Goal: Task Accomplishment & Management: Manage account settings

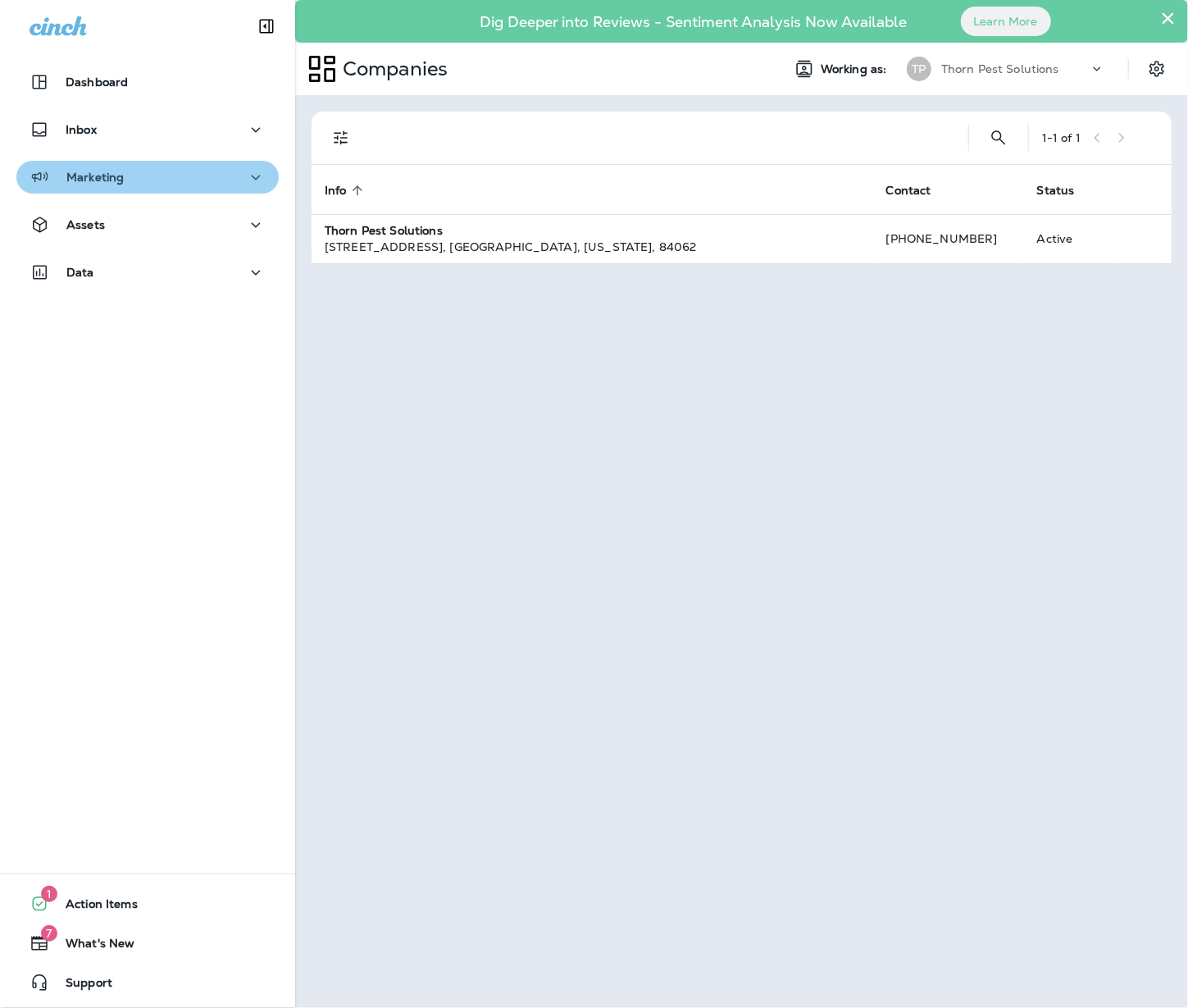
click at [201, 172] on div "Marketing" at bounding box center [147, 177] width 236 height 21
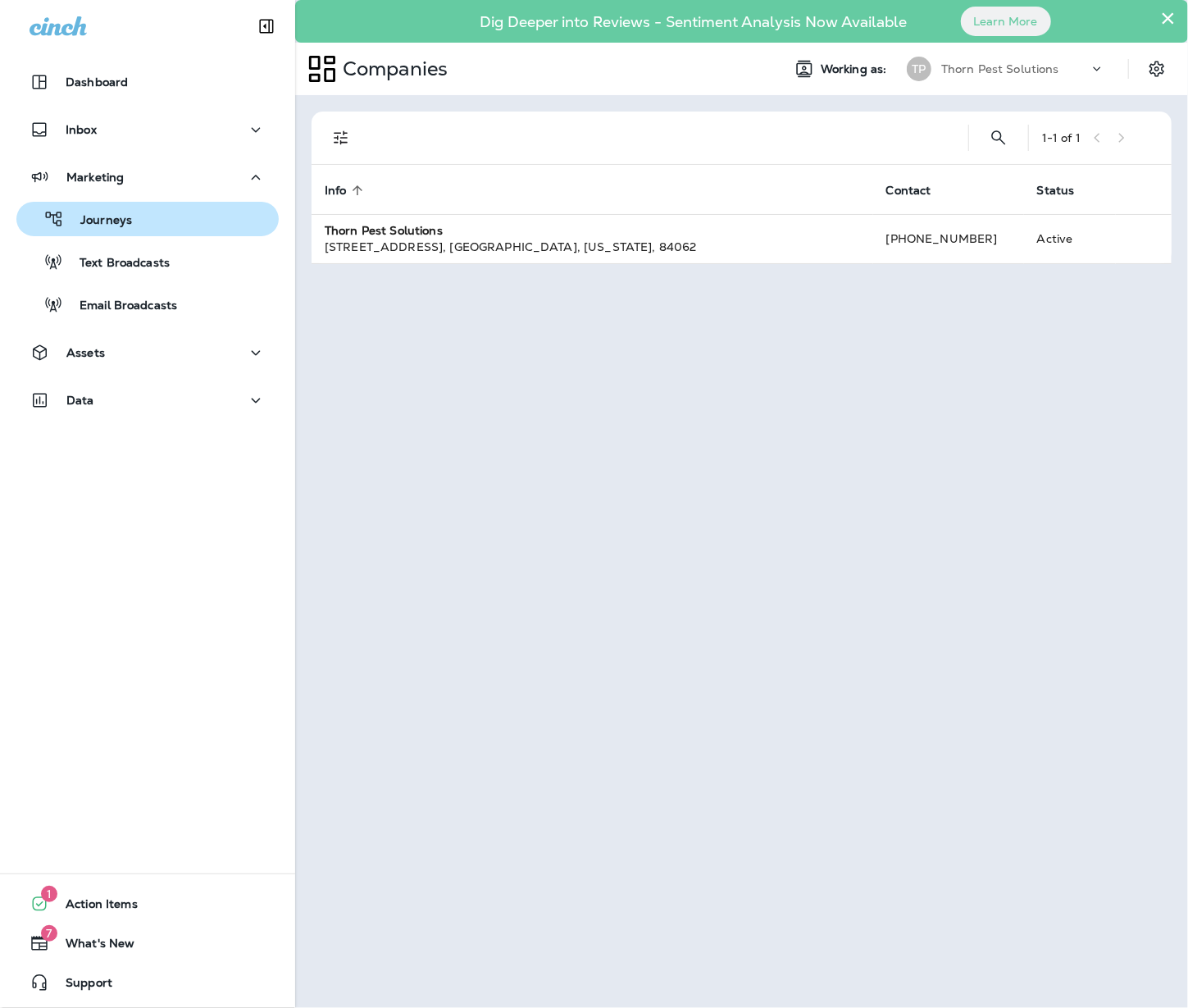
click at [148, 231] on button "Journeys" at bounding box center [148, 219] width 262 height 34
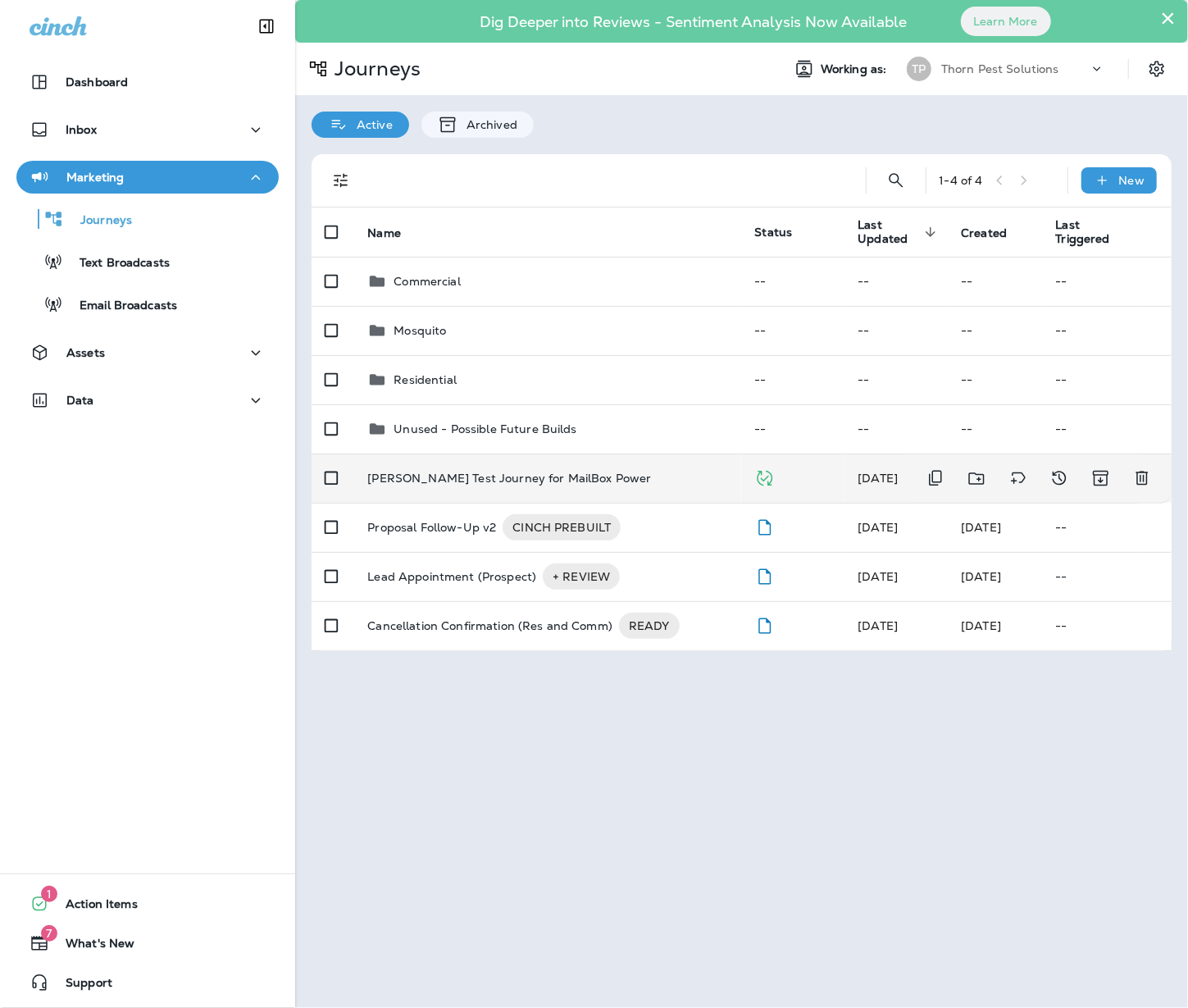
click at [523, 473] on p "[PERSON_NAME] Test Journey for MailBox Power" at bounding box center [509, 478] width 284 height 13
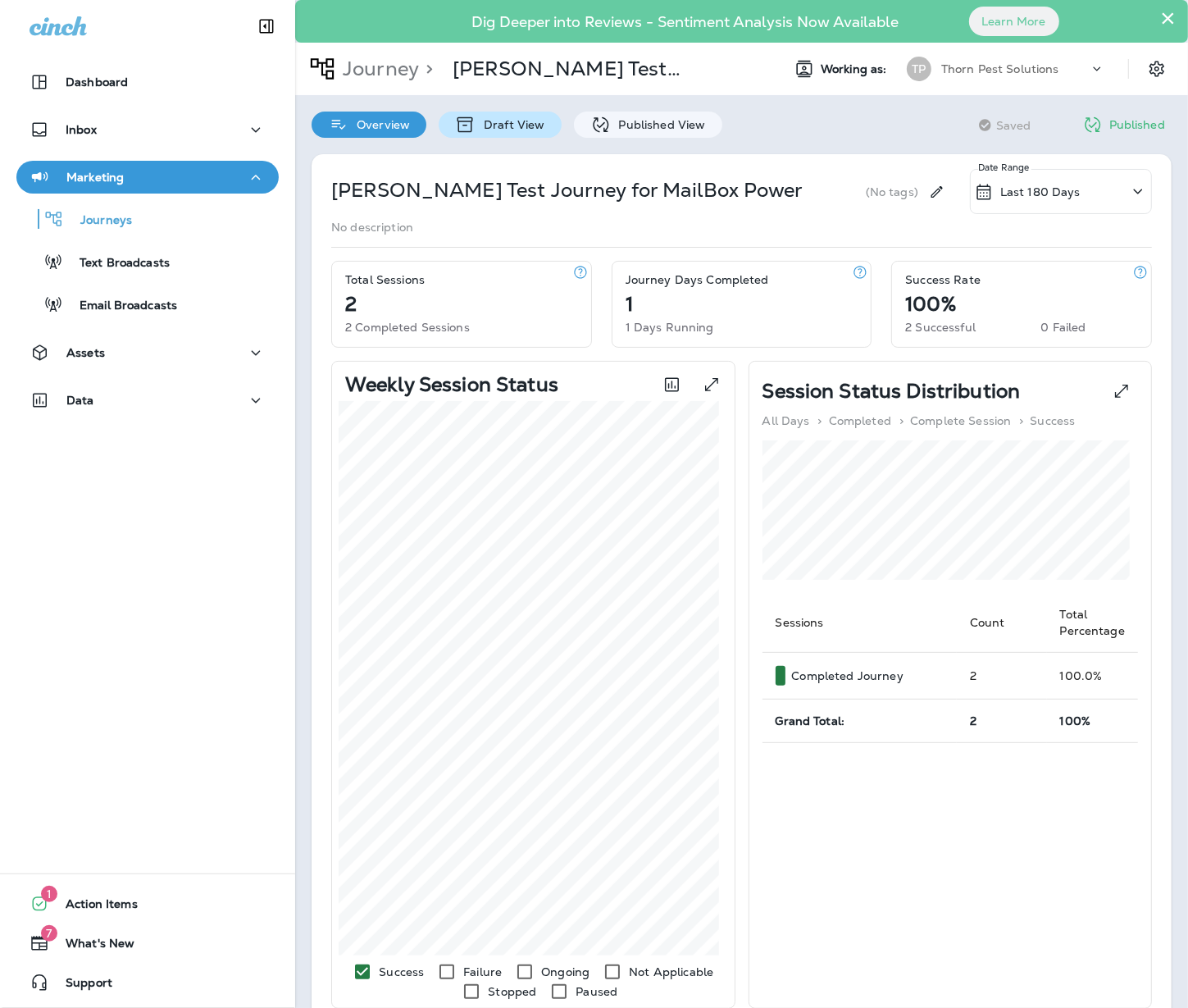
click at [501, 131] on div "Draft View" at bounding box center [500, 124] width 122 height 26
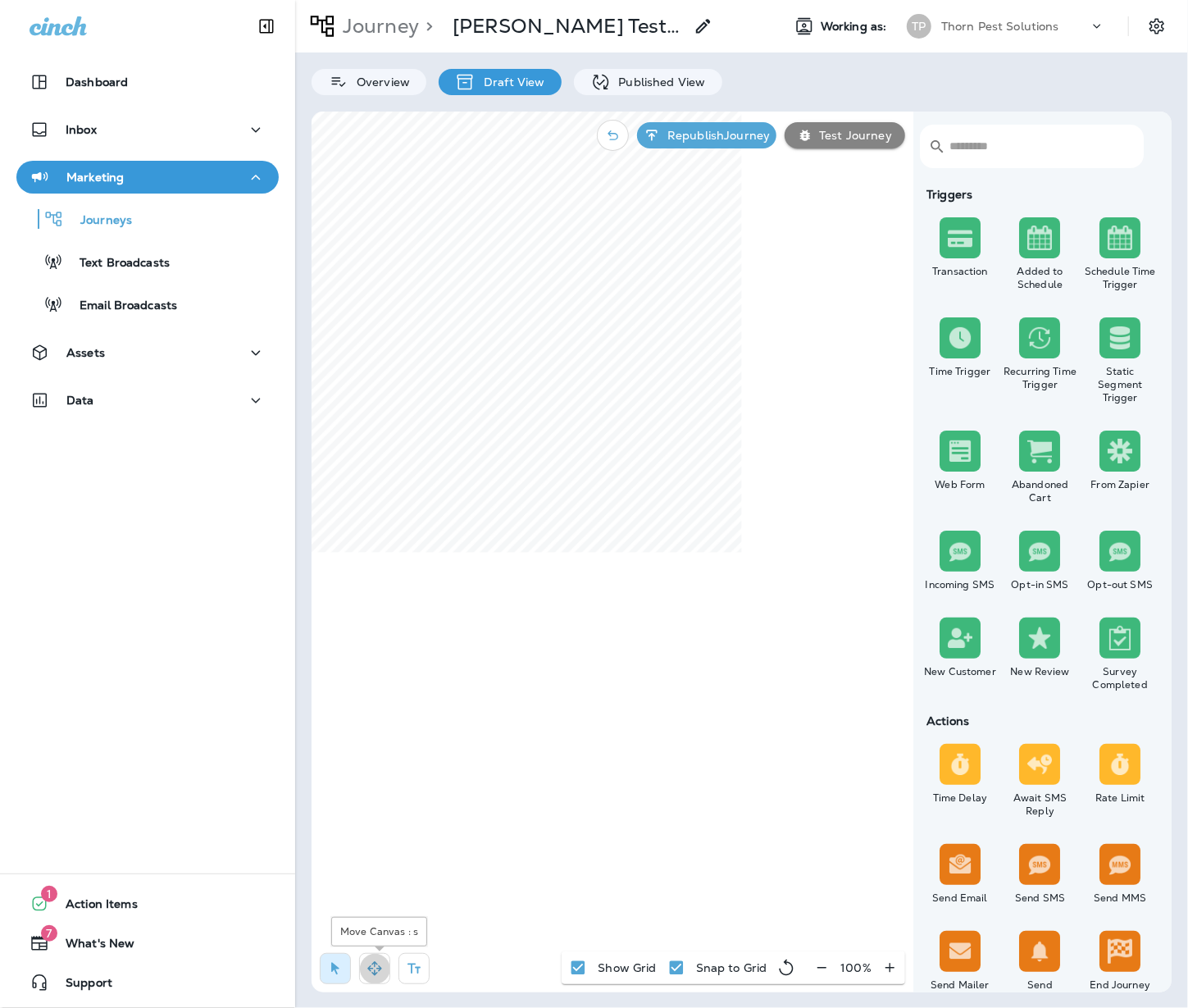
drag, startPoint x: 372, startPoint y: 979, endPoint x: 410, endPoint y: 920, distance: 70.2
click at [374, 978] on button "button" at bounding box center [374, 968] width 31 height 31
click at [695, 78] on p "Published View" at bounding box center [658, 82] width 95 height 13
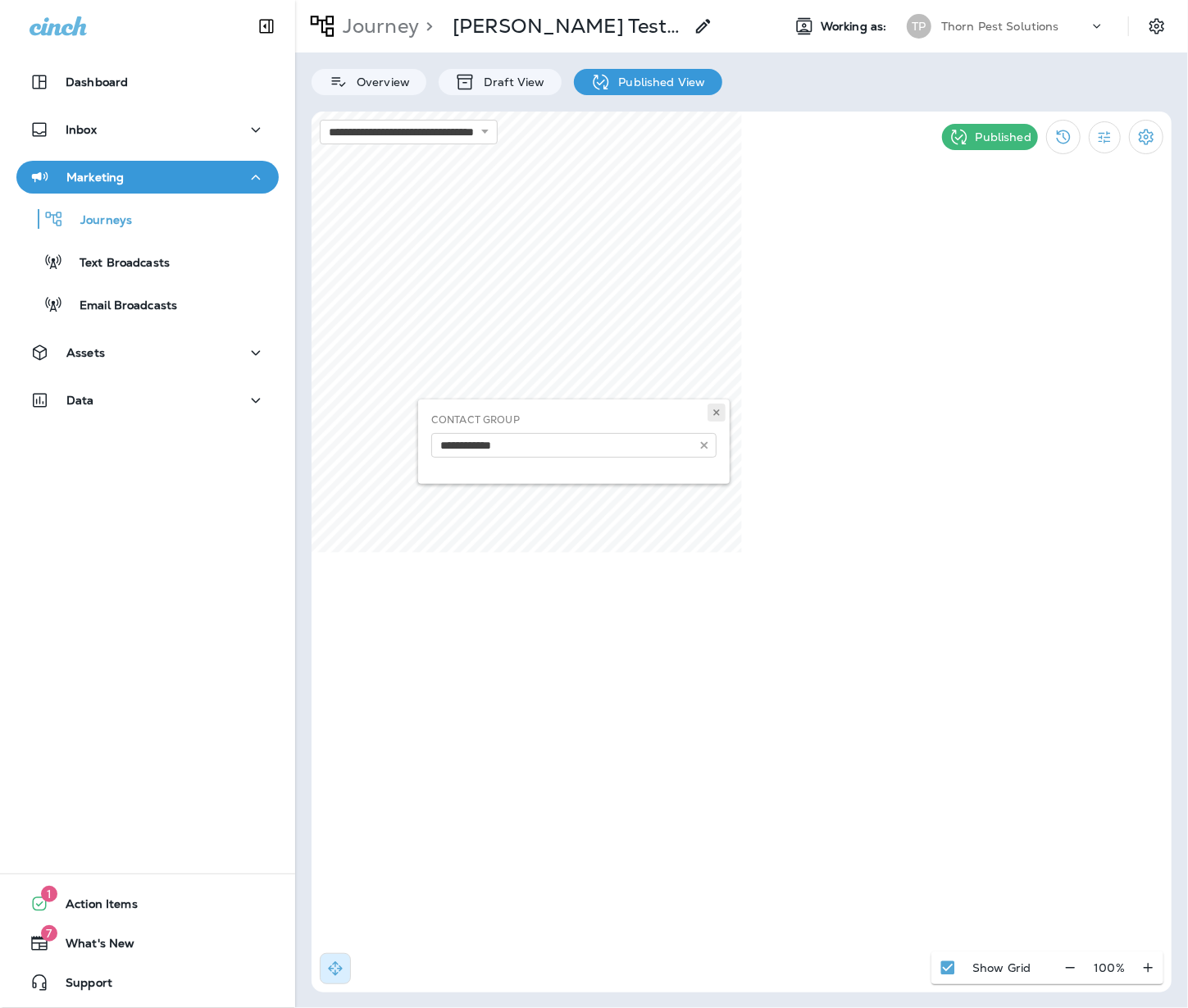
click at [712, 415] on icon at bounding box center [717, 412] width 10 height 10
select select "*******"
click at [400, 88] on div "Overview" at bounding box center [369, 82] width 115 height 26
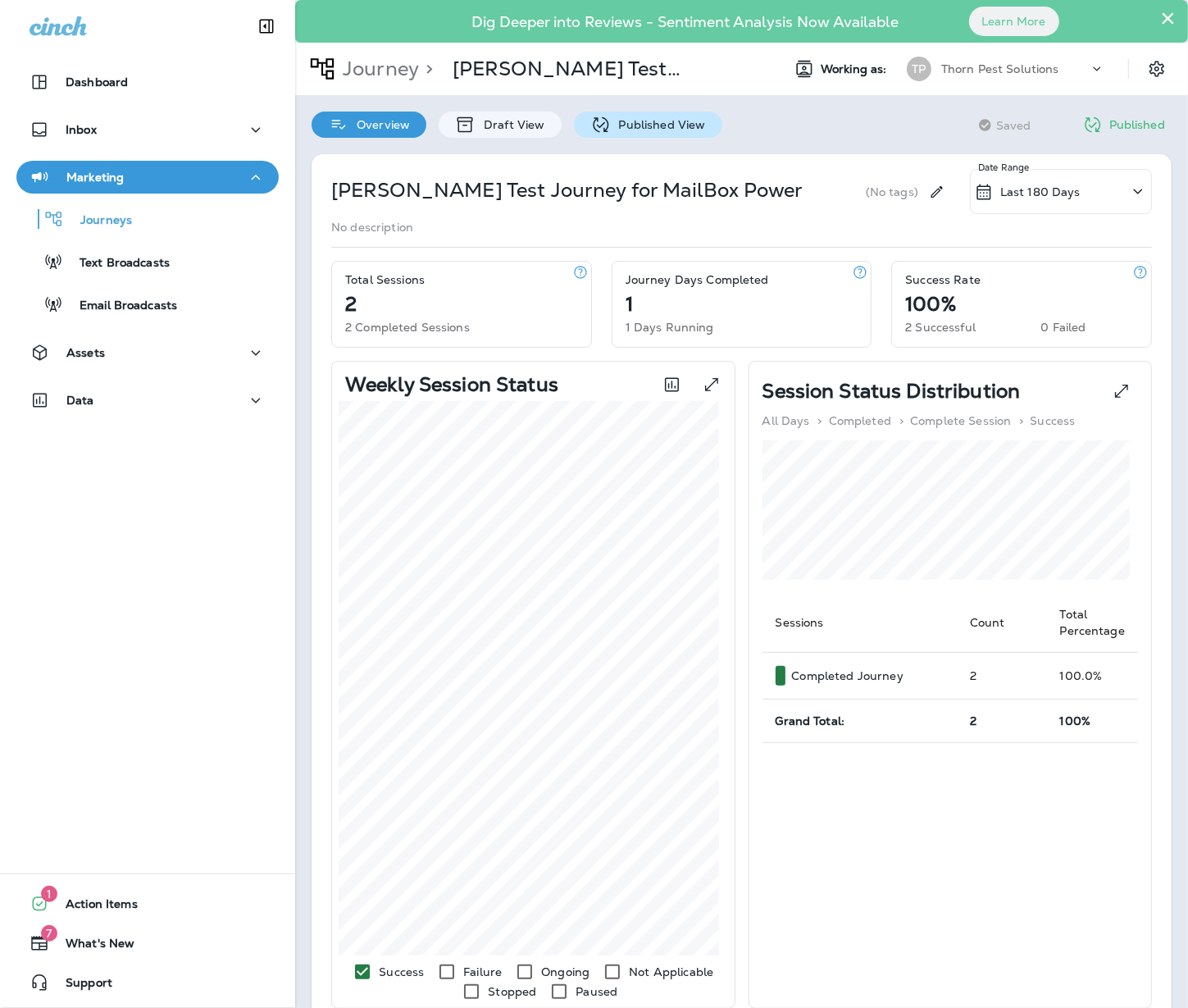
click at [640, 126] on p "Published View" at bounding box center [658, 124] width 95 height 13
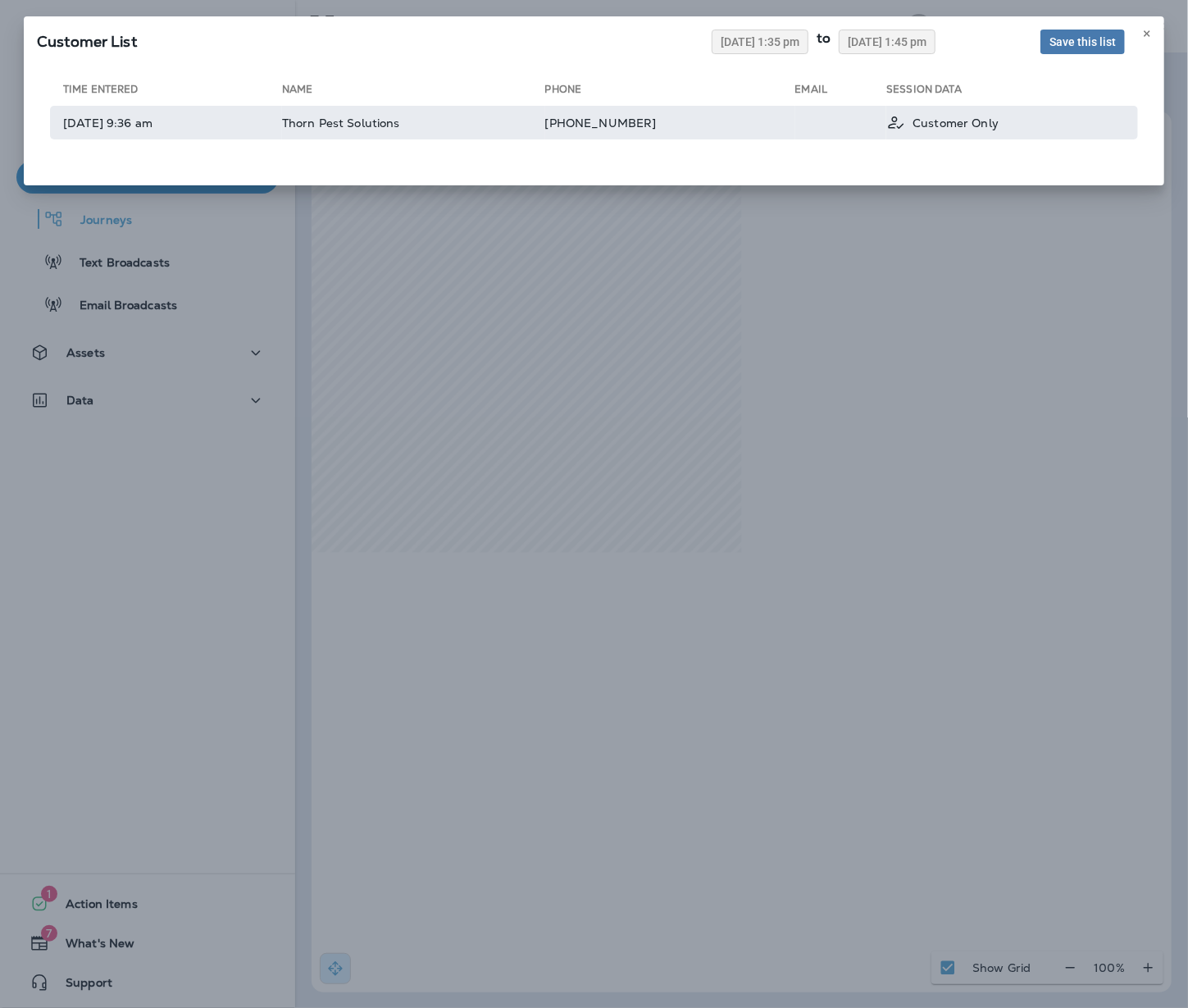
click at [545, 135] on td "Thorn Pest Solutions" at bounding box center [413, 123] width 263 height 33
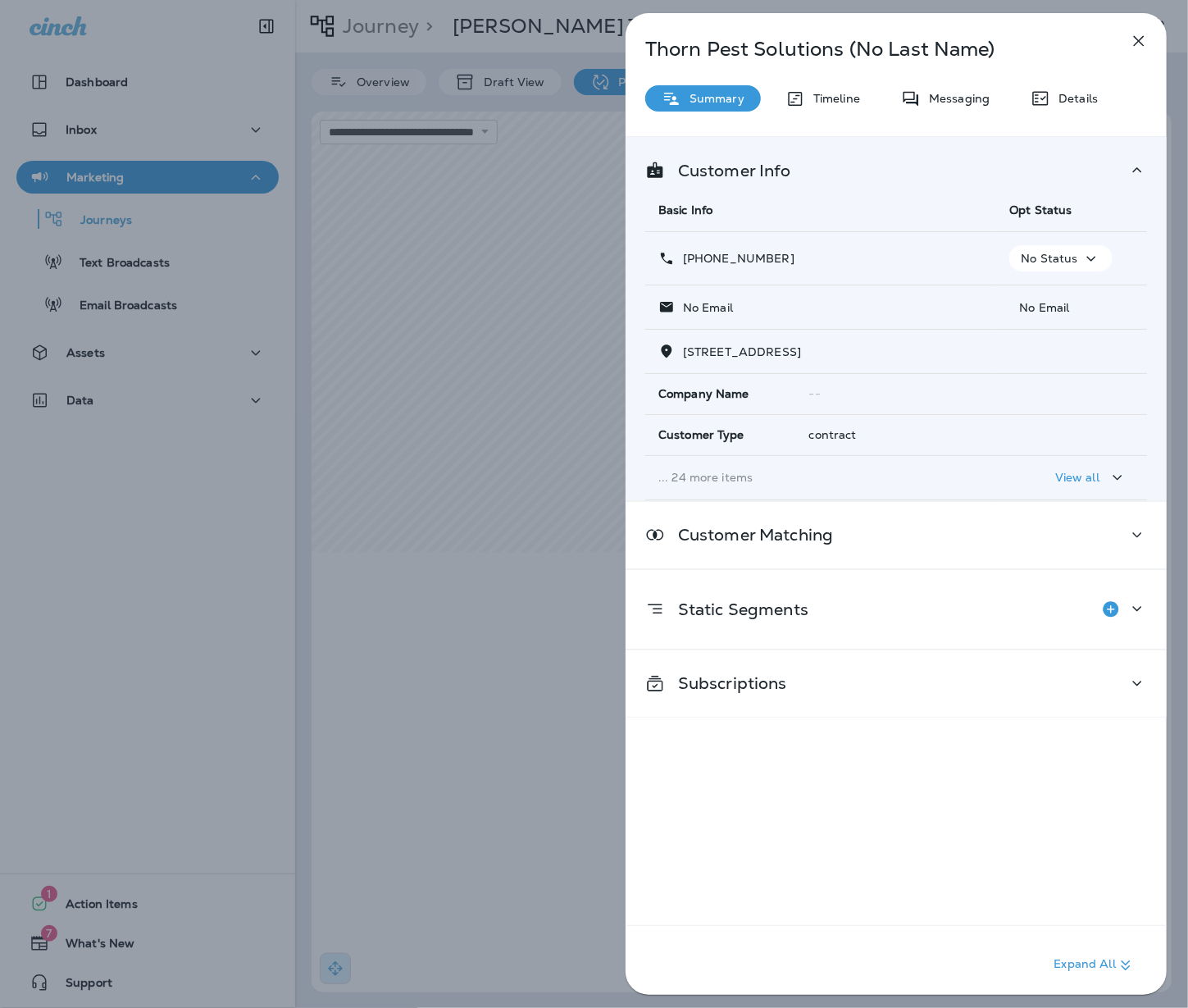
click at [1129, 47] on icon "button" at bounding box center [1139, 41] width 20 height 20
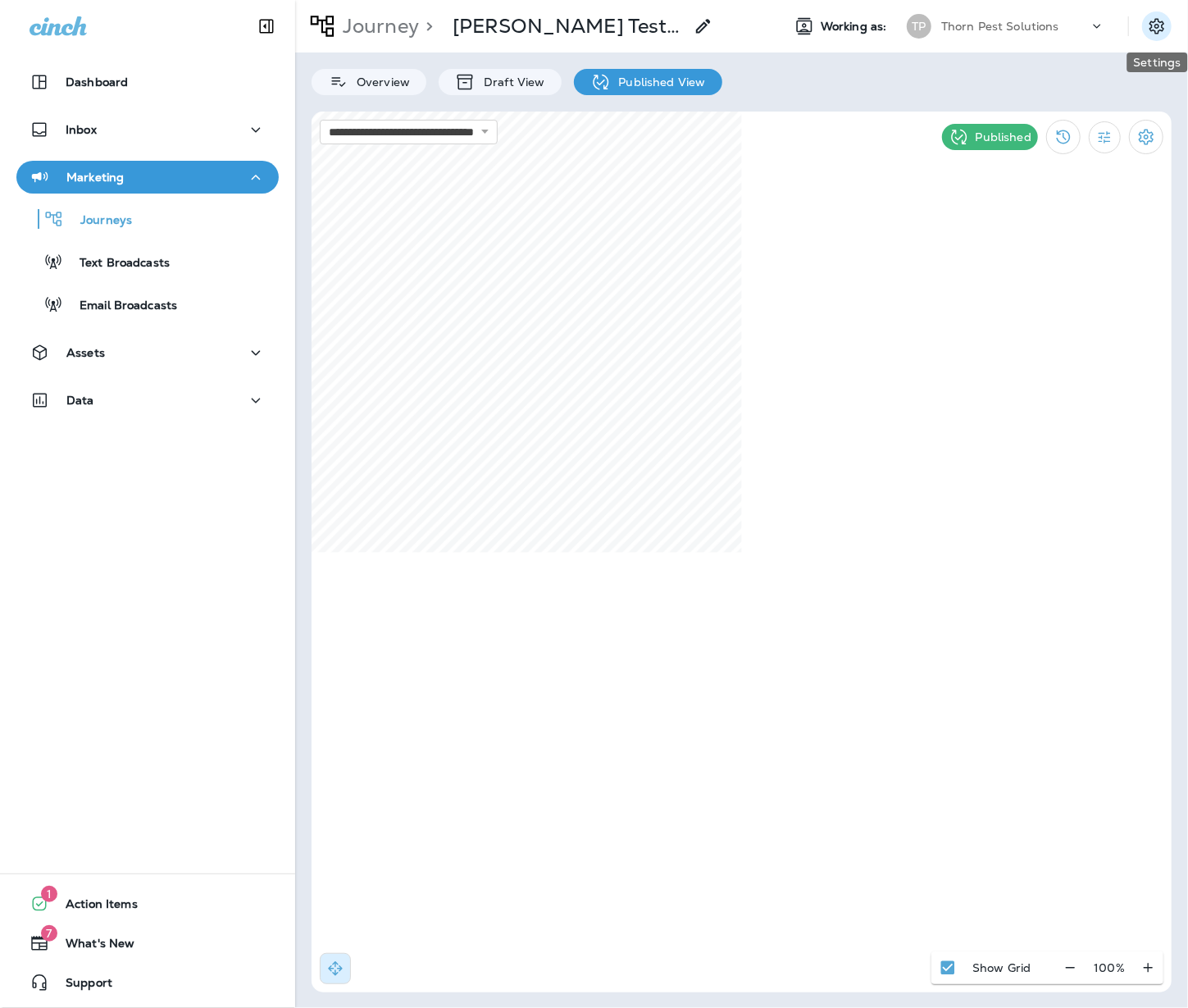
click at [1157, 23] on icon "Settings" at bounding box center [1157, 26] width 15 height 16
click at [631, 454] on div "Contact Group Atlas and Thorn Kirk's Mac's MFH Welcome Thorn Office" at bounding box center [656, 441] width 311 height 84
click at [505, 82] on p "Draft View" at bounding box center [510, 82] width 69 height 13
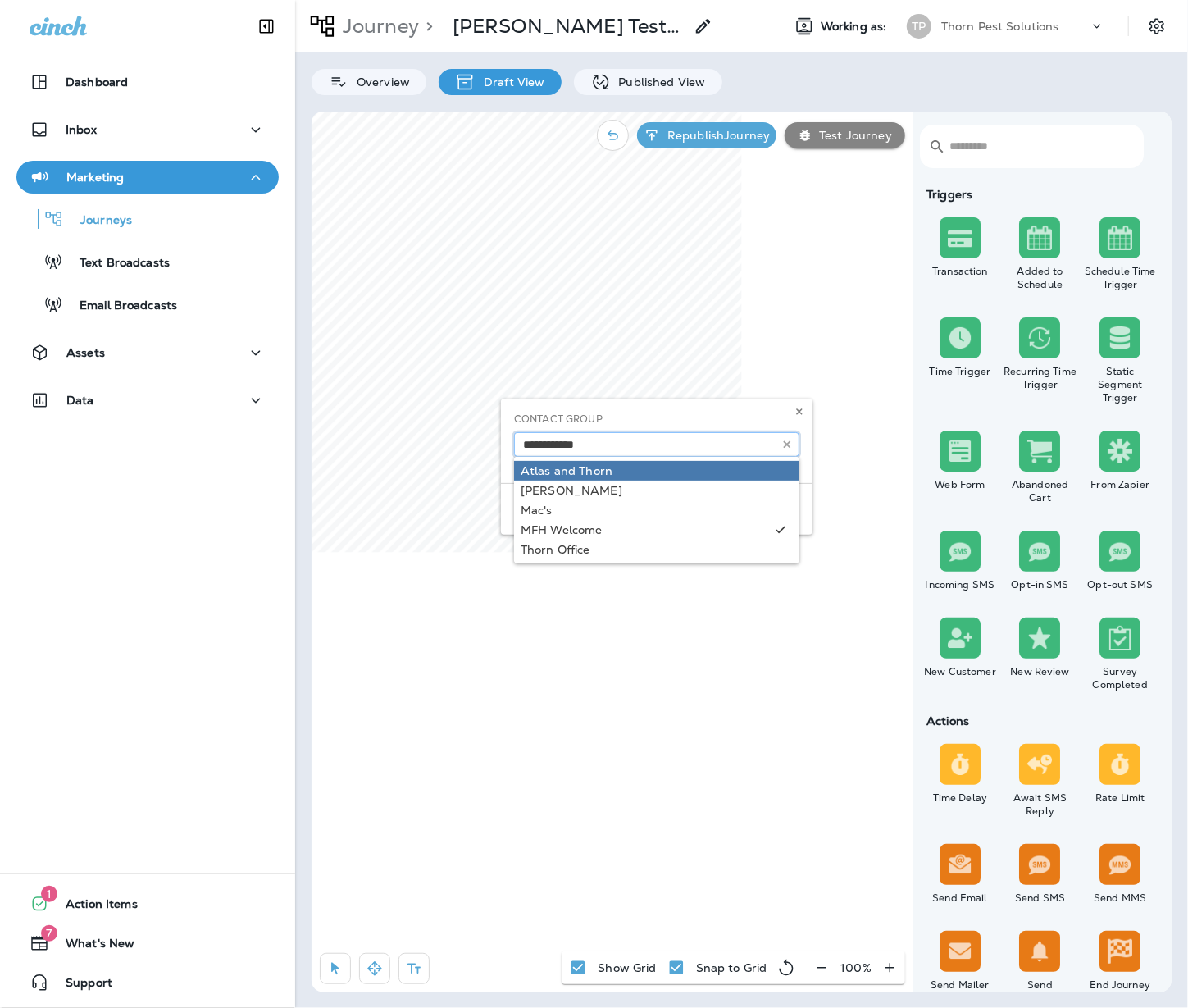
click at [682, 449] on input "text" at bounding box center [657, 444] width 285 height 24
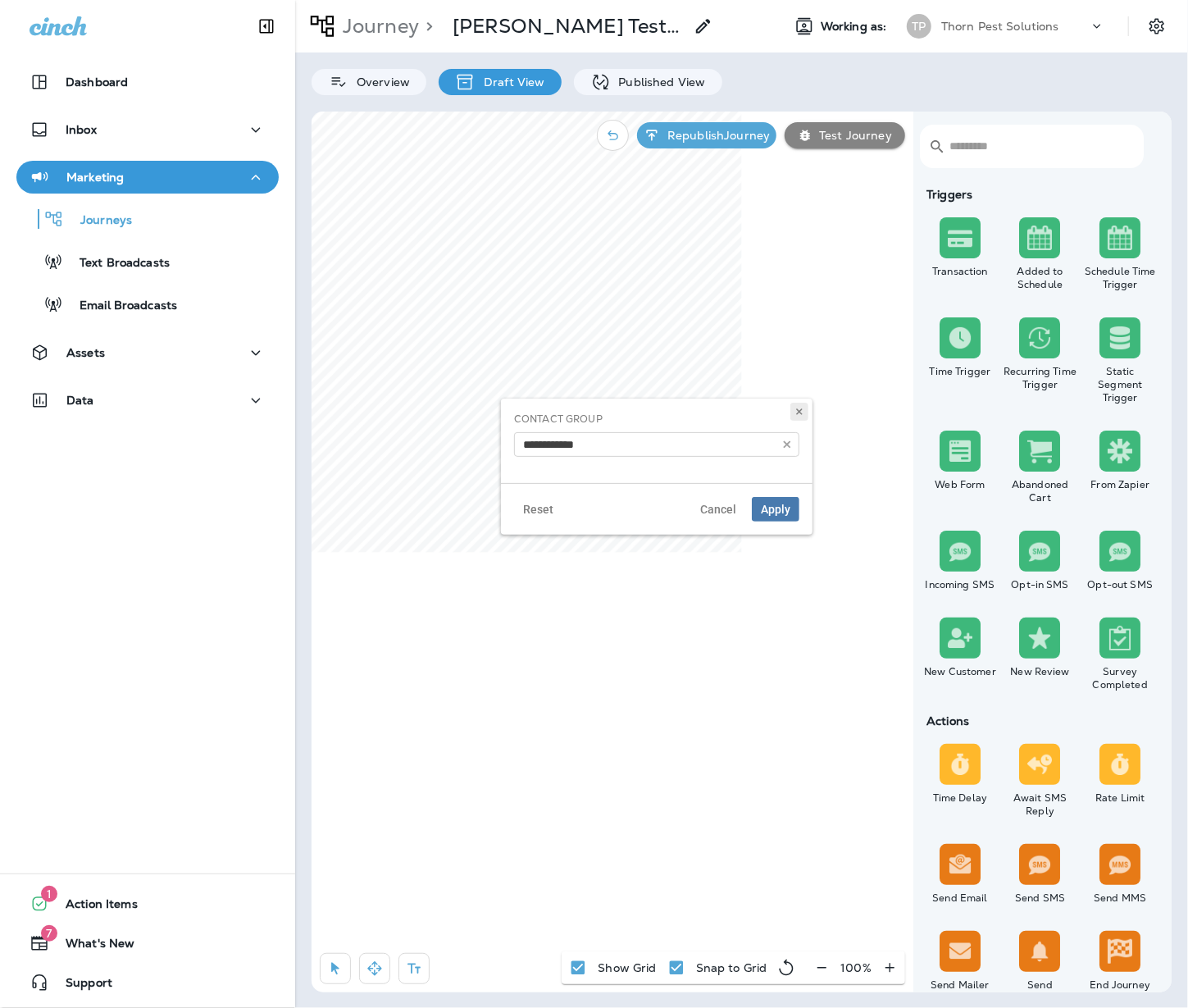
click at [794, 414] on icon at bounding box center [799, 411] width 10 height 10
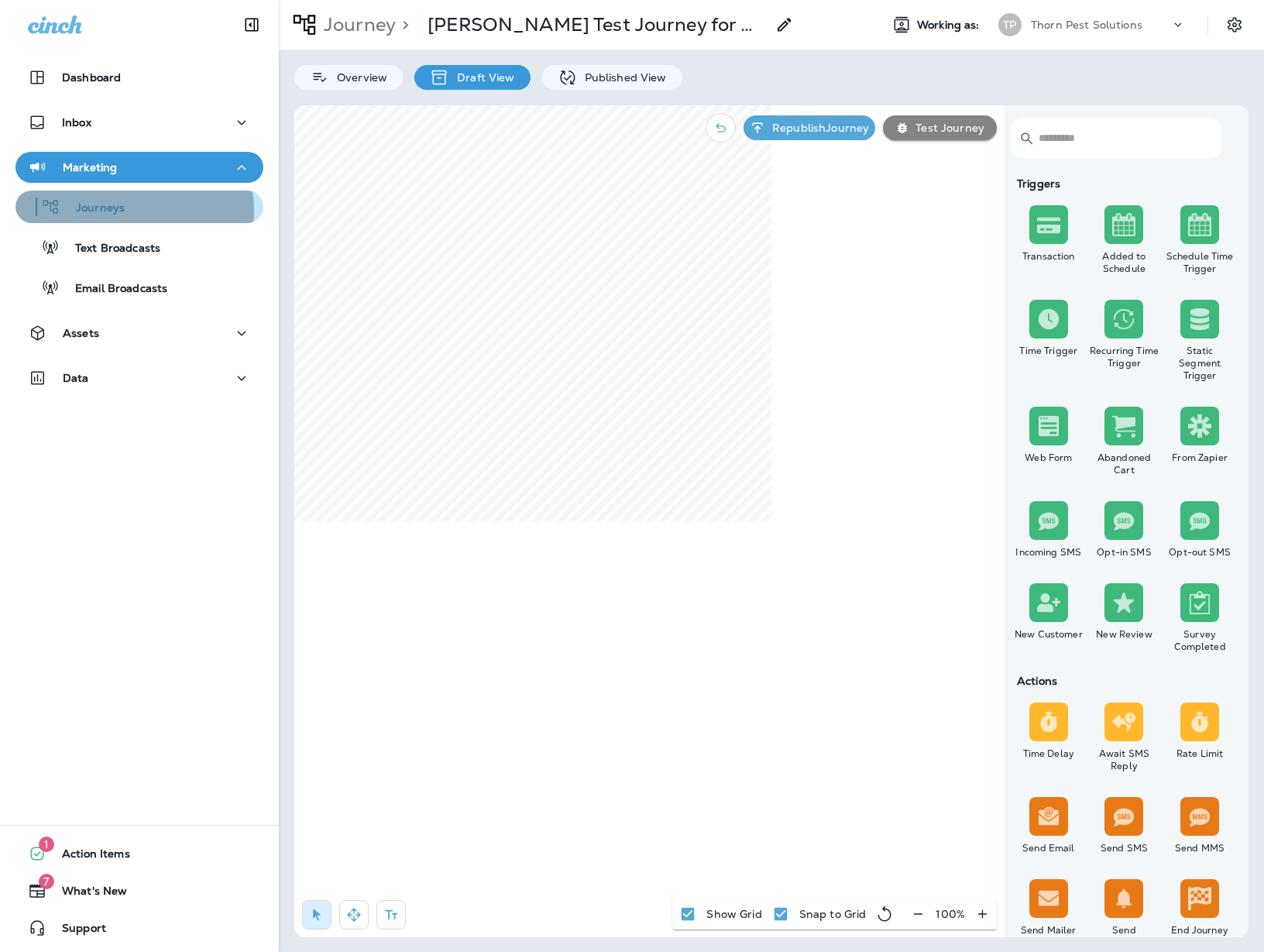
click at [121, 211] on p "Journeys" at bounding box center [93, 208] width 65 height 15
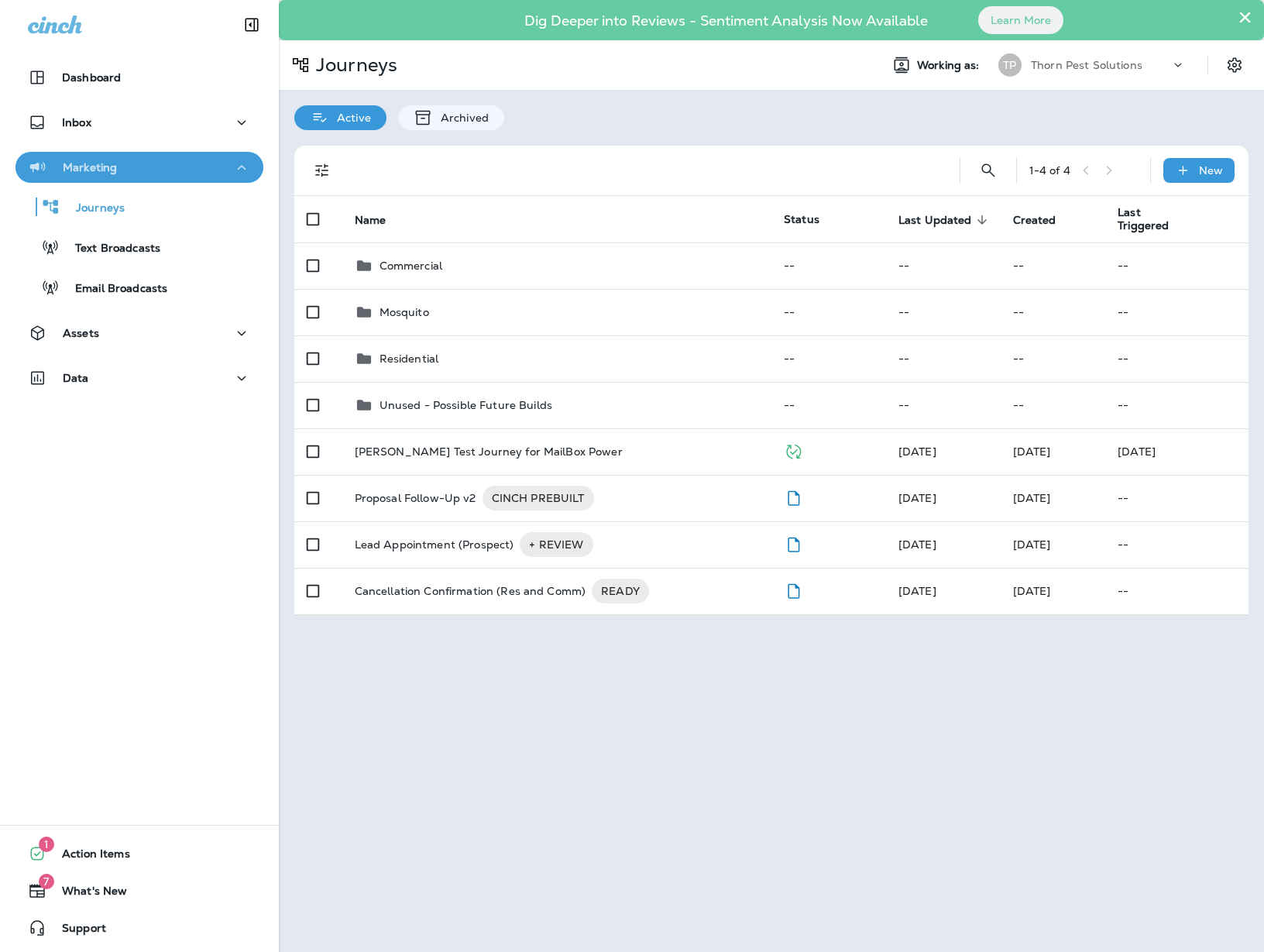
click at [180, 165] on div "Marketing" at bounding box center [139, 167] width 223 height 20
click at [178, 168] on div "Marketing" at bounding box center [139, 167] width 223 height 20
click at [147, 118] on div "Inbox" at bounding box center [139, 122] width 223 height 20
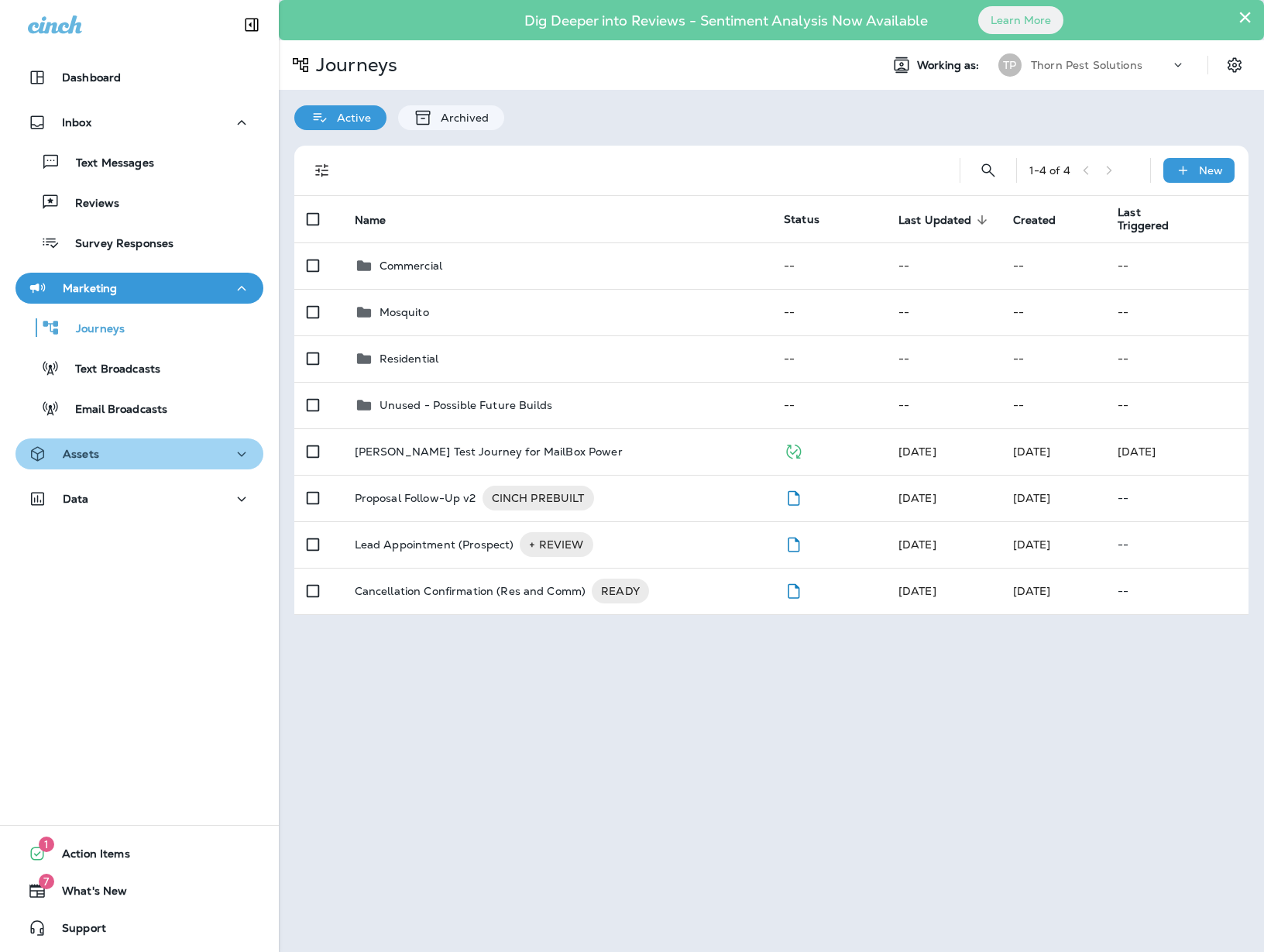
click at [161, 449] on div "Assets" at bounding box center [139, 454] width 223 height 20
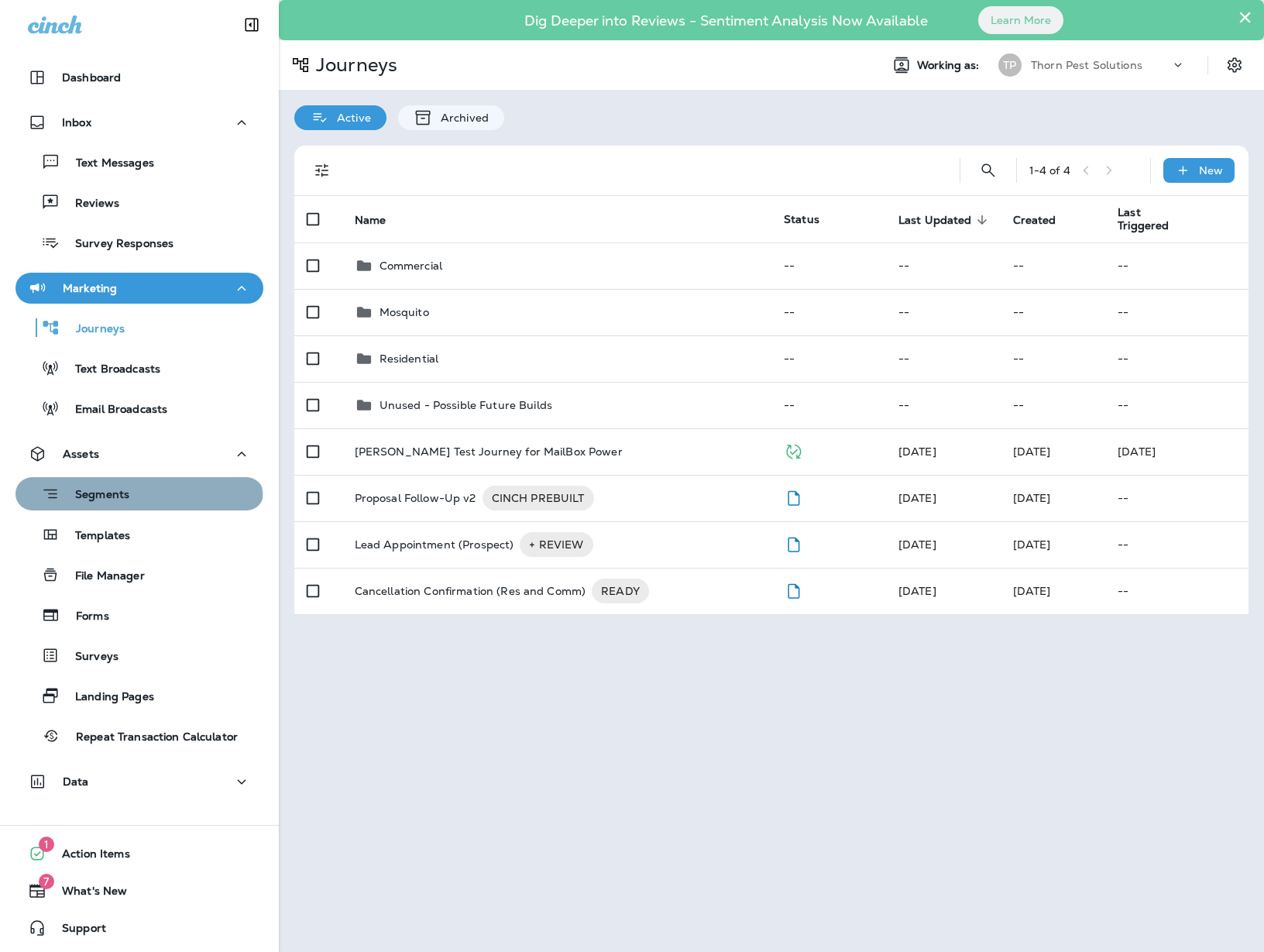
click at [138, 496] on div "Segments" at bounding box center [139, 493] width 236 height 24
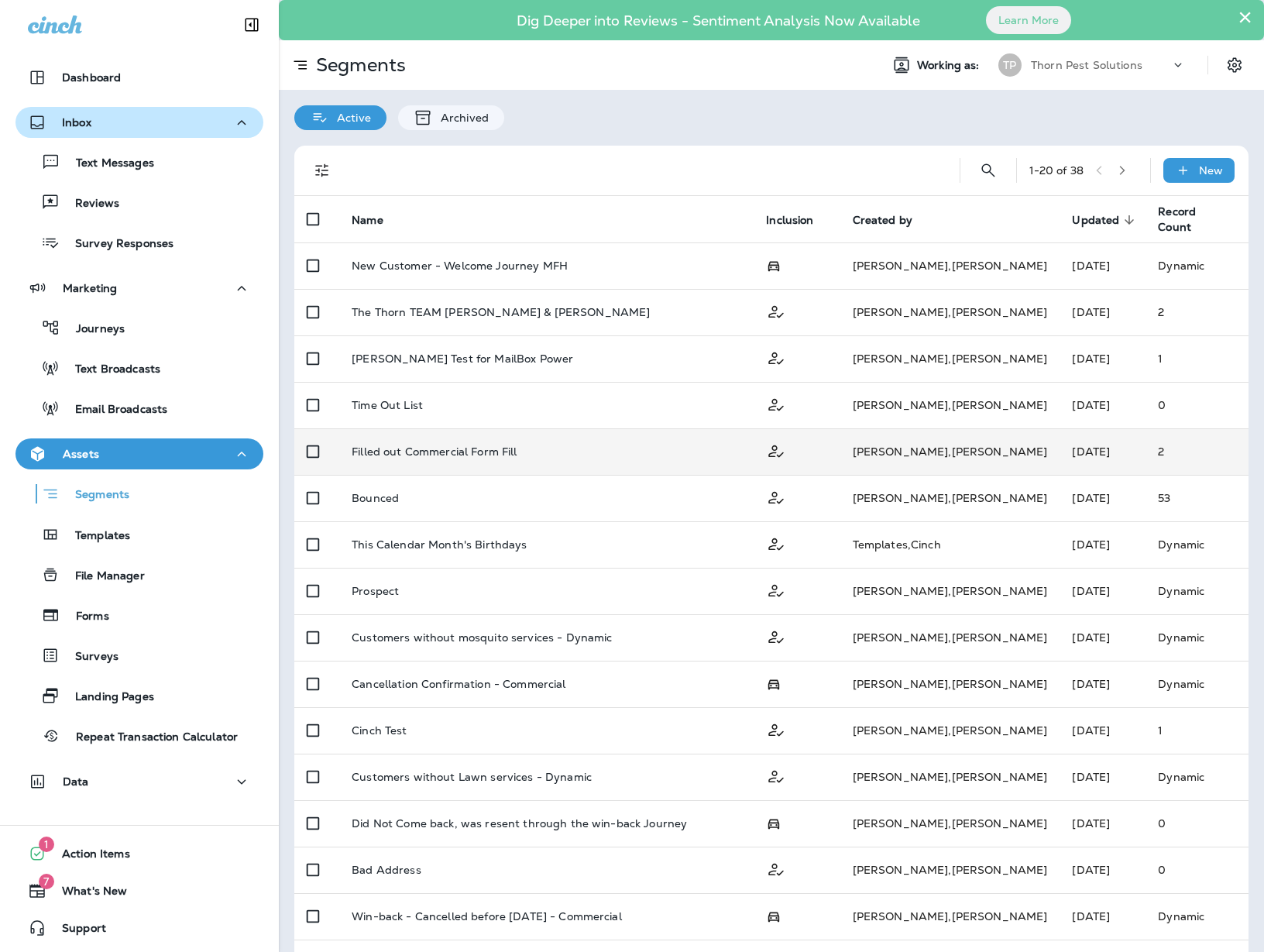
click at [75, 121] on p "Inbox" at bounding box center [76, 122] width 29 height 13
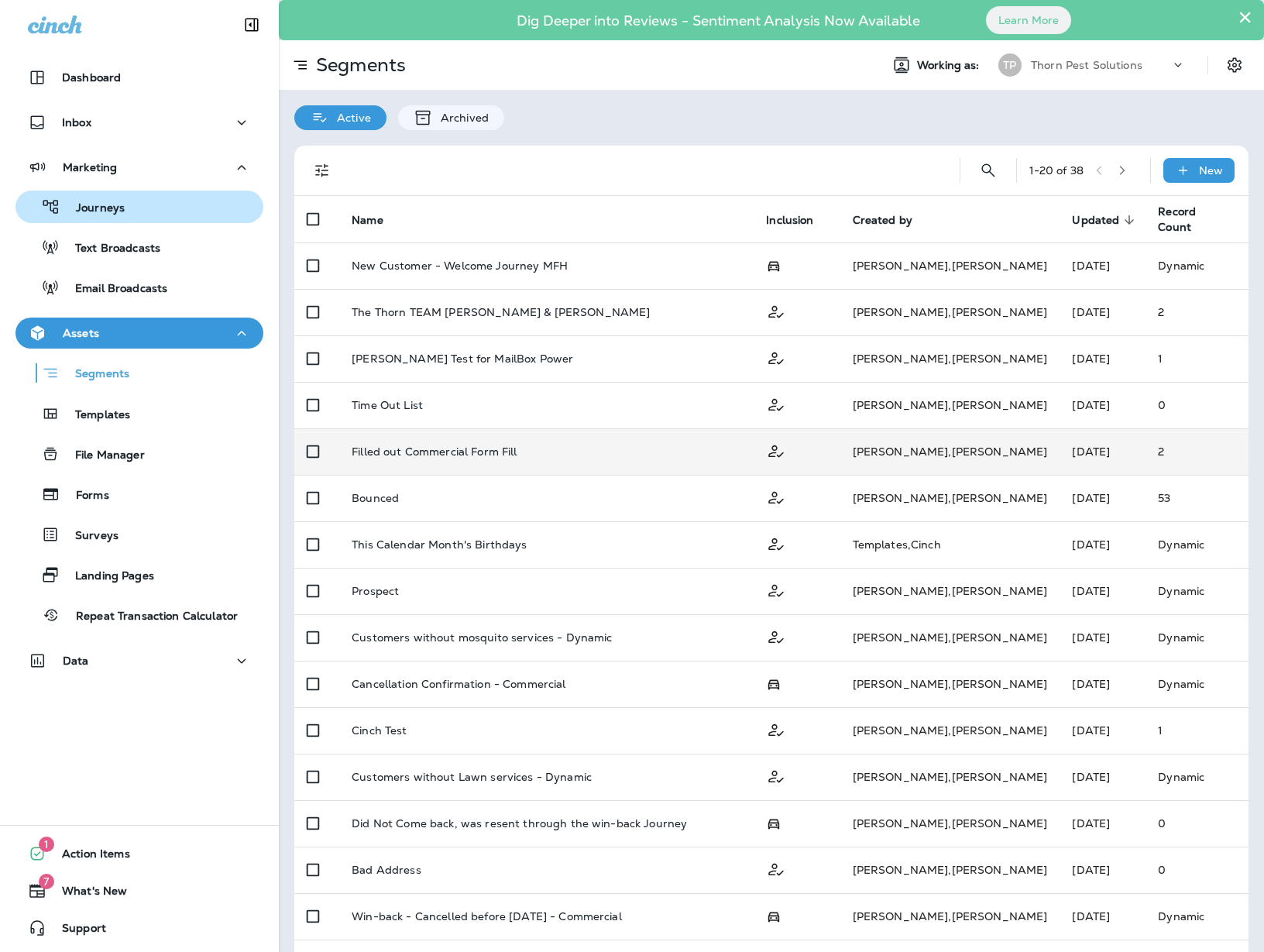
click at [137, 212] on div "Journeys" at bounding box center [139, 206] width 236 height 23
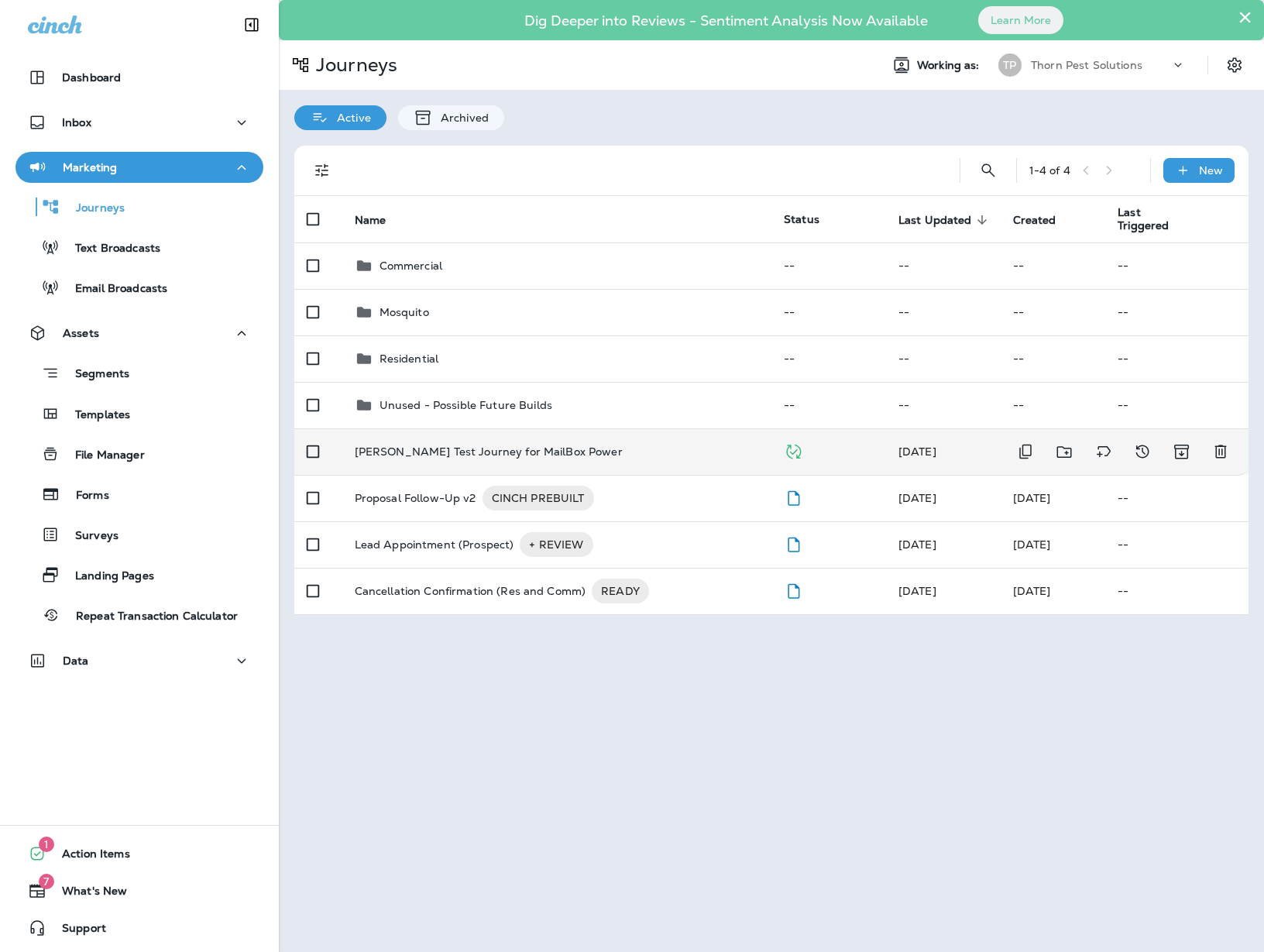
click at [472, 445] on p "[PERSON_NAME] Test Journey for MailBox Power" at bounding box center [489, 452] width 268 height 13
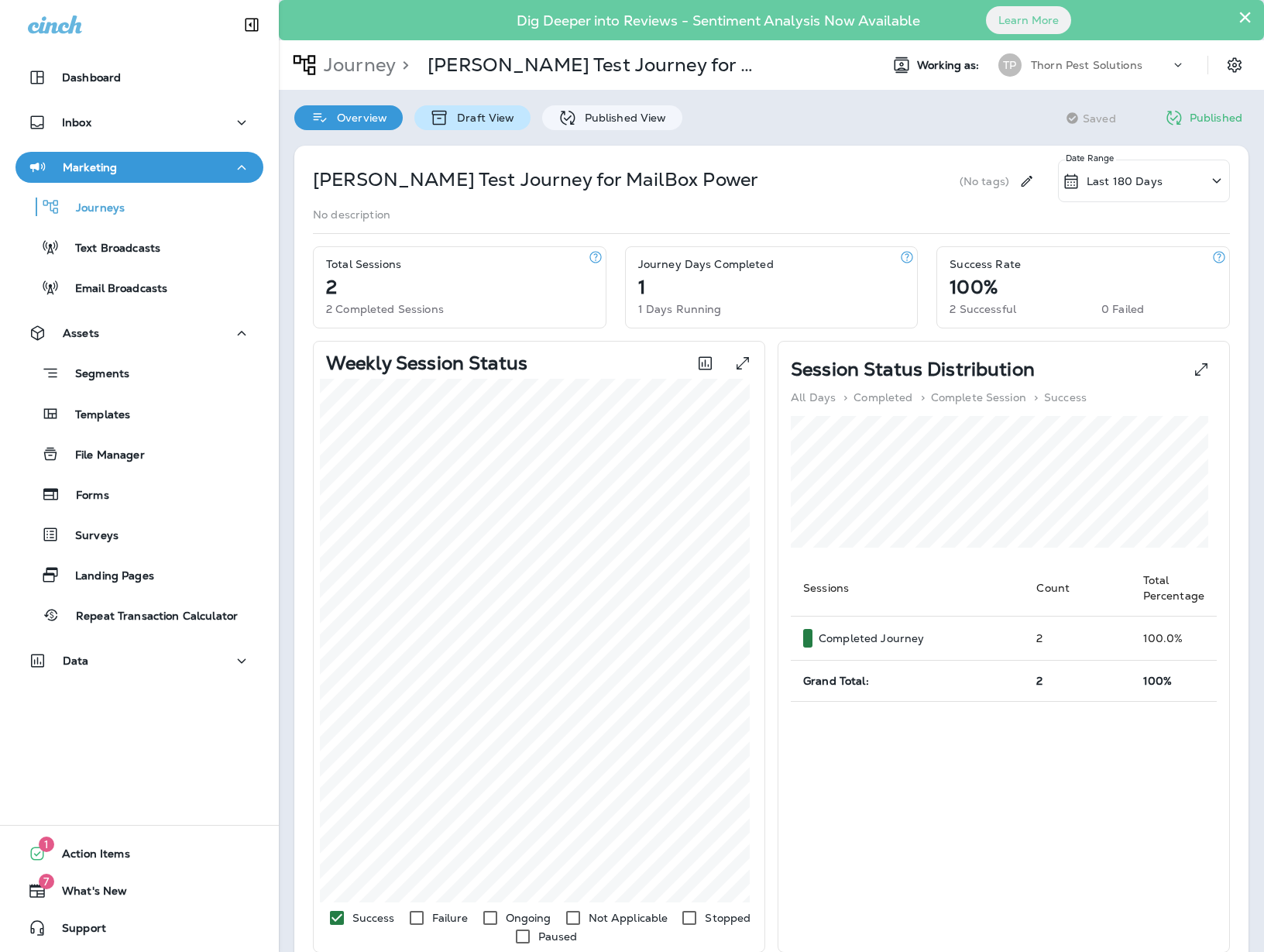
click at [500, 118] on p "Draft View" at bounding box center [481, 117] width 65 height 13
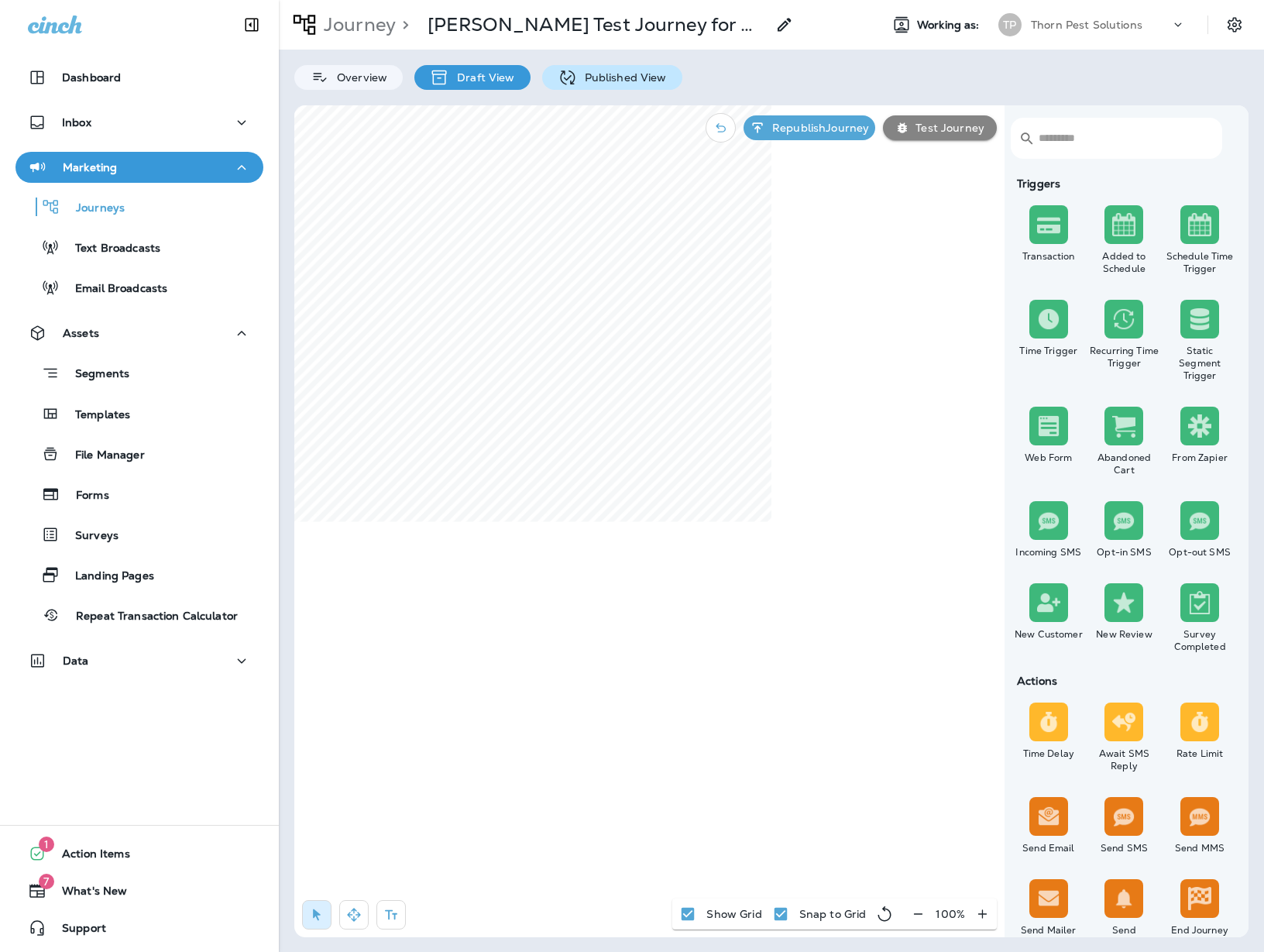
click at [602, 79] on p "Published View" at bounding box center [622, 77] width 90 height 13
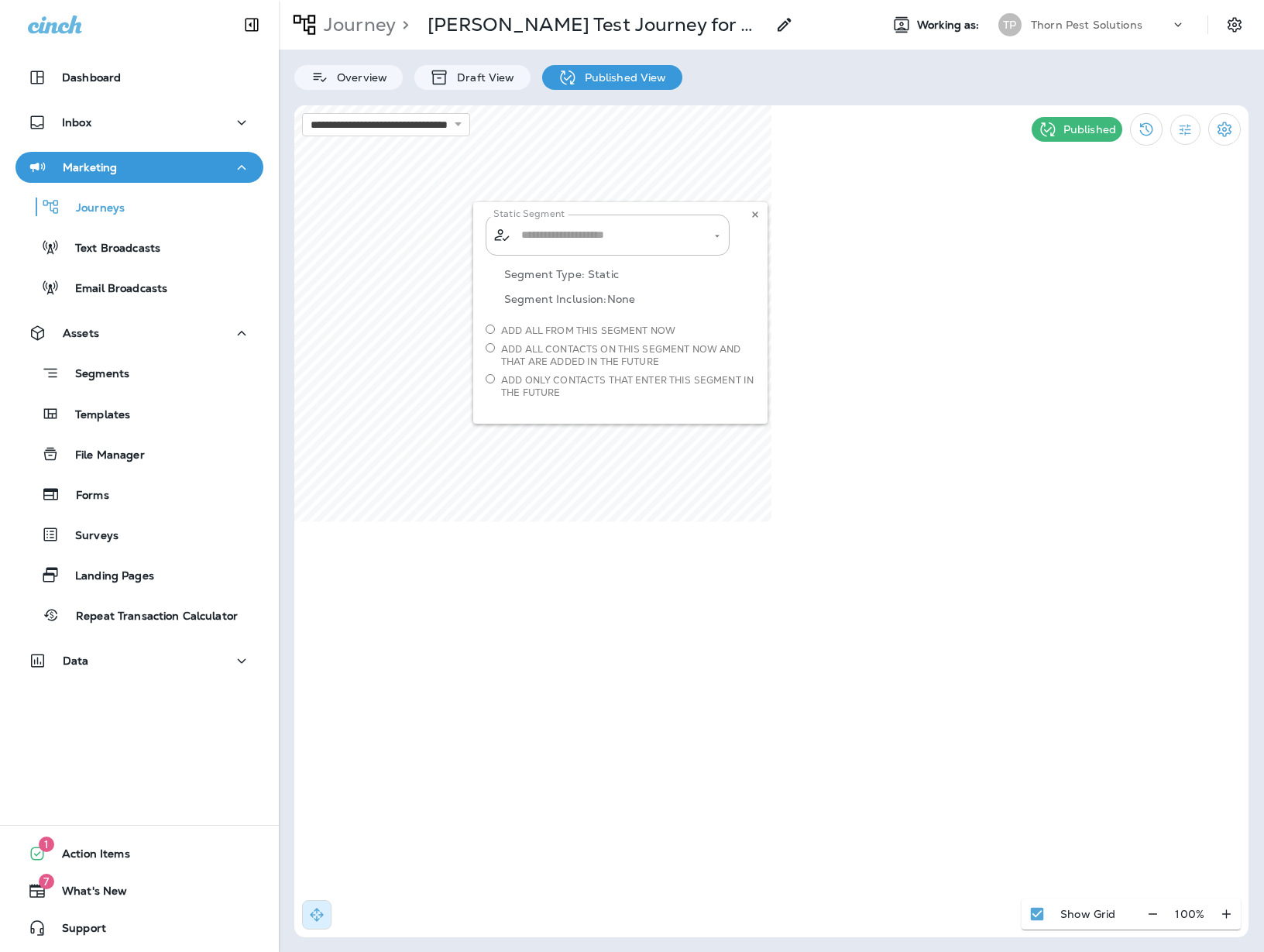
type input "**********"
click at [750, 215] on icon at bounding box center [755, 214] width 9 height 9
click at [615, 75] on p "Published View" at bounding box center [622, 77] width 90 height 13
click at [1067, 132] on p "Published" at bounding box center [1089, 129] width 53 height 13
click at [1121, 133] on icon "Settings" at bounding box center [1225, 128] width 14 height 15
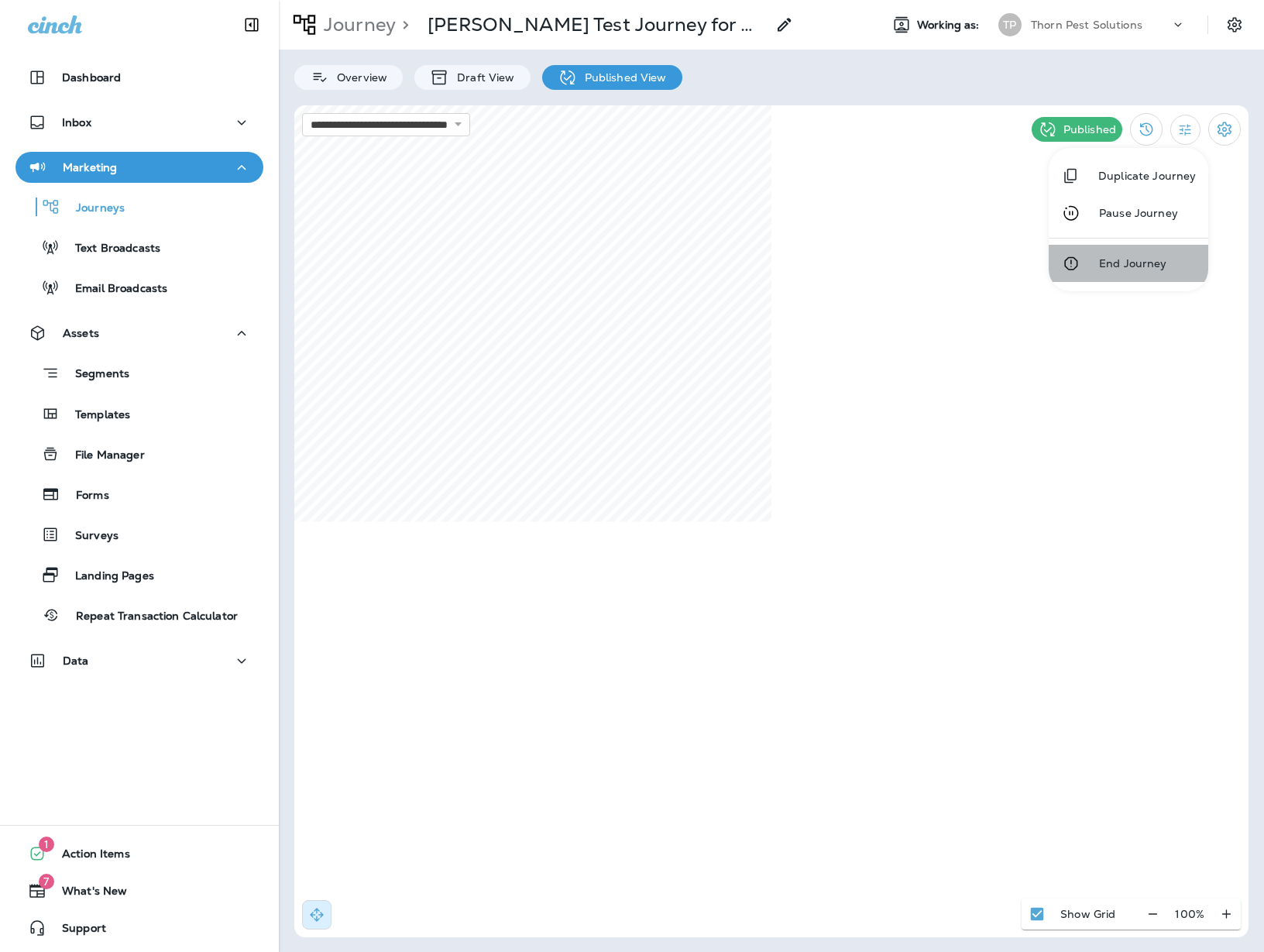
click at [1121, 264] on p "End Journey" at bounding box center [1128, 263] width 77 height 13
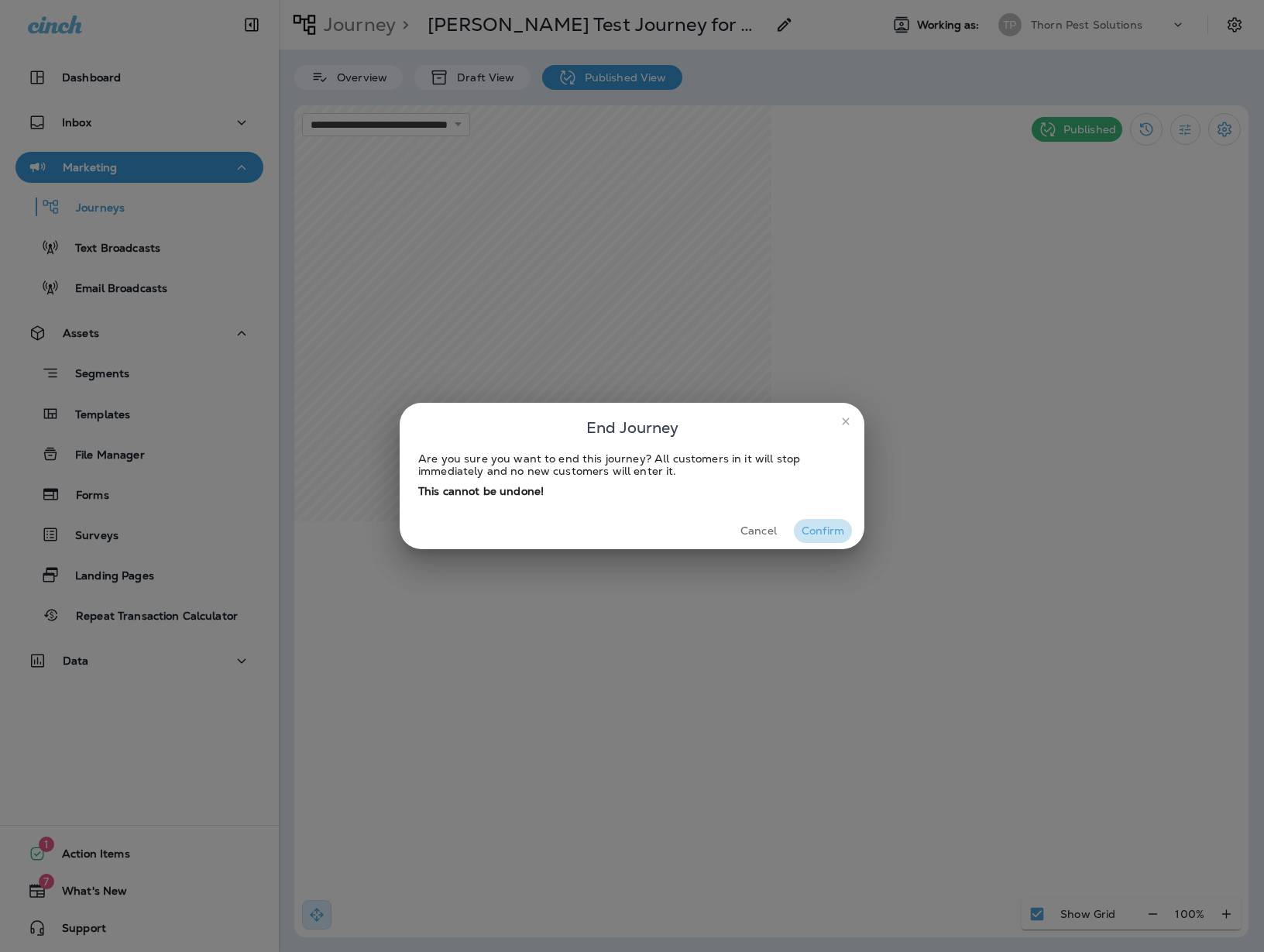
click at [825, 525] on button "Confirm" at bounding box center [823, 530] width 58 height 24
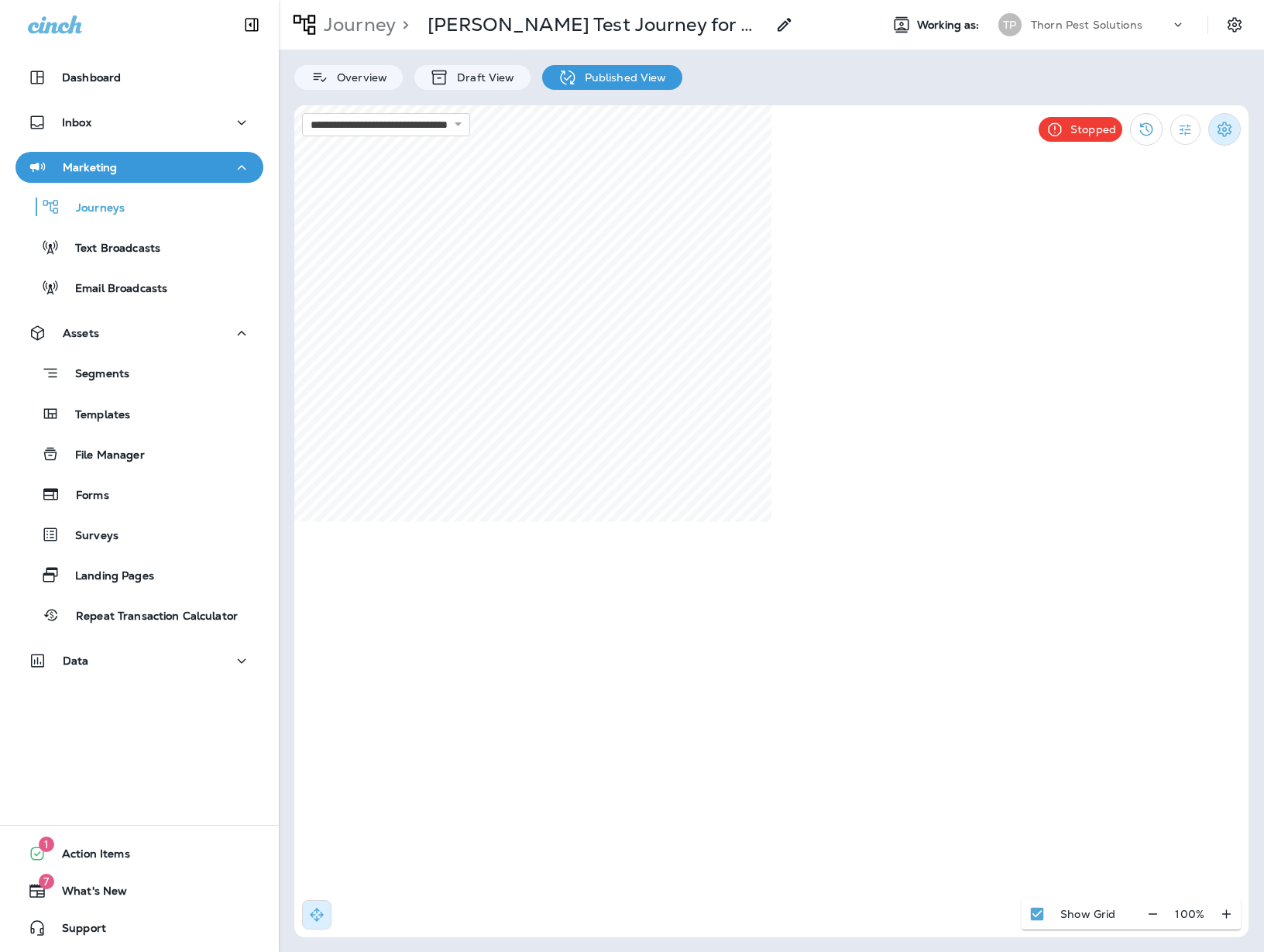
click at [1121, 133] on icon "Settings" at bounding box center [1225, 128] width 14 height 15
click at [1098, 131] on div at bounding box center [632, 476] width 1264 height 952
click at [1121, 128] on icon "Settings" at bounding box center [1225, 129] width 19 height 19
drag, startPoint x: 1147, startPoint y: 258, endPoint x: 934, endPoint y: 153, distance: 237.5
click at [1121, 257] on div at bounding box center [632, 476] width 1264 height 952
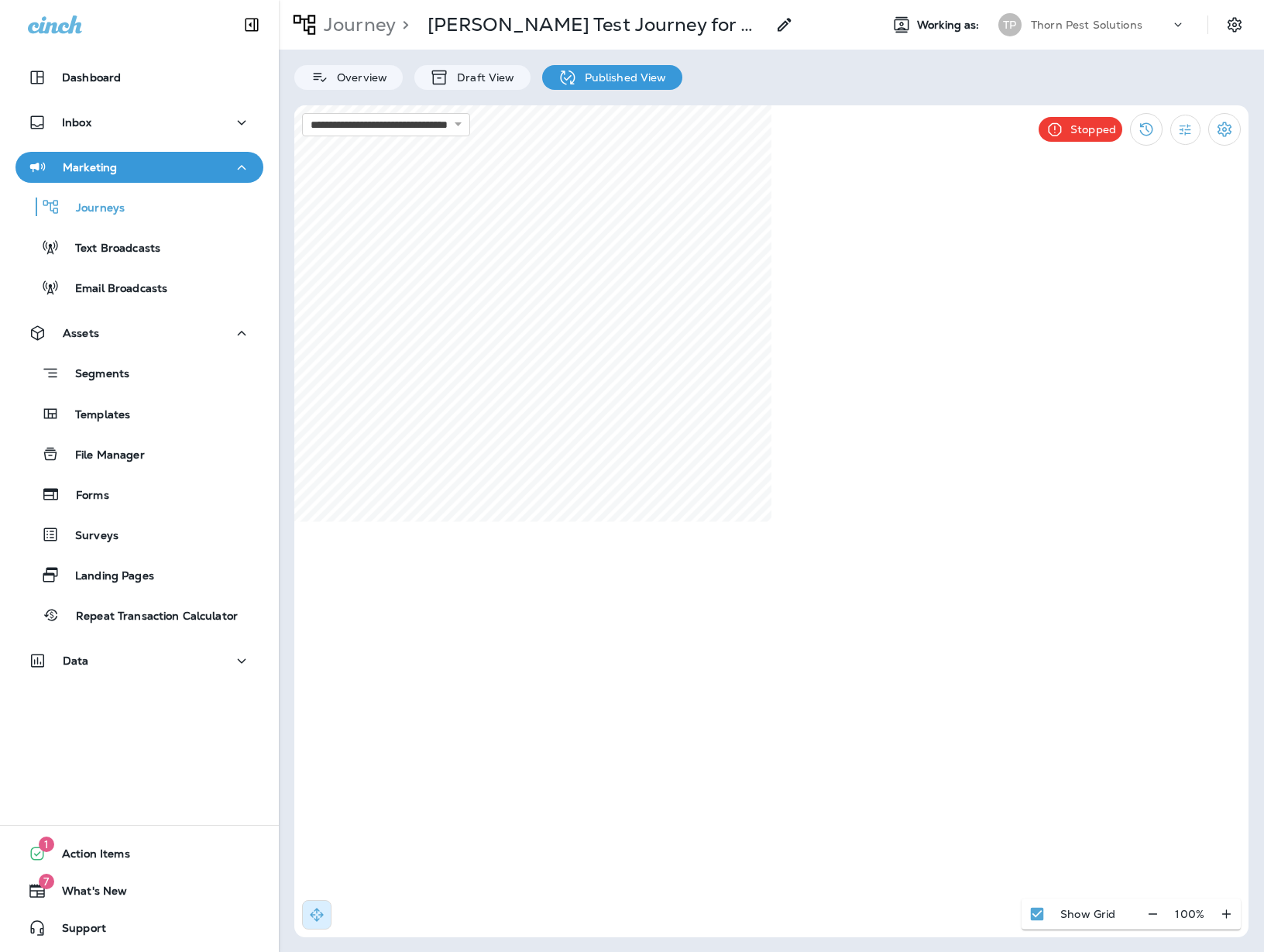
click at [643, 91] on div "**********" at bounding box center [771, 476] width 985 height 952
click at [632, 79] on p "Published View" at bounding box center [622, 77] width 90 height 13
click at [355, 32] on p "Journey" at bounding box center [356, 24] width 78 height 23
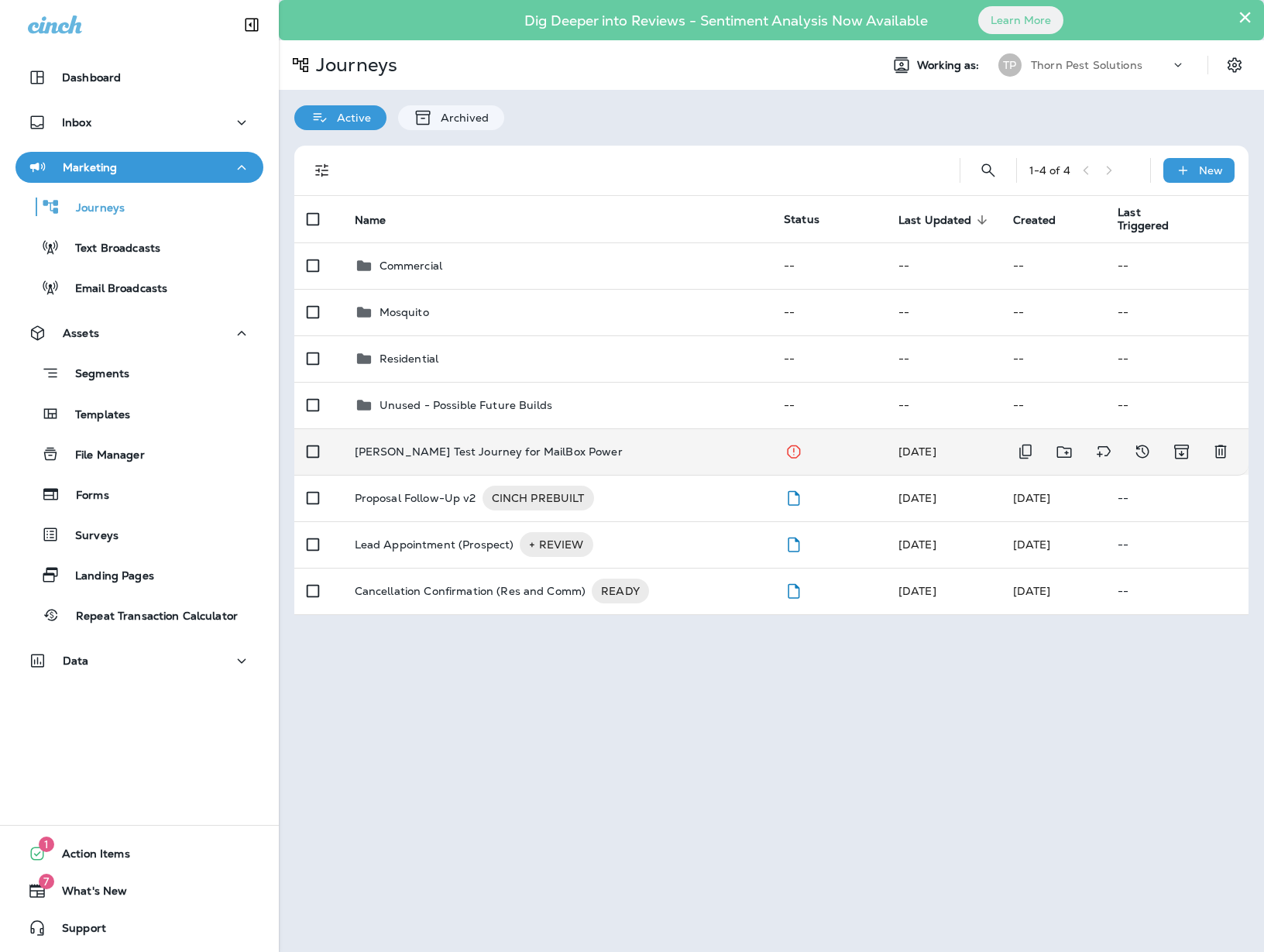
click at [894, 443] on td "[DATE]" at bounding box center [942, 451] width 114 height 46
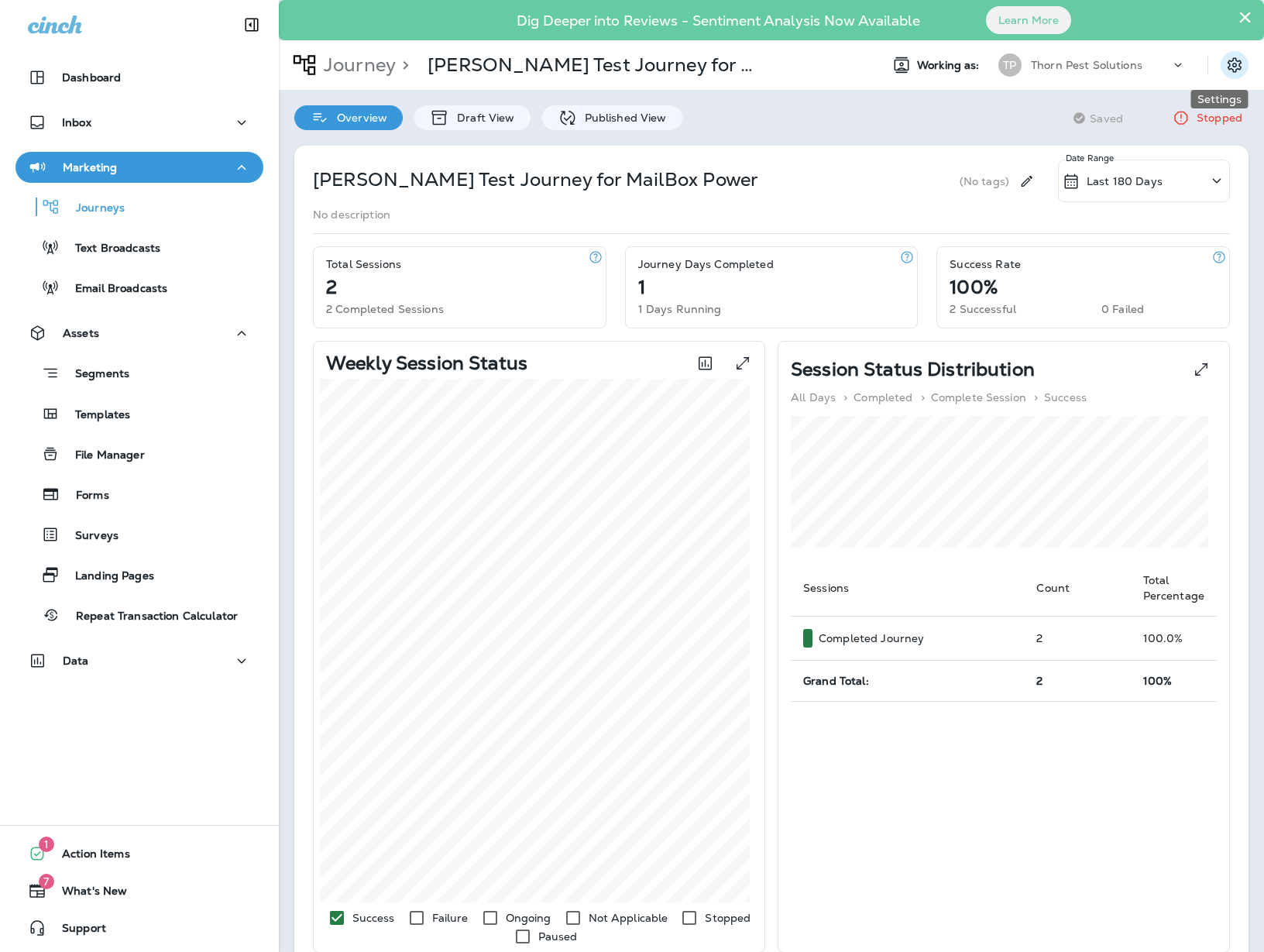
click at [1121, 69] on icon "Settings" at bounding box center [1234, 65] width 14 height 15
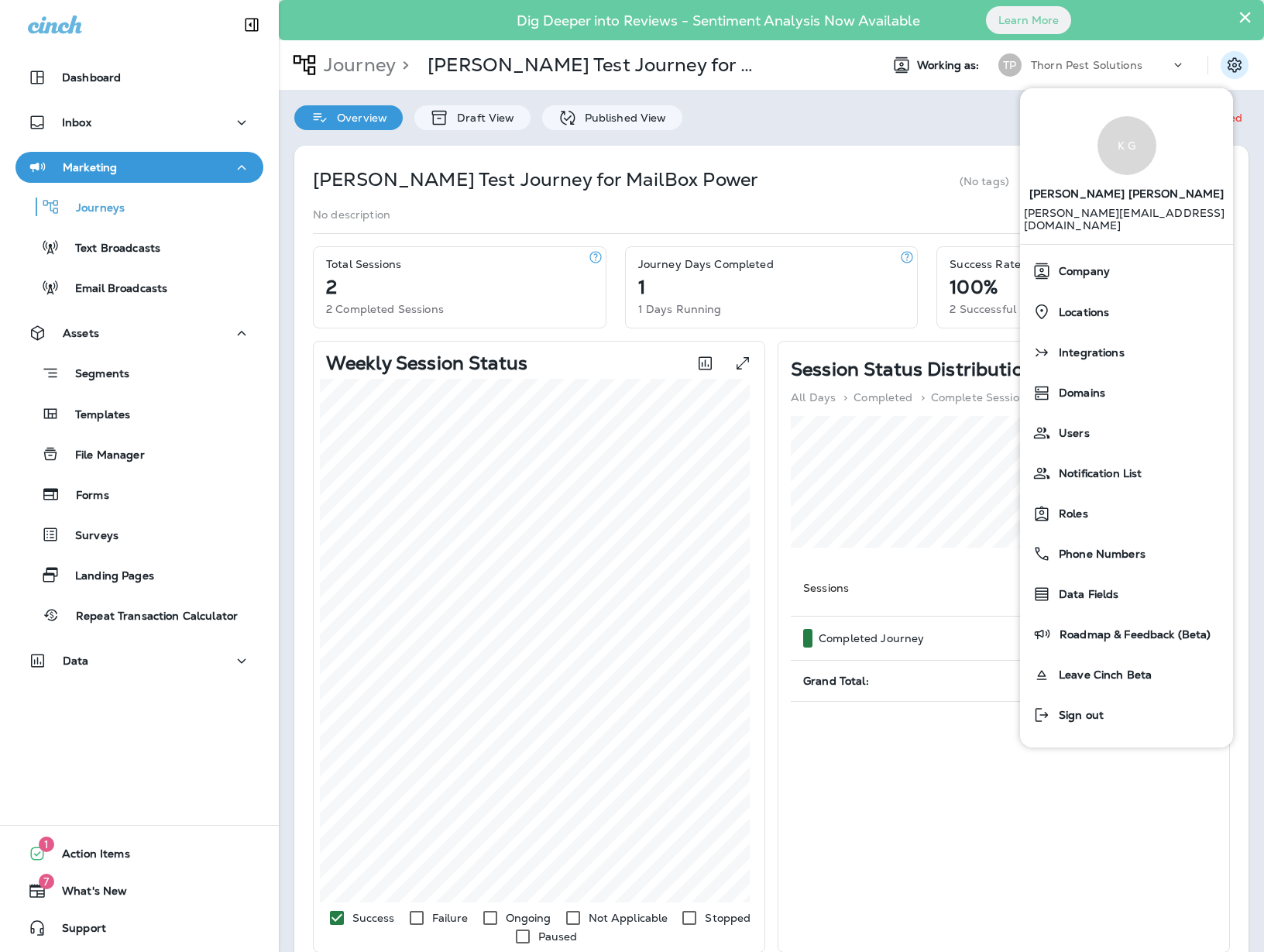
click at [973, 135] on div "Kim's Test Journey for MailBox Power (No tags) Last 180 Days Date Range No desc…" at bounding box center [771, 771] width 985 height 1282
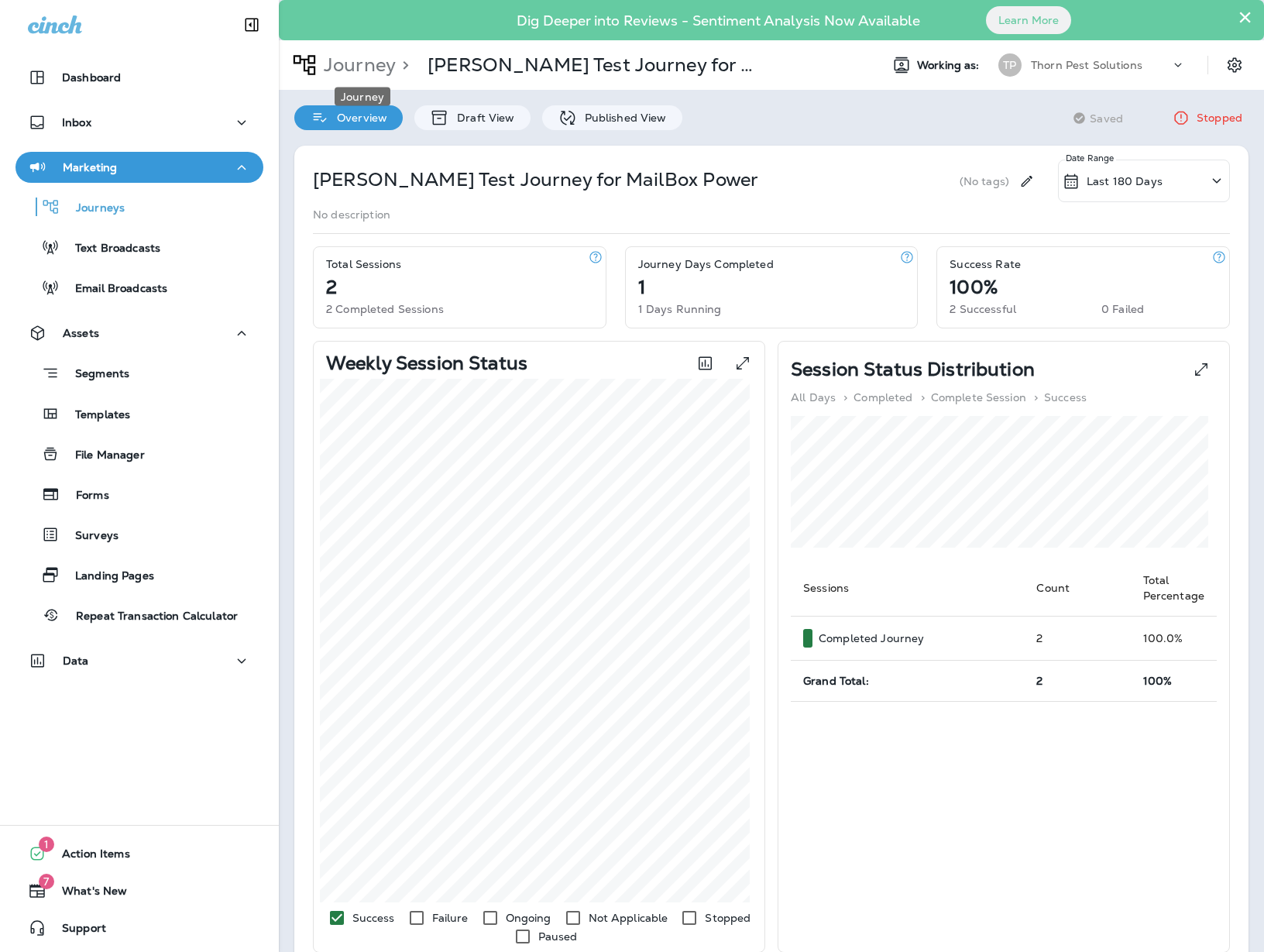
click at [362, 64] on p "Journey" at bounding box center [356, 65] width 78 height 23
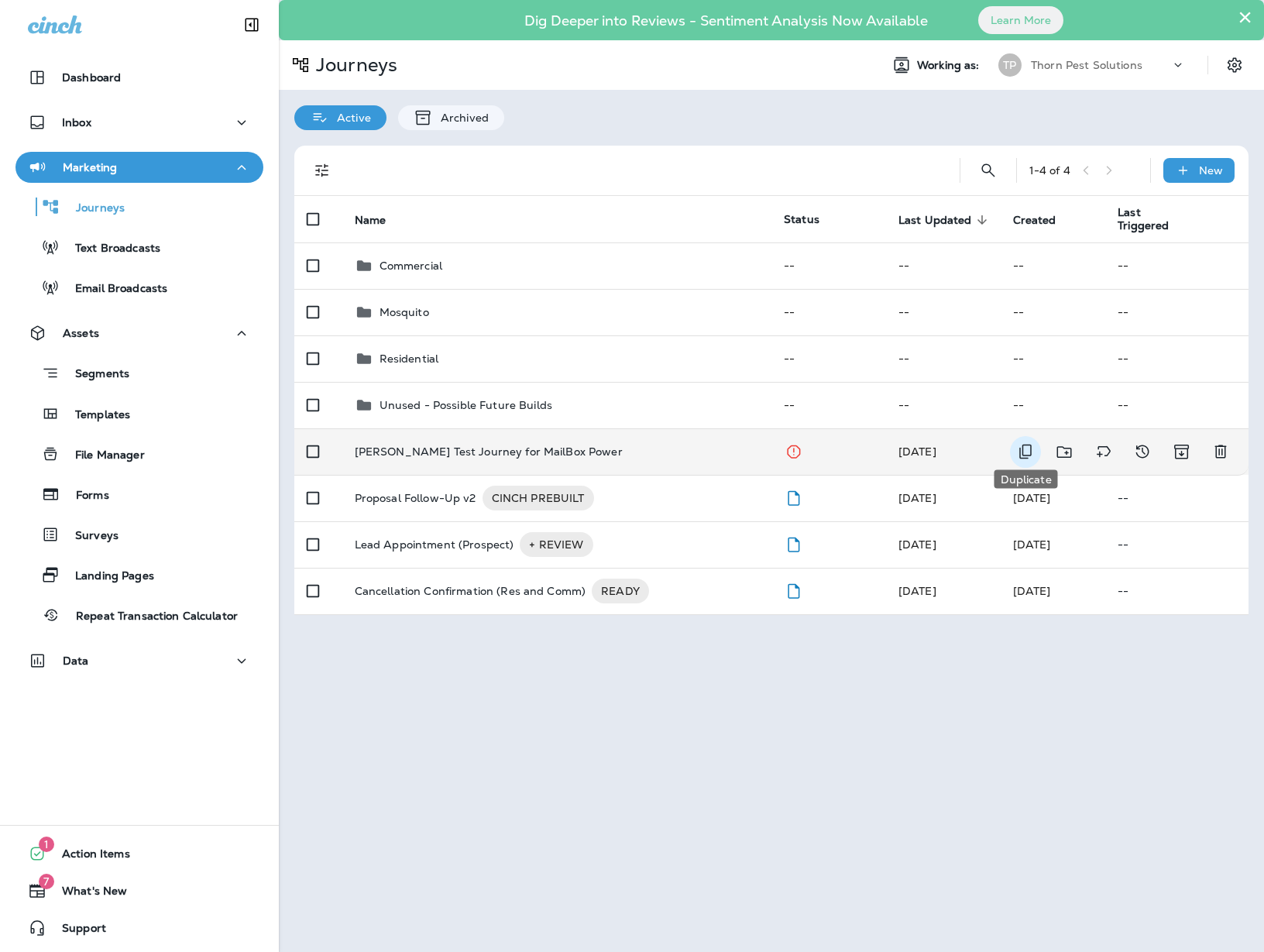
click at [1023, 442] on icon "Duplicate" at bounding box center [1025, 452] width 19 height 19
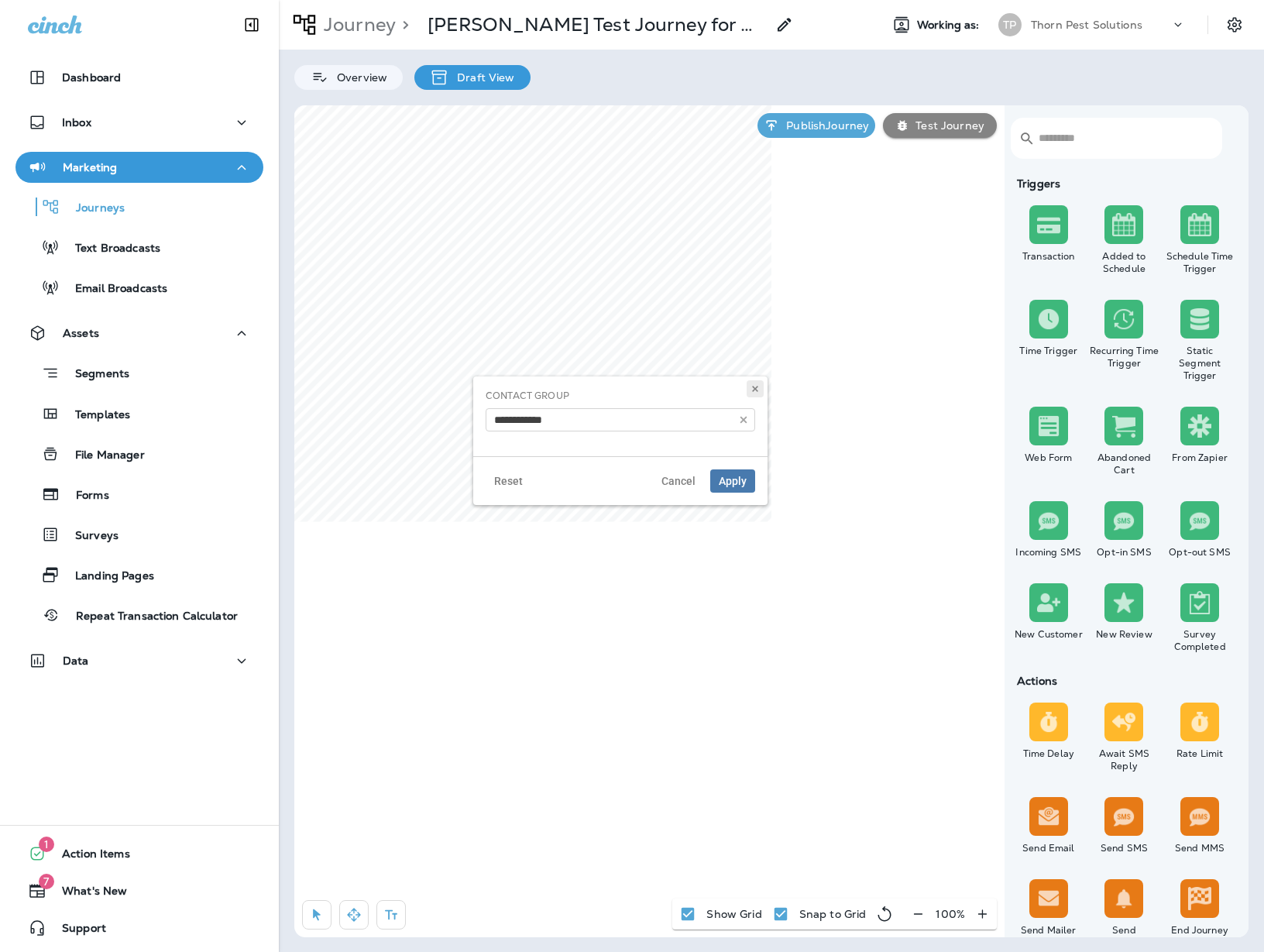
click at [751, 393] on icon at bounding box center [755, 389] width 9 height 9
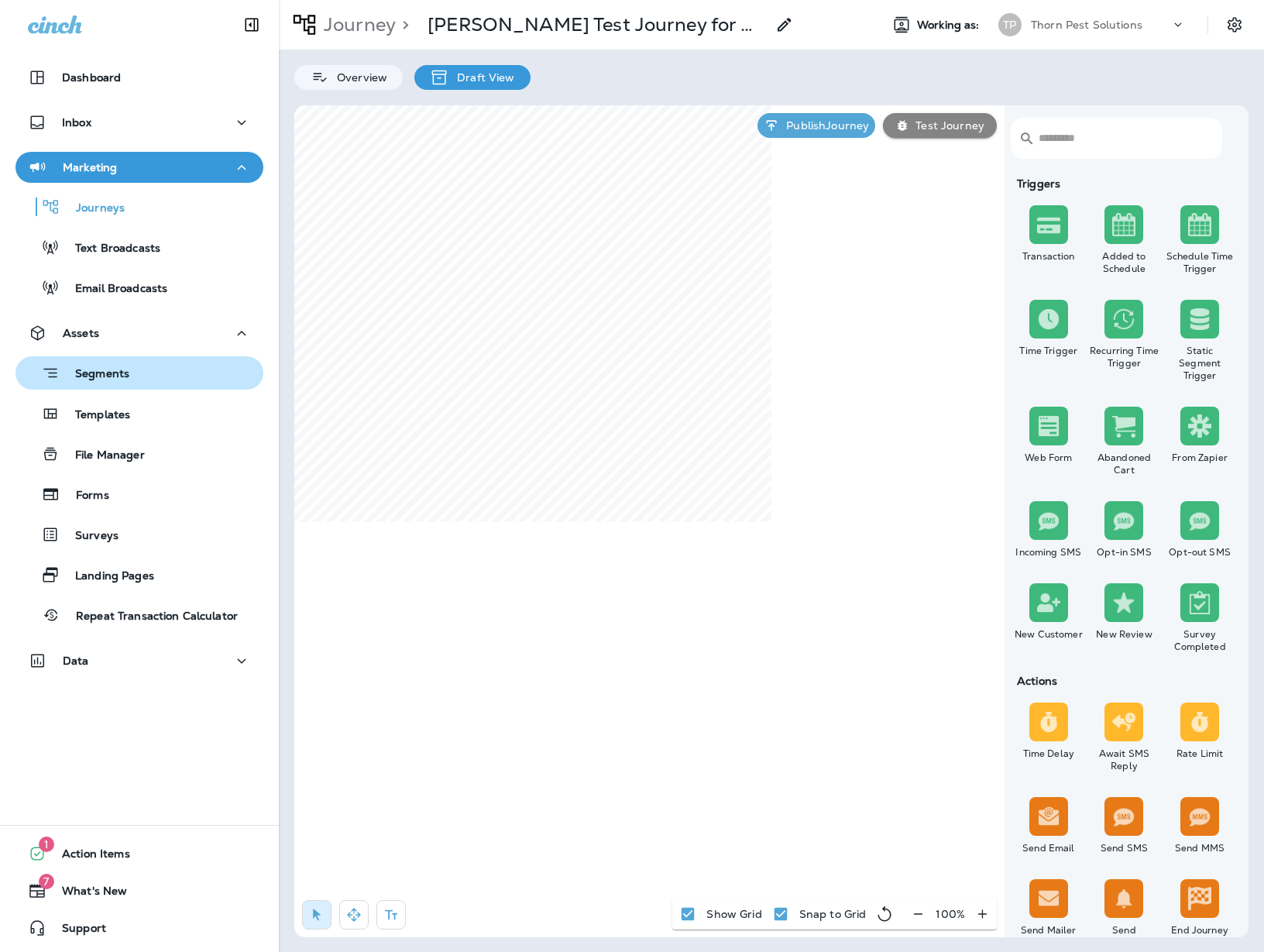
click at [129, 370] on p "Segments" at bounding box center [95, 375] width 69 height 16
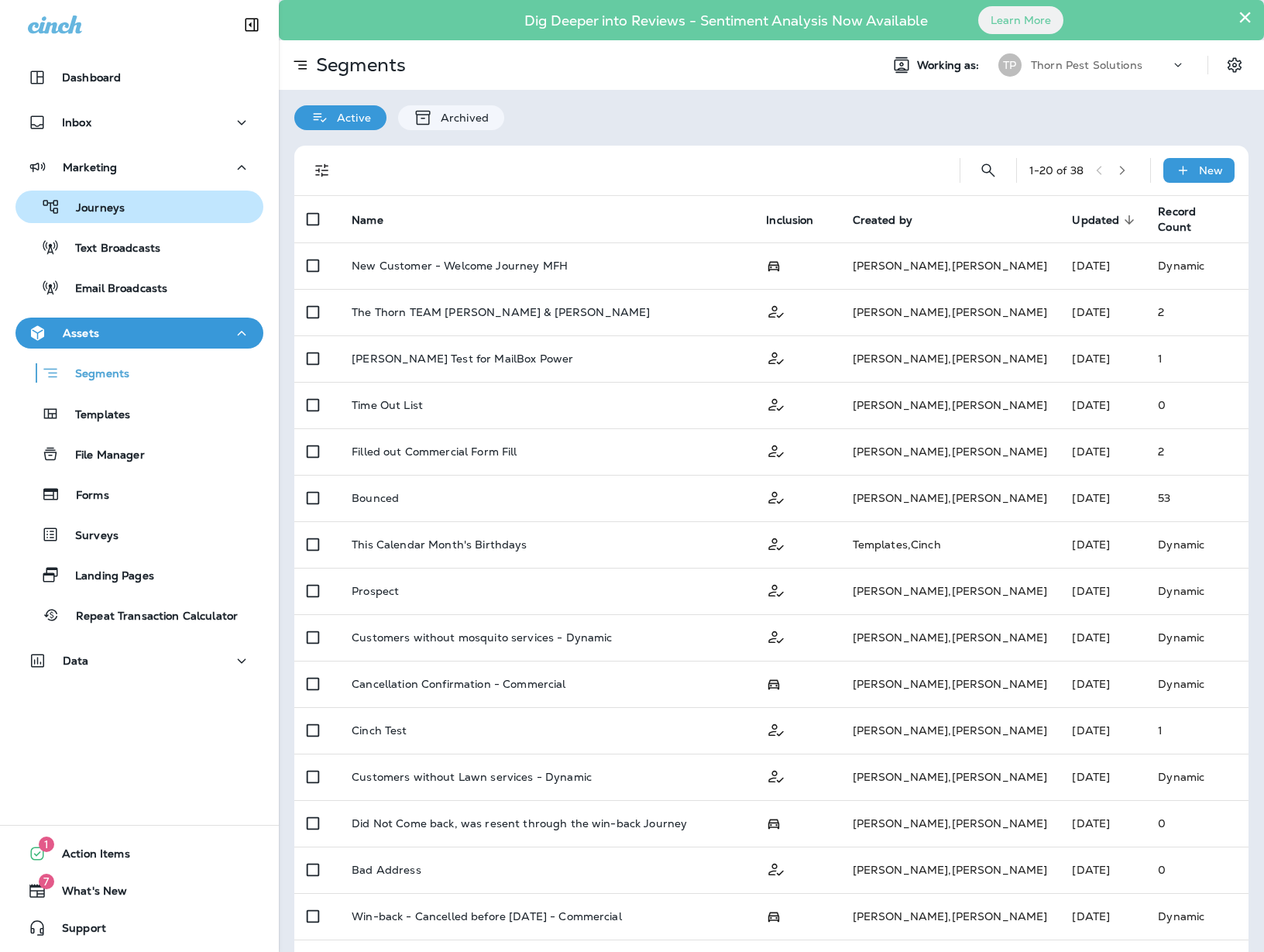
click at [128, 208] on div "Journeys" at bounding box center [139, 206] width 236 height 23
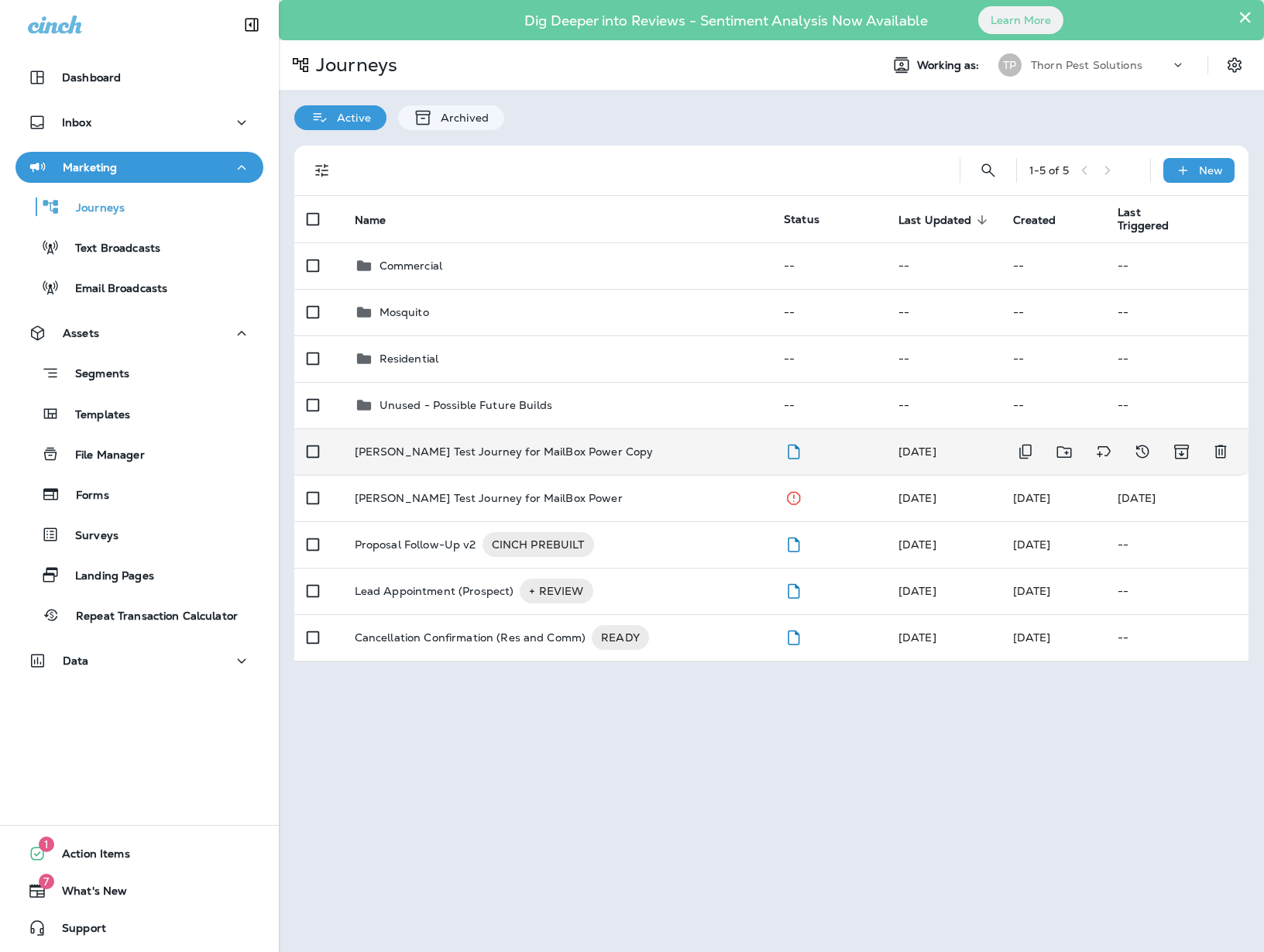
click at [576, 445] on p "[PERSON_NAME] Test Journey for MailBox Power Copy" at bounding box center [504, 452] width 299 height 13
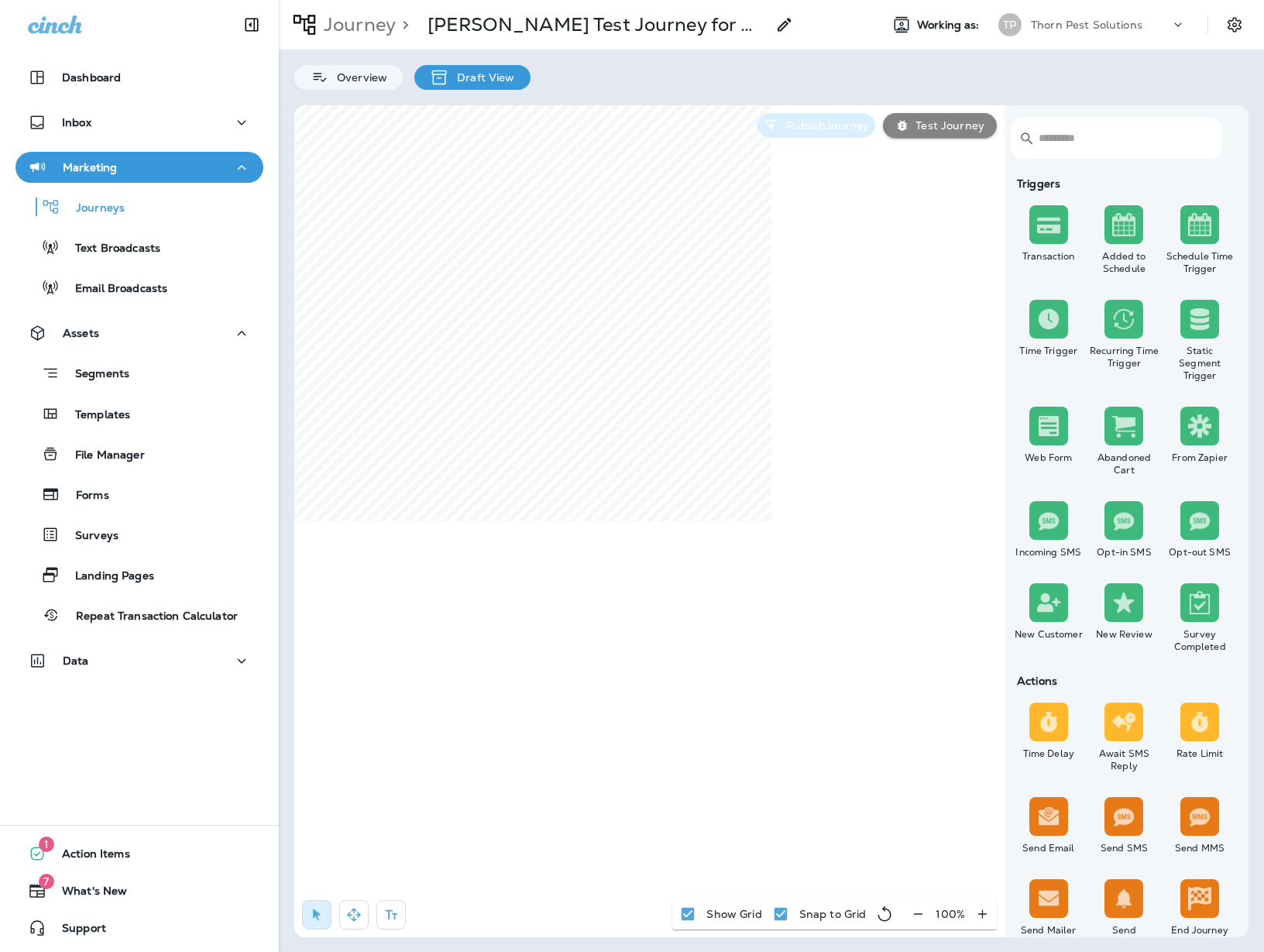
click at [822, 131] on p "Publish Journey" at bounding box center [823, 125] width 89 height 13
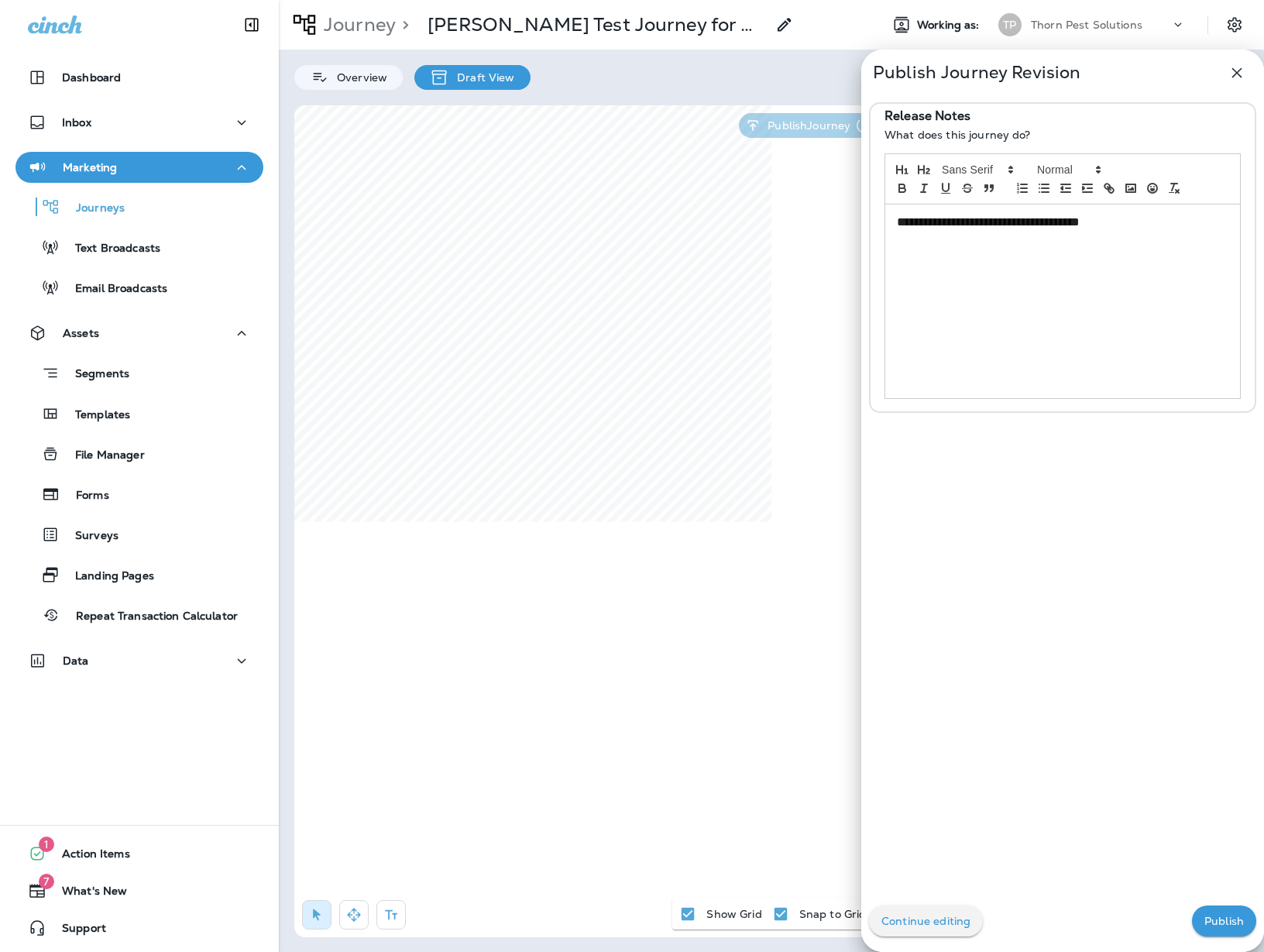
click at [1121, 915] on p "Publish" at bounding box center [1224, 920] width 39 height 13
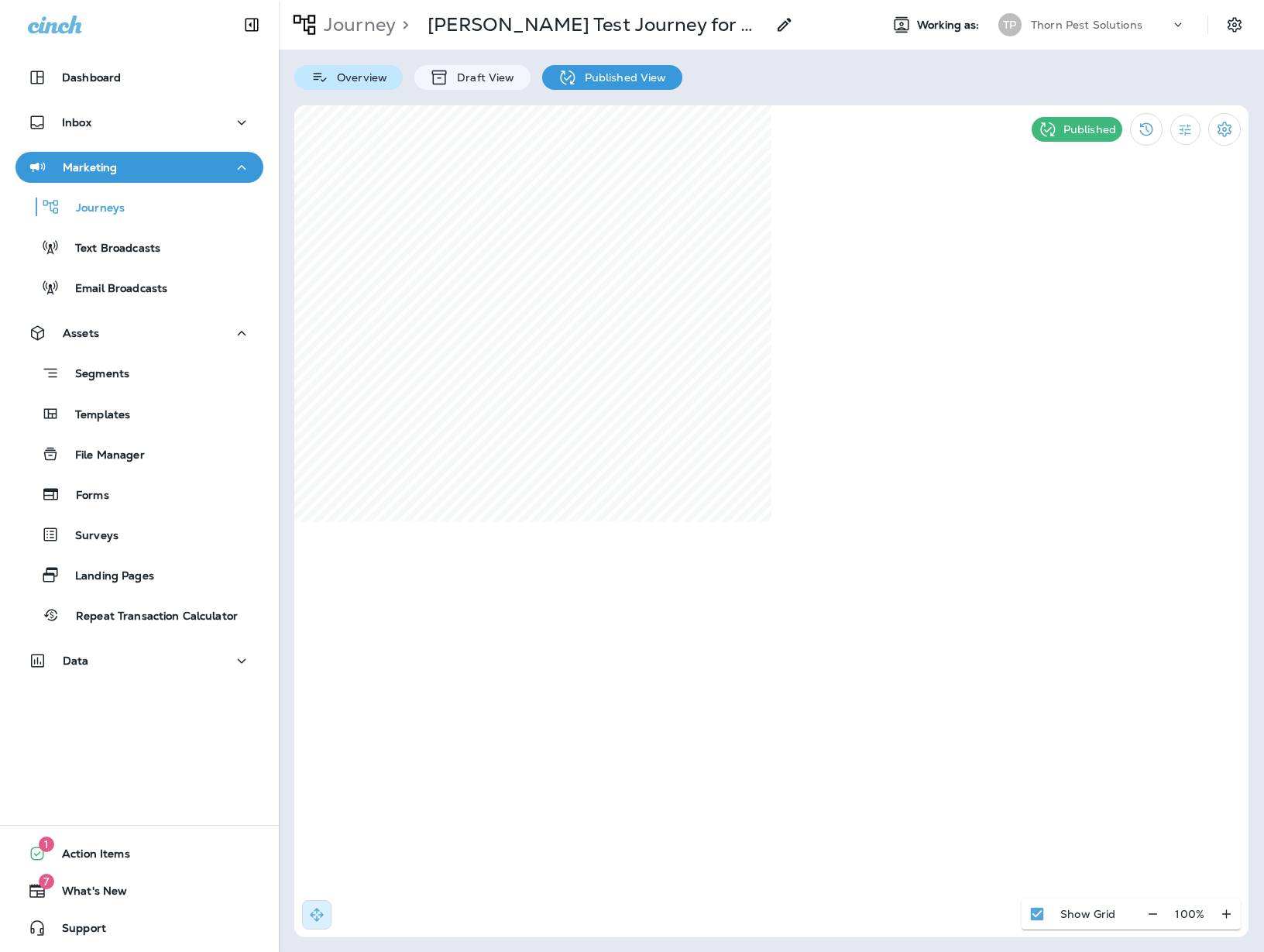
click at [360, 76] on p "Overview" at bounding box center [359, 77] width 58 height 13
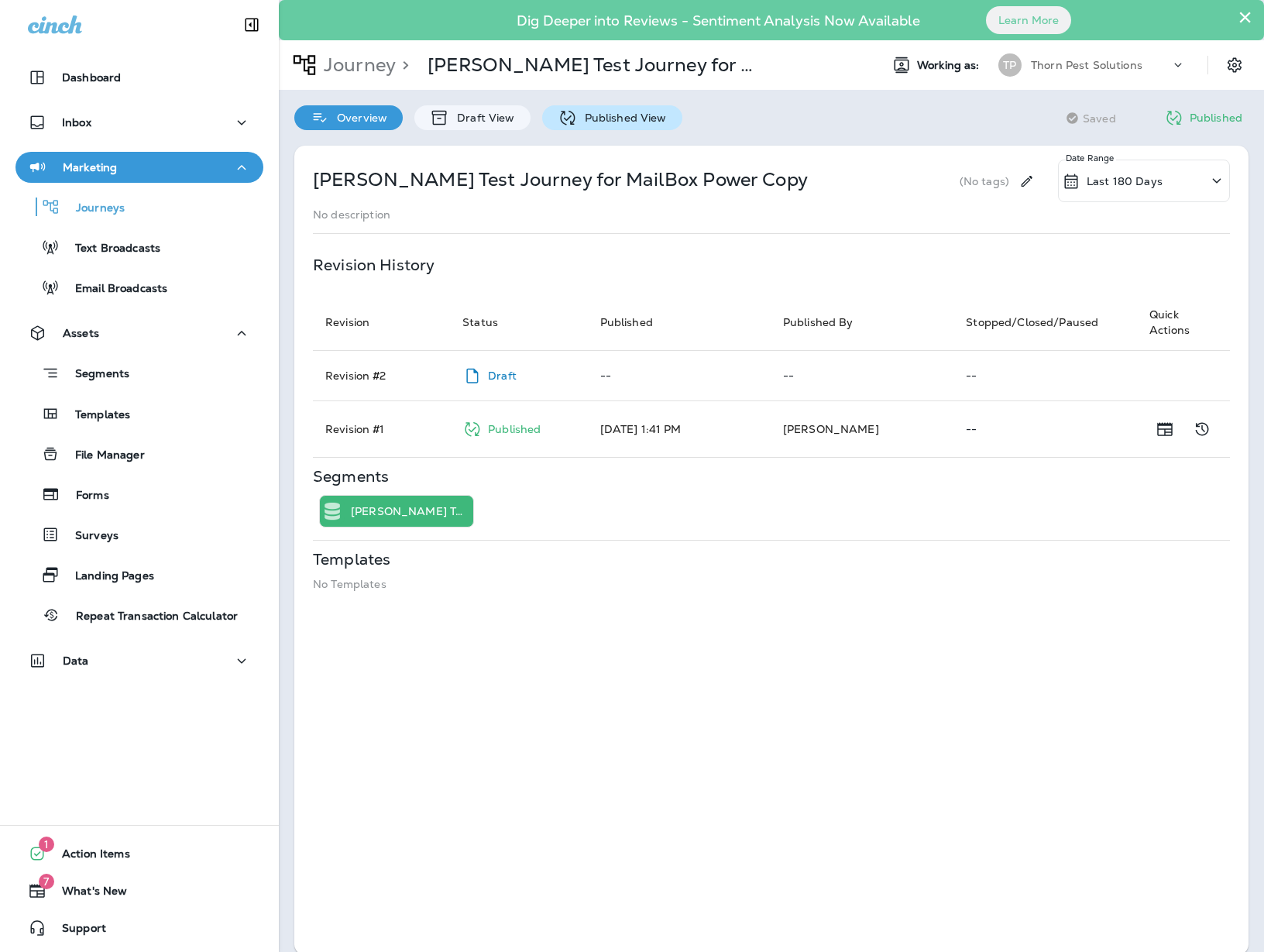
click at [595, 119] on p "Published View" at bounding box center [622, 117] width 90 height 13
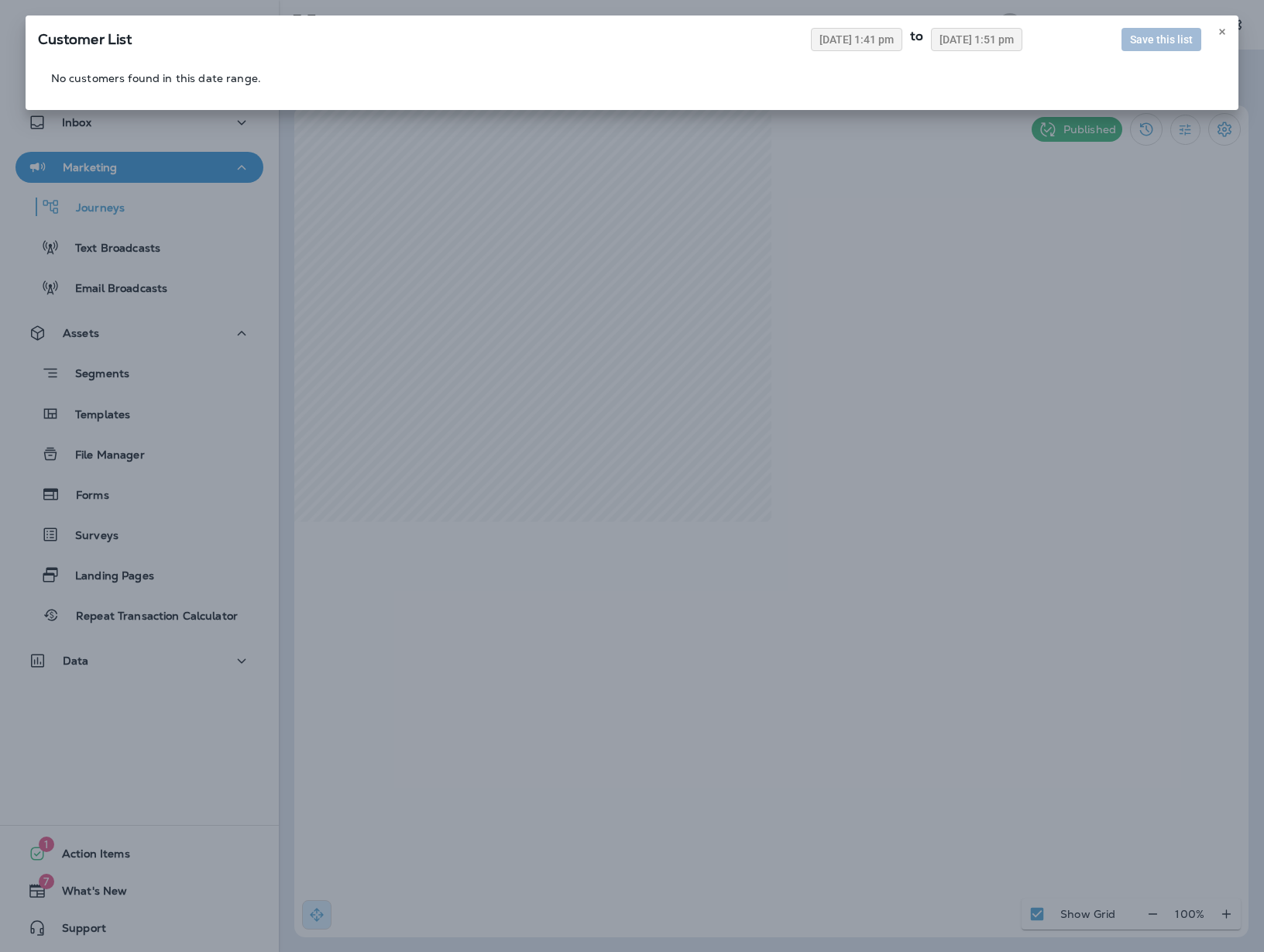
drag, startPoint x: 526, startPoint y: 96, endPoint x: 522, endPoint y: 127, distance: 31.3
click at [525, 97] on div "No customers found in this date range." at bounding box center [632, 84] width 1188 height 26
click at [1121, 35] on use at bounding box center [1222, 32] width 6 height 6
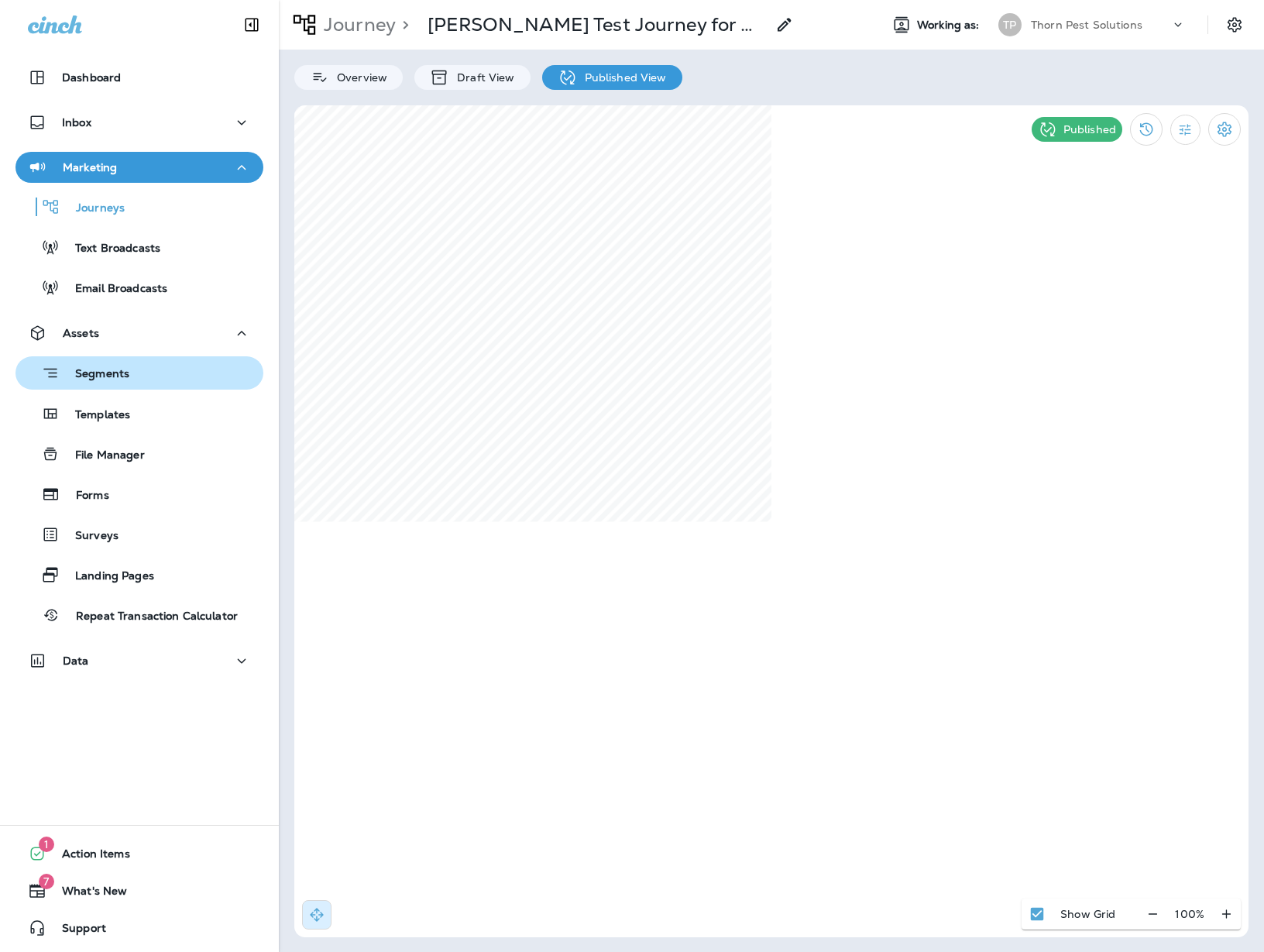
click at [139, 375] on div "Segments" at bounding box center [139, 373] width 236 height 24
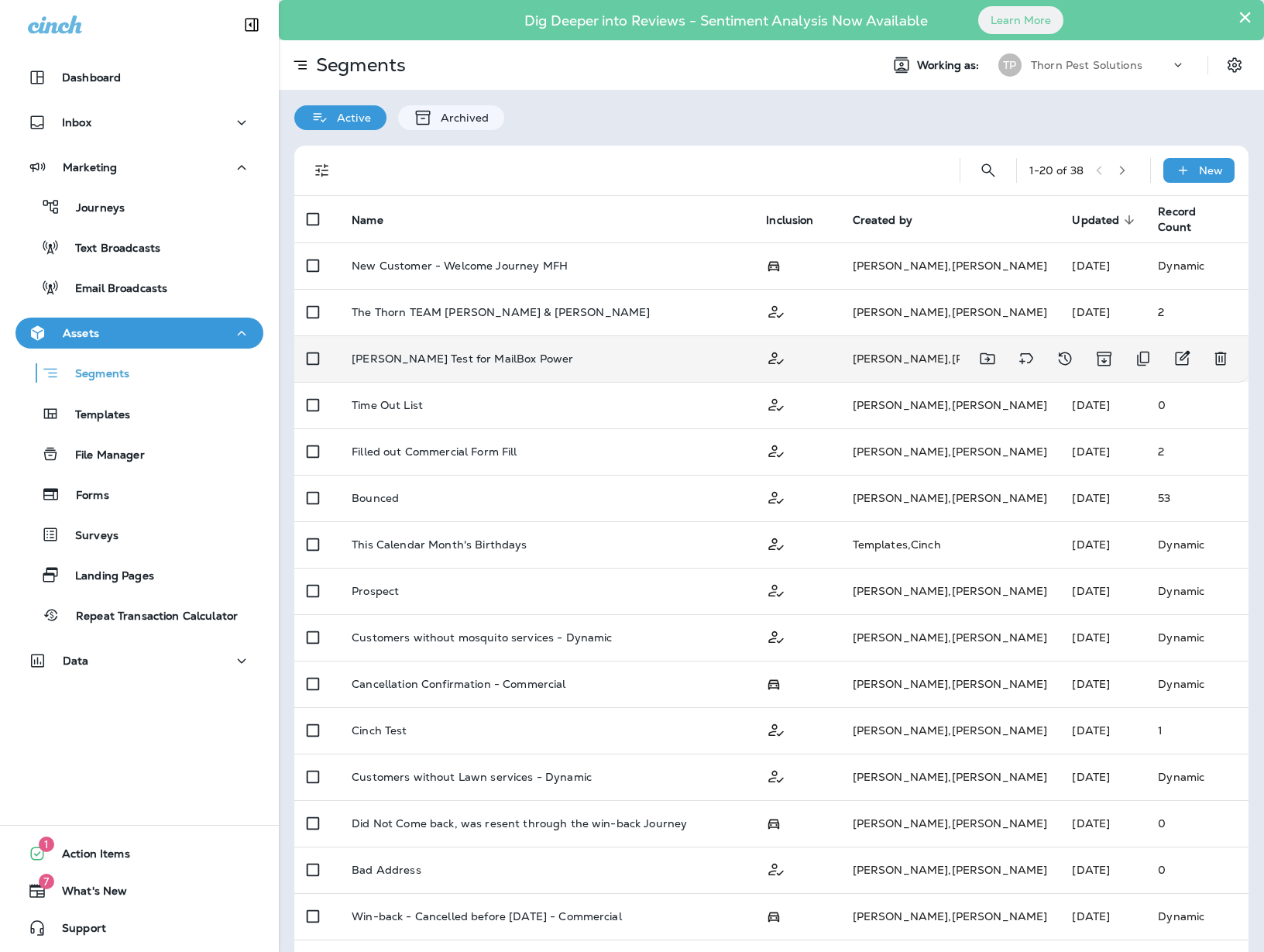
click at [508, 352] on div "[PERSON_NAME] Test for MailBox Power" at bounding box center [546, 359] width 389 height 13
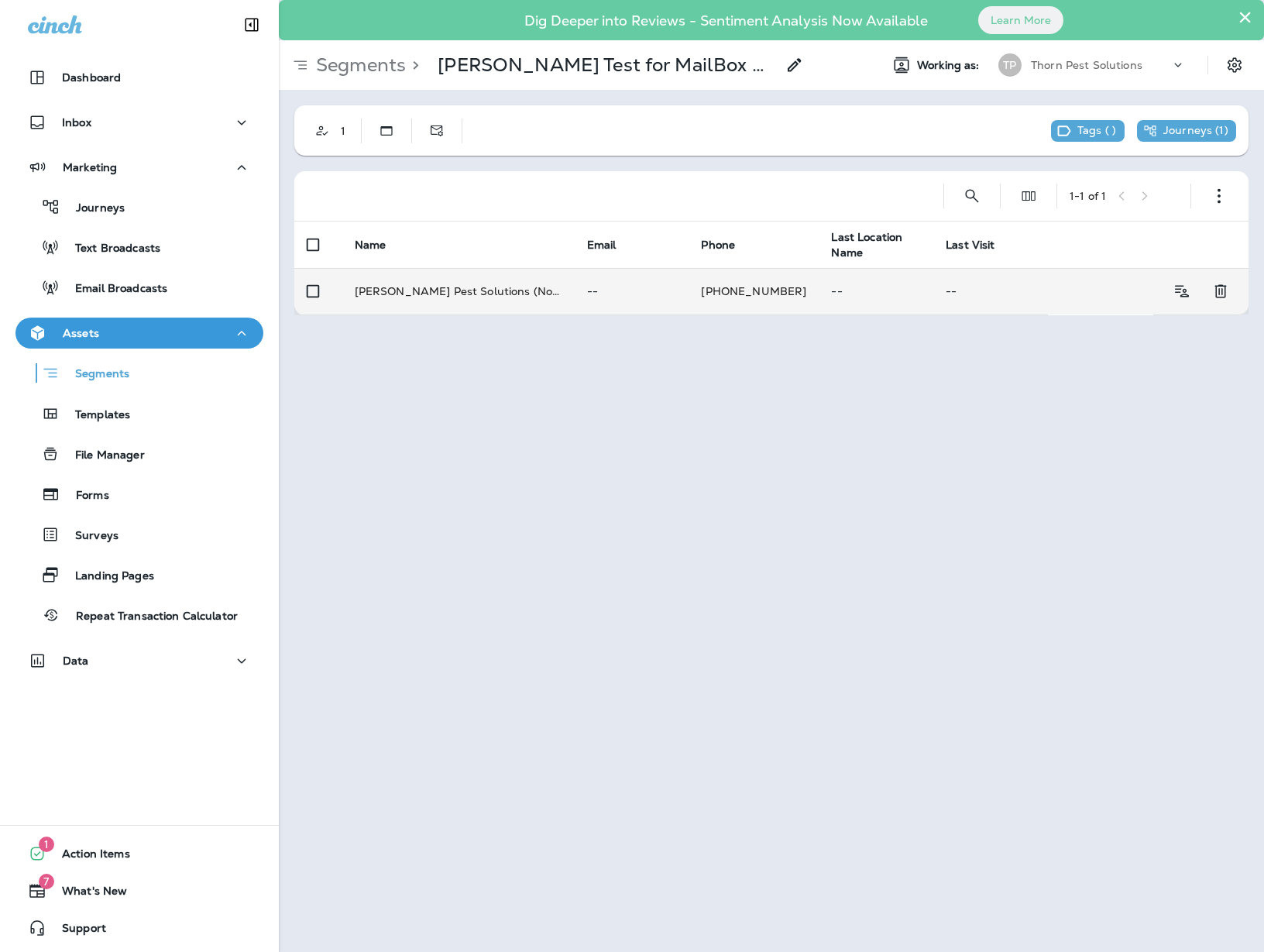
click at [608, 295] on td "--" at bounding box center [631, 291] width 114 height 46
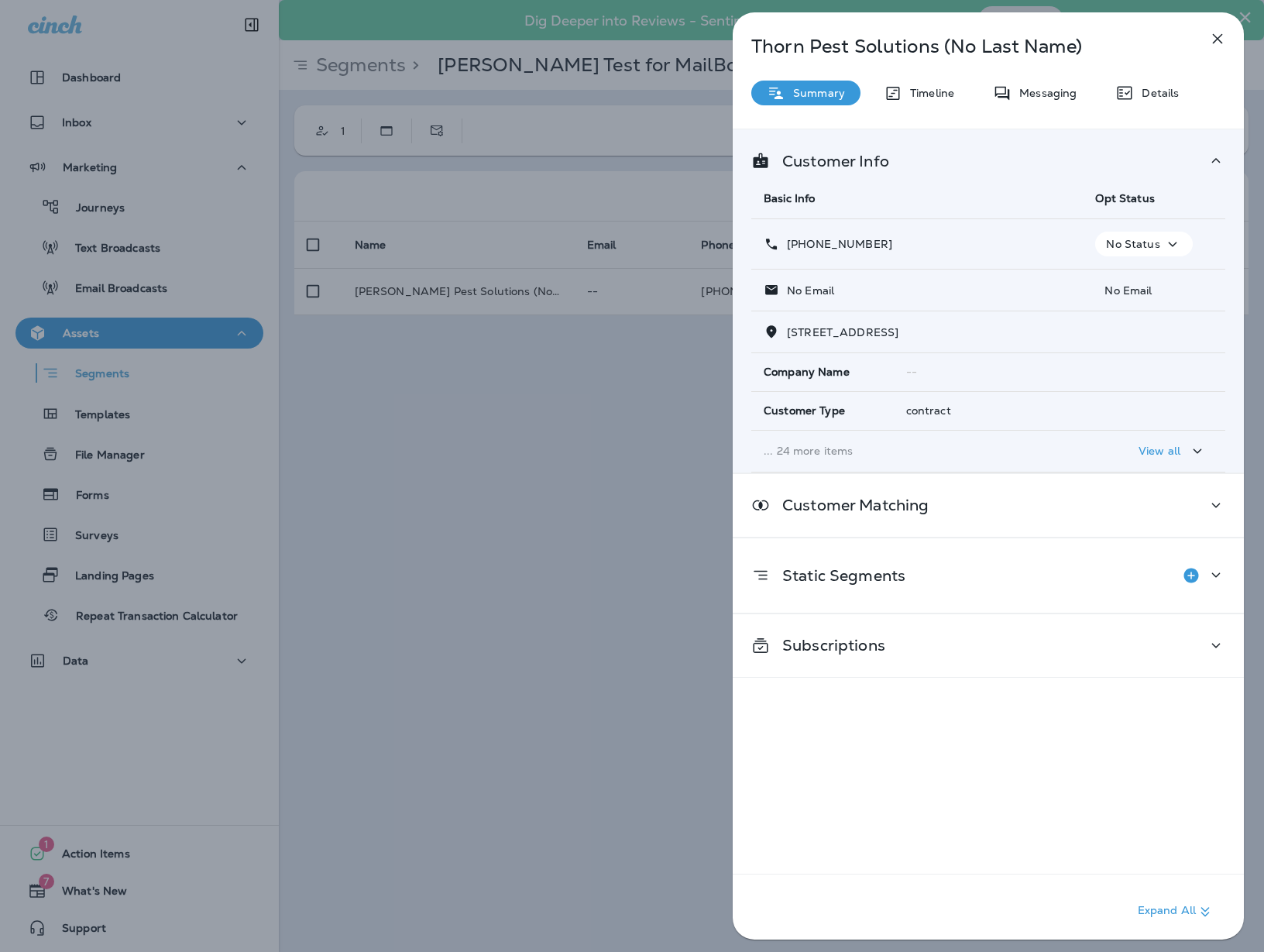
click at [1121, 46] on icon "button" at bounding box center [1218, 39] width 19 height 19
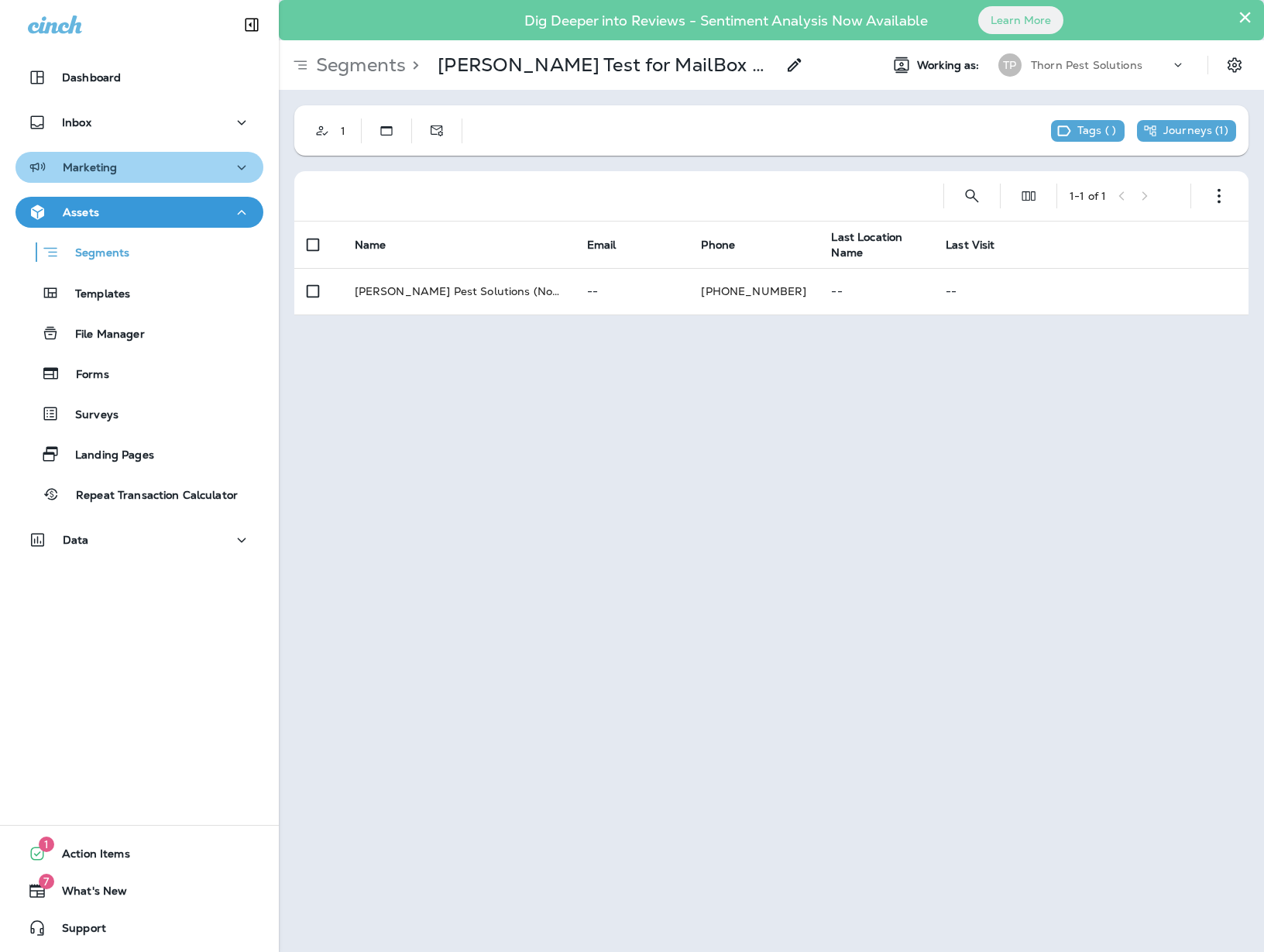
click at [232, 167] on icon "button" at bounding box center [242, 167] width 19 height 20
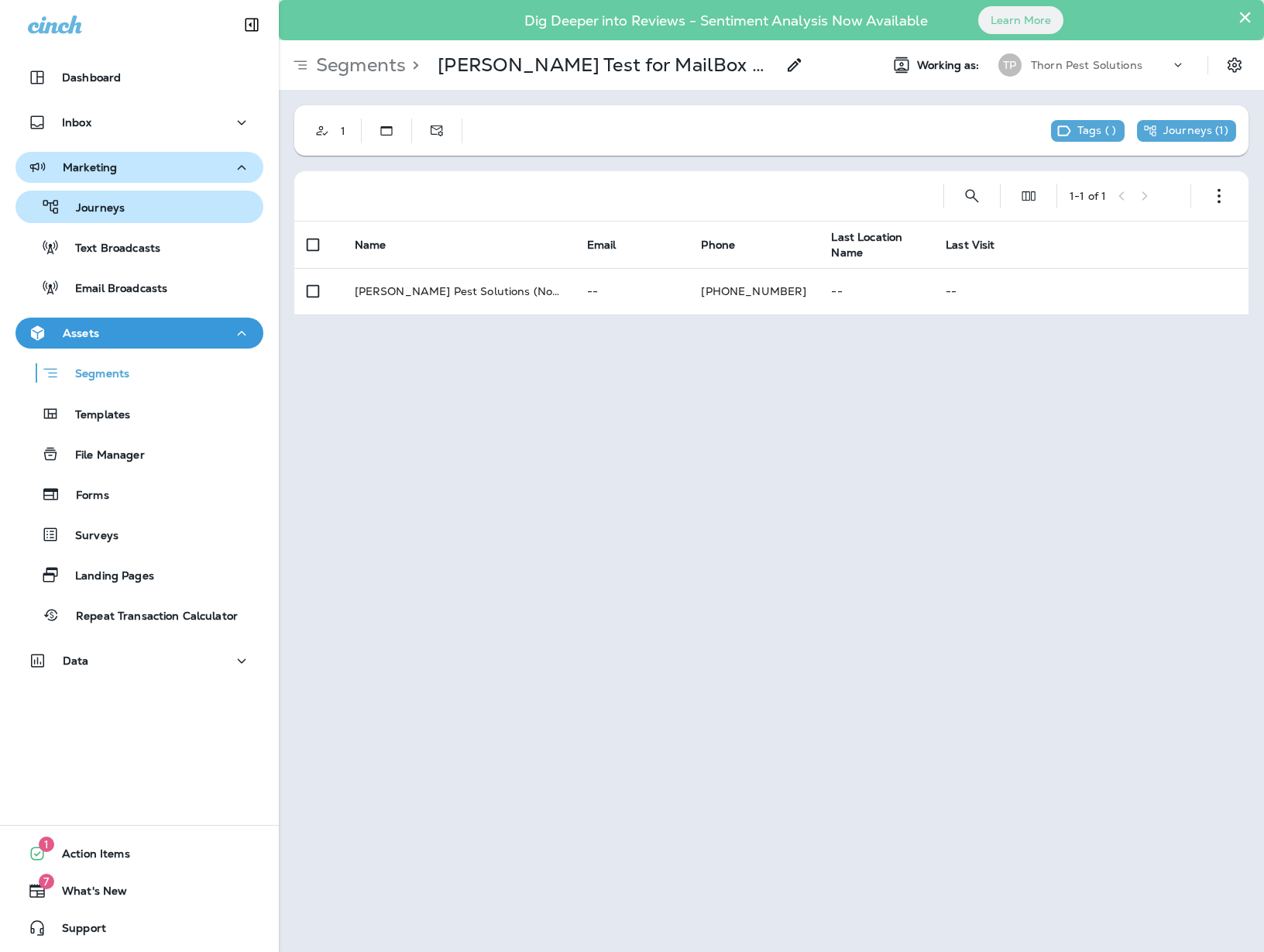
click at [184, 211] on div "Journeys" at bounding box center [139, 206] width 236 height 23
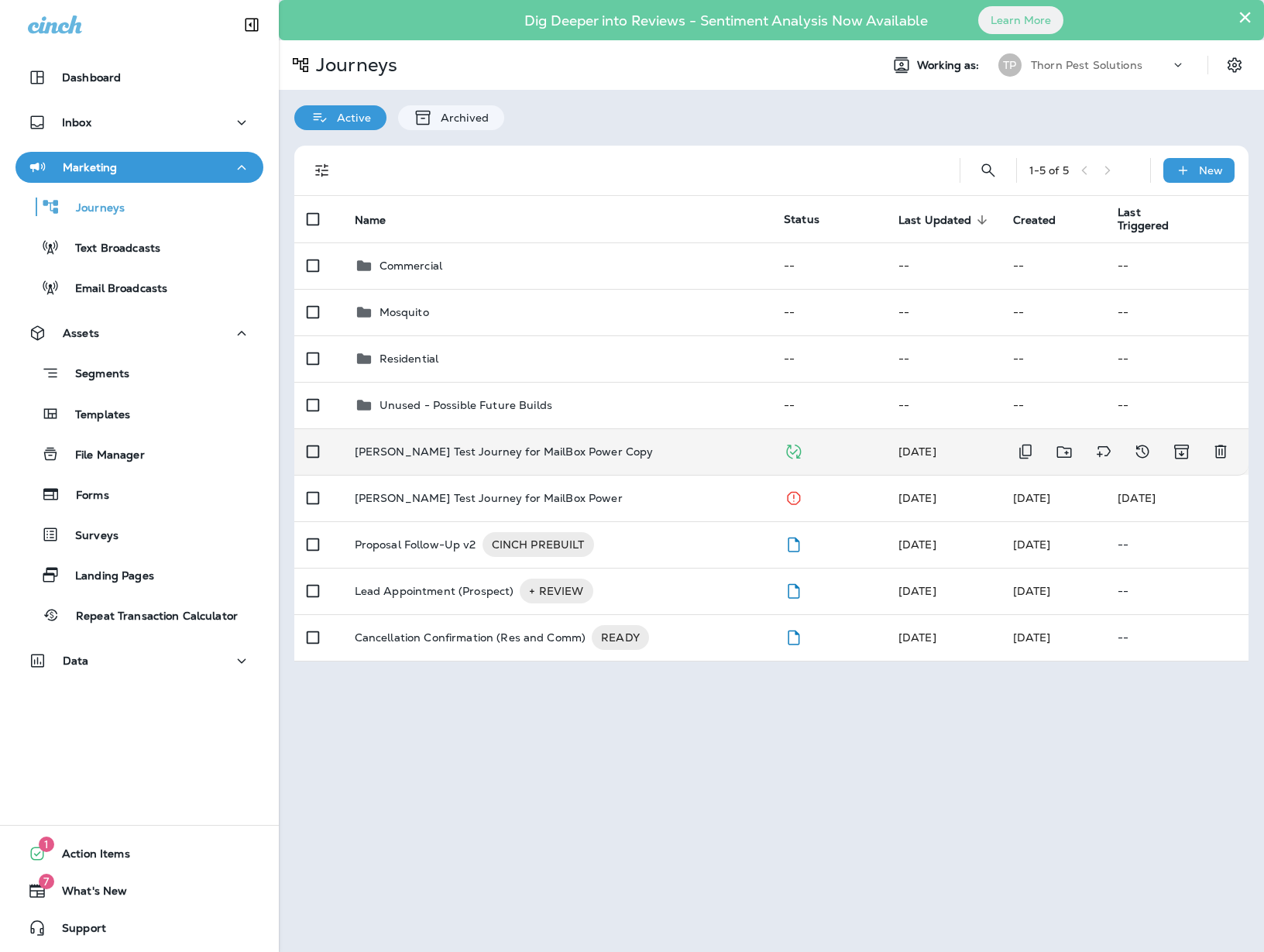
click at [563, 428] on td "[PERSON_NAME] Test Journey for MailBox Power Copy" at bounding box center [556, 451] width 429 height 46
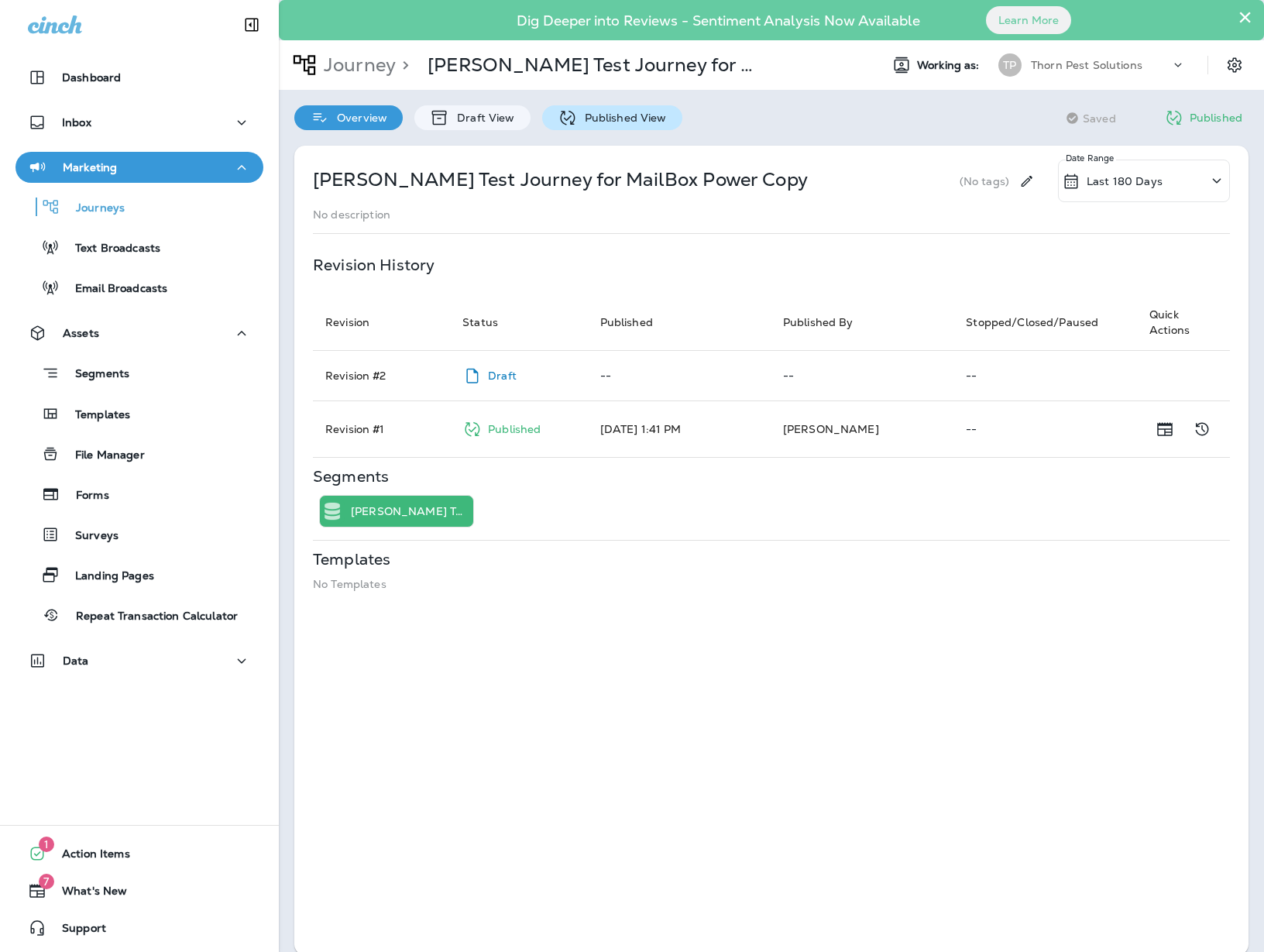
click at [608, 116] on p "Published View" at bounding box center [622, 117] width 90 height 13
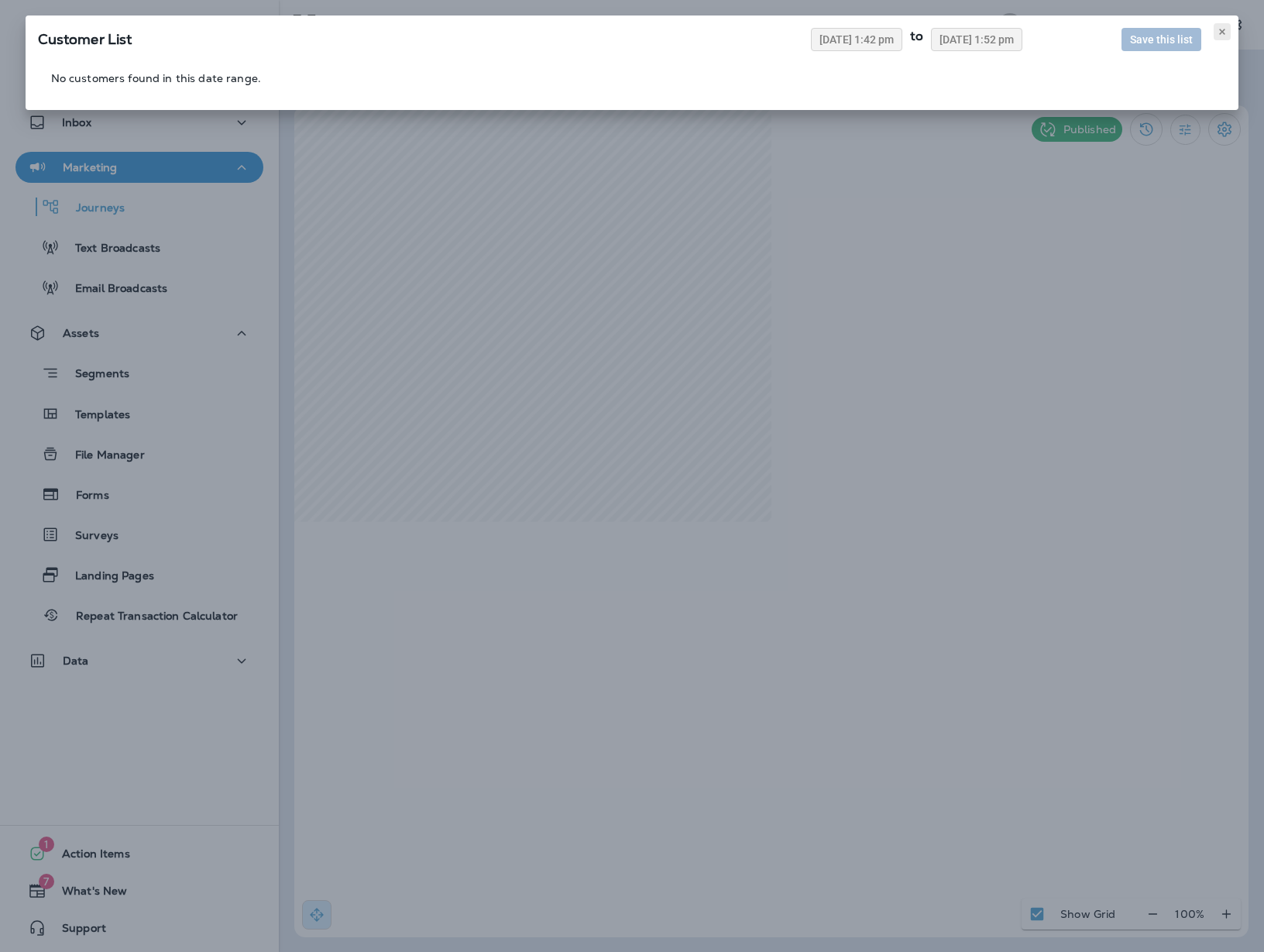
click at [1221, 34] on icon at bounding box center [1222, 32] width 9 height 9
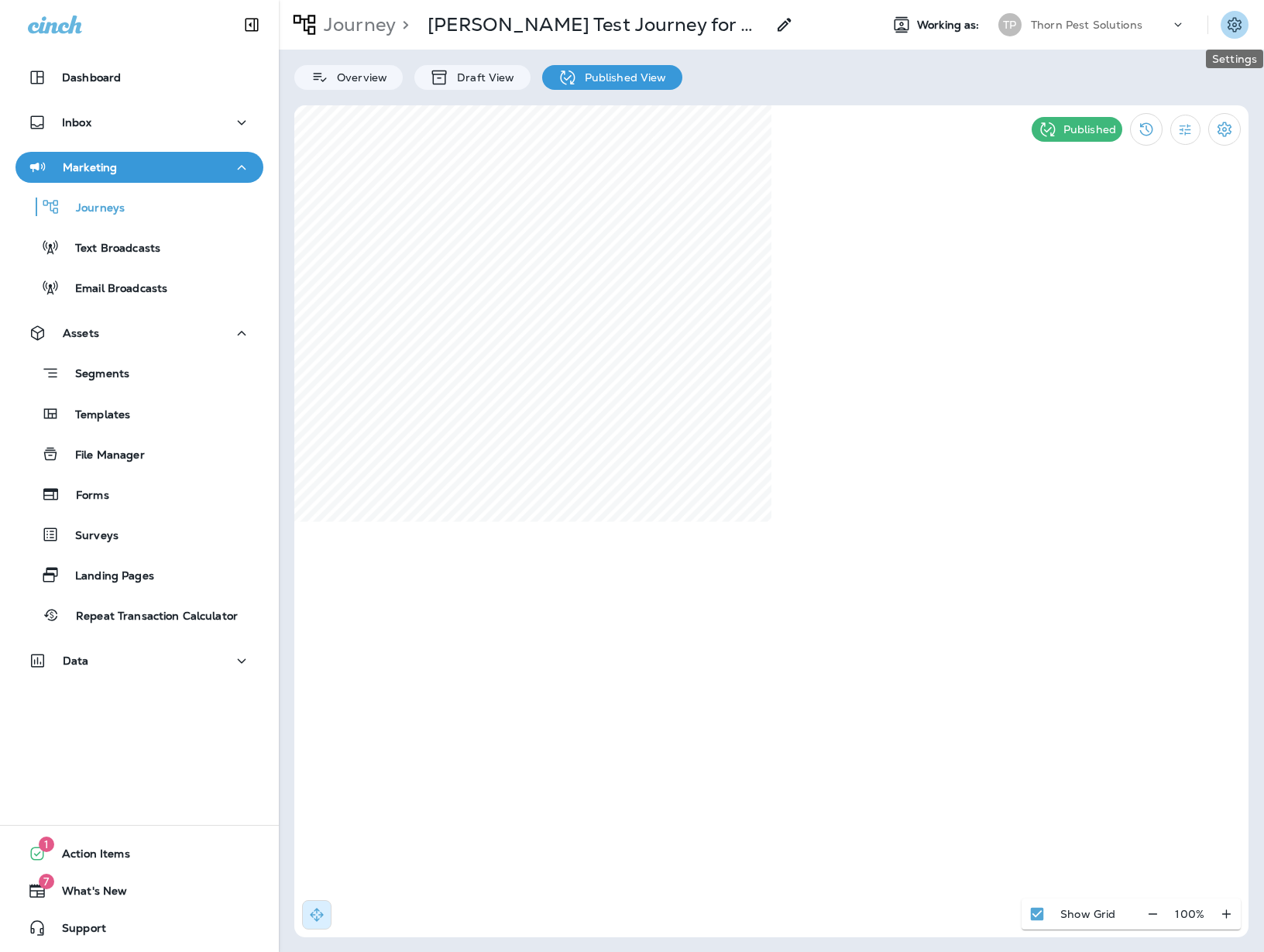
click at [1233, 26] on icon "Settings" at bounding box center [1234, 24] width 14 height 15
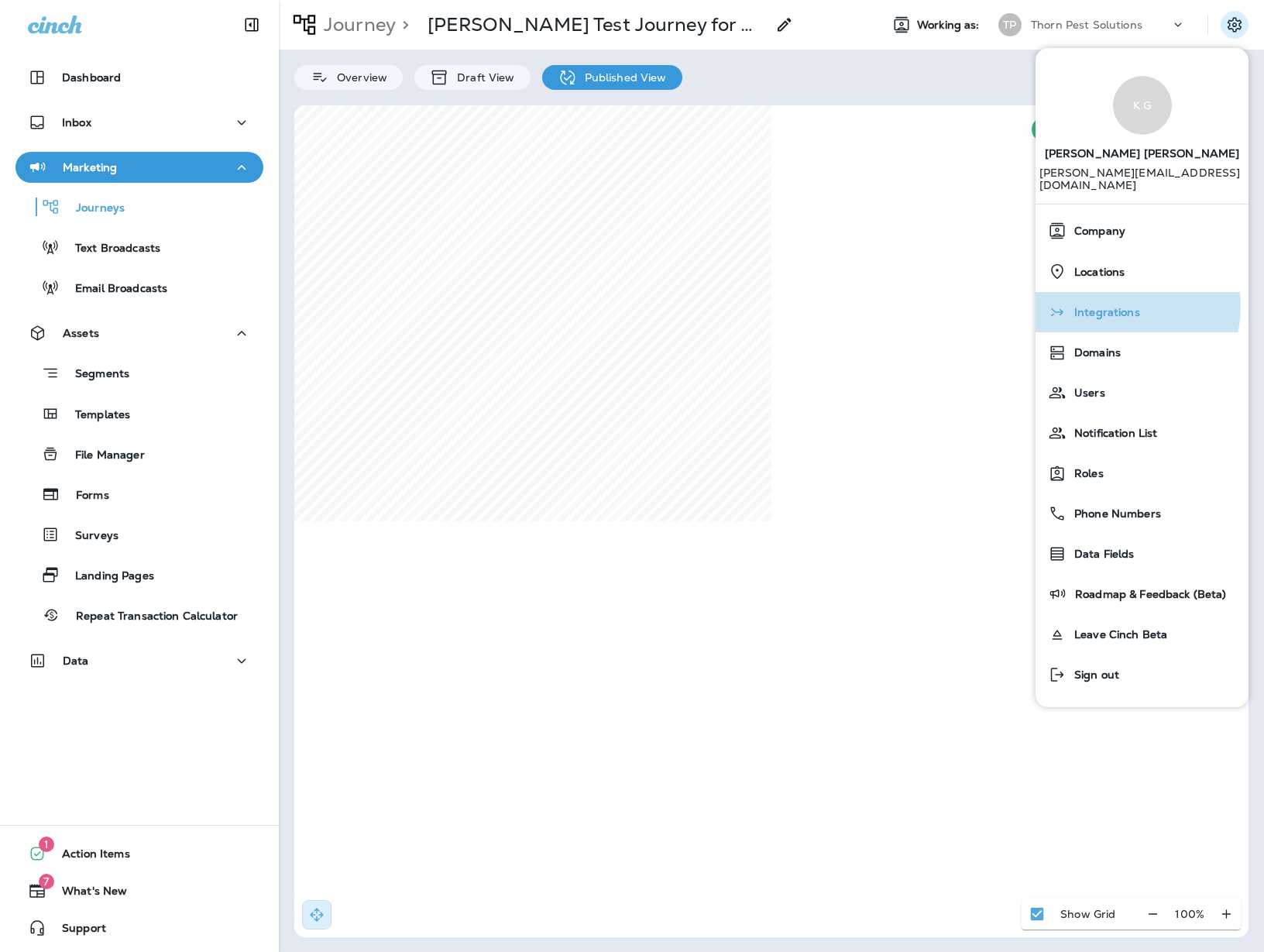
click at [1125, 306] on span "Integrations" at bounding box center [1102, 312] width 73 height 13
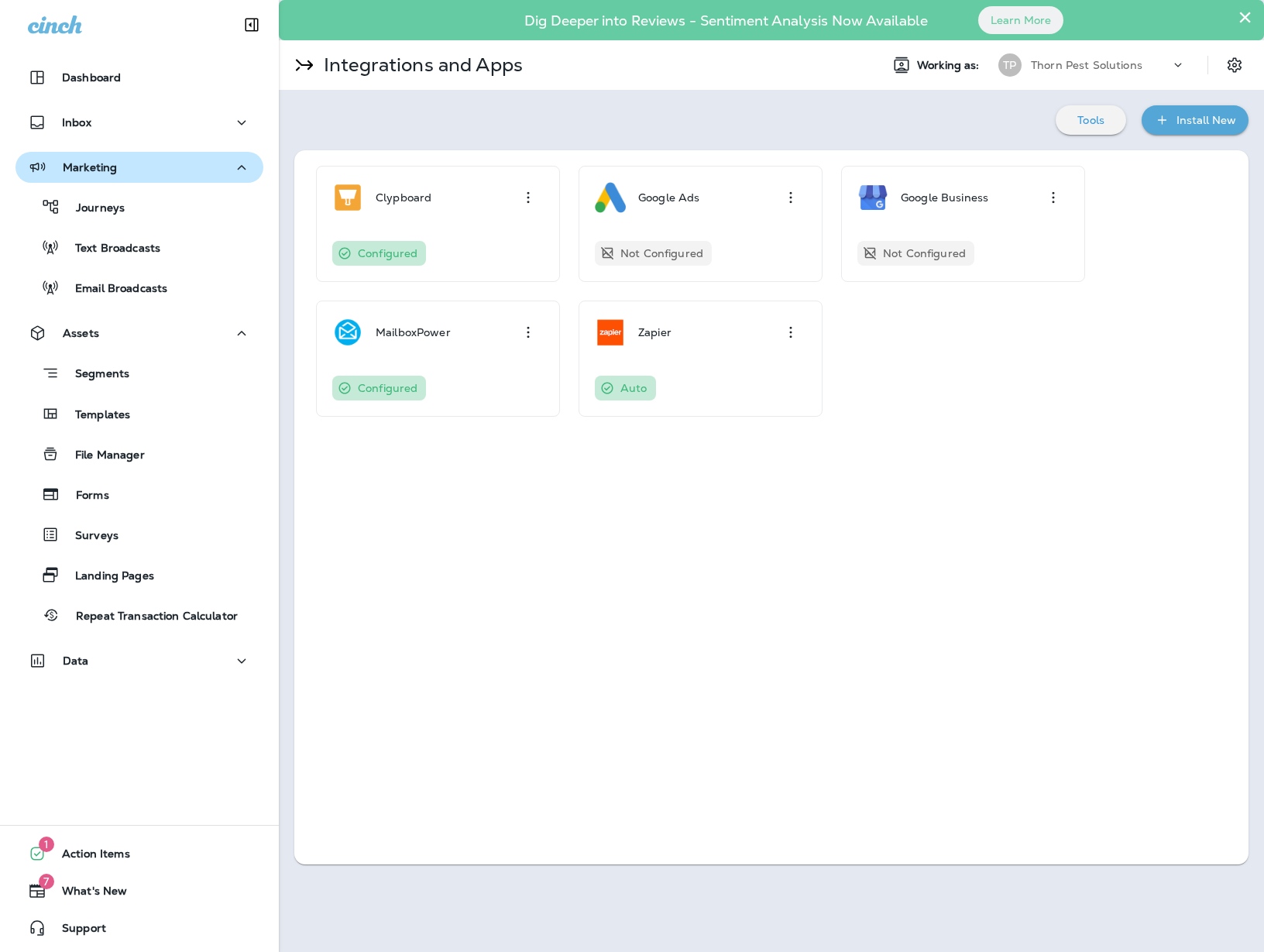
click at [561, 530] on div "Clypboard Configured Google Ads Not Configured Google Business Not Configured M…" at bounding box center [771, 508] width 954 height 714
click at [217, 206] on div "Journeys" at bounding box center [139, 206] width 236 height 23
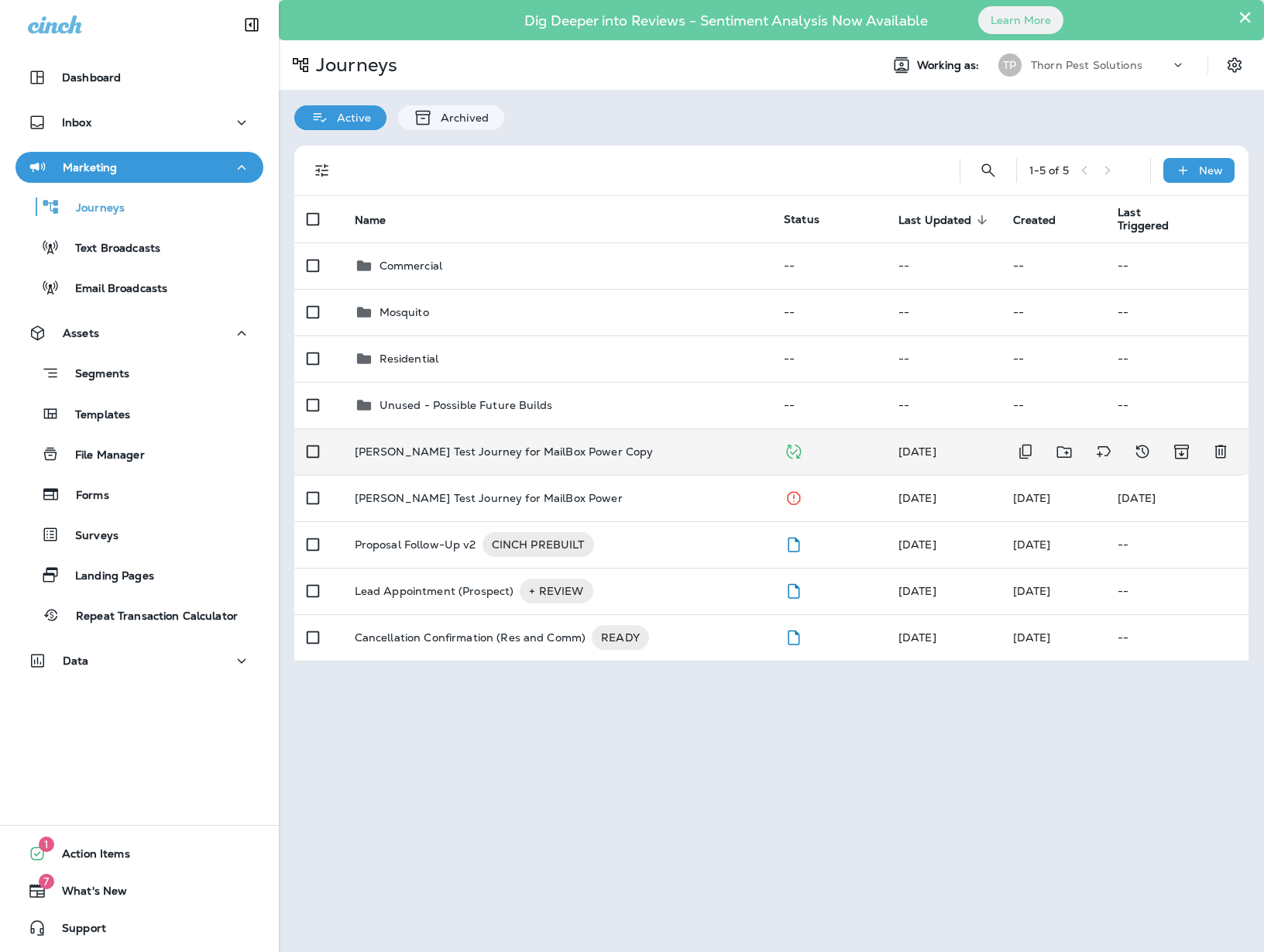
click at [642, 452] on td "[PERSON_NAME] Test Journey for MailBox Power Copy" at bounding box center [556, 451] width 429 height 46
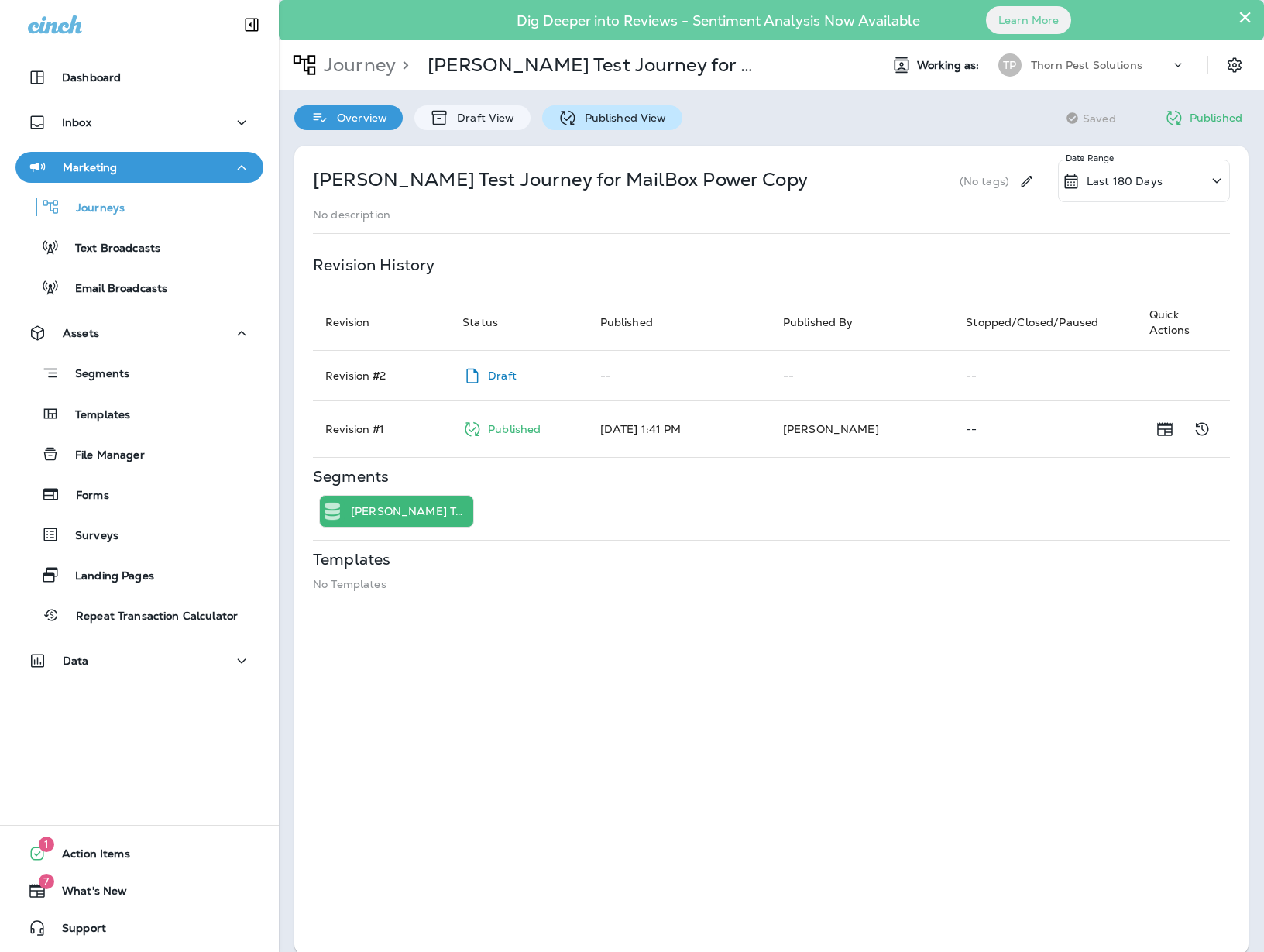
click at [651, 112] on p "Published View" at bounding box center [622, 117] width 90 height 13
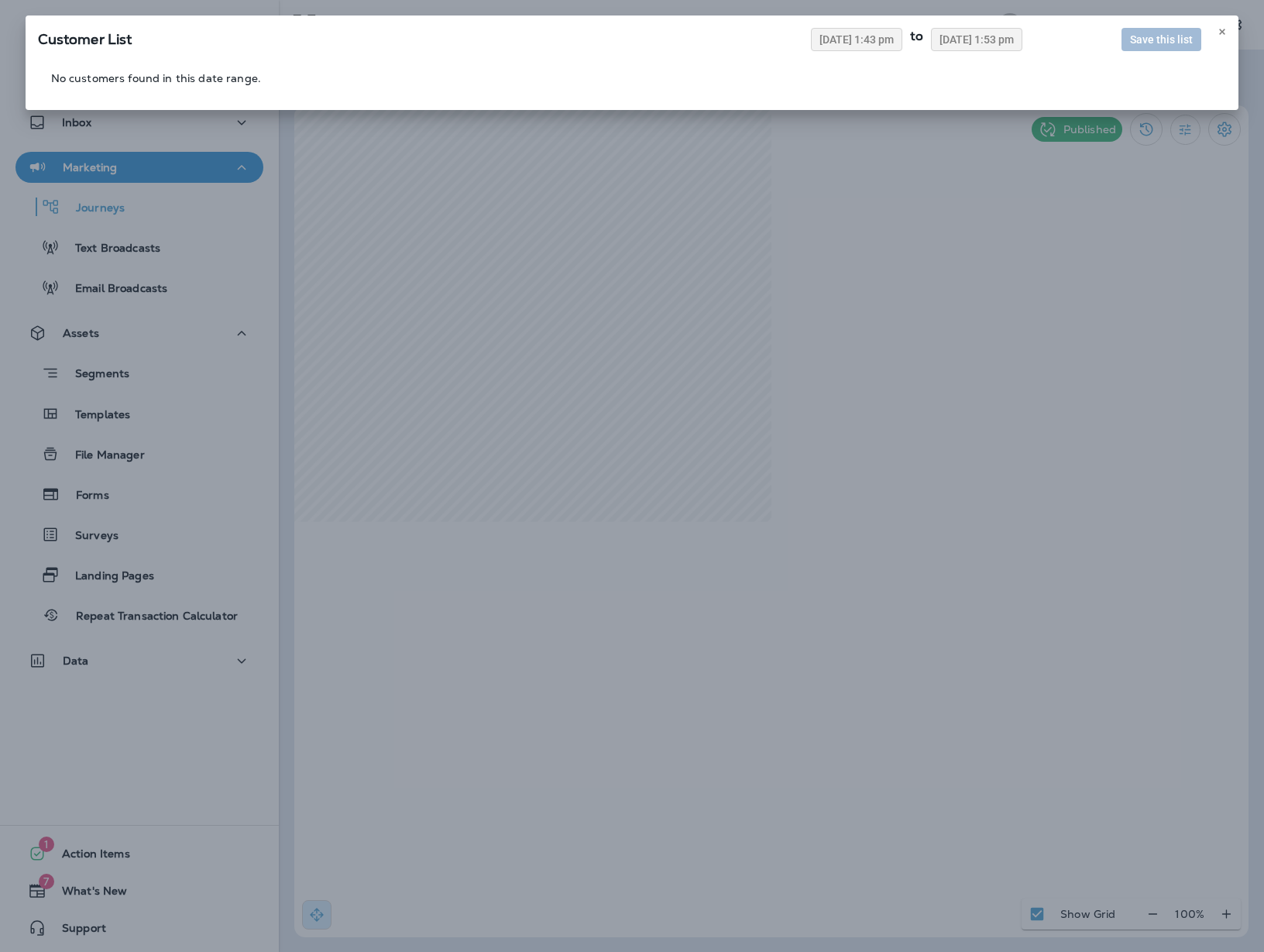
drag, startPoint x: 1221, startPoint y: 35, endPoint x: 1206, endPoint y: 35, distance: 15.0
click at [1218, 35] on icon at bounding box center [1222, 32] width 9 height 9
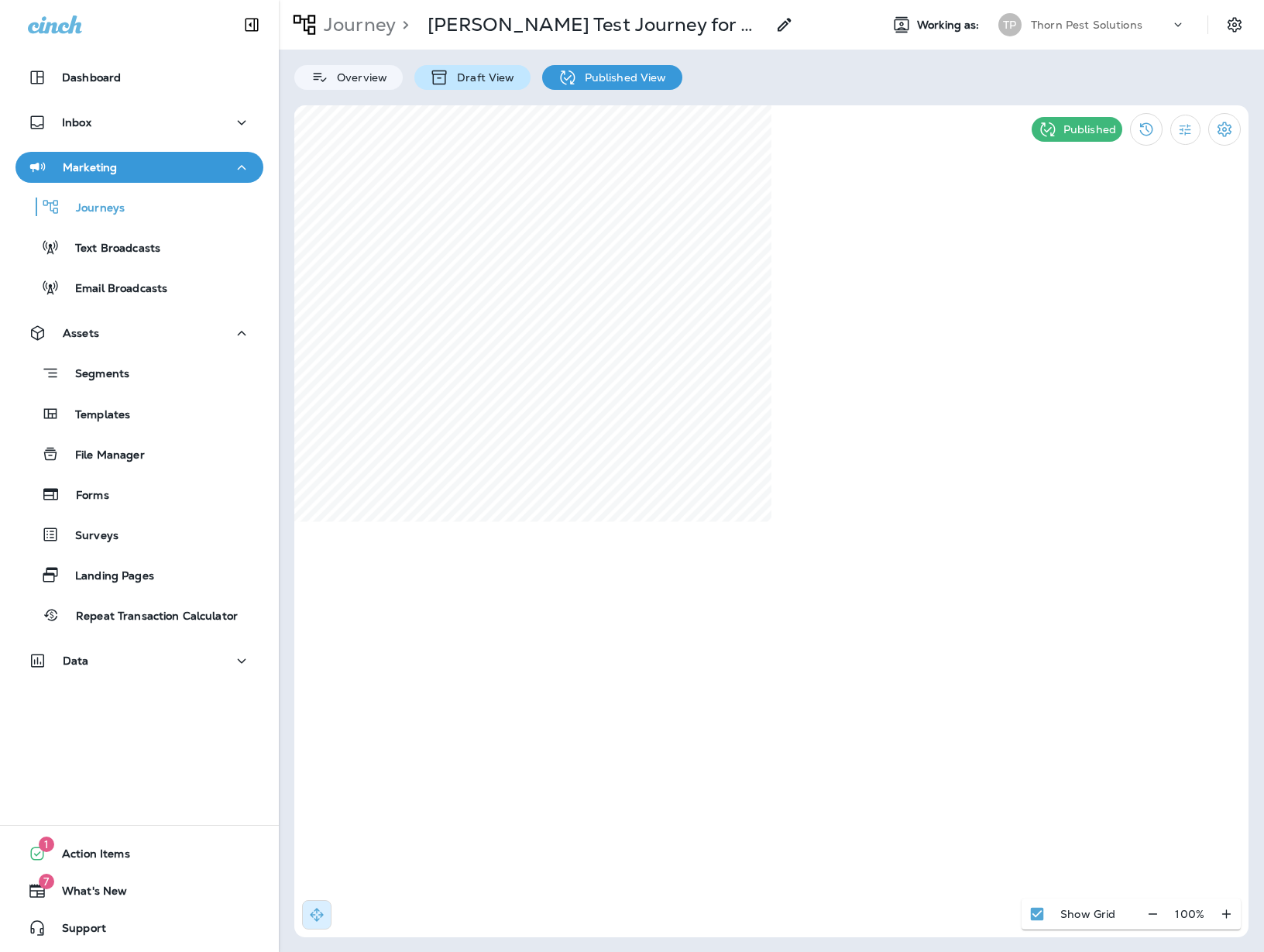
click at [489, 80] on p "Draft View" at bounding box center [481, 77] width 65 height 13
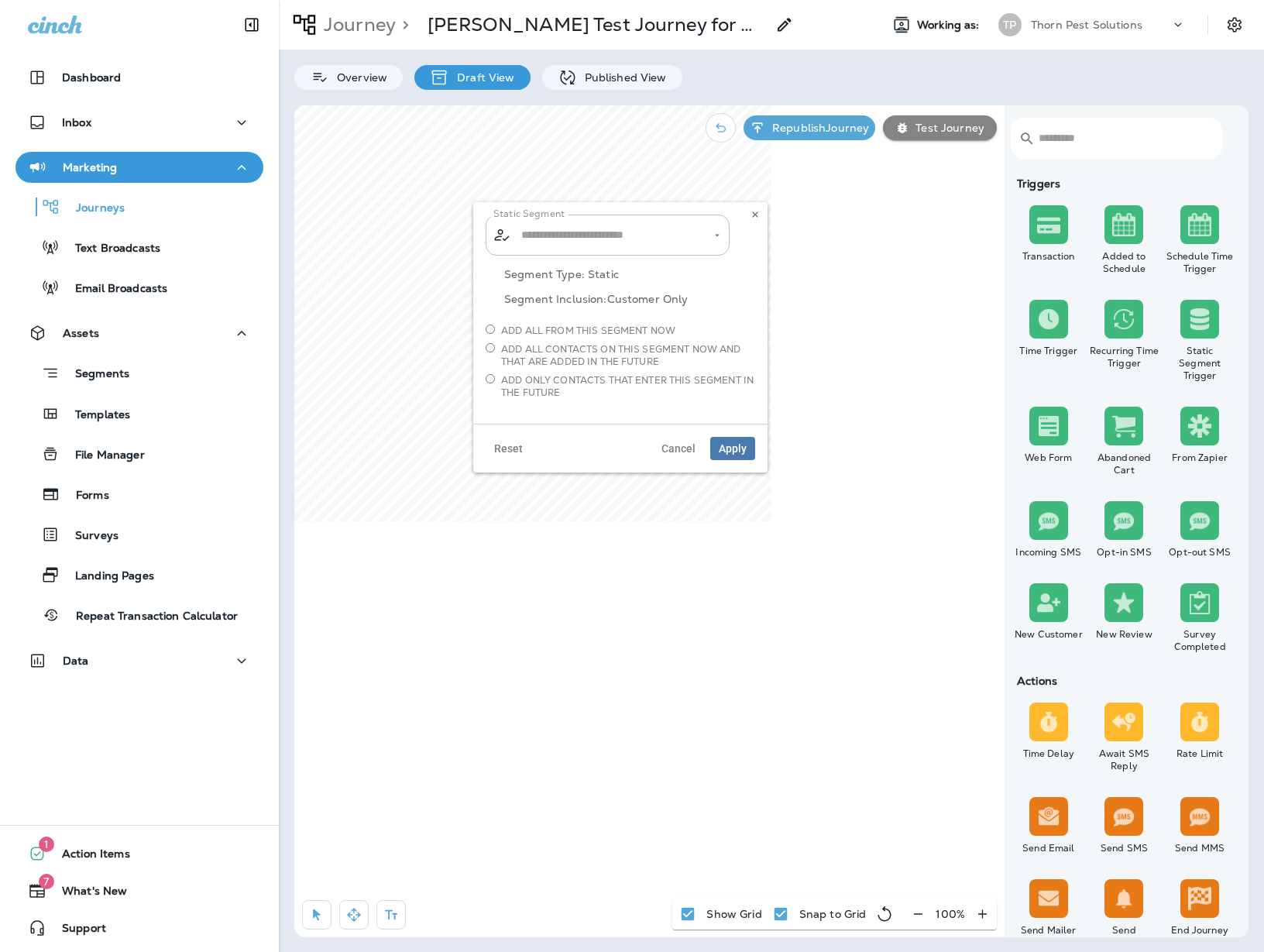
type input "**********"
click at [738, 454] on span "Apply" at bounding box center [732, 448] width 28 height 11
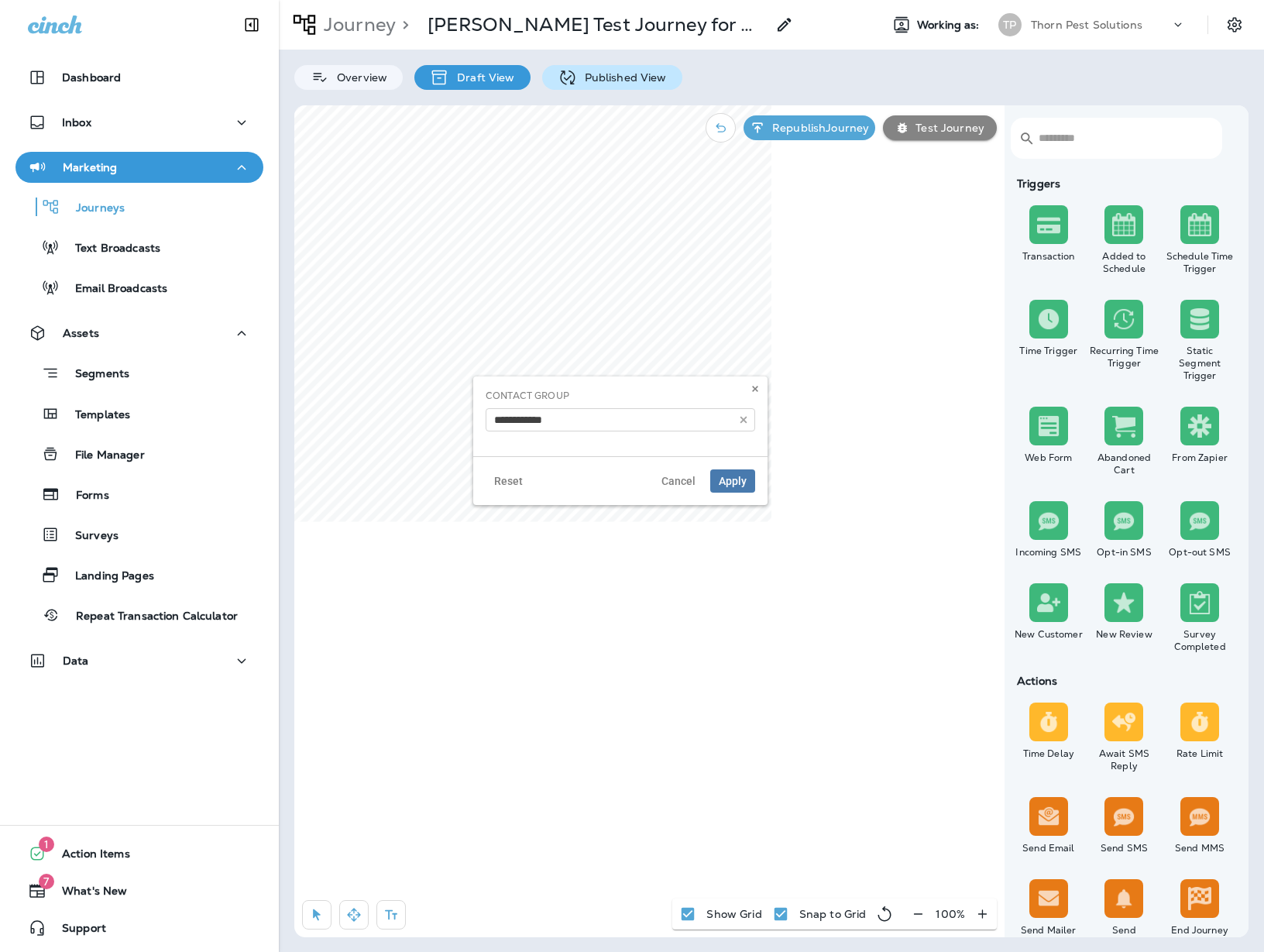
click at [577, 73] on p "Published View" at bounding box center [622, 77] width 90 height 13
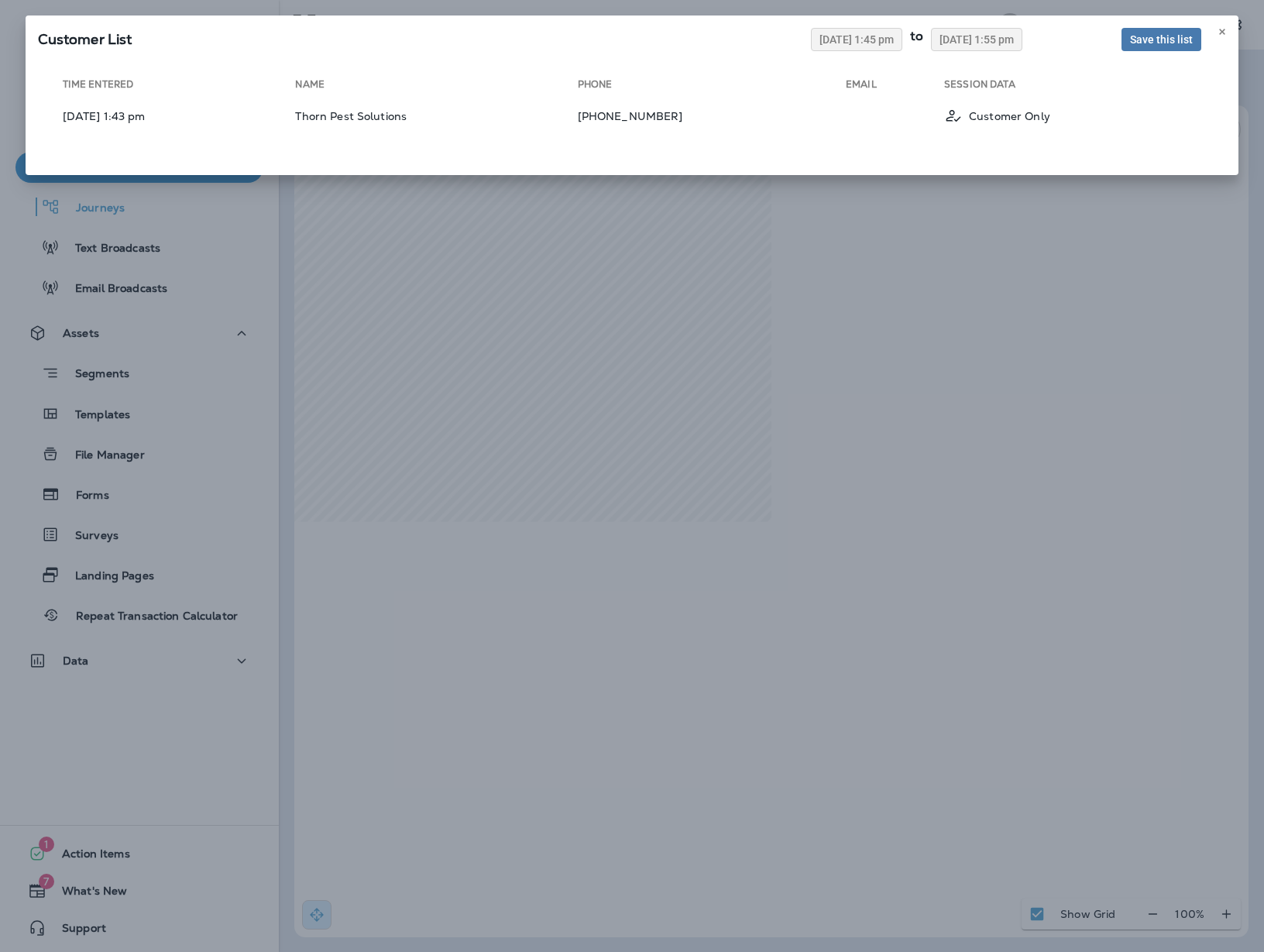
click at [505, 341] on div "Customer List [DATE] 1:45 pm to [DATE] 1:55 pm Save this list Time Entered Name…" at bounding box center [632, 476] width 1264 height 952
drag, startPoint x: 983, startPoint y: 305, endPoint x: 1149, endPoint y: 48, distance: 305.9
click at [983, 305] on div "Customer List [DATE] 1:45 pm to [DATE] 1:55 pm Save this list Time Entered Name…" at bounding box center [632, 476] width 1264 height 952
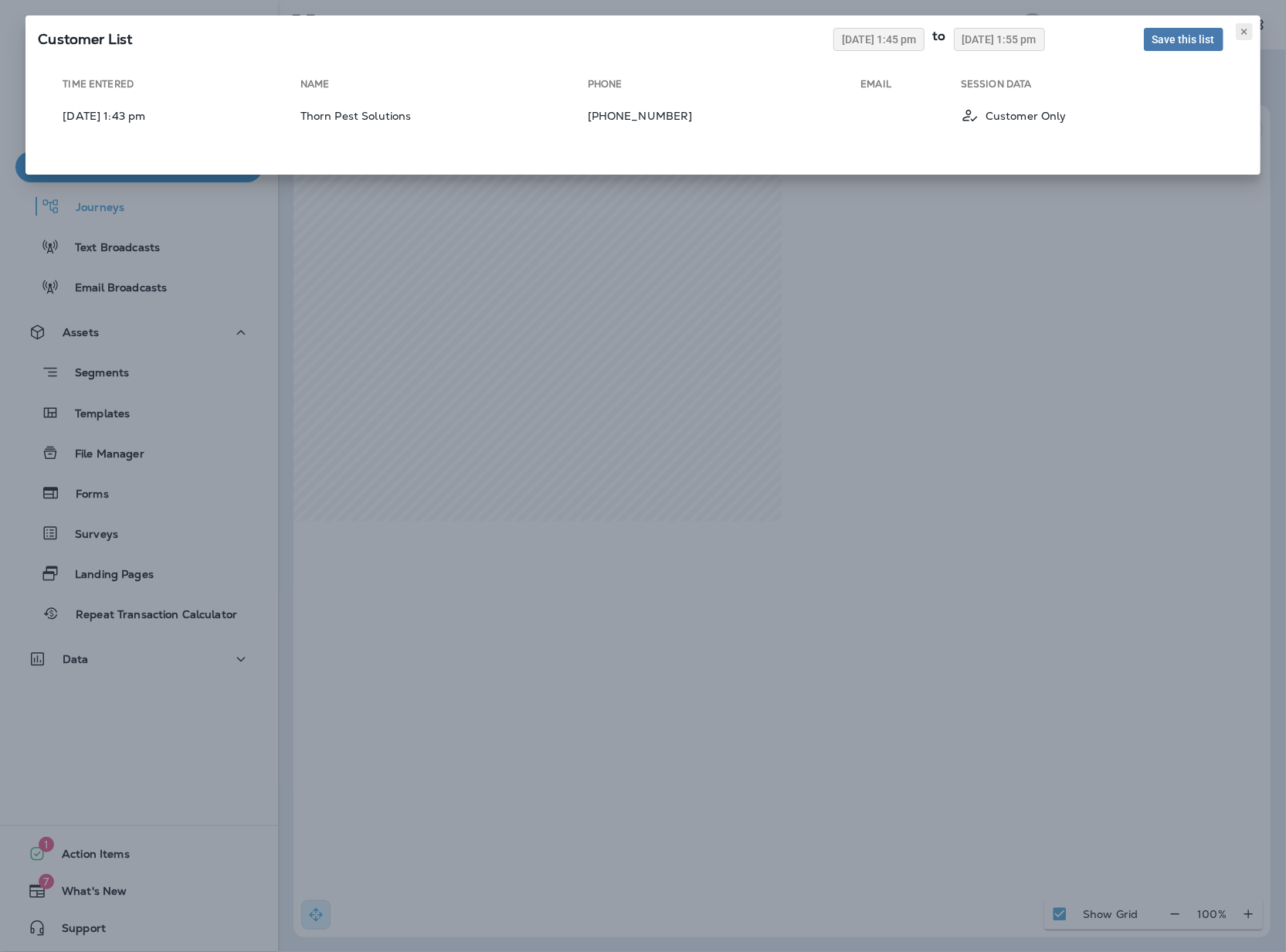
click at [1240, 36] on icon at bounding box center [1244, 31] width 9 height 9
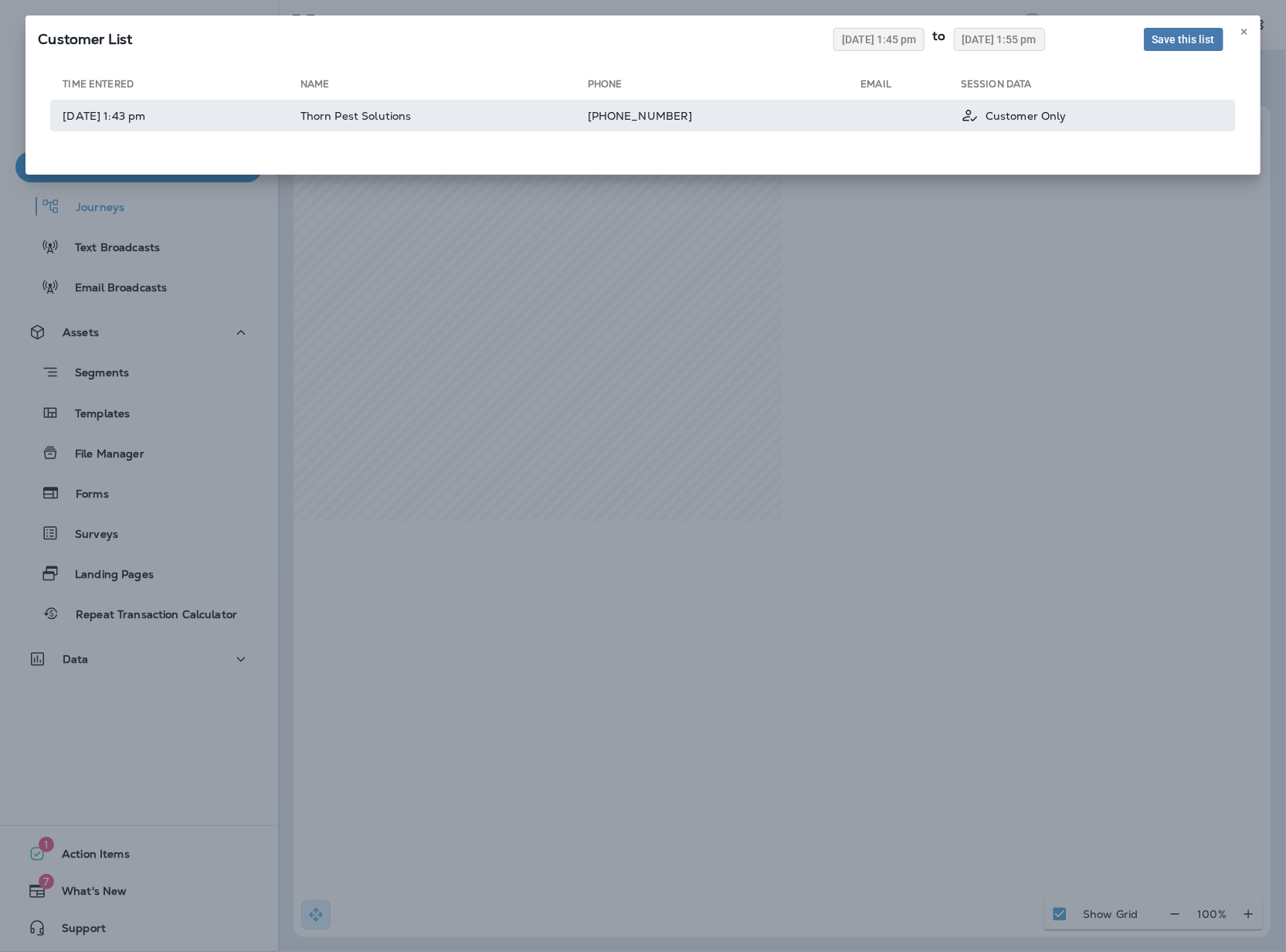
click at [840, 131] on td "[PHONE_NUMBER]" at bounding box center [725, 116] width 274 height 31
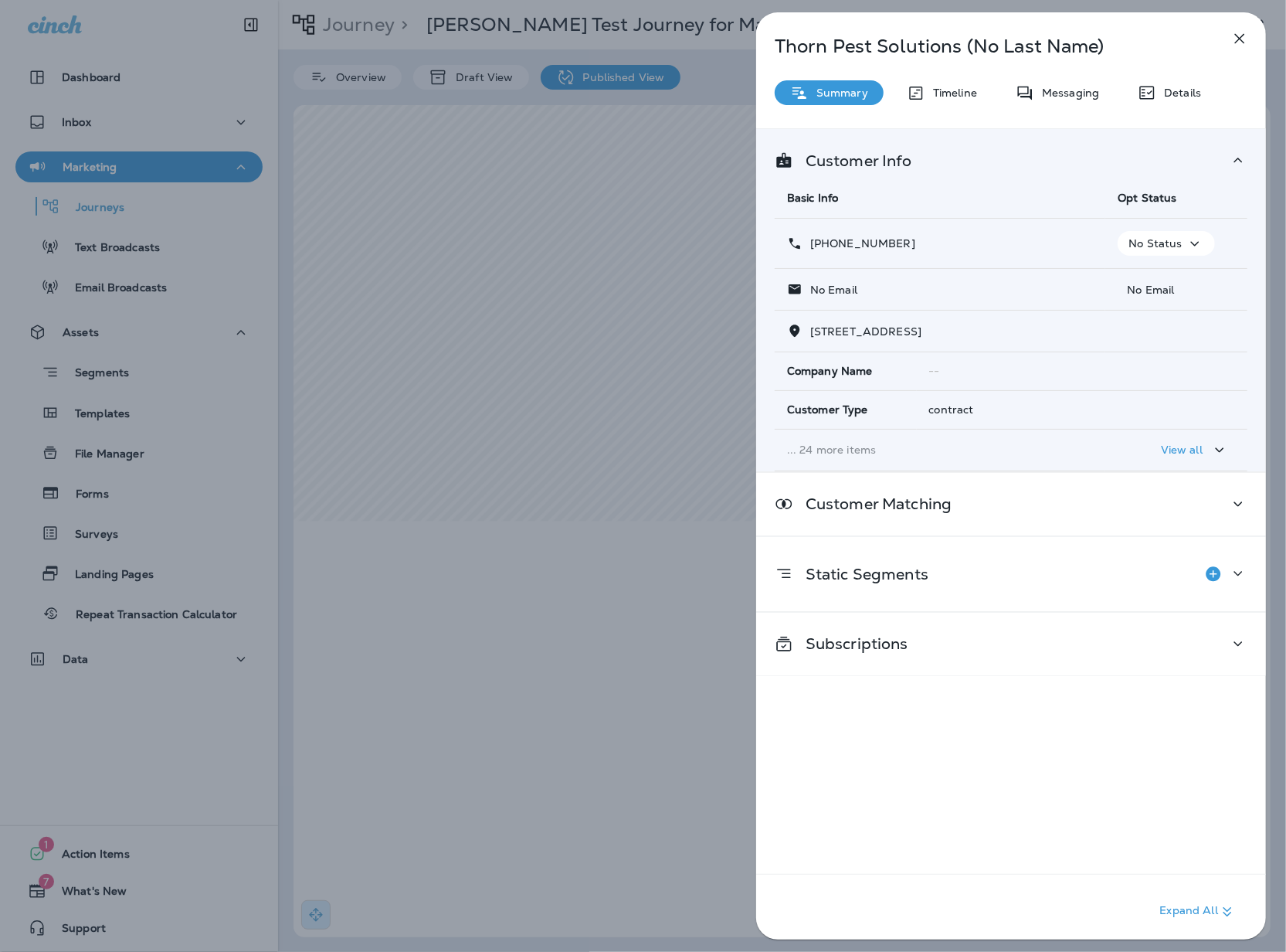
click at [1152, 290] on p "No Email" at bounding box center [1176, 290] width 117 height 13
click at [1185, 243] on icon "button" at bounding box center [1195, 244] width 19 height 20
click at [1235, 44] on icon "button" at bounding box center [1240, 39] width 10 height 10
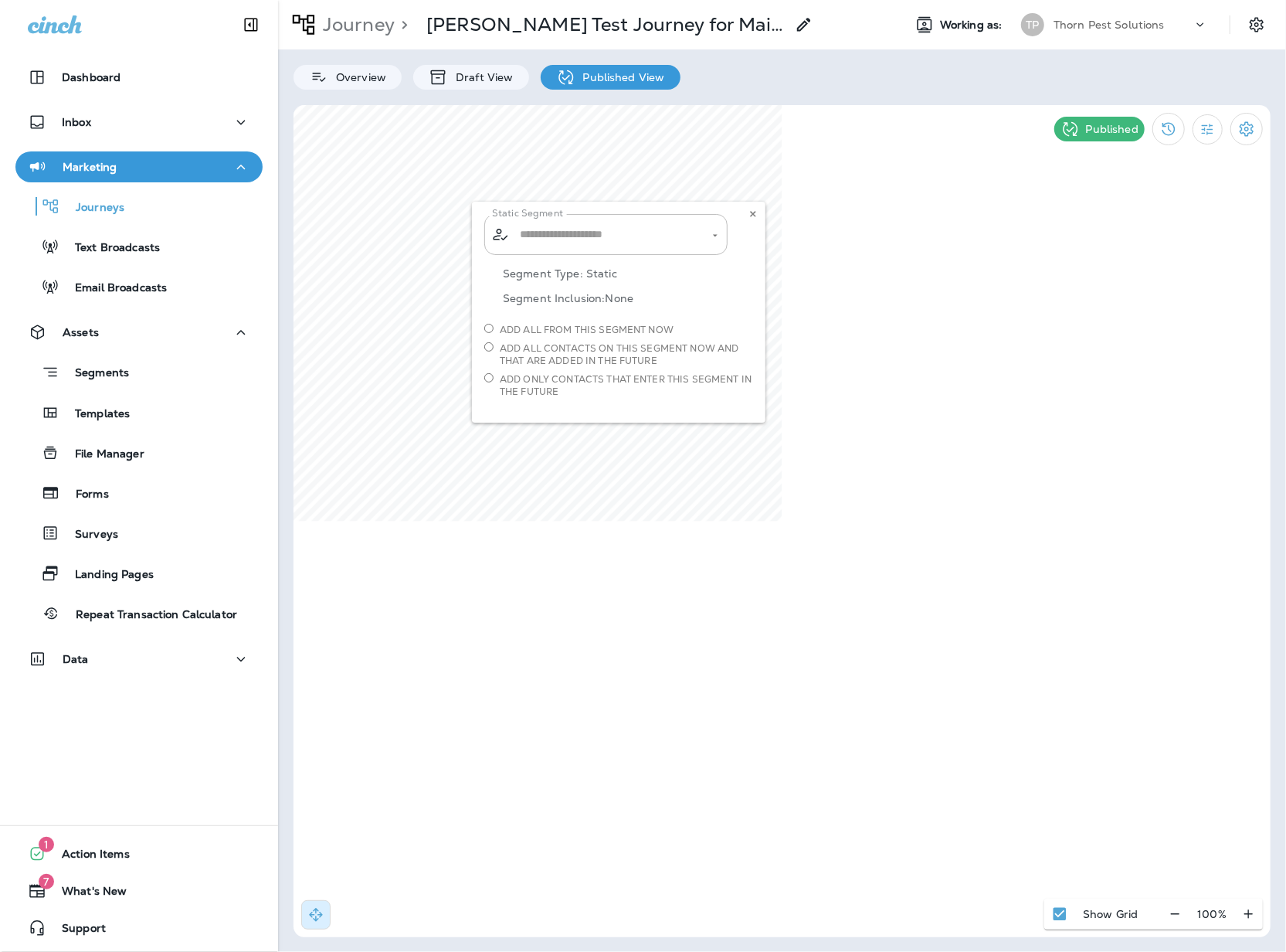
type input "**********"
click at [751, 217] on use at bounding box center [752, 214] width 6 height 6
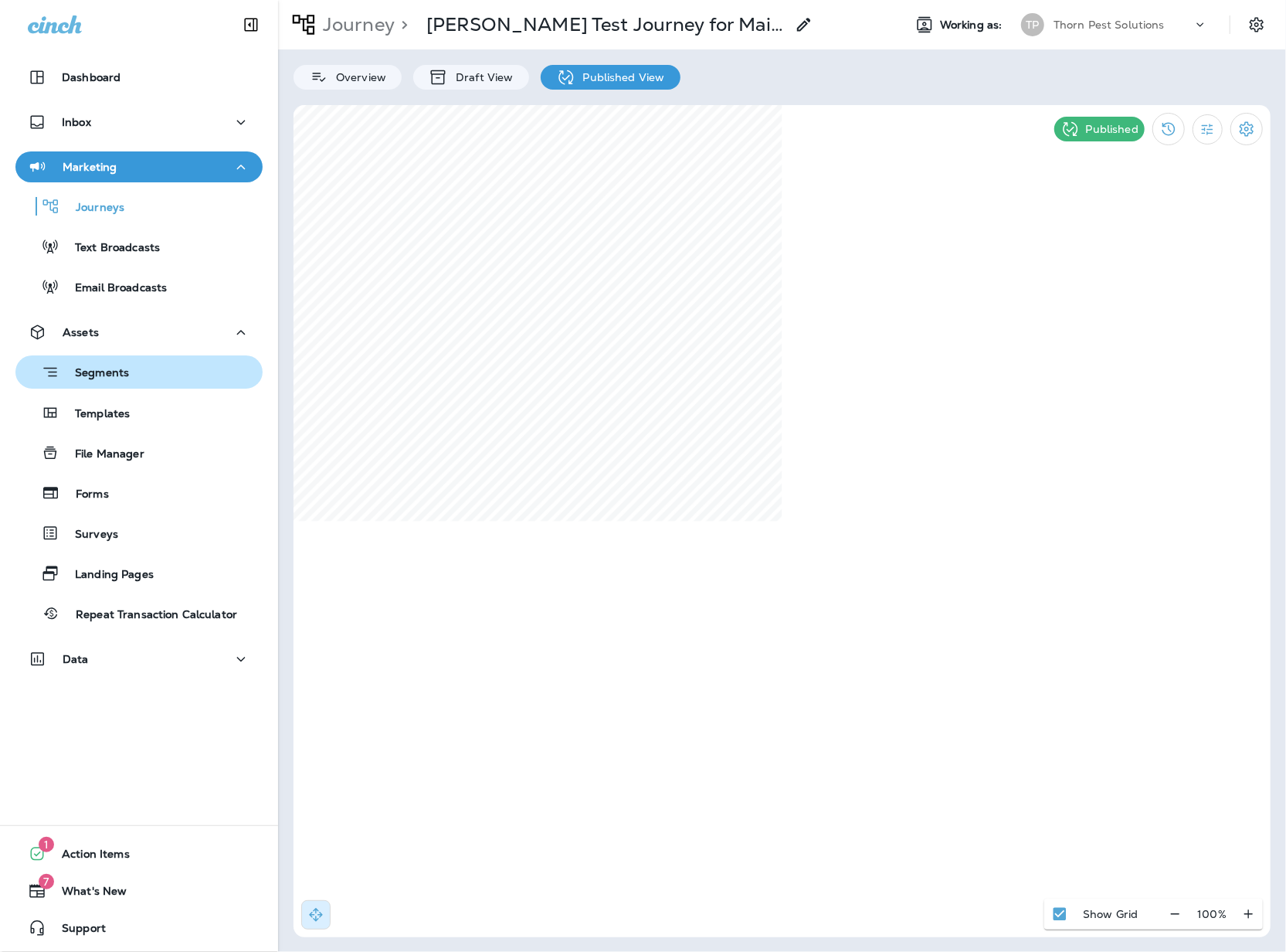
click at [81, 371] on p "Segments" at bounding box center [94, 374] width 69 height 16
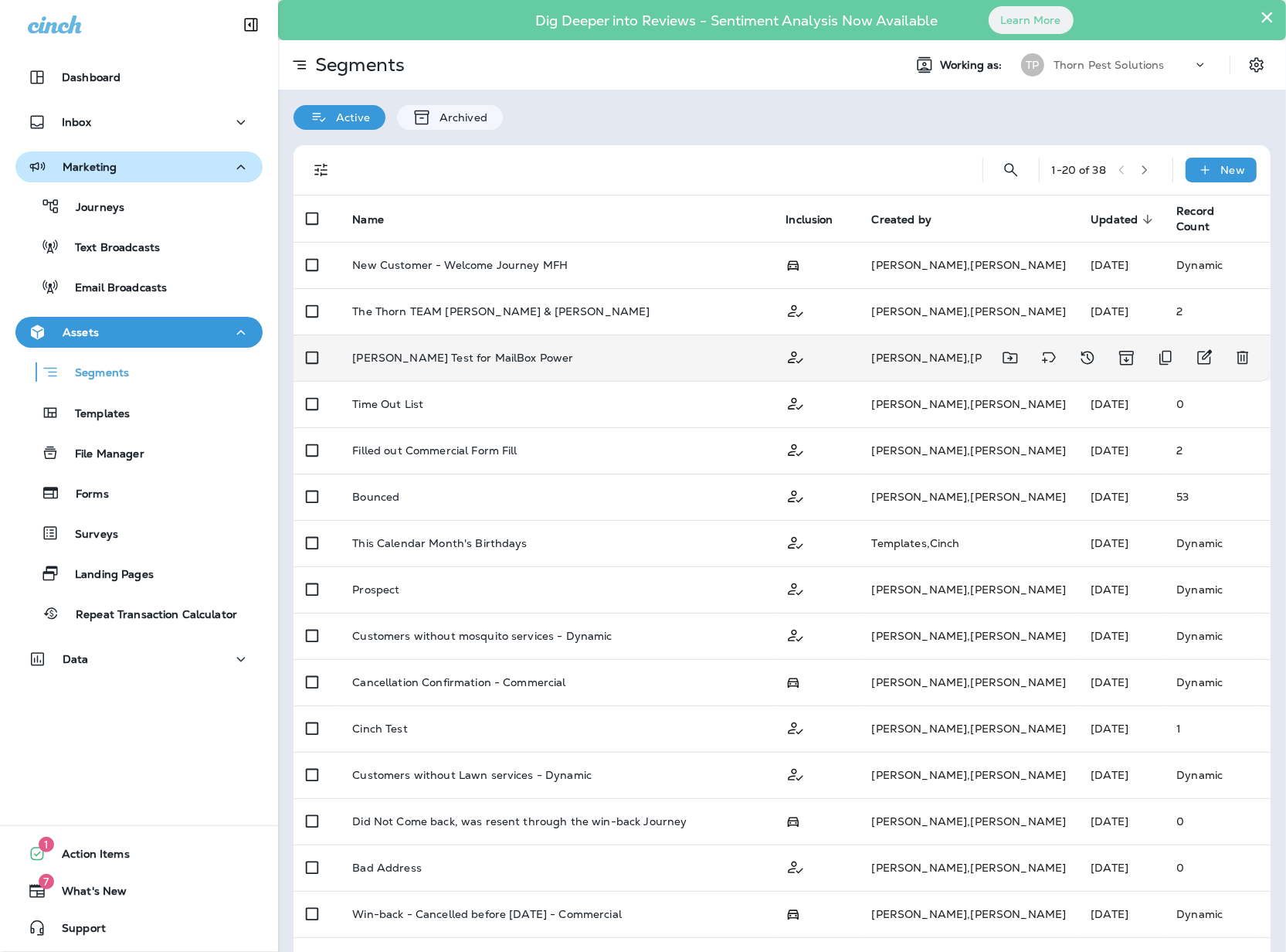
click at [502, 351] on div "[PERSON_NAME] Test for MailBox Power" at bounding box center [557, 358] width 409 height 13
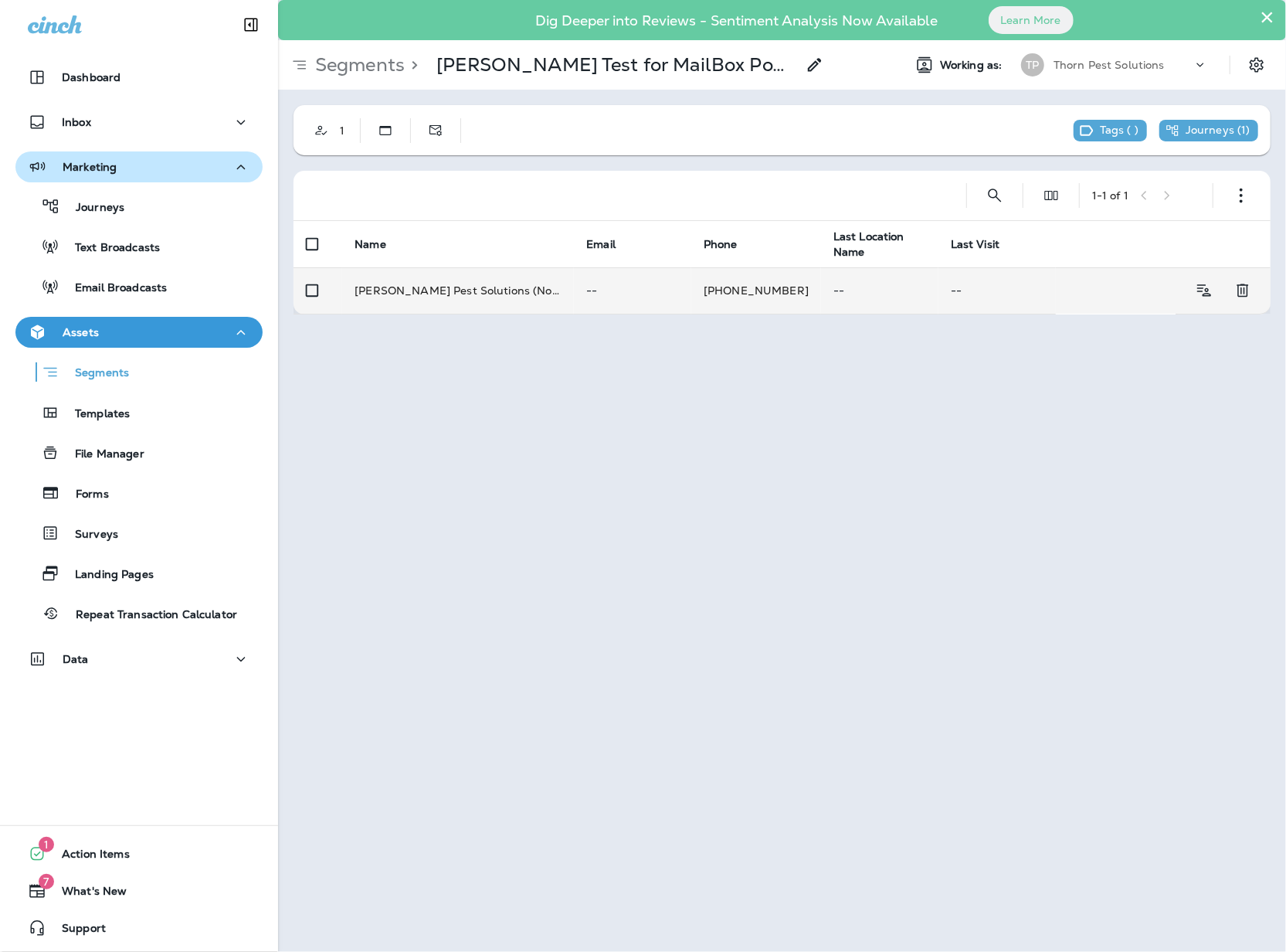
click at [649, 290] on p "--" at bounding box center [633, 291] width 93 height 13
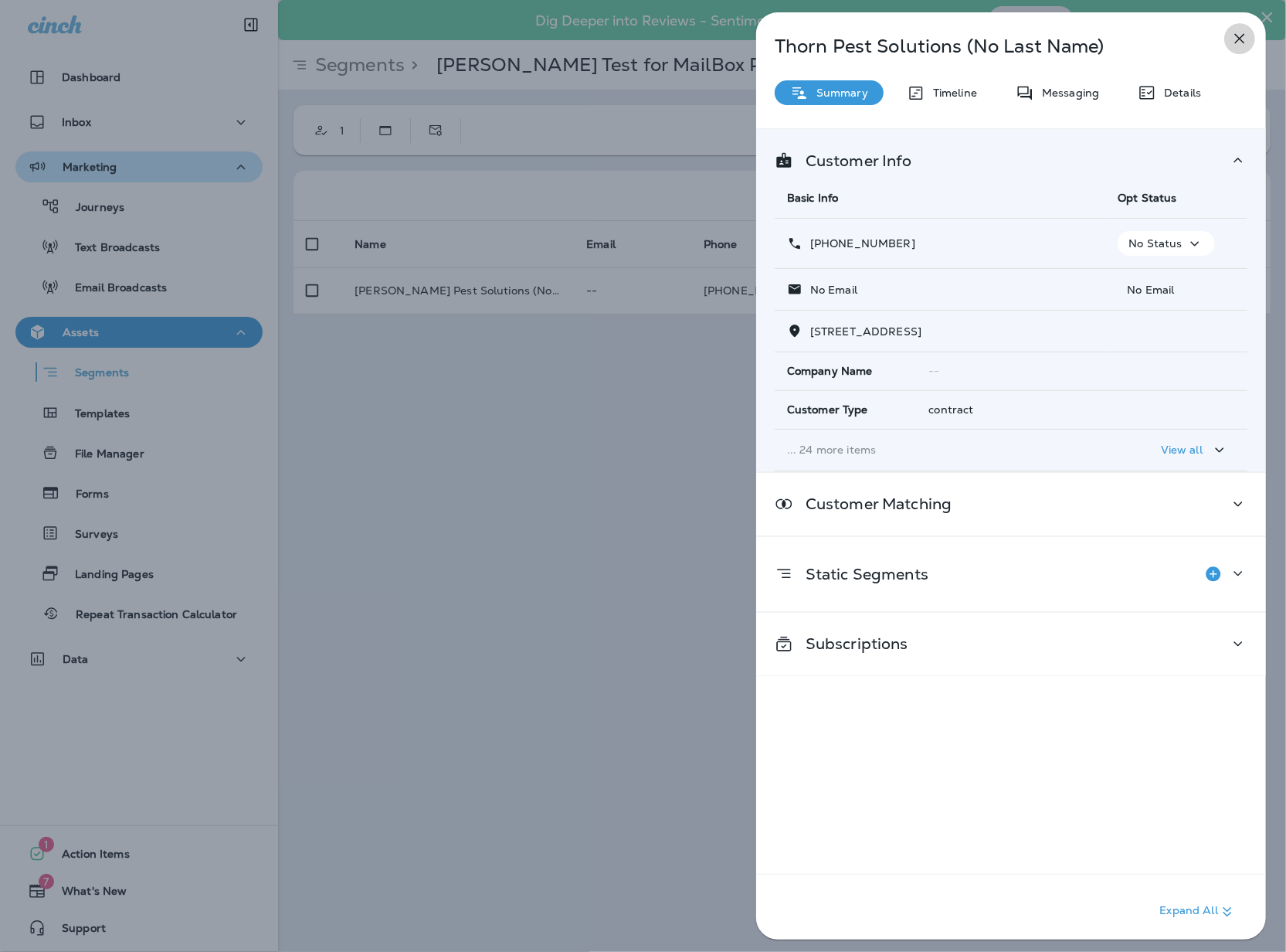
click at [1240, 38] on icon "button" at bounding box center [1240, 39] width 19 height 19
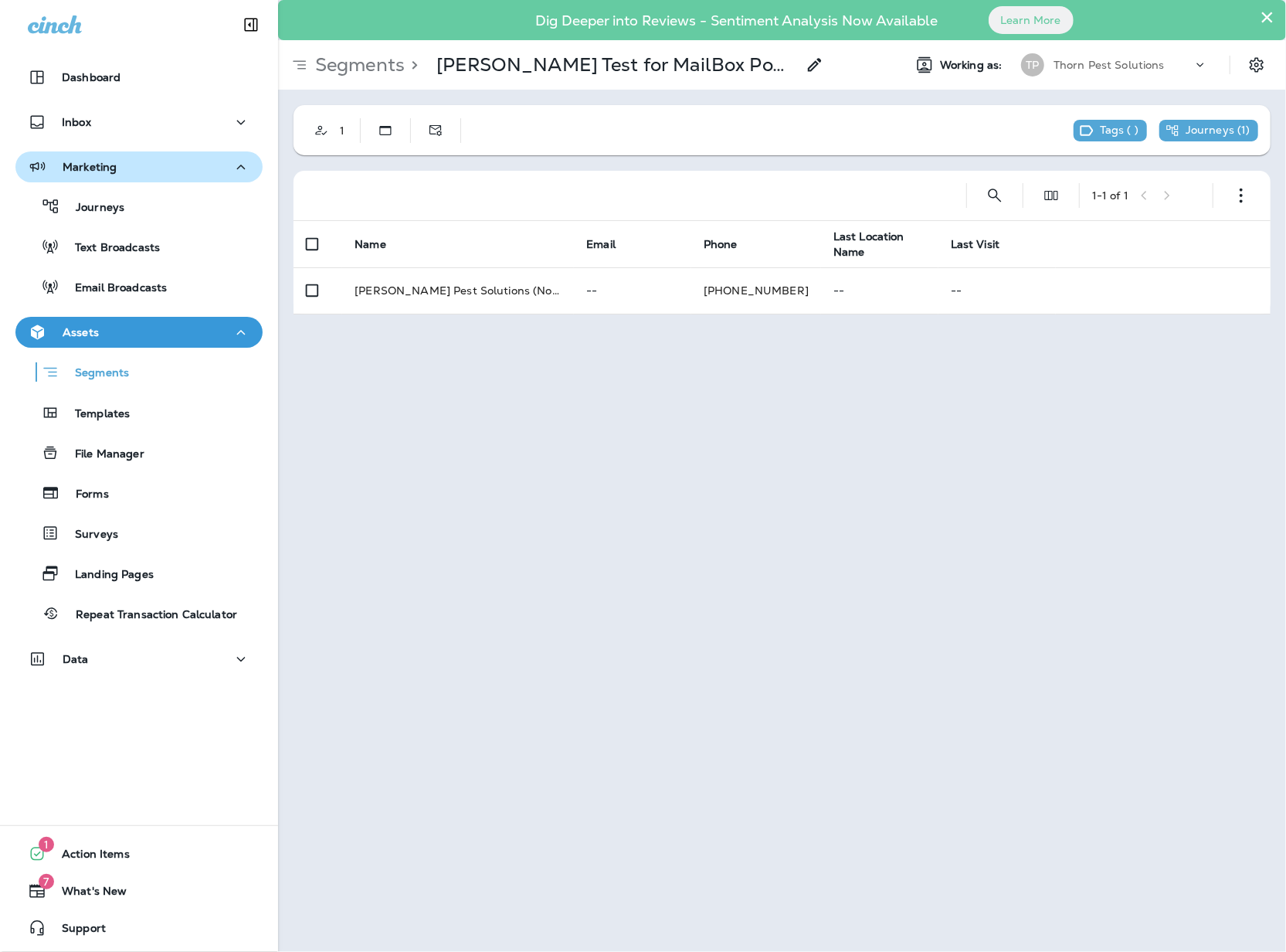
click at [806, 68] on icon at bounding box center [815, 65] width 19 height 19
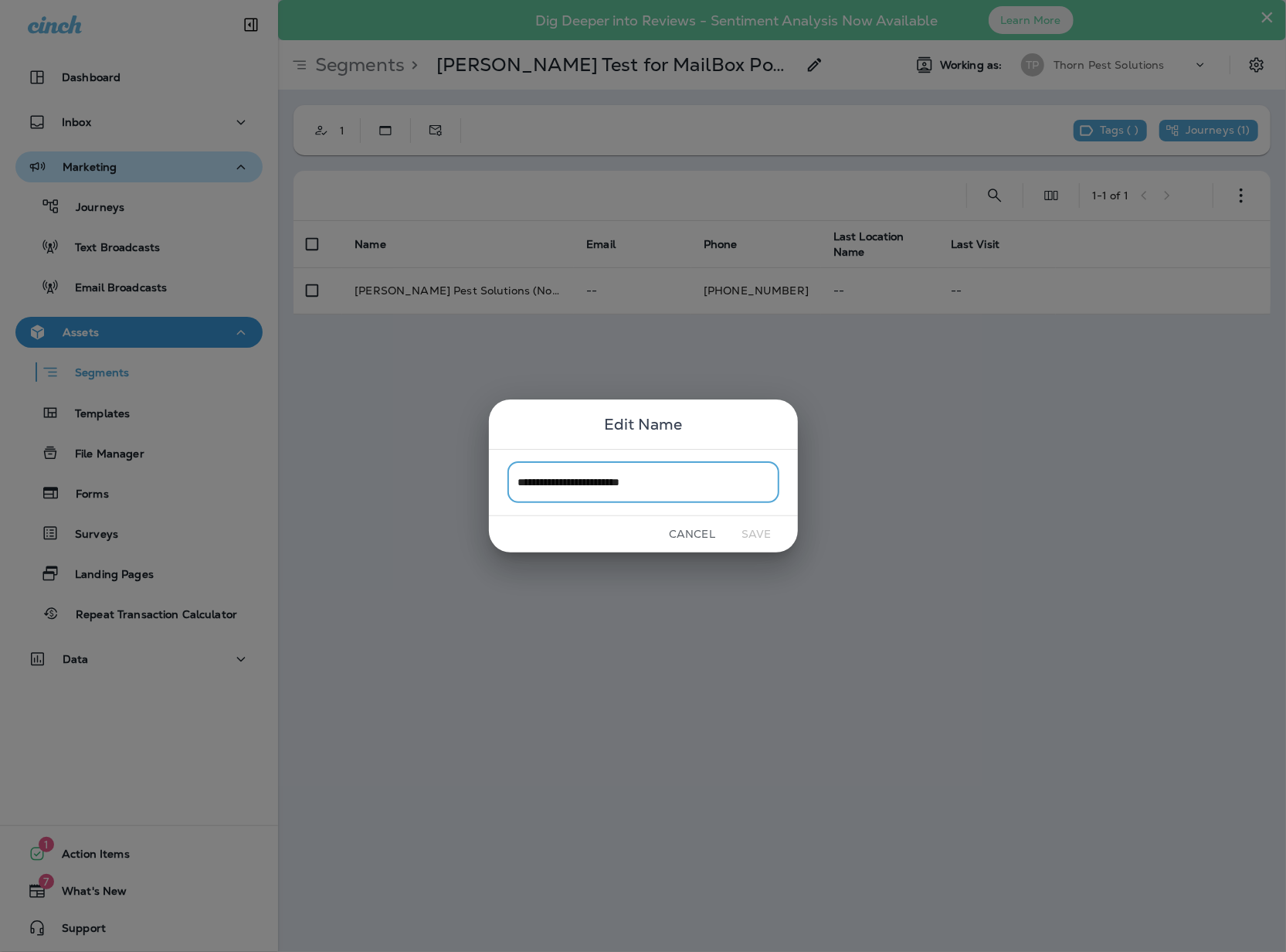
click at [682, 535] on button "Cancel" at bounding box center [693, 534] width 58 height 24
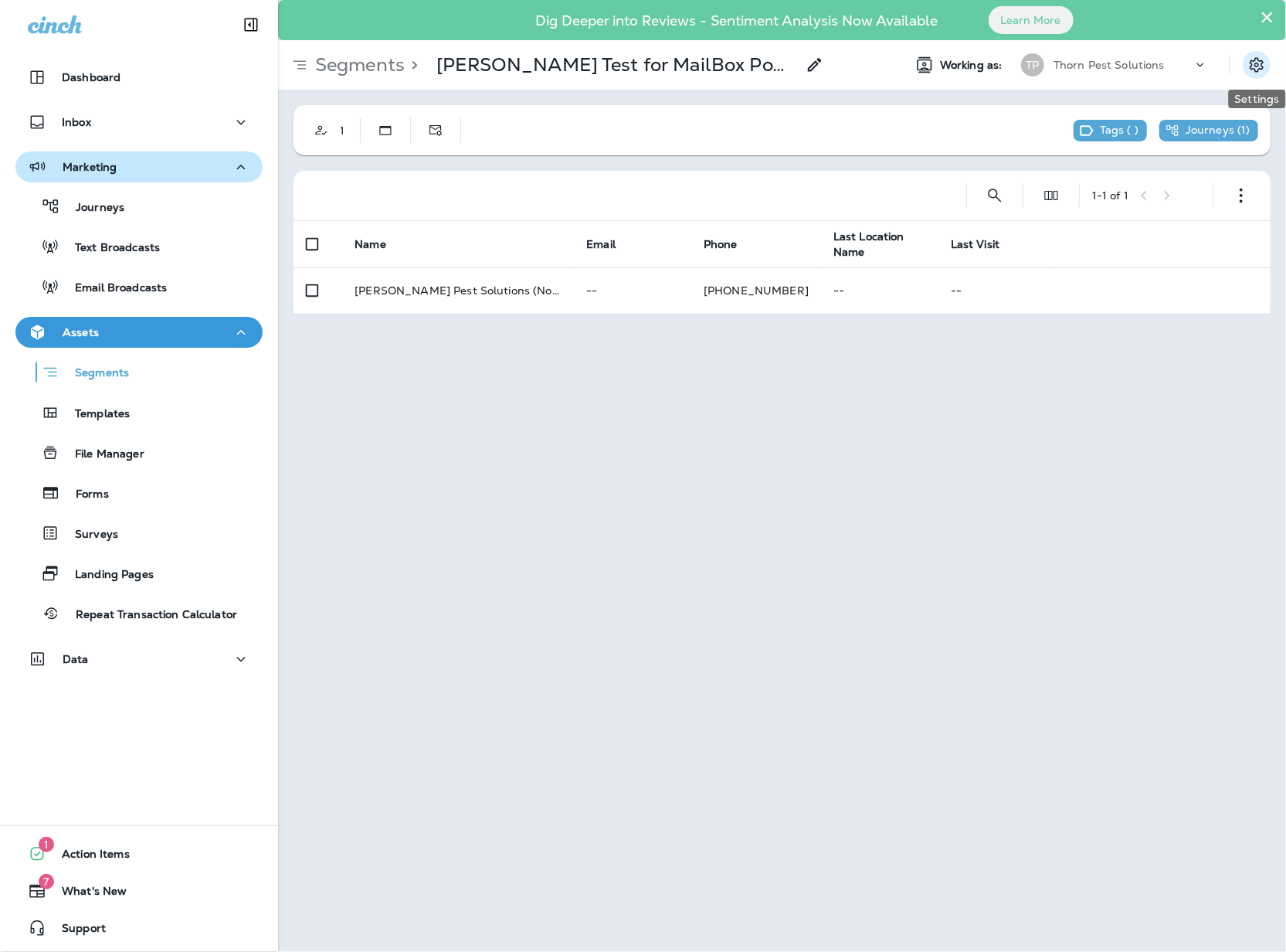
click at [1255, 66] on icon "Settings" at bounding box center [1257, 65] width 19 height 19
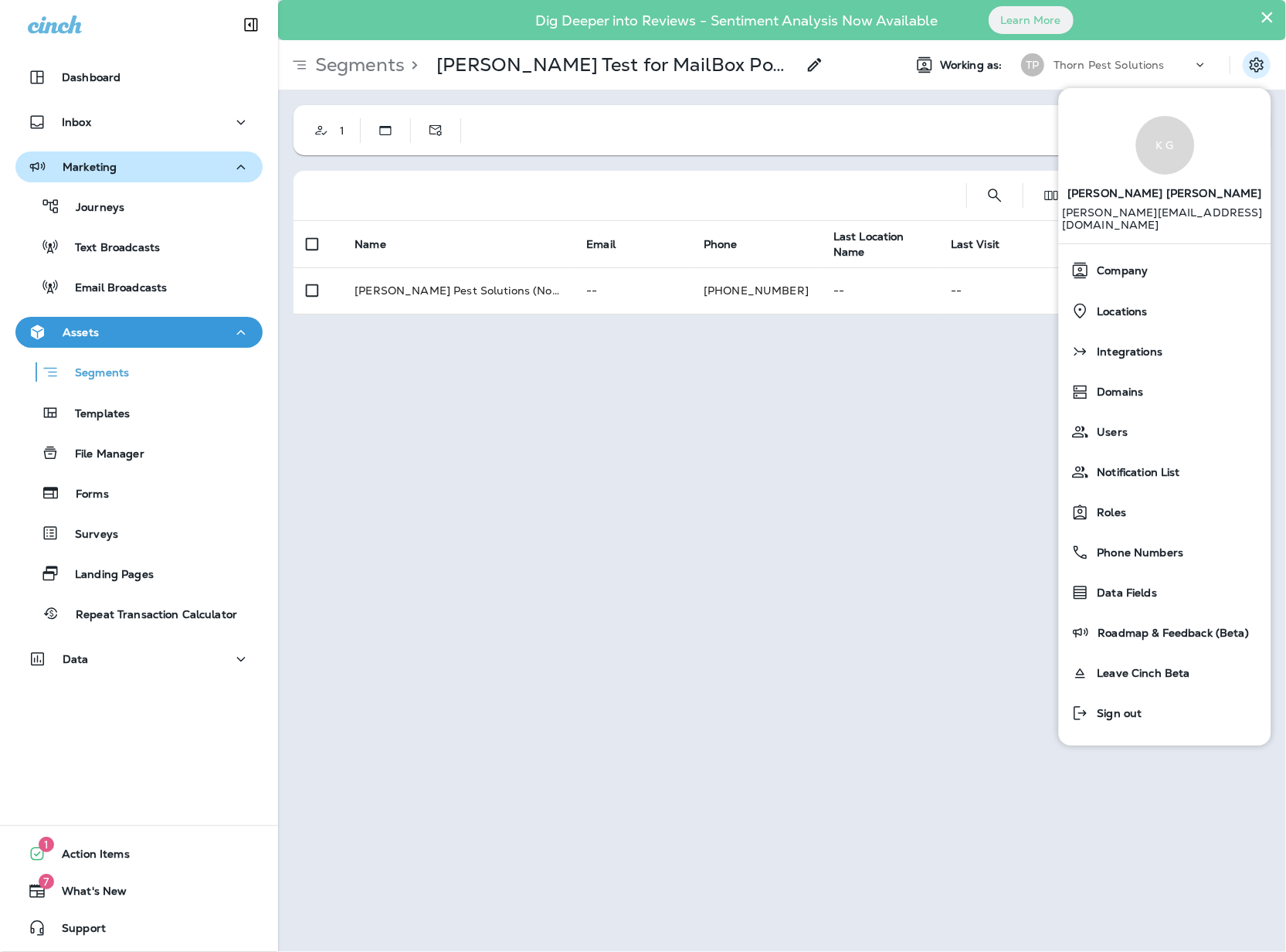
click at [814, 402] on div "× Dig Deeper into Reviews - Sentiment Analysis Now Available Learn More Segment…" at bounding box center [782, 476] width 1008 height 952
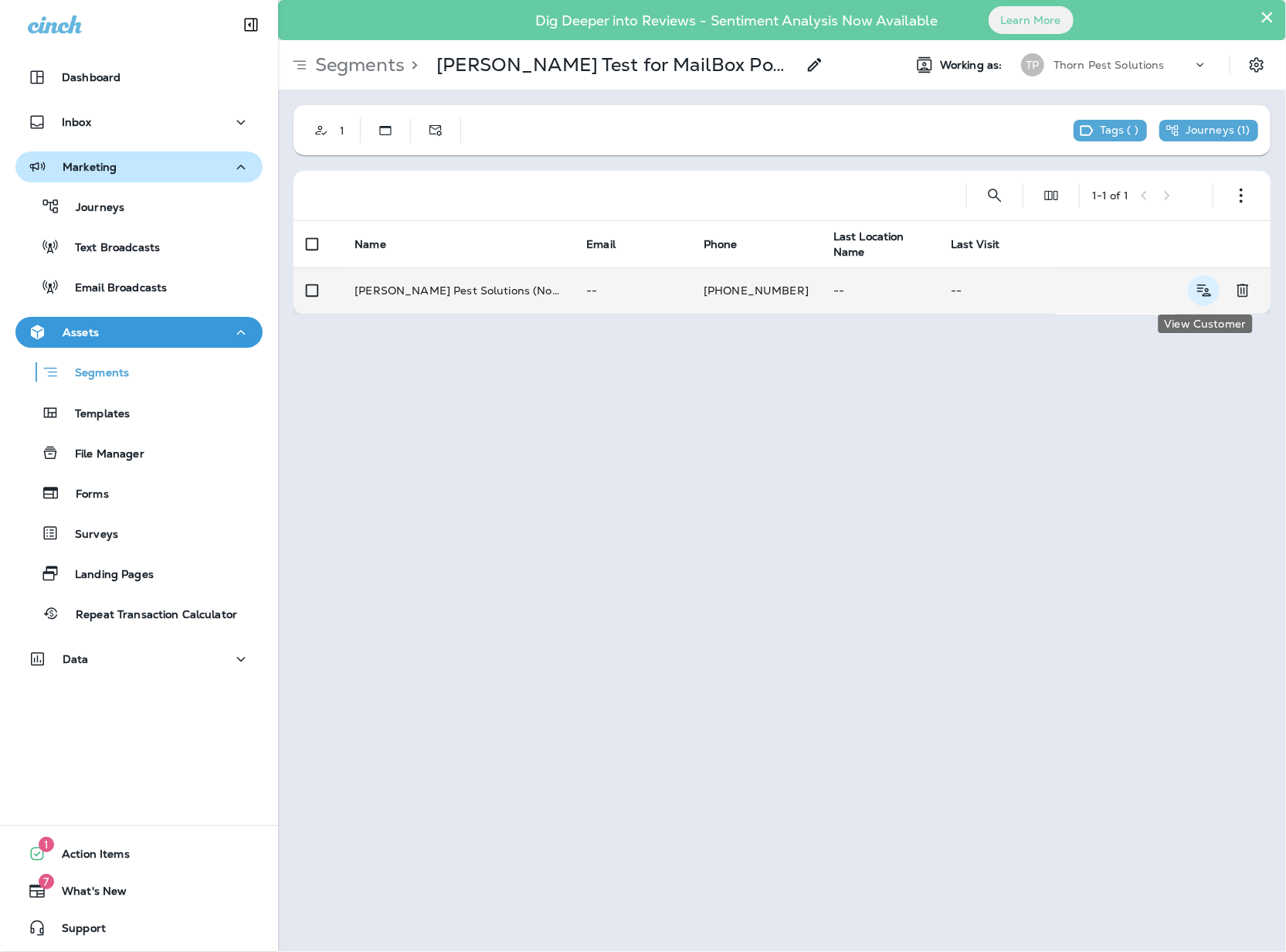
click at [1202, 288] on icon "View Customer" at bounding box center [1203, 291] width 20 height 19
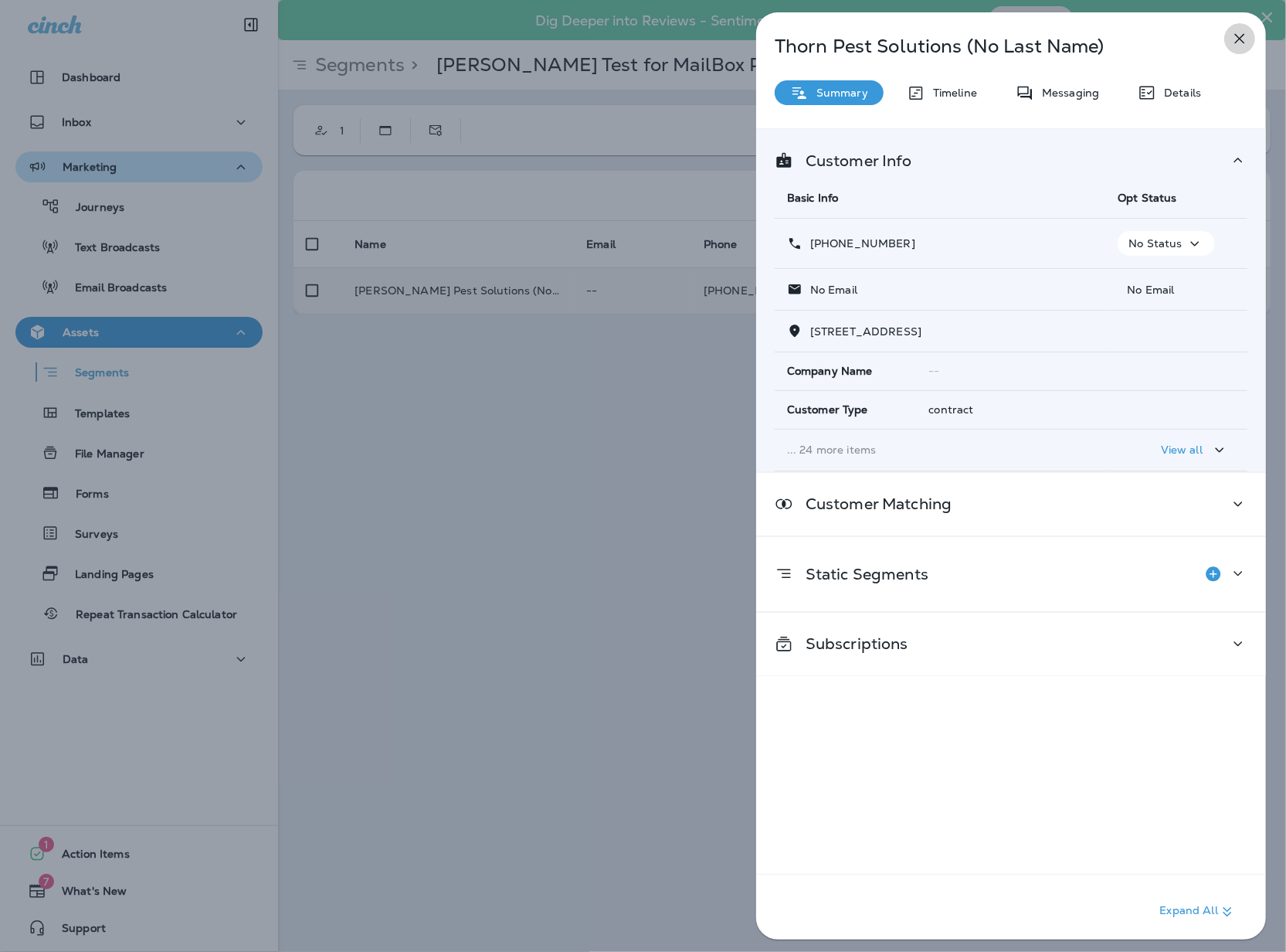
click at [1234, 43] on icon "button" at bounding box center [1240, 39] width 19 height 19
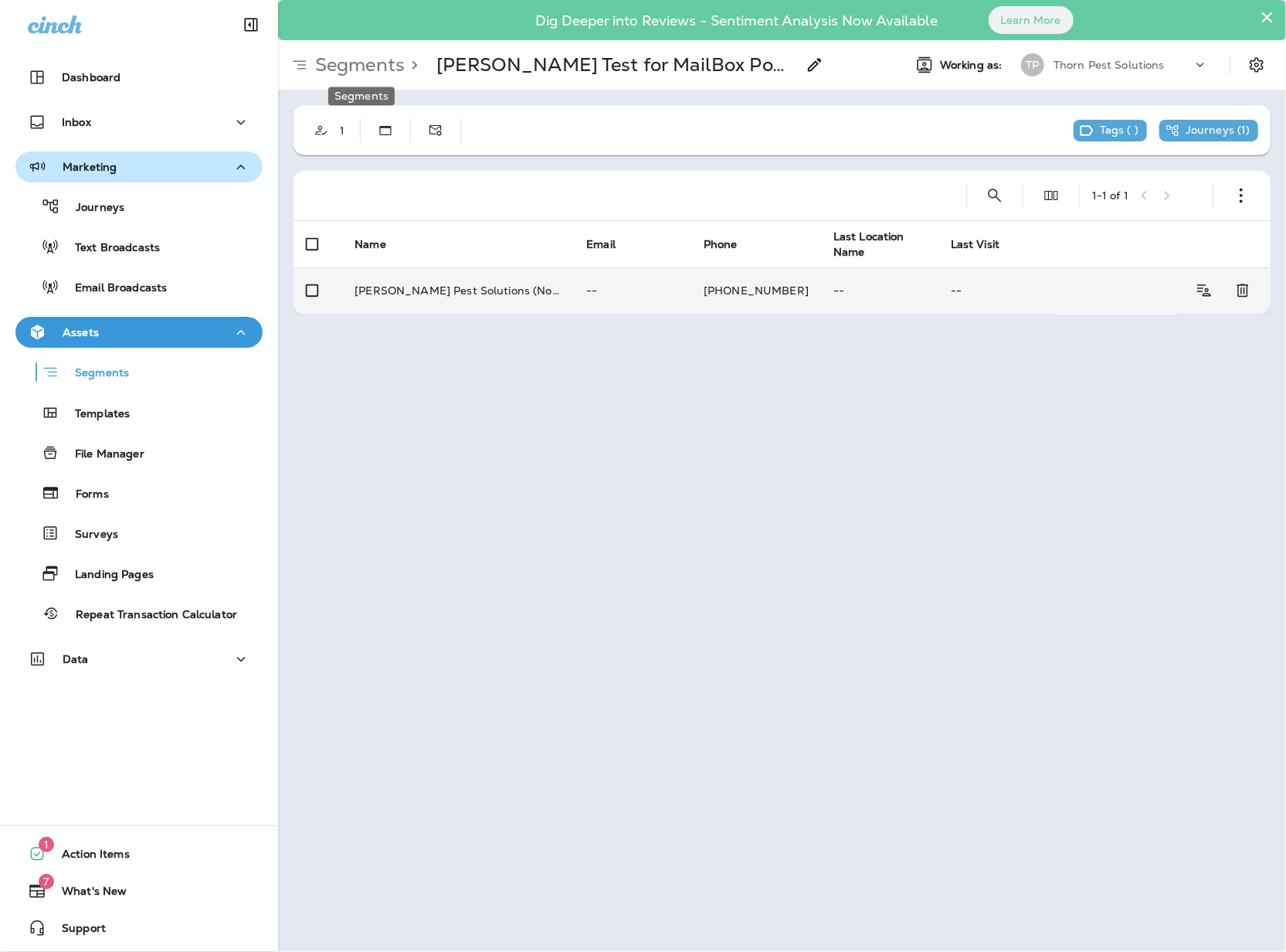
click at [384, 60] on p "Segments" at bounding box center [357, 64] width 96 height 23
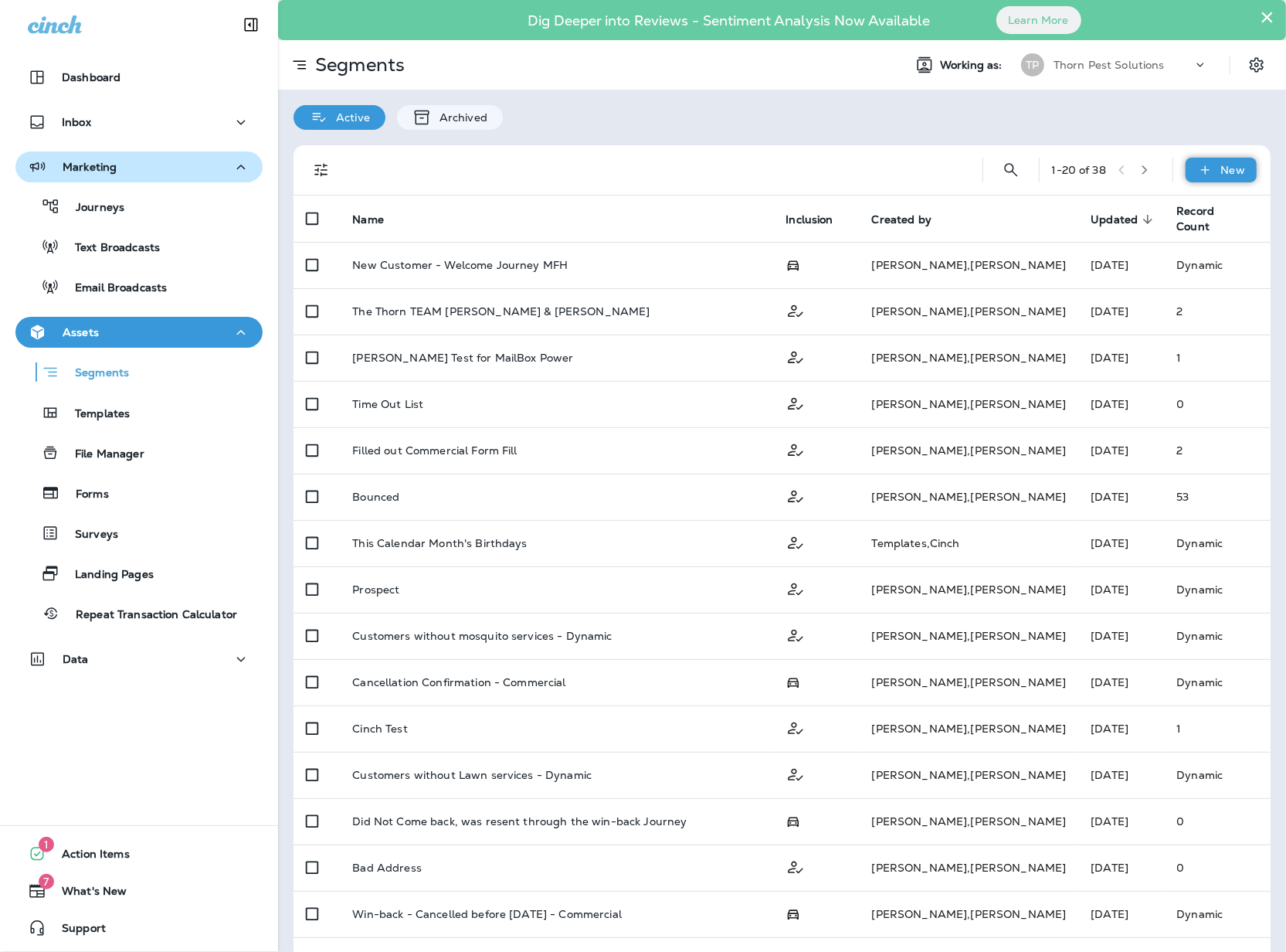
click at [1203, 171] on div "New" at bounding box center [1221, 169] width 71 height 24
click at [1180, 202] on p "New Segment" at bounding box center [1160, 207] width 83 height 13
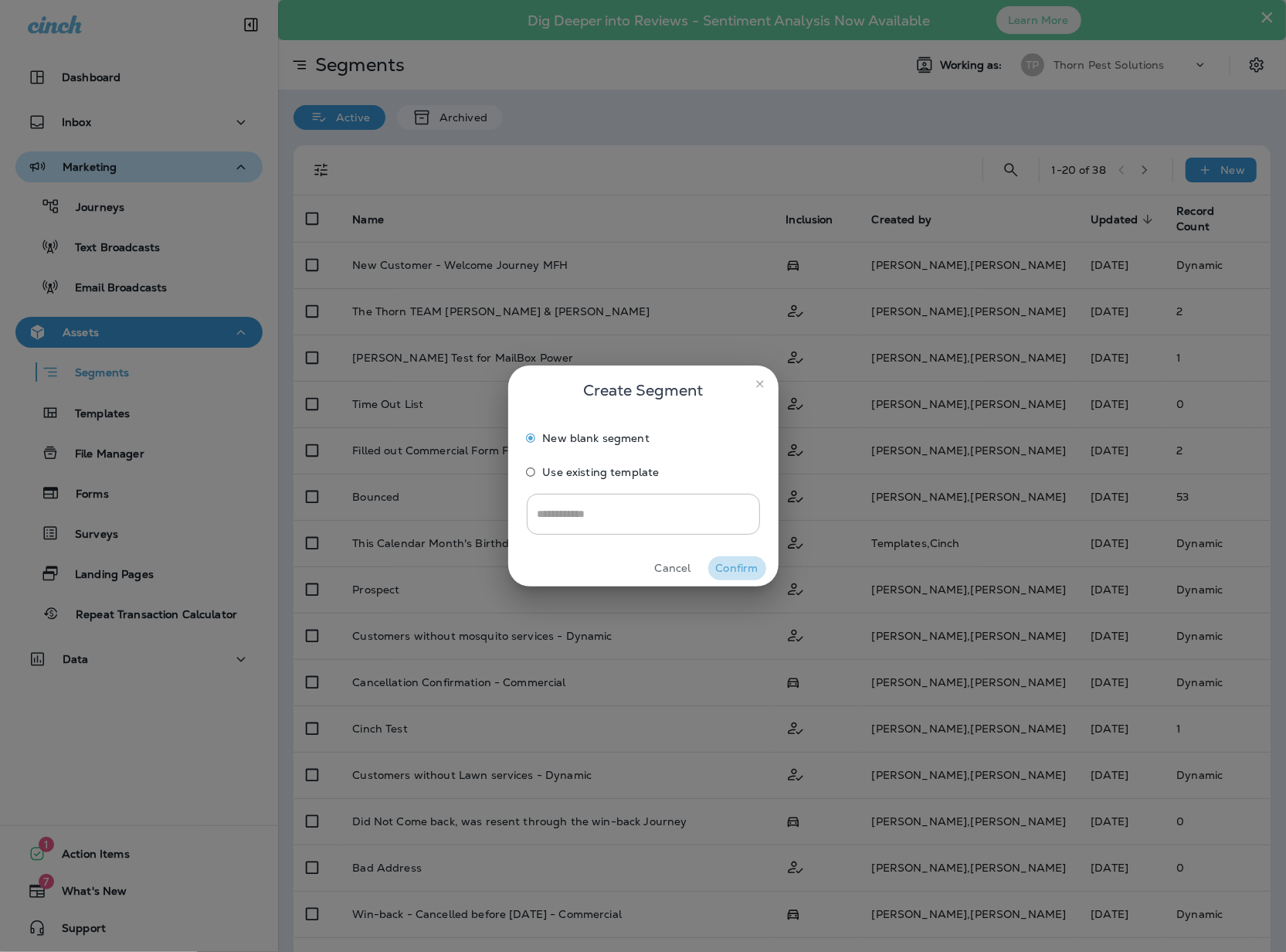
click at [741, 562] on button "Confirm" at bounding box center [737, 568] width 58 height 24
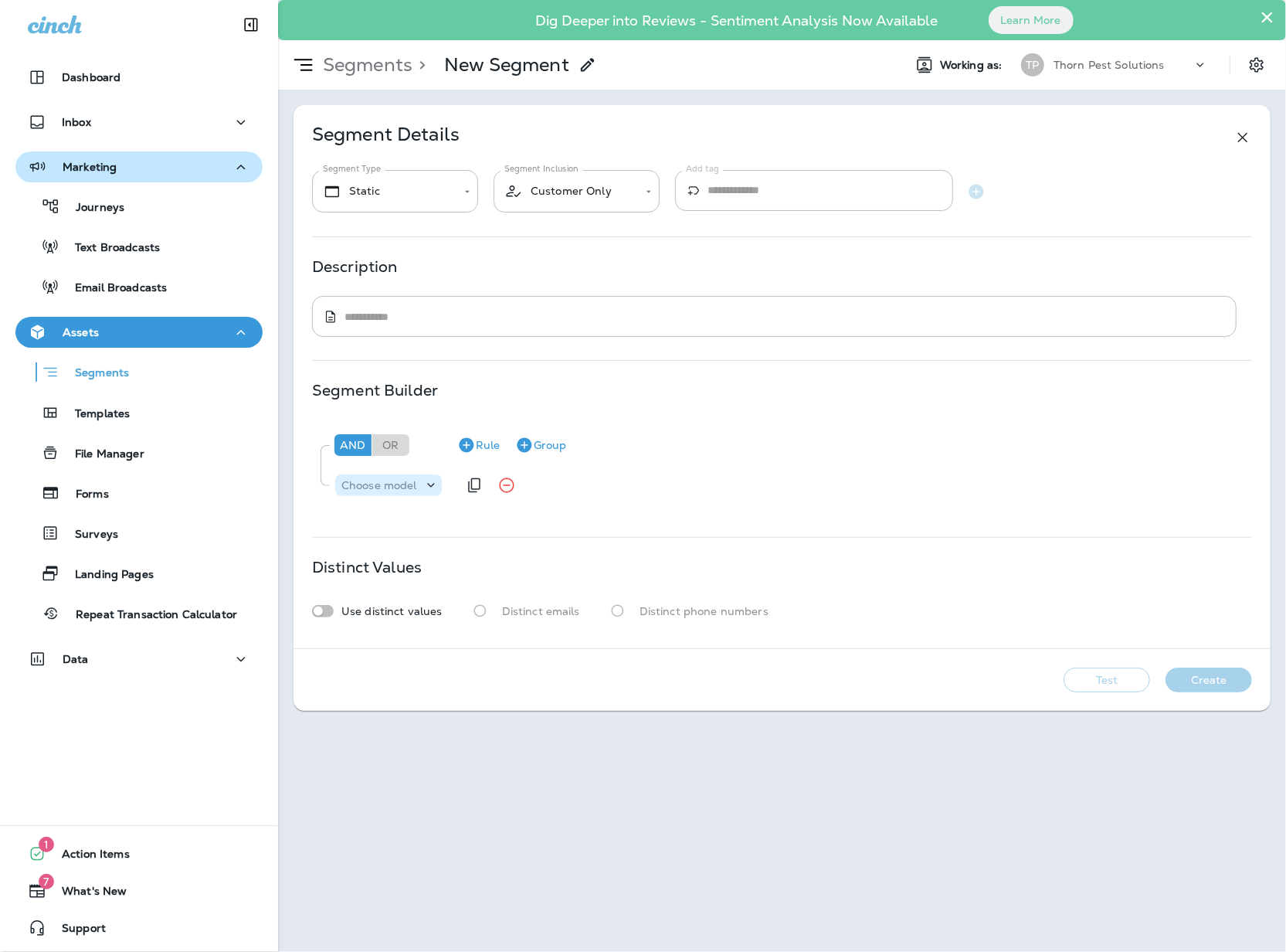
click at [427, 493] on icon at bounding box center [431, 485] width 16 height 16
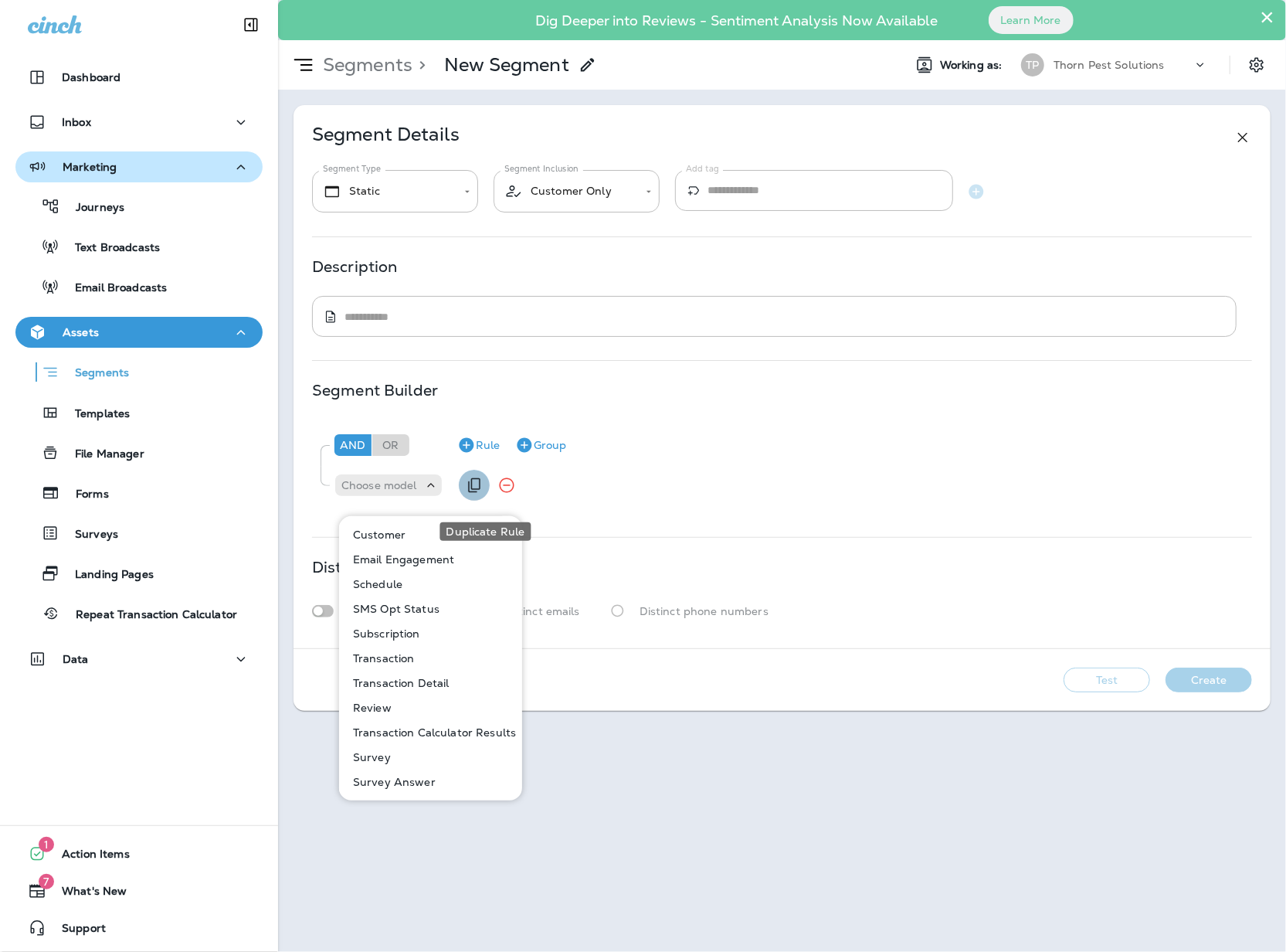
click at [480, 493] on icon "Duplicate Rule" at bounding box center [474, 485] width 13 height 15
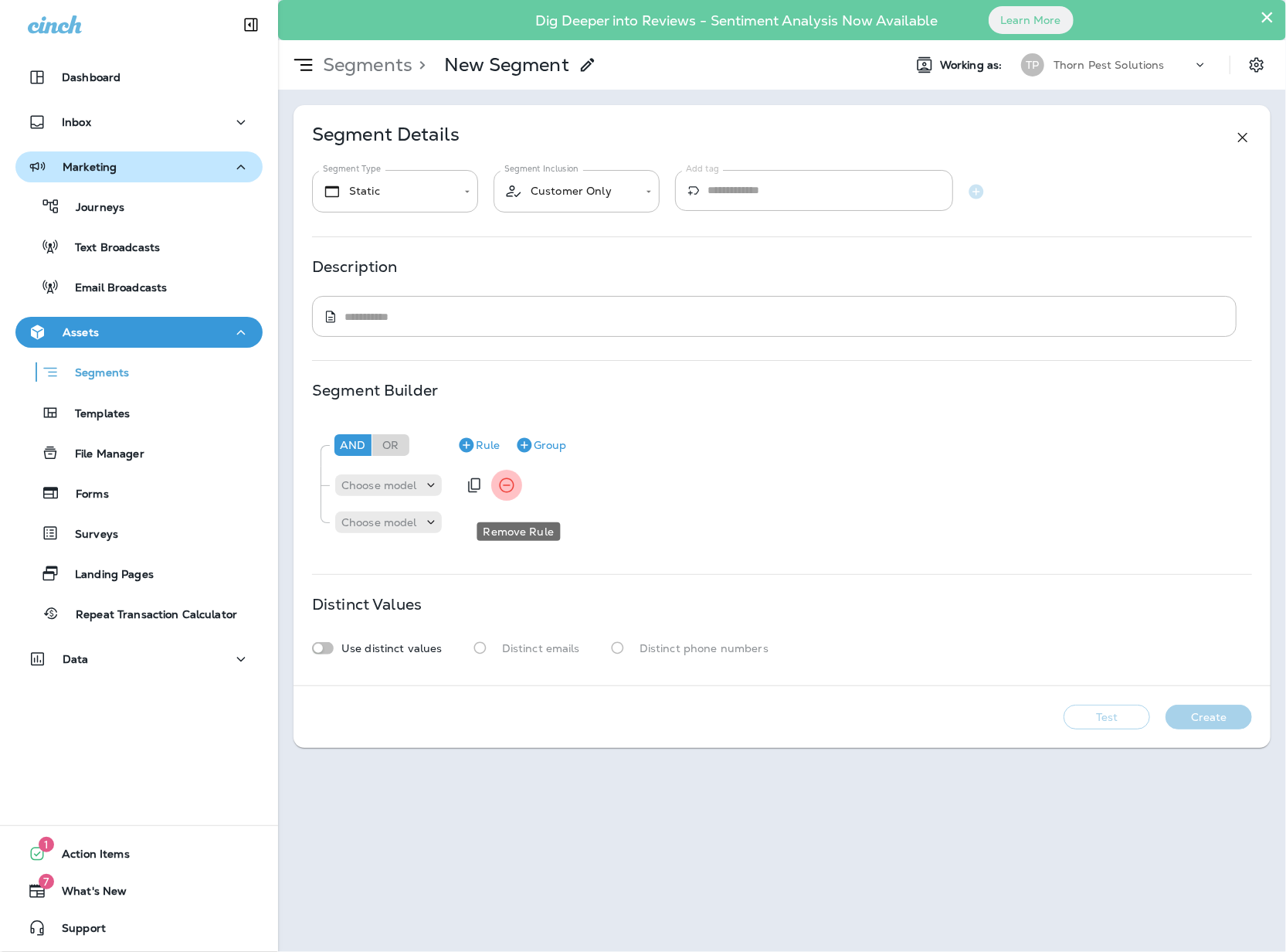
click at [516, 494] on icon "Remove Rule" at bounding box center [507, 485] width 19 height 19
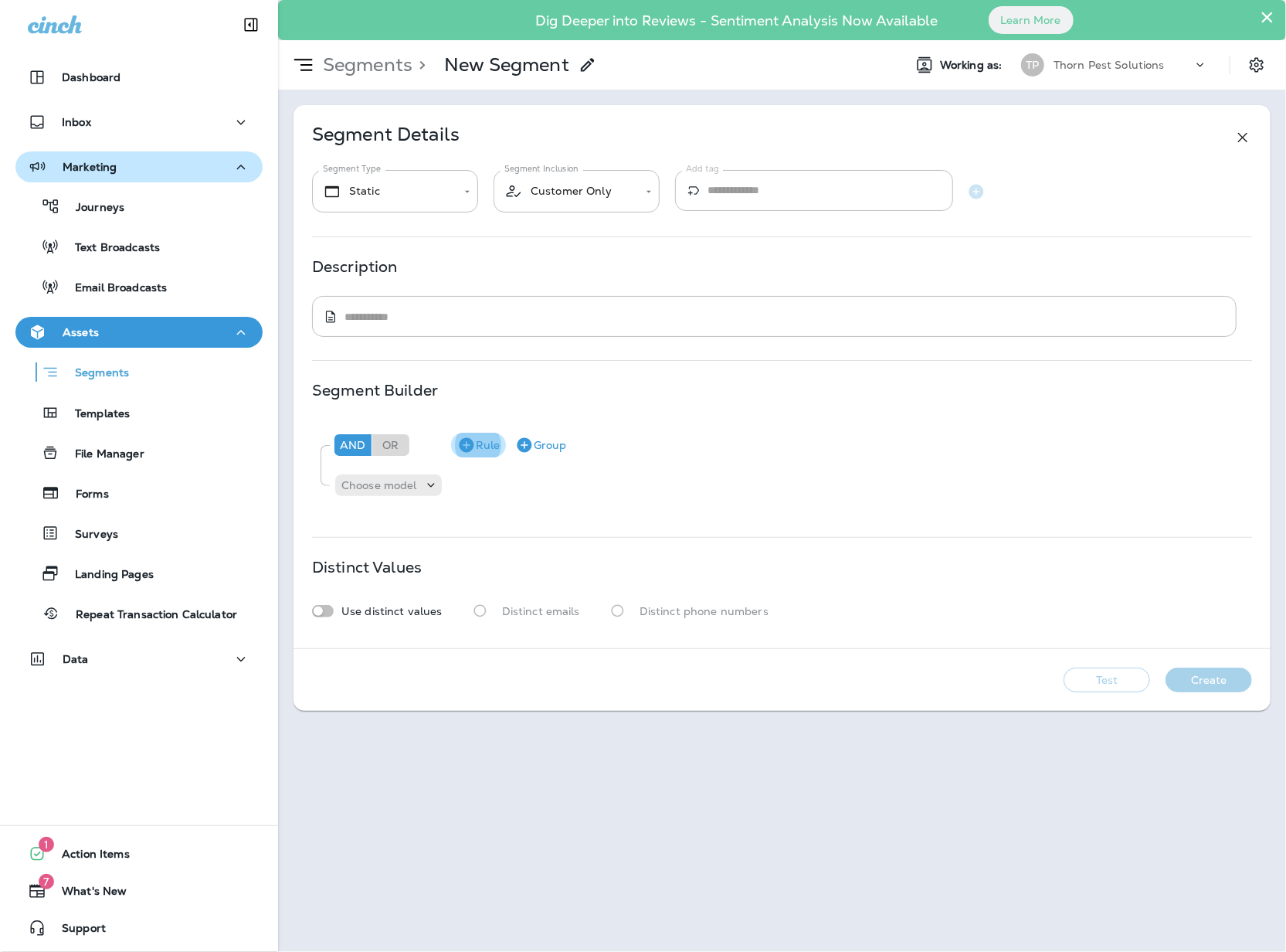
click at [473, 453] on icon "button" at bounding box center [466, 445] width 15 height 15
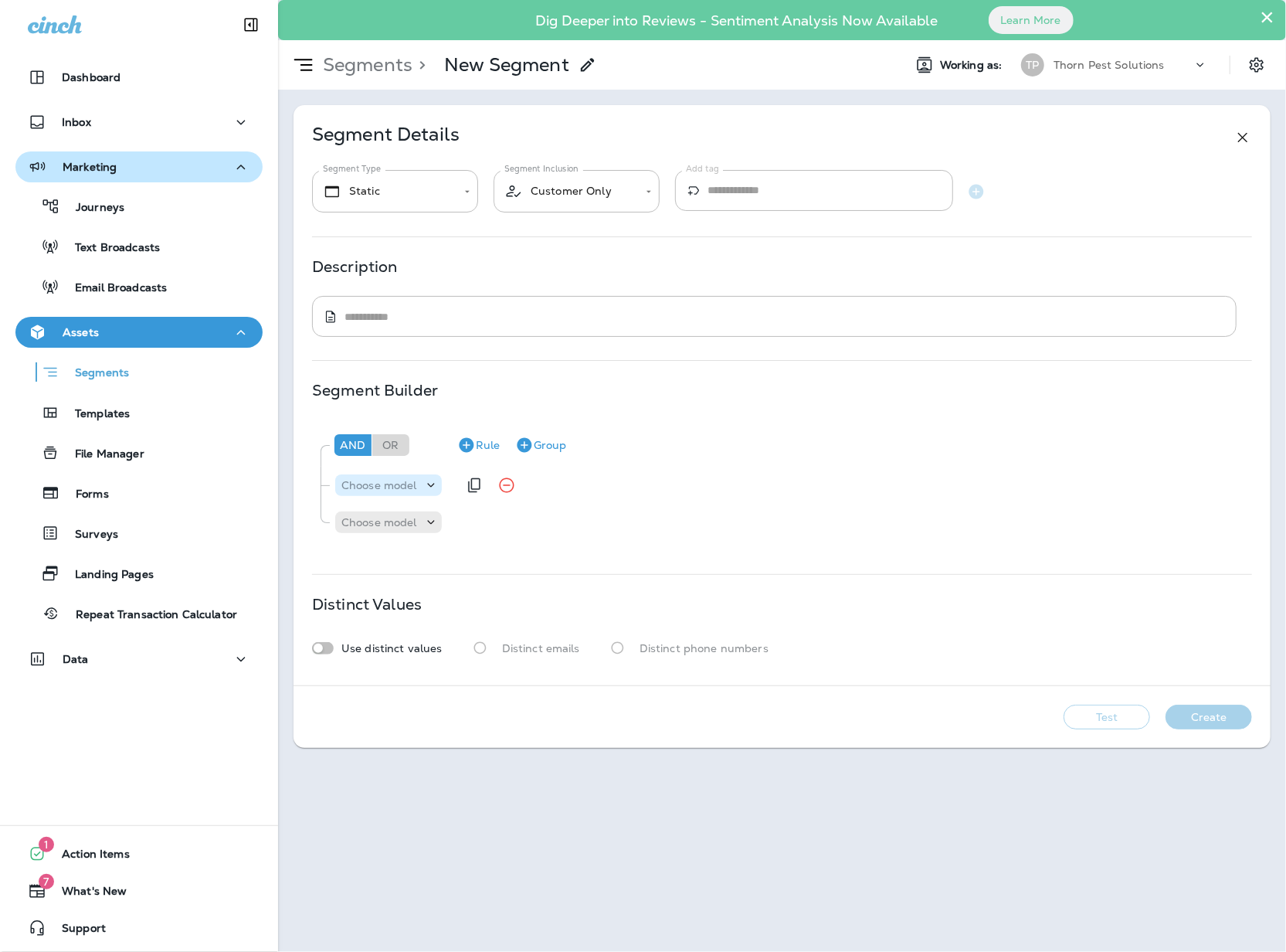
click at [416, 491] on p "Choose model" at bounding box center [379, 485] width 75 height 13
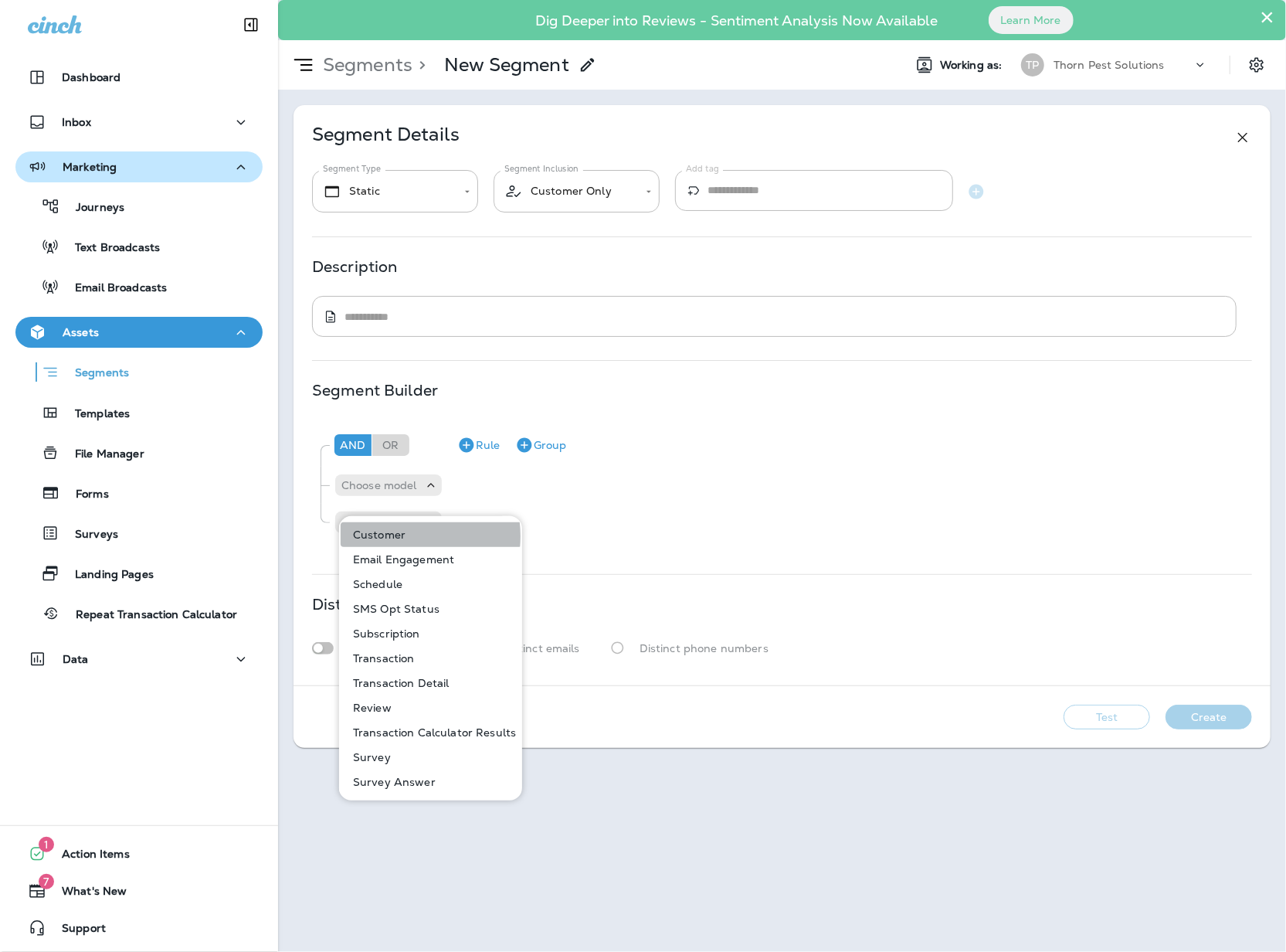
click at [402, 536] on p "Customer" at bounding box center [376, 535] width 59 height 13
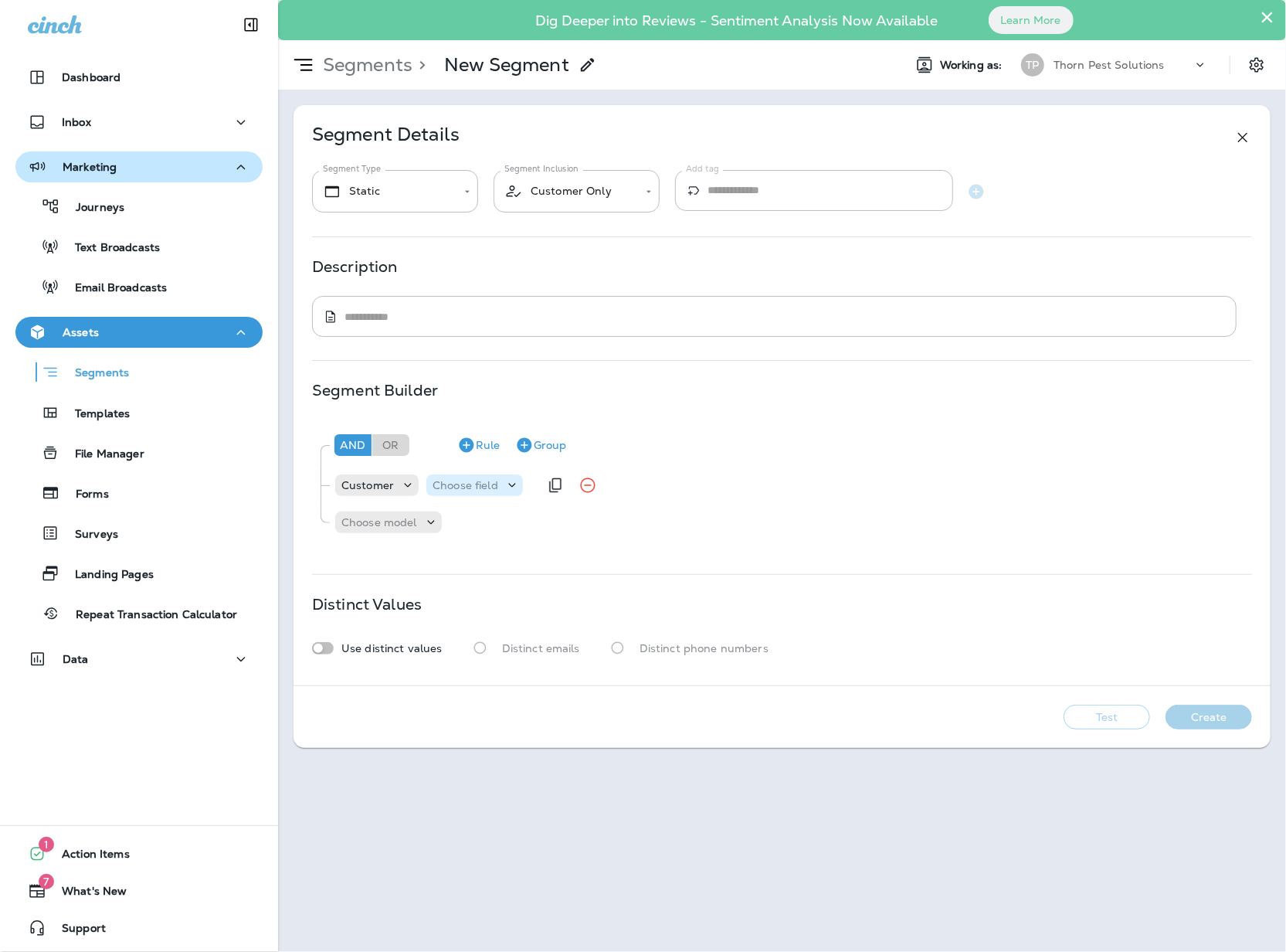
click at [495, 491] on p "Choose field" at bounding box center [465, 485] width 66 height 13
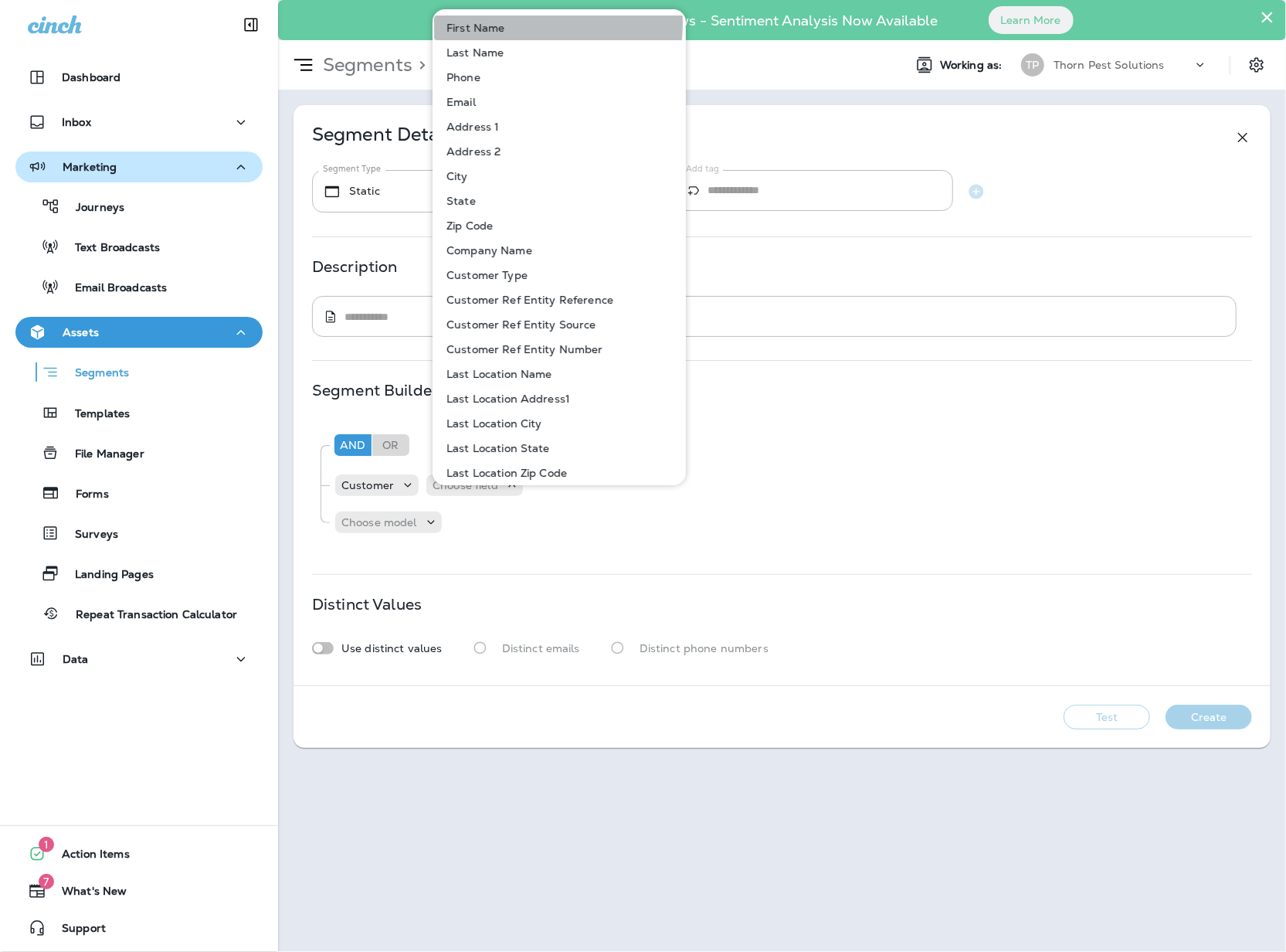
click at [530, 23] on button "First Name" at bounding box center [560, 28] width 252 height 24
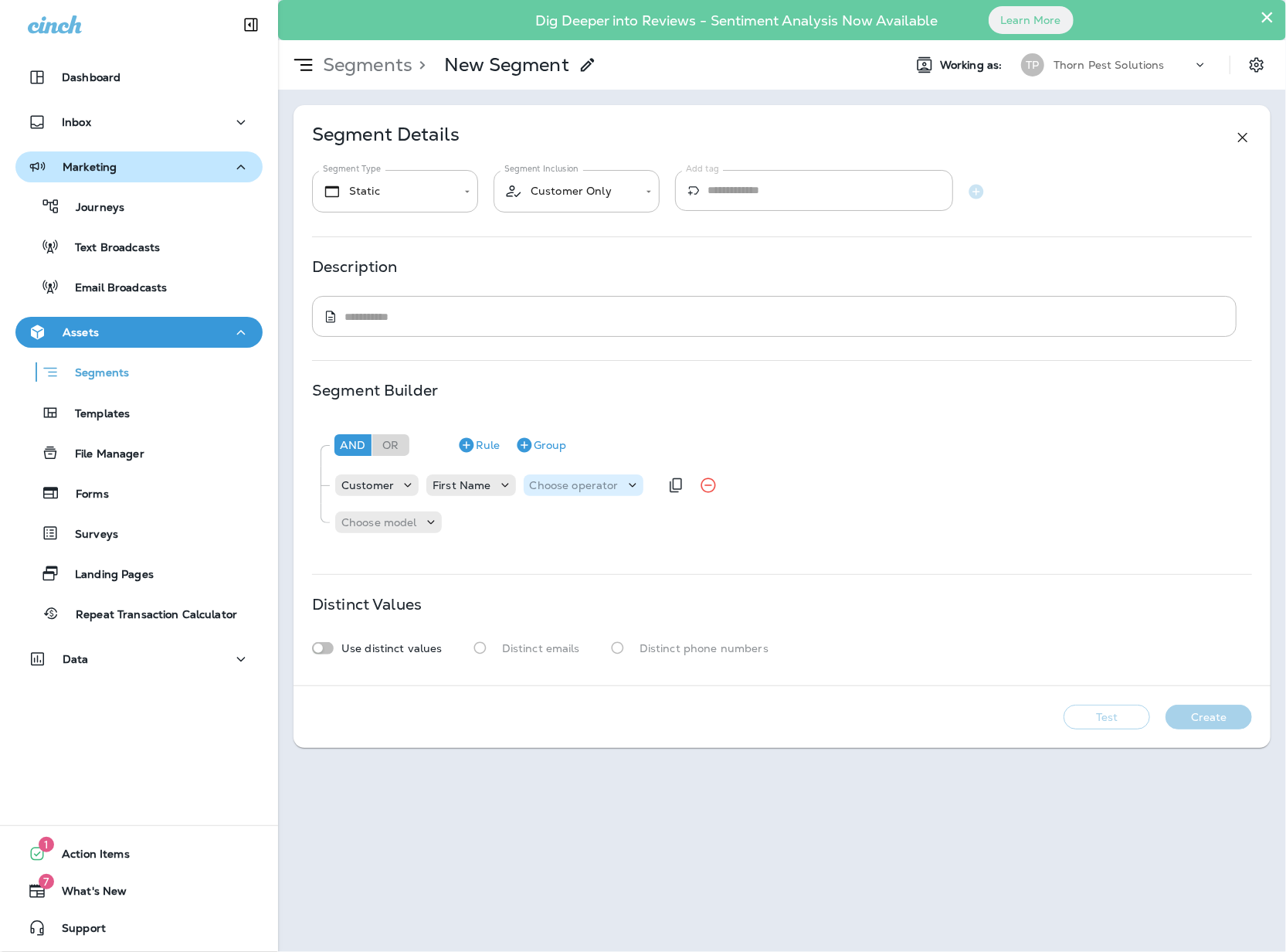
click at [591, 491] on p "Choose operator" at bounding box center [574, 485] width 89 height 13
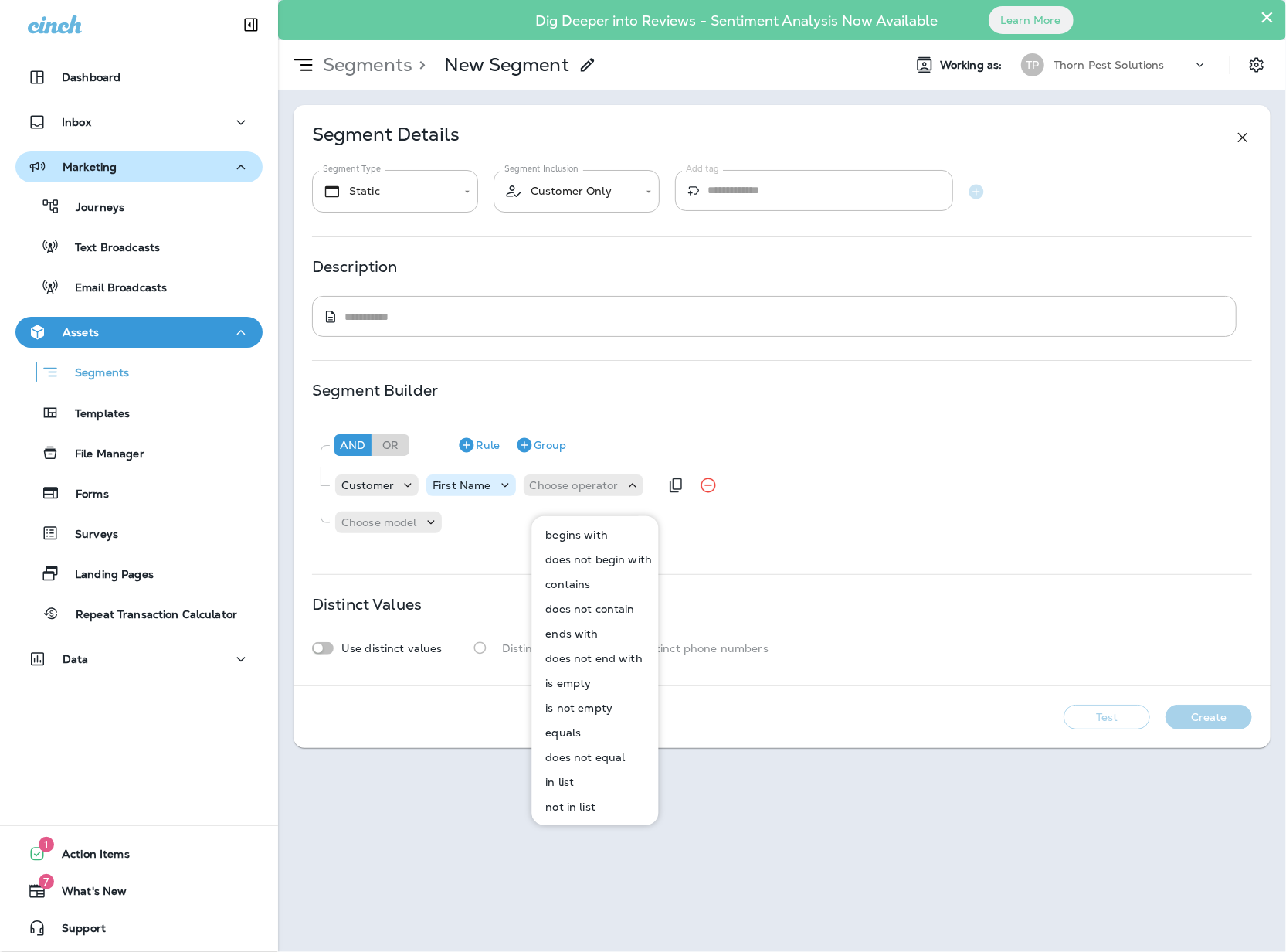
click at [491, 491] on p "First Name" at bounding box center [461, 485] width 58 height 13
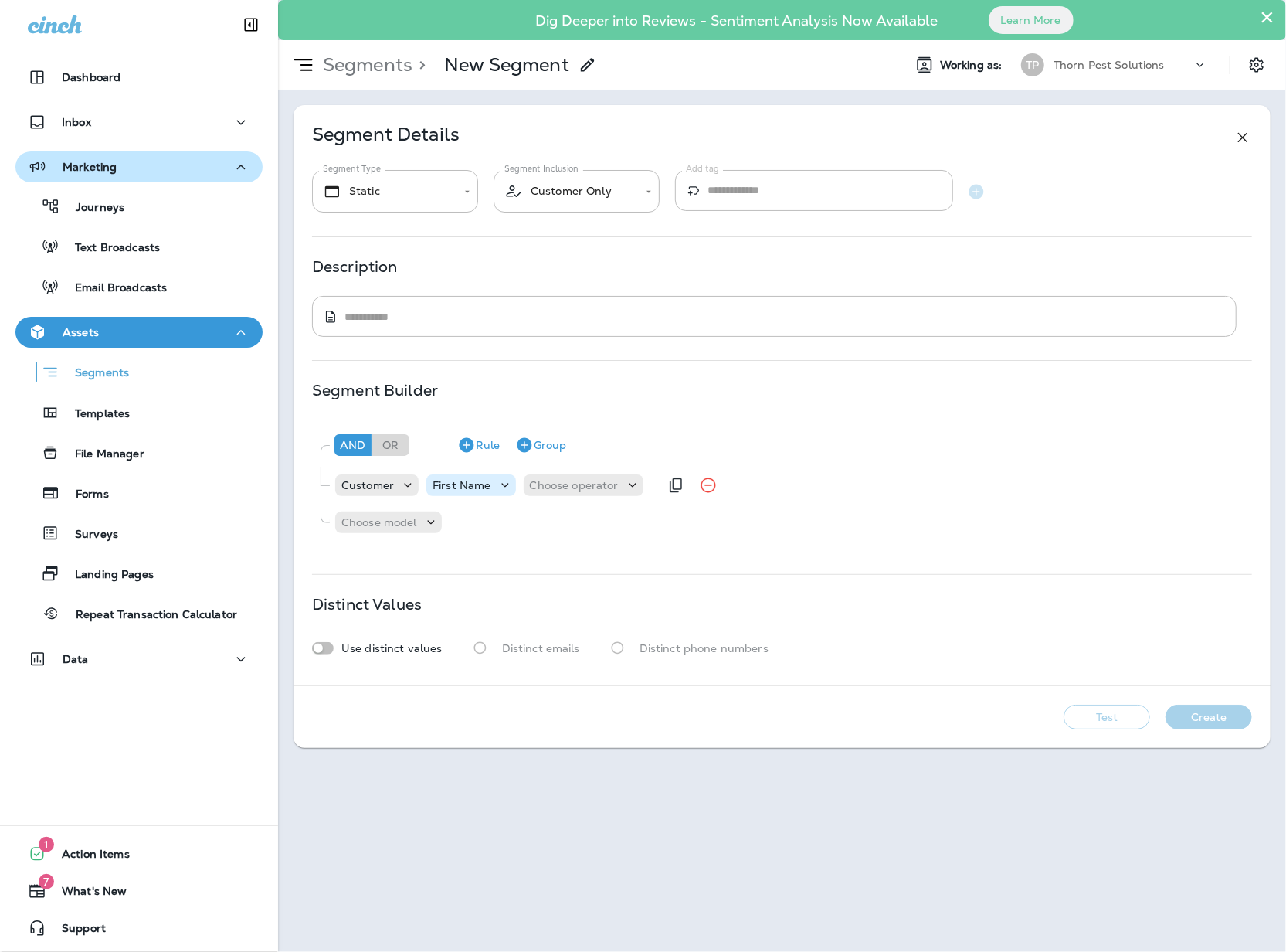
click at [508, 493] on icon at bounding box center [505, 485] width 16 height 16
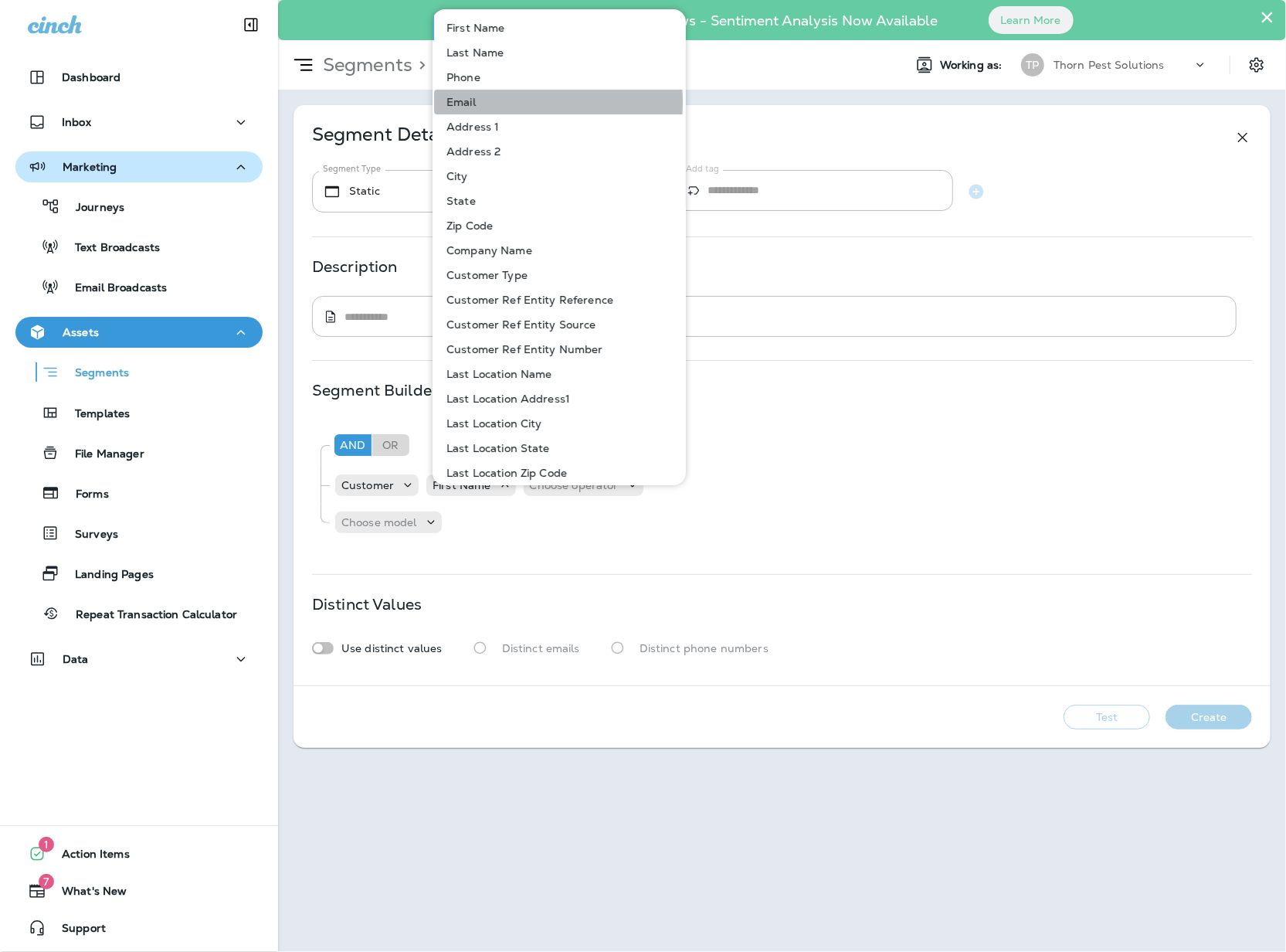
click at [474, 102] on p "Email" at bounding box center [457, 102] width 35 height 13
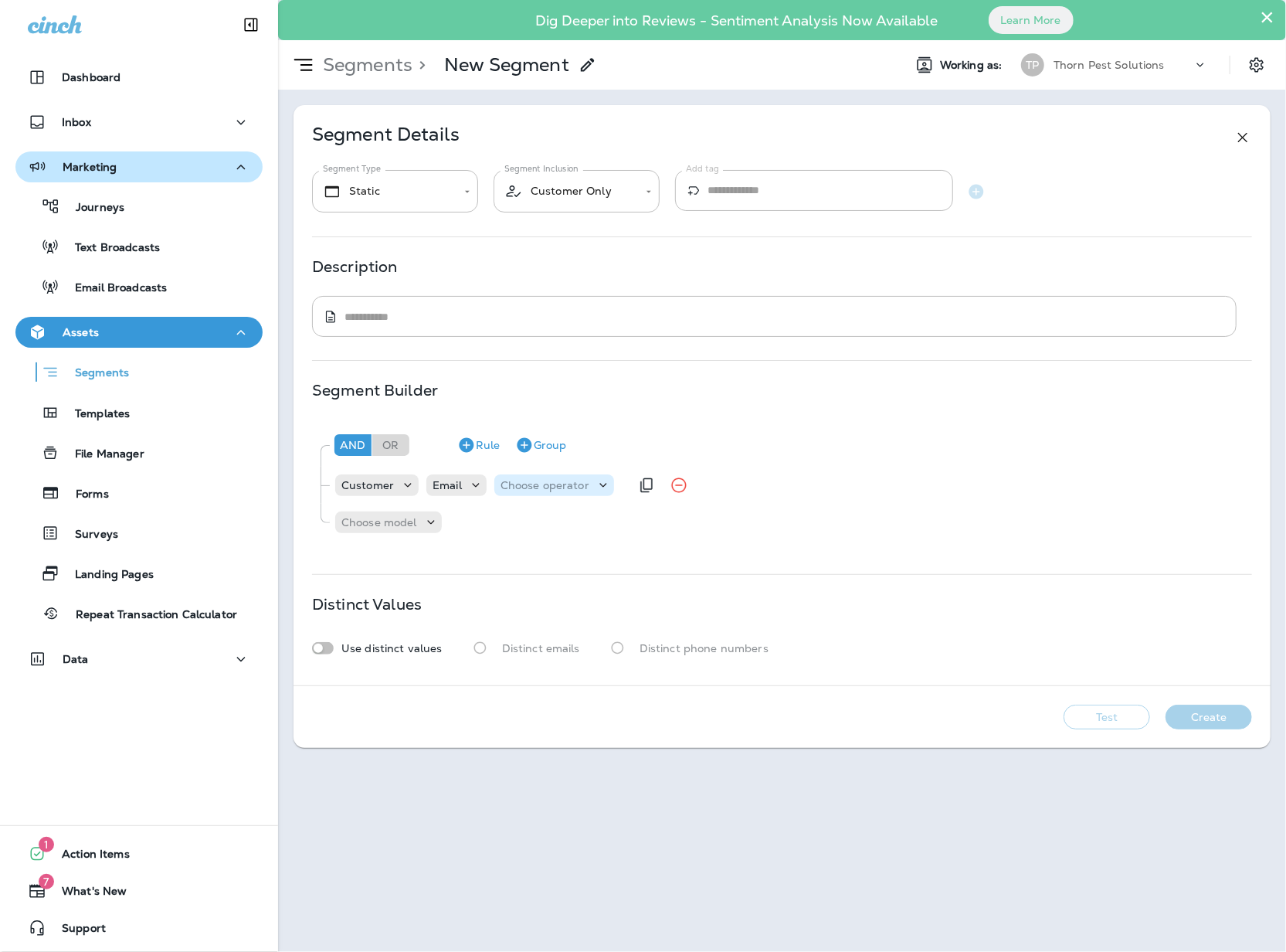
click at [571, 491] on p "Choose operator" at bounding box center [545, 485] width 89 height 13
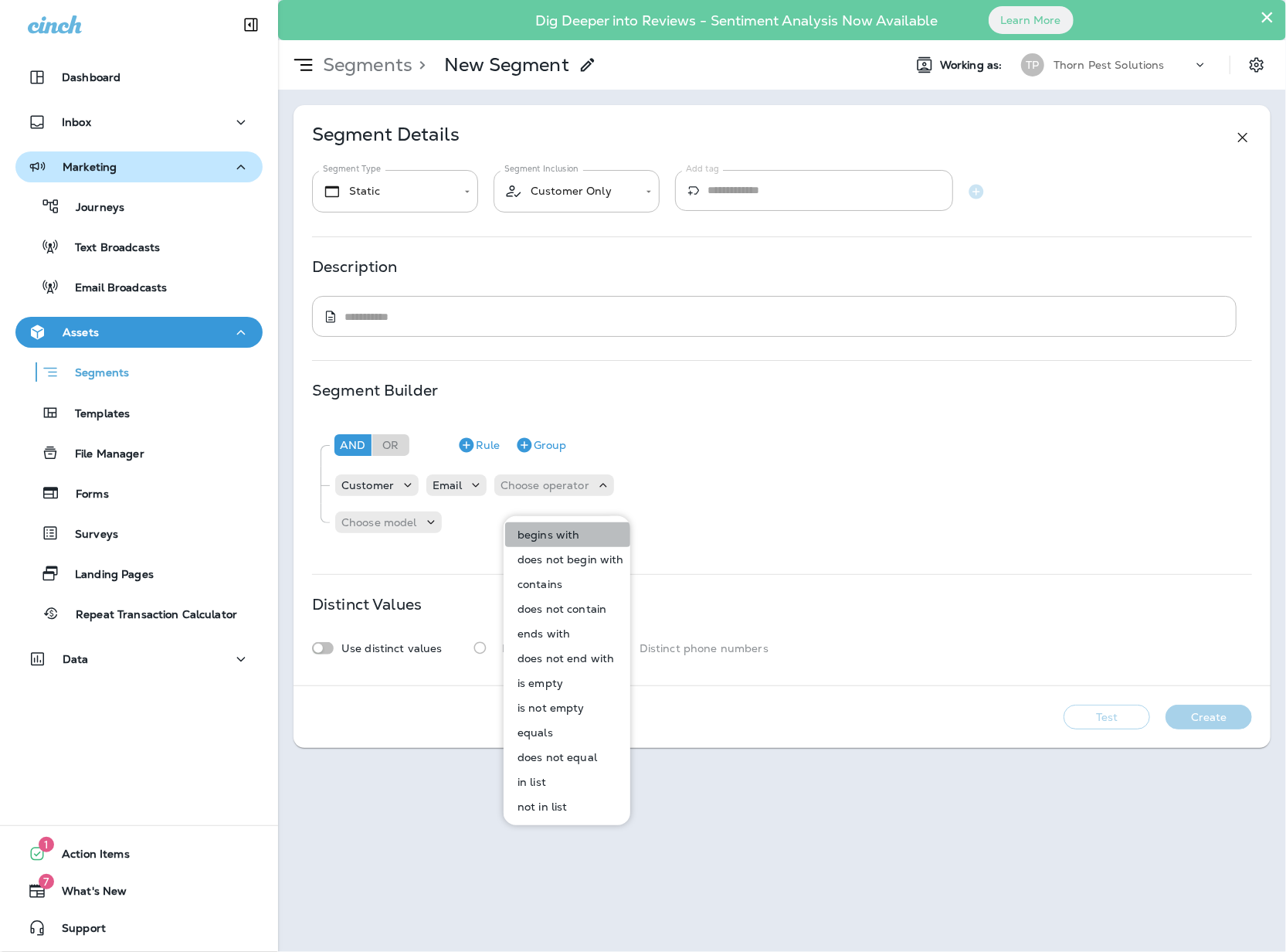
click at [573, 535] on p "begins with" at bounding box center [545, 535] width 68 height 13
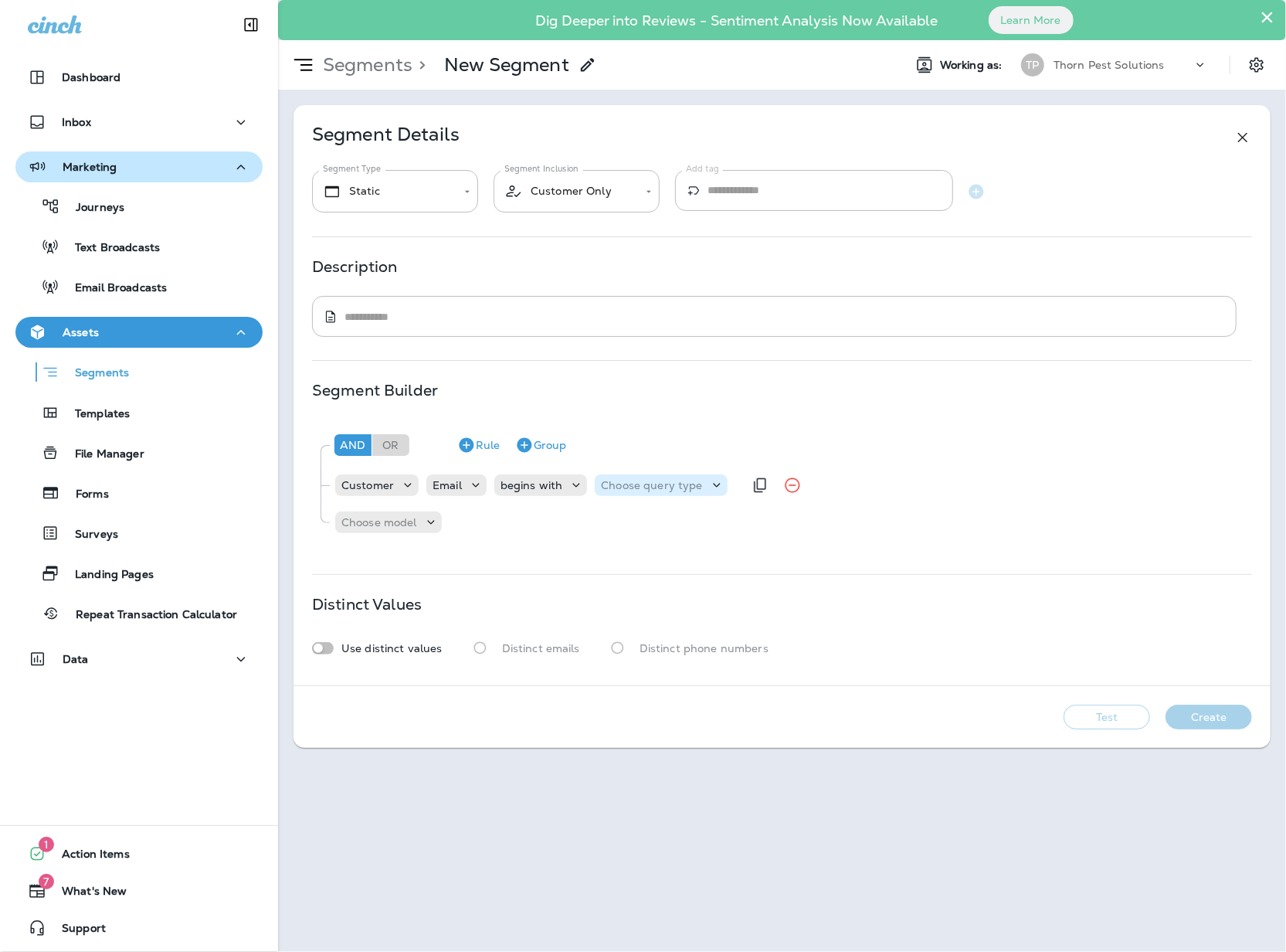
click at [678, 491] on p "Choose query type" at bounding box center [651, 485] width 101 height 13
click at [668, 527] on button "Text" at bounding box center [652, 534] width 89 height 24
click at [788, 492] on input "text" at bounding box center [755, 485] width 155 height 20
type input "**********"
click at [814, 530] on div "**********" at bounding box center [781, 482] width 939 height 123
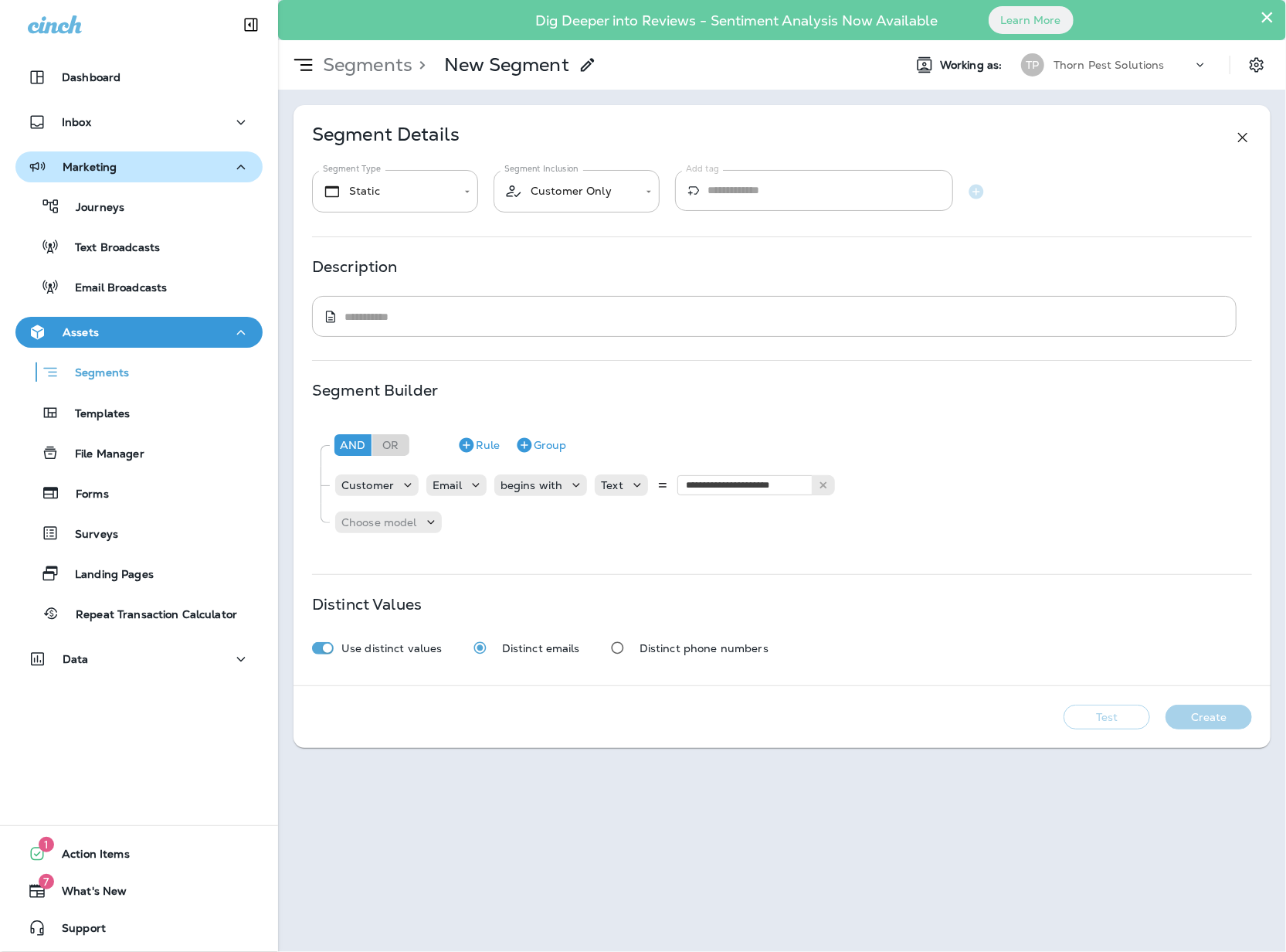
click at [1071, 589] on div "**********" at bounding box center [781, 395] width 977 height 580
click at [516, 531] on icon "Remove Rule" at bounding box center [507, 522] width 19 height 19
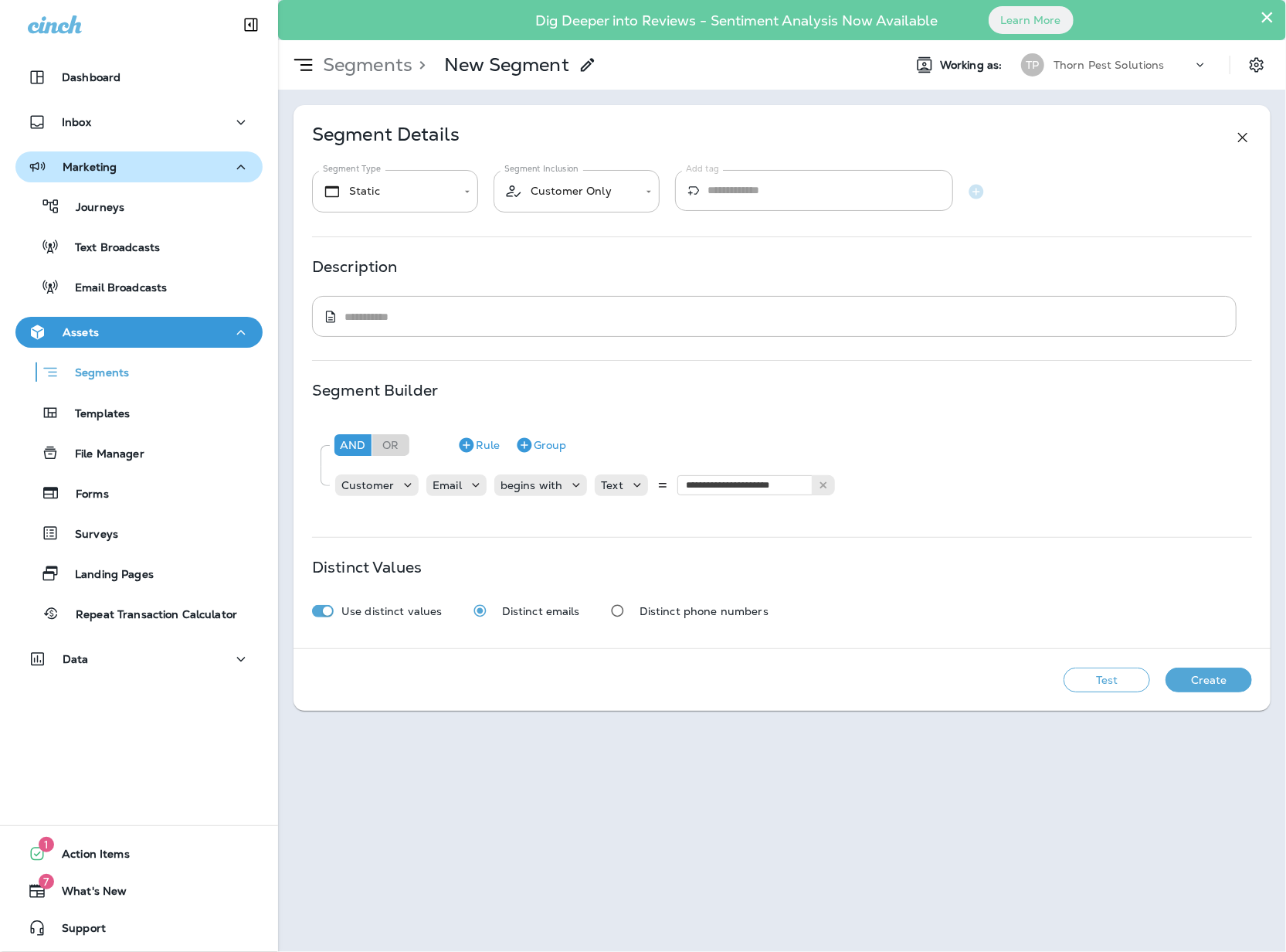
click at [1119, 692] on button "Test" at bounding box center [1107, 679] width 86 height 24
click at [759, 495] on input "**********" at bounding box center [755, 485] width 155 height 20
click at [689, 546] on div "**********" at bounding box center [781, 377] width 977 height 543
click at [363, 63] on p "Segments" at bounding box center [365, 64] width 96 height 23
click at [108, 208] on p "Journeys" at bounding box center [93, 208] width 64 height 15
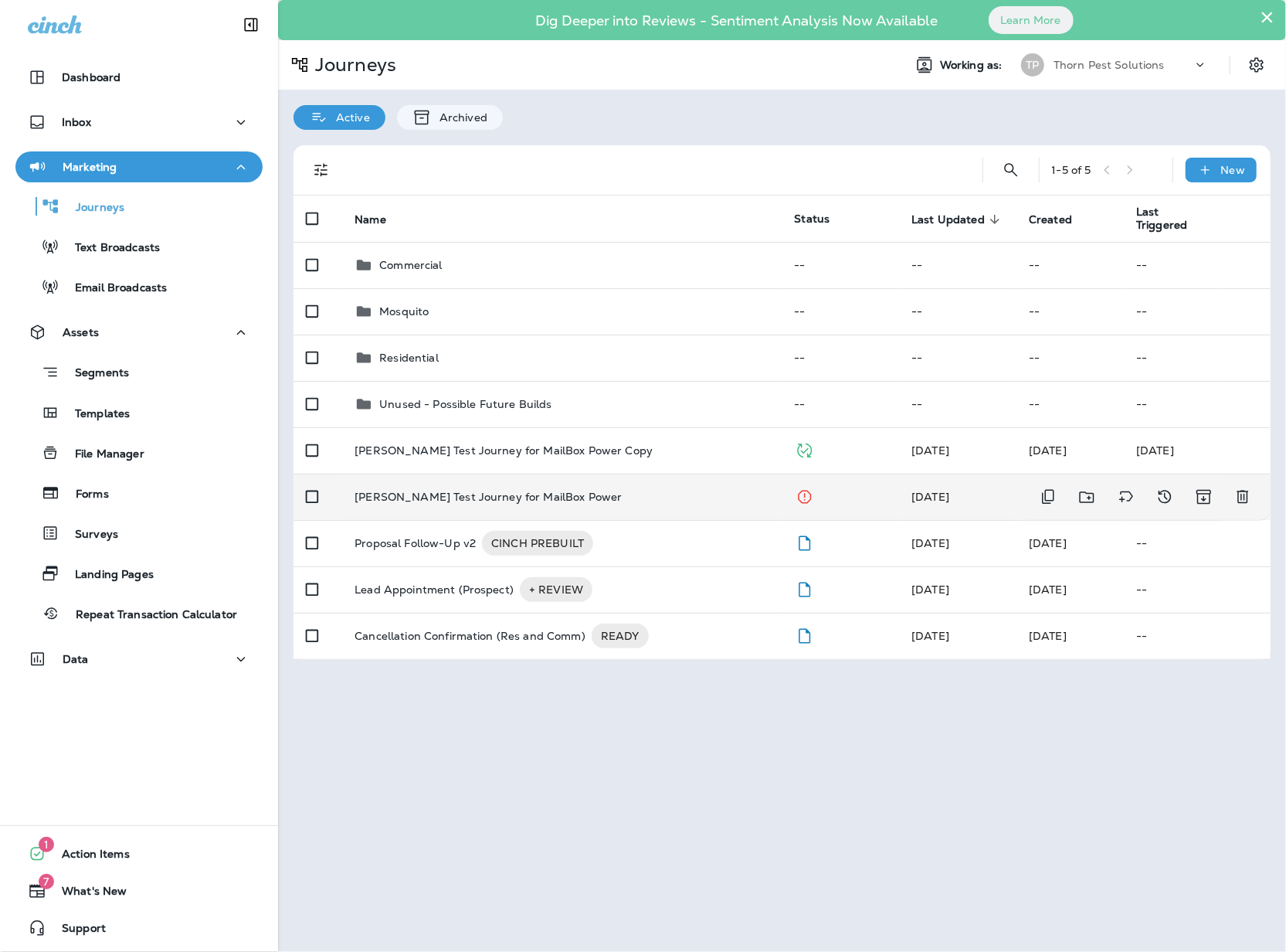
click at [536, 491] on p "[PERSON_NAME] Test Journey for MailBox Power" at bounding box center [488, 497] width 267 height 13
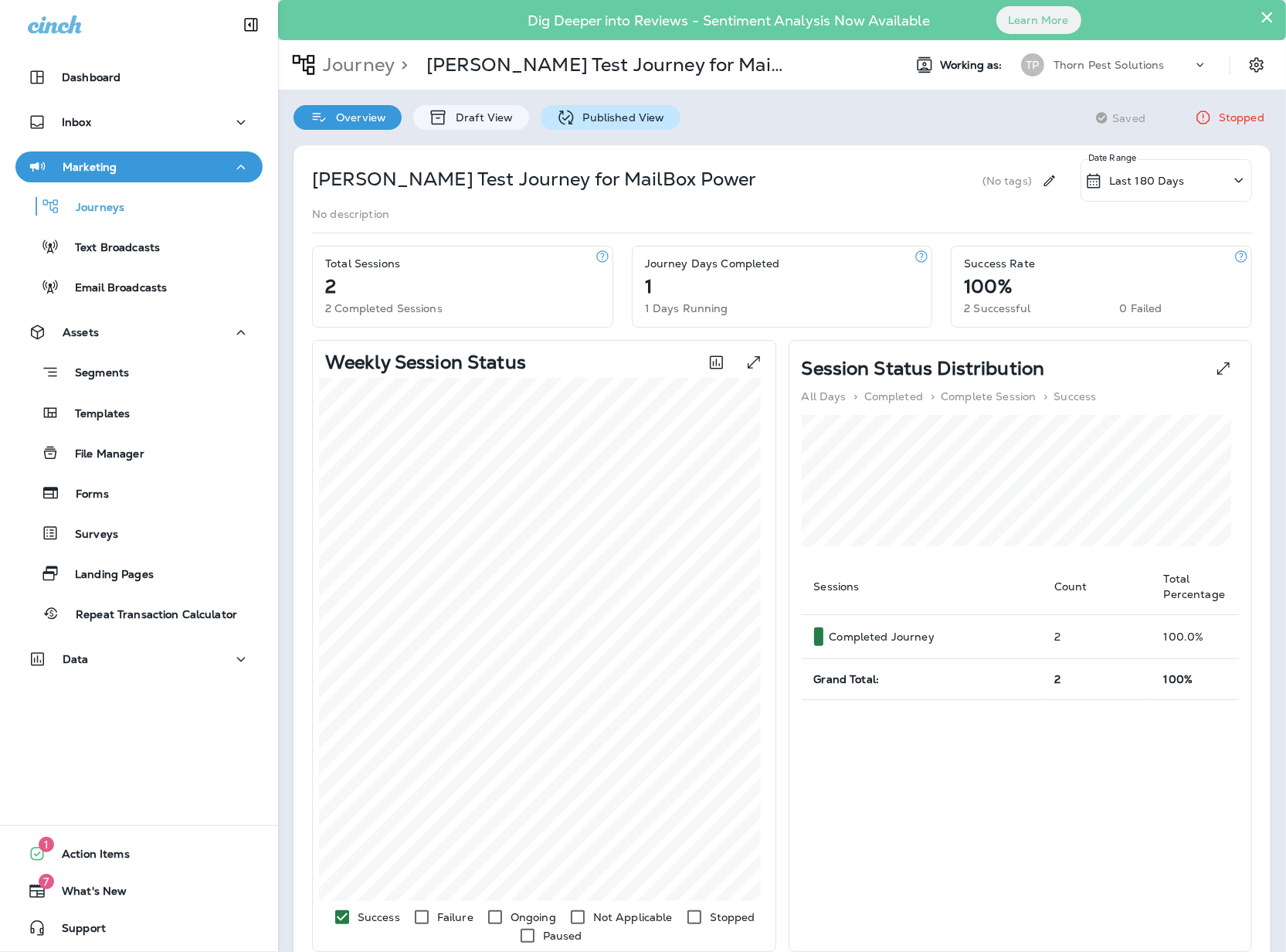
click at [612, 111] on p "Published View" at bounding box center [620, 117] width 90 height 13
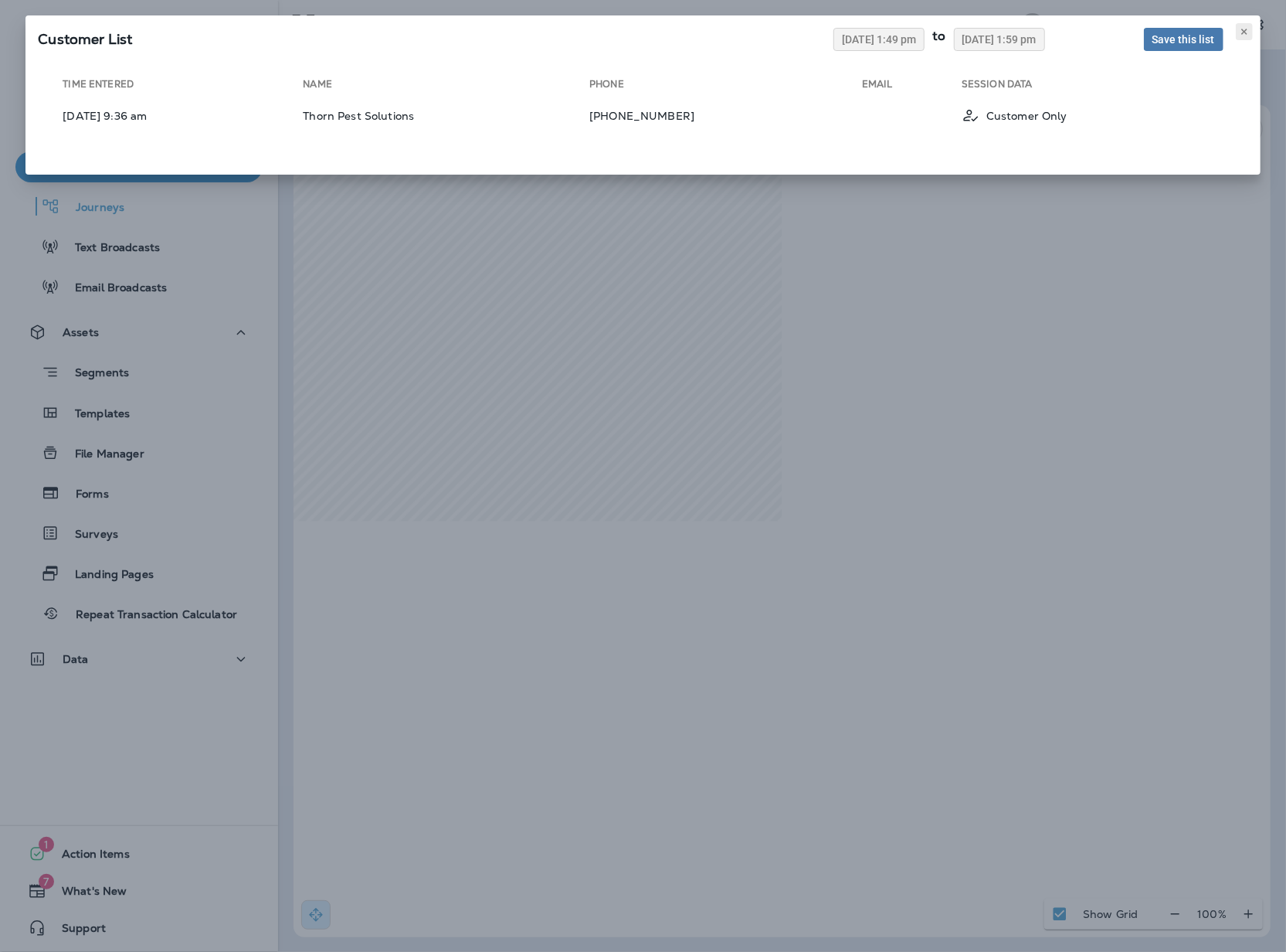
click at [1240, 36] on icon at bounding box center [1244, 31] width 9 height 9
click at [647, 318] on div "Customer List [DATE] 1:49 pm to [DATE] 1:59 pm Save this list Time Entered Name…" at bounding box center [643, 476] width 1286 height 952
click at [1240, 35] on icon at bounding box center [1244, 31] width 9 height 9
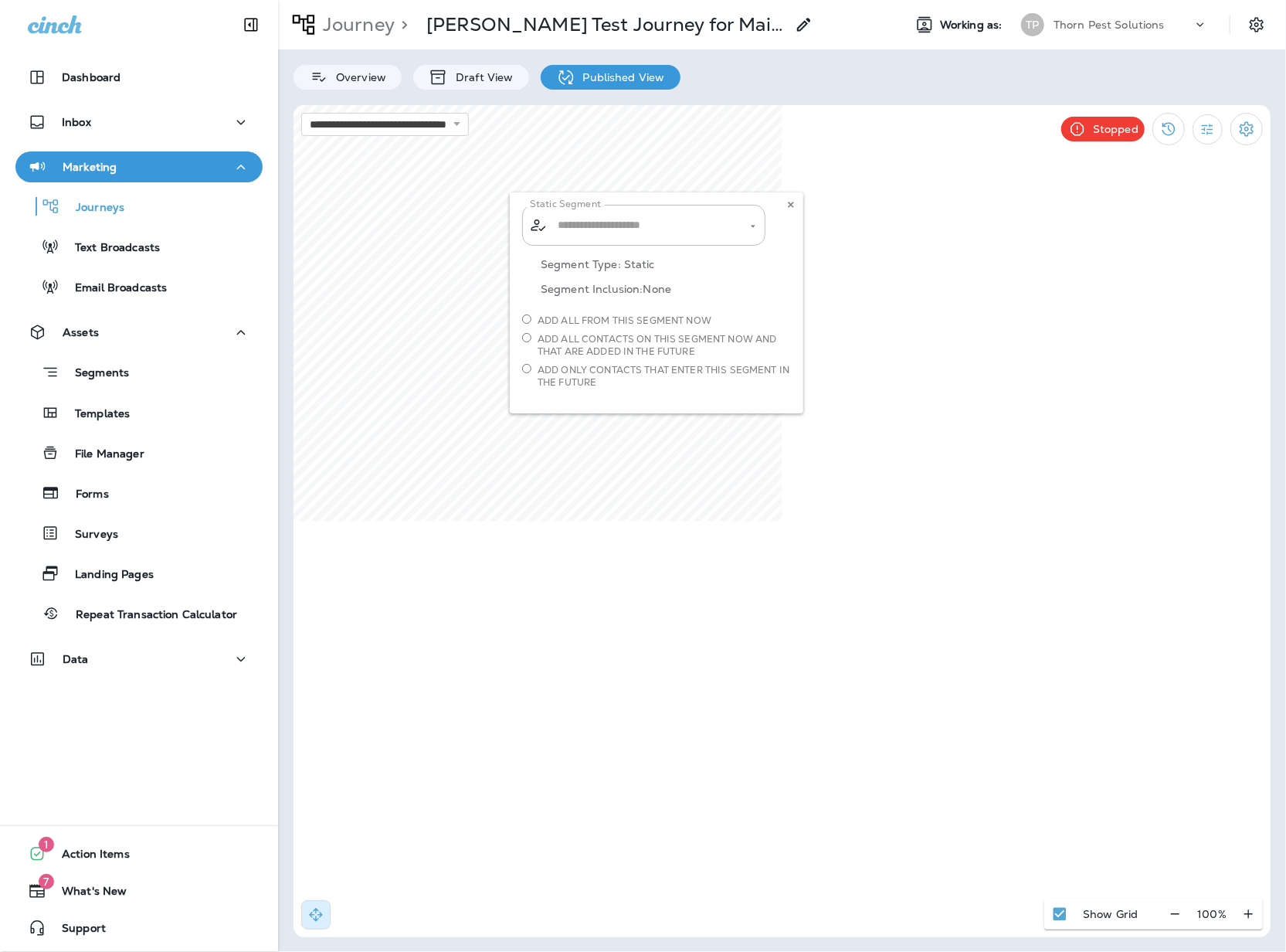
type input "**********"
click at [1160, 127] on icon "View Changelog" at bounding box center [1169, 129] width 19 height 19
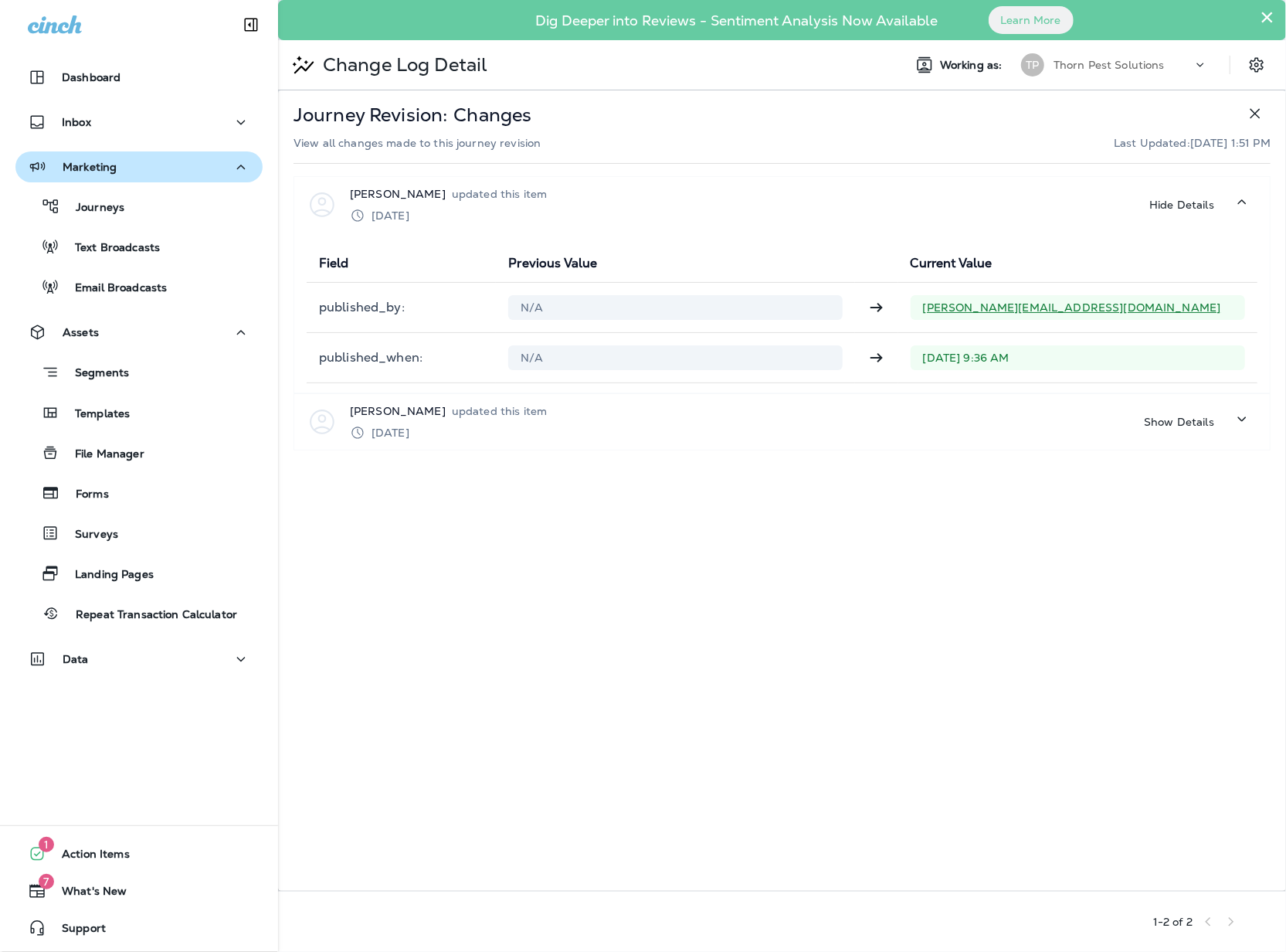
click at [1239, 60] on div "Working as: [PERSON_NAME] Pest Solutions" at bounding box center [1088, 64] width 395 height 31
click at [1248, 62] on icon "Settings" at bounding box center [1257, 65] width 19 height 19
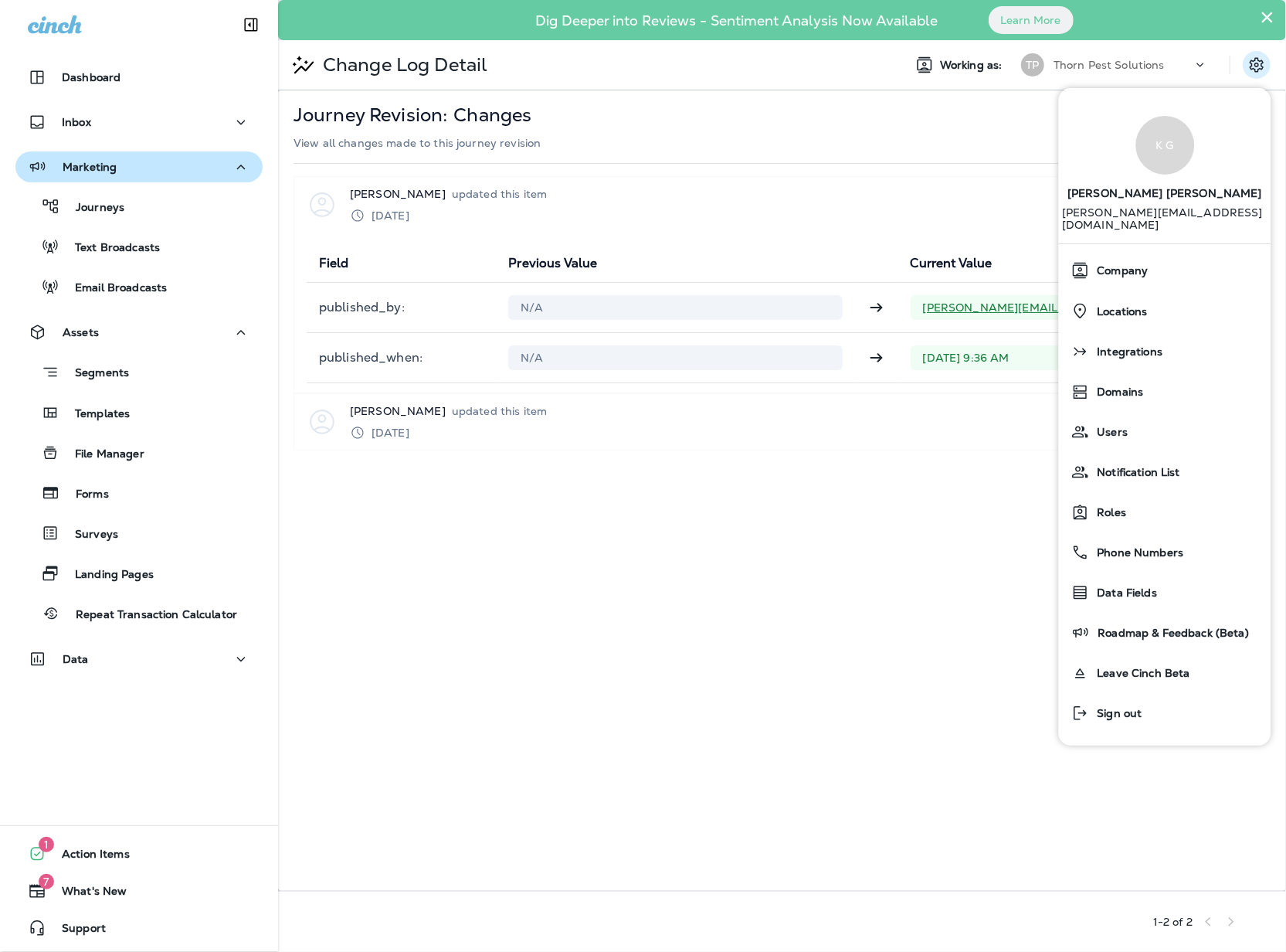
click at [856, 112] on div "Journey Revision: Changes" at bounding box center [781, 113] width 977 height 31
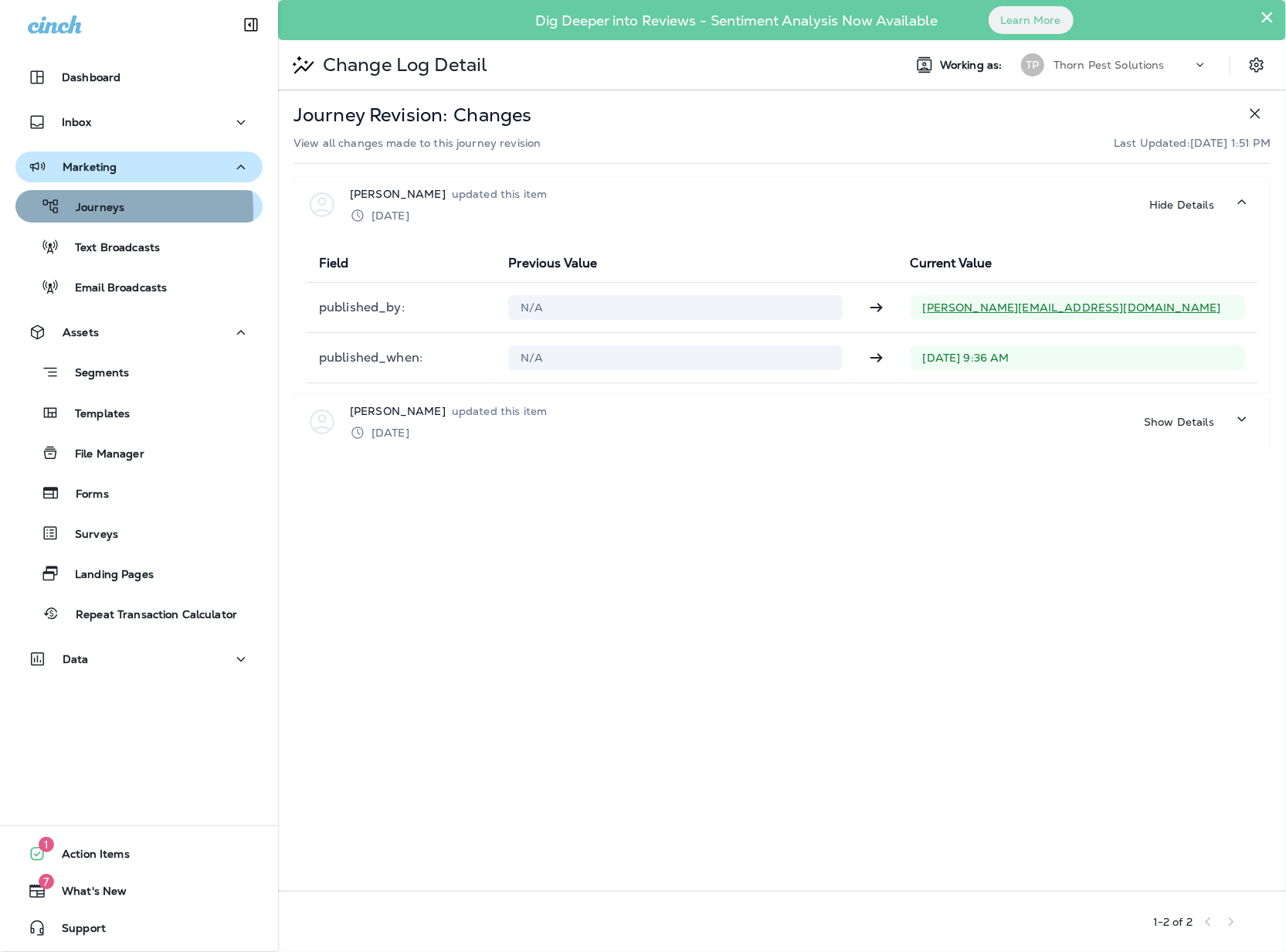
click at [62, 211] on p "Journeys" at bounding box center [93, 208] width 64 height 15
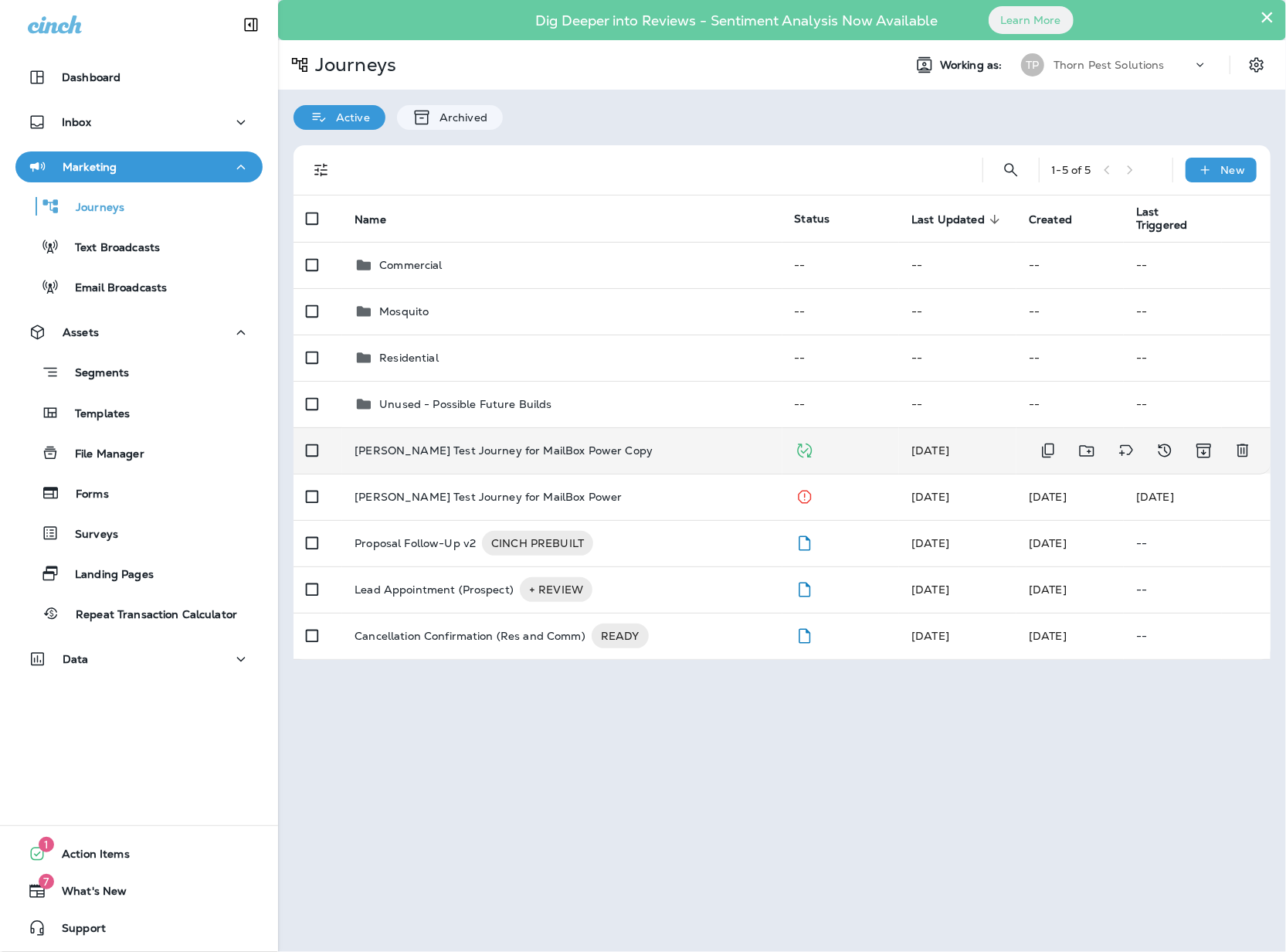
click at [426, 445] on p "[PERSON_NAME] Test Journey for MailBox Power Copy" at bounding box center [503, 450] width 298 height 13
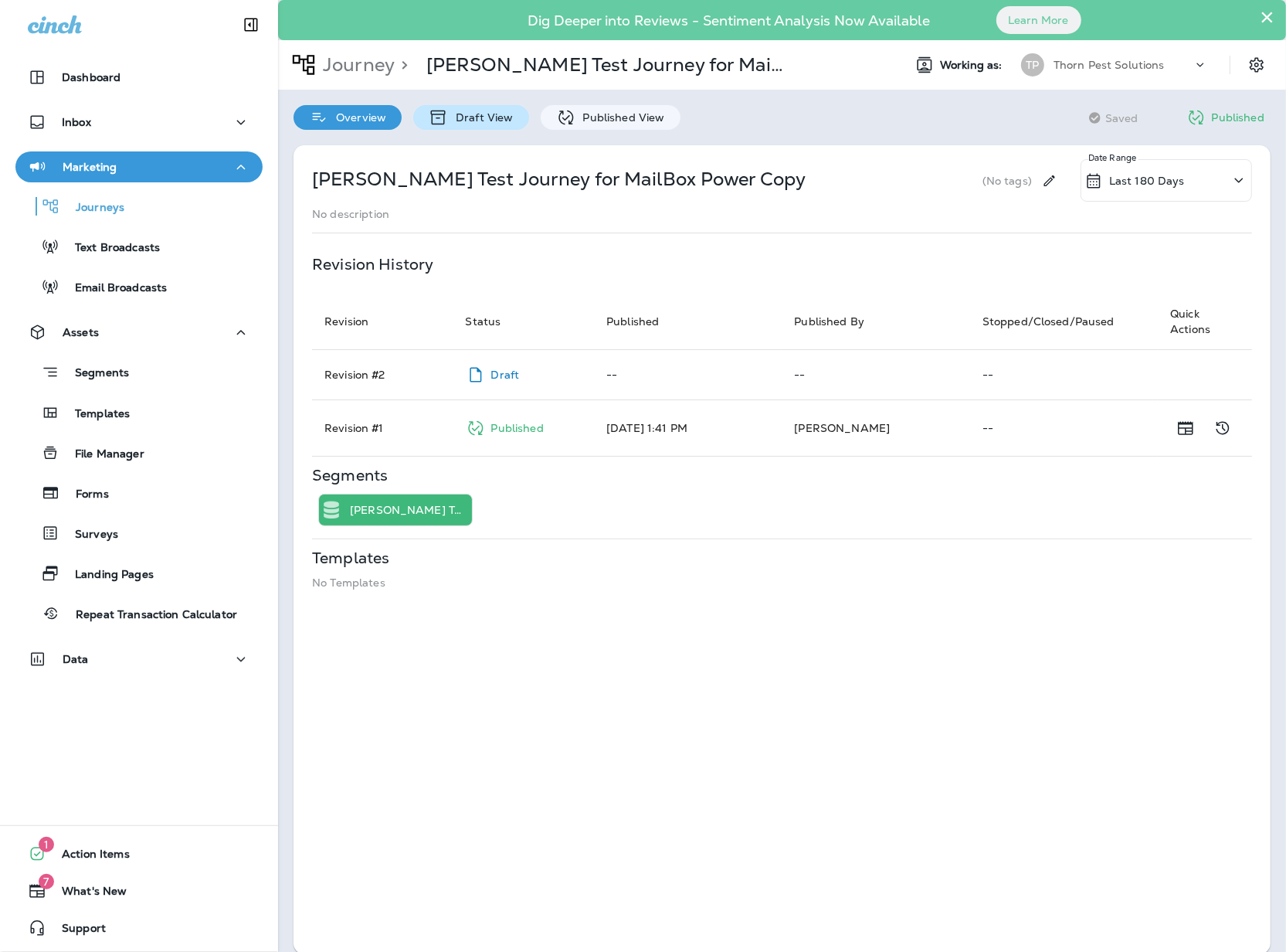
click at [498, 111] on p "Draft View" at bounding box center [480, 117] width 65 height 13
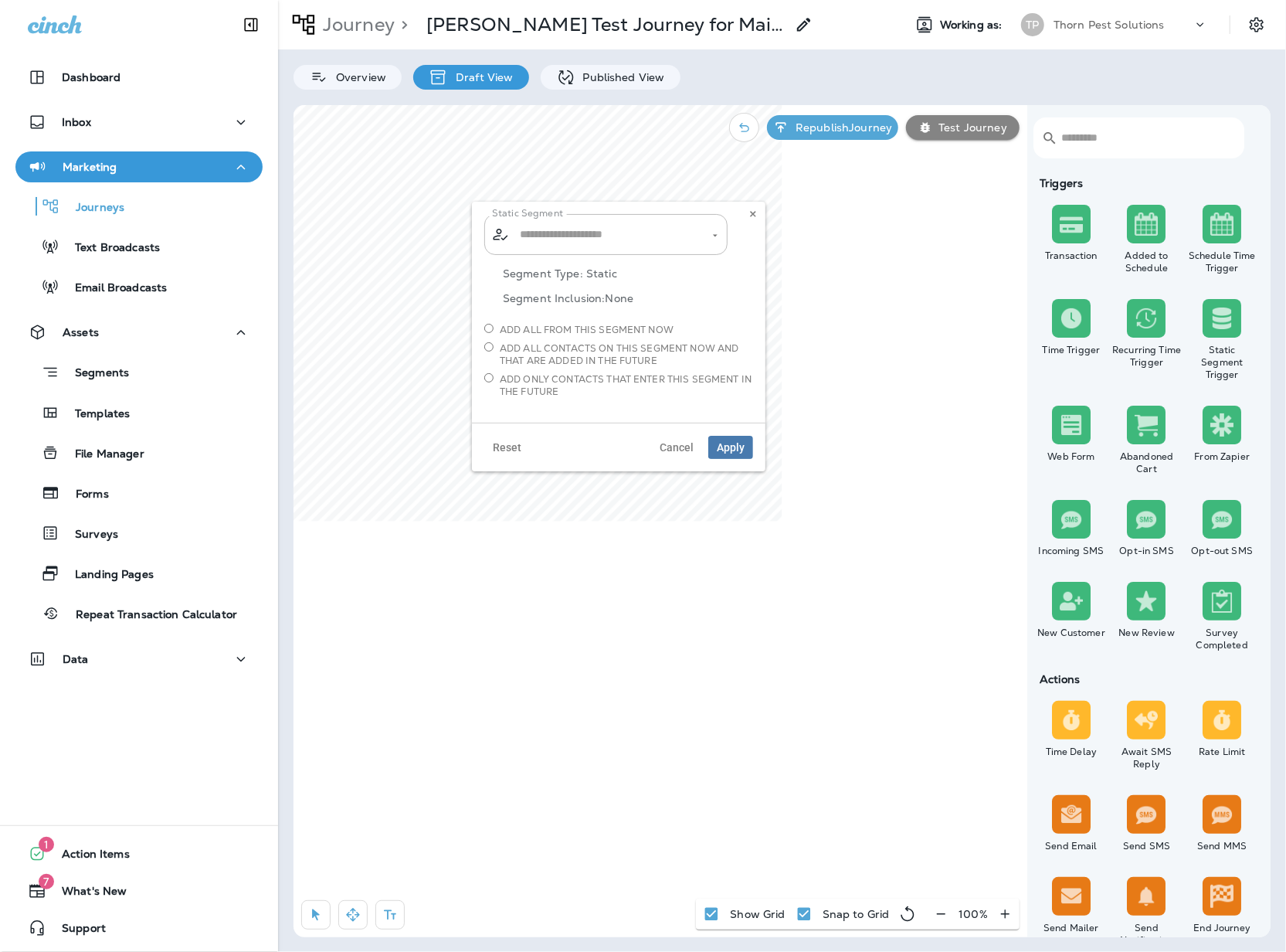
type input "**********"
click at [972, 147] on div "Republish Journey Test Journey" at bounding box center [874, 127] width 306 height 45
click at [754, 215] on icon at bounding box center [753, 214] width 9 height 9
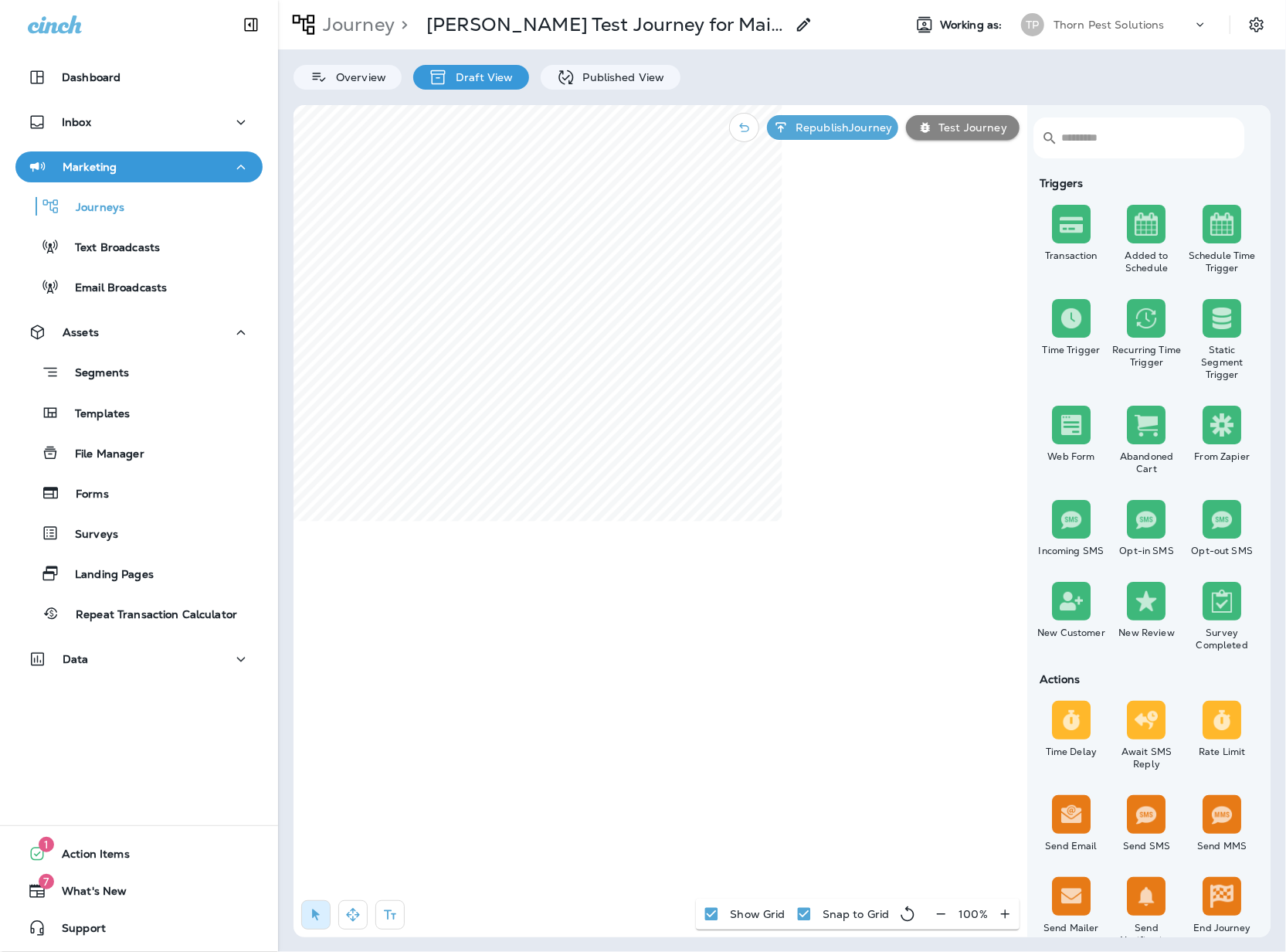
click at [1205, 174] on div "​ ​" at bounding box center [1147, 141] width 226 height 72
click at [72, 147] on div "Dashboard Inbox Marketing Journeys Text Broadcasts Email Broadcasts Assets Segm…" at bounding box center [139, 371] width 278 height 649
click at [119, 124] on div "Inbox" at bounding box center [138, 122] width 222 height 20
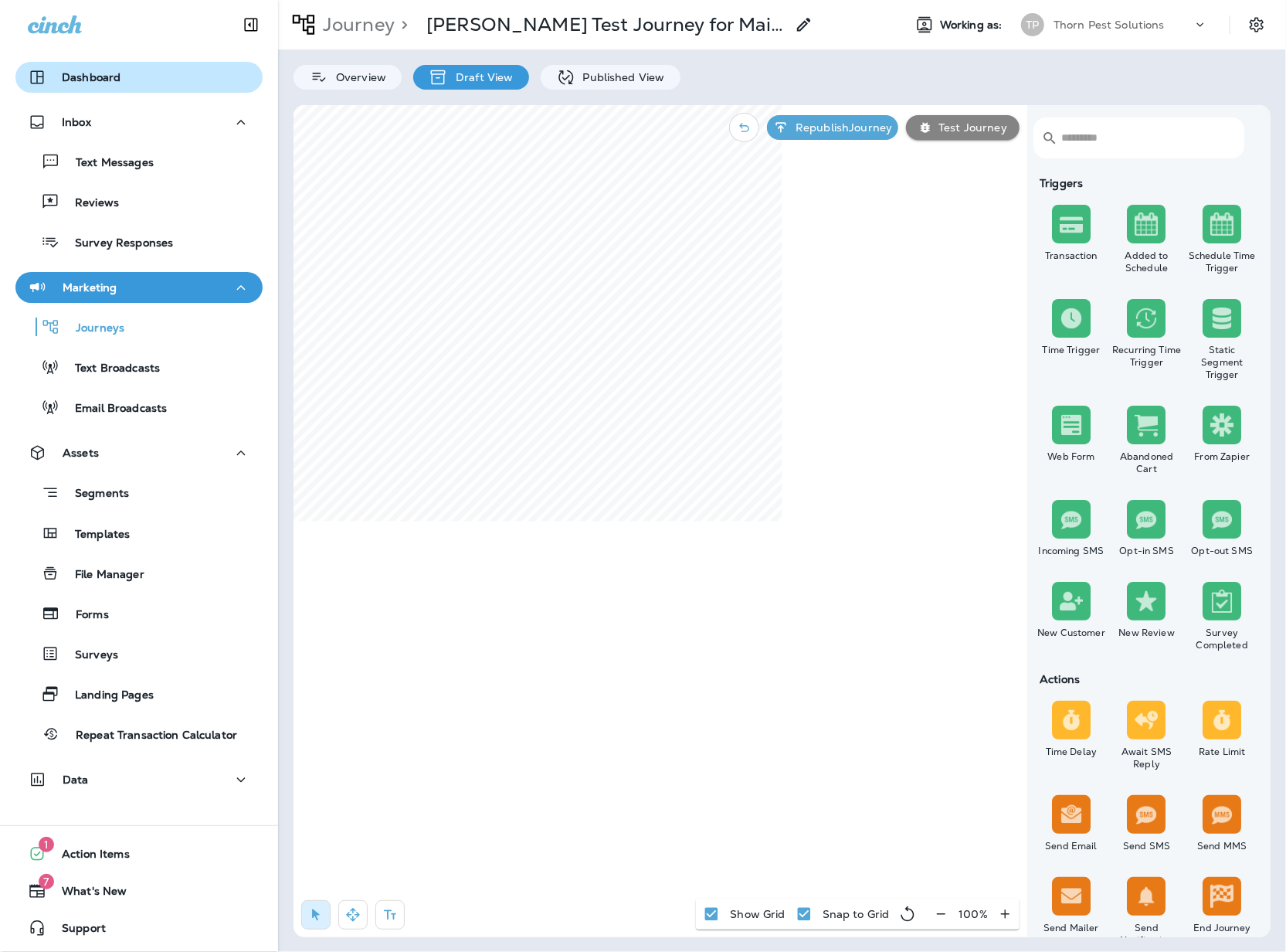
click at [22, 82] on button "Dashboard" at bounding box center [139, 77] width 247 height 31
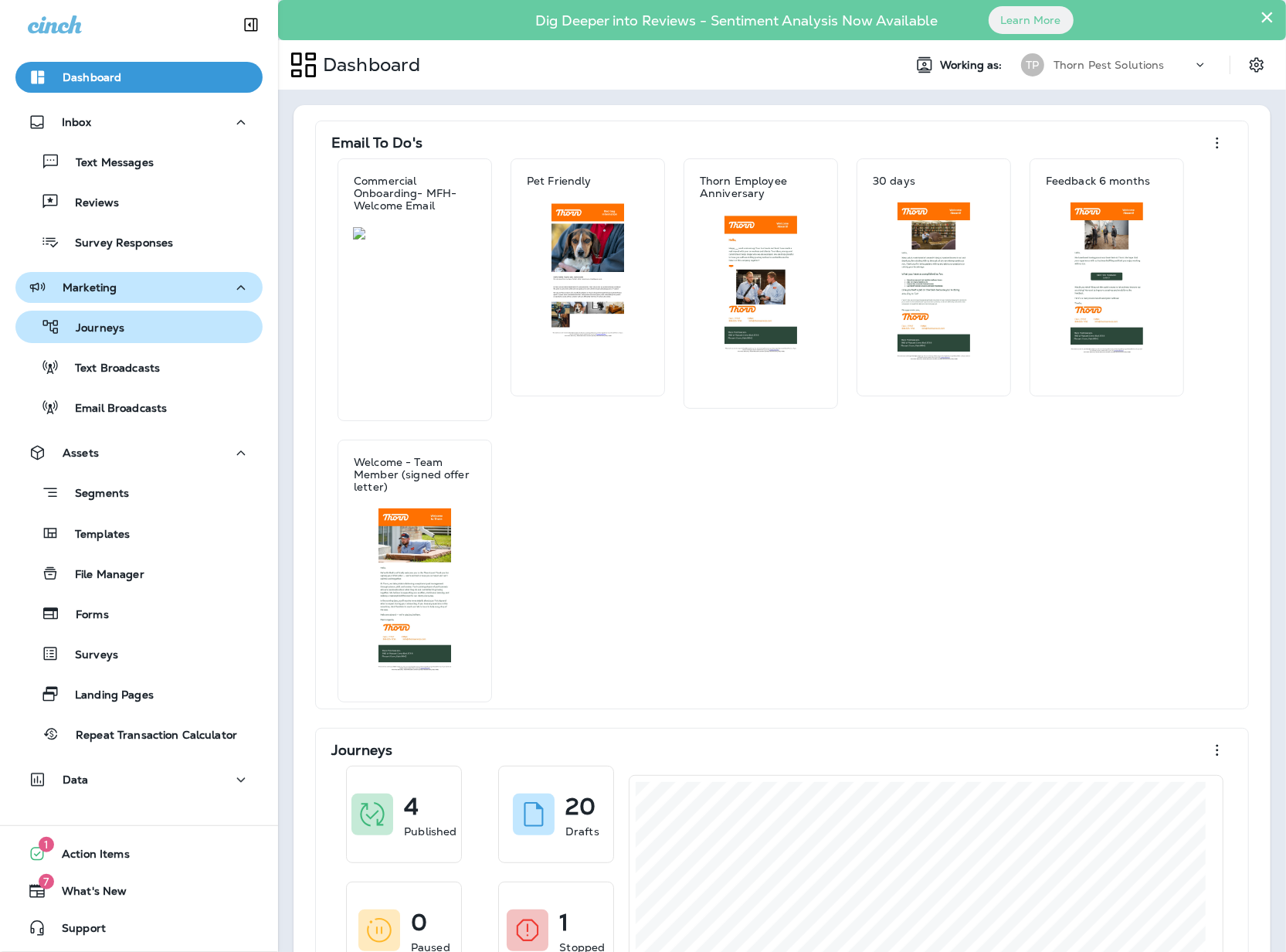
click at [96, 317] on div "Journeys" at bounding box center [73, 326] width 103 height 23
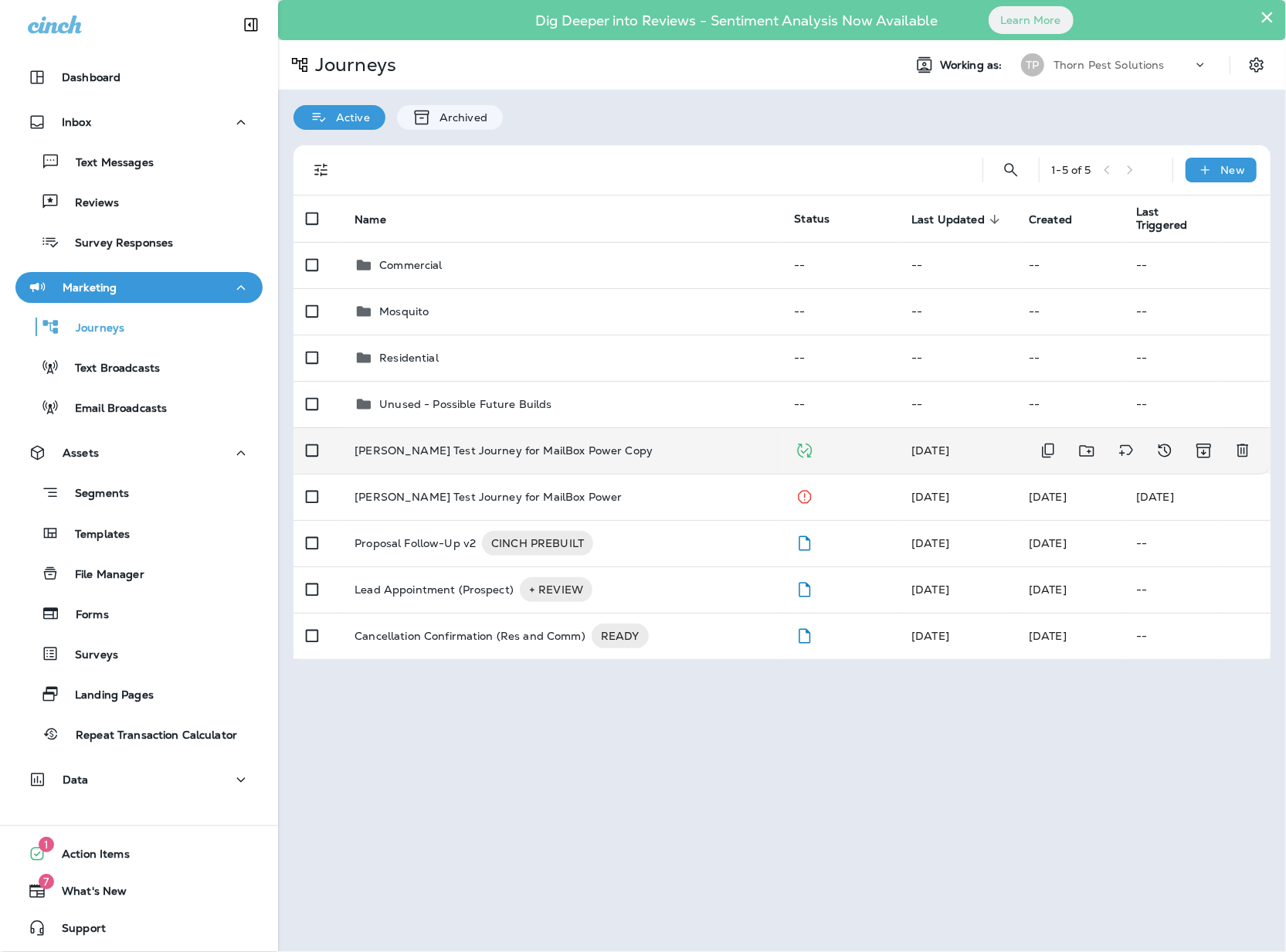
click at [563, 454] on td "[PERSON_NAME] Test Journey for MailBox Power Copy" at bounding box center [561, 450] width 439 height 46
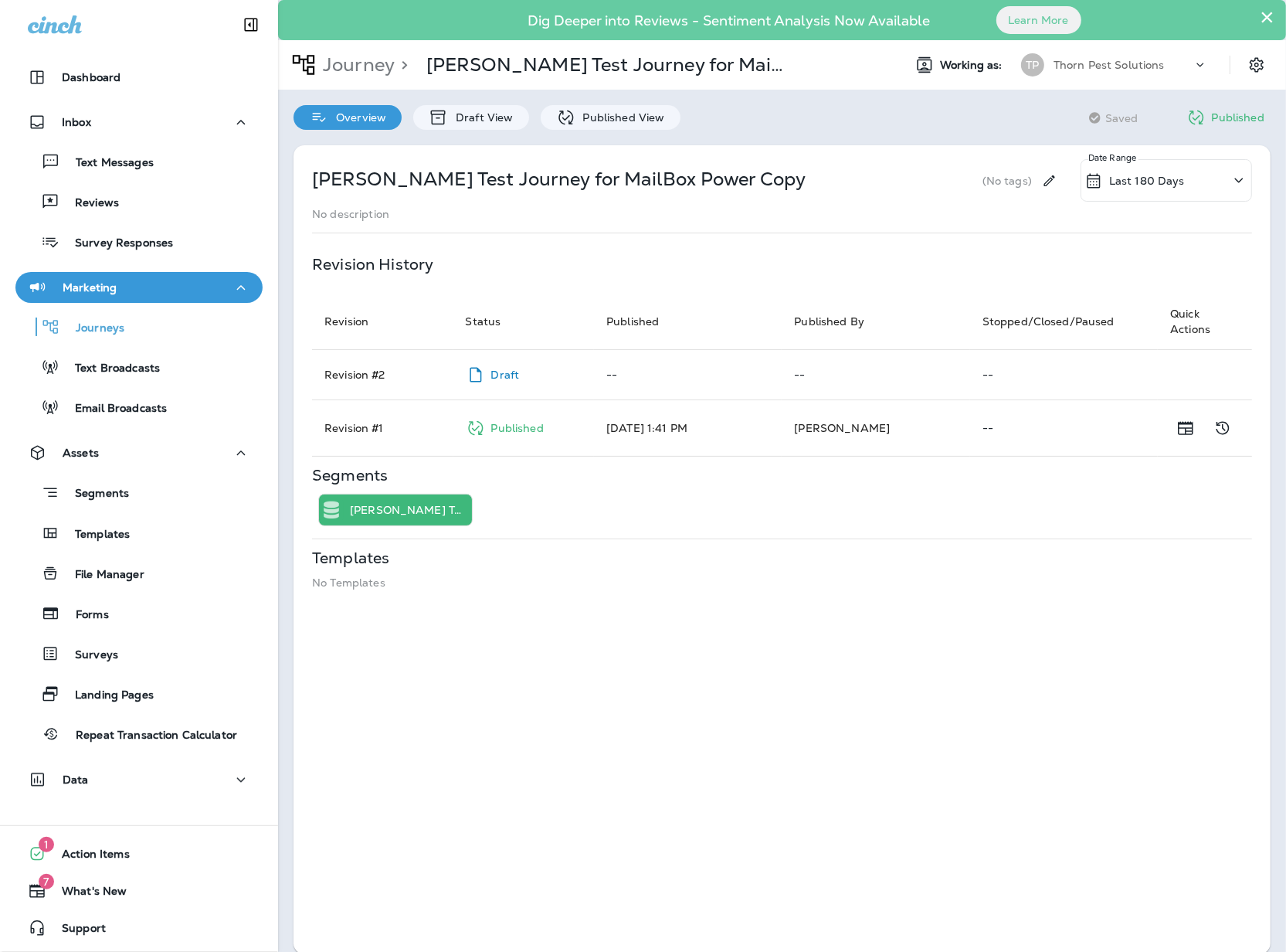
click at [373, 440] on td "Revision # 1" at bounding box center [383, 428] width 141 height 57
click at [1176, 433] on icon "Show Release Notes" at bounding box center [1185, 428] width 19 height 19
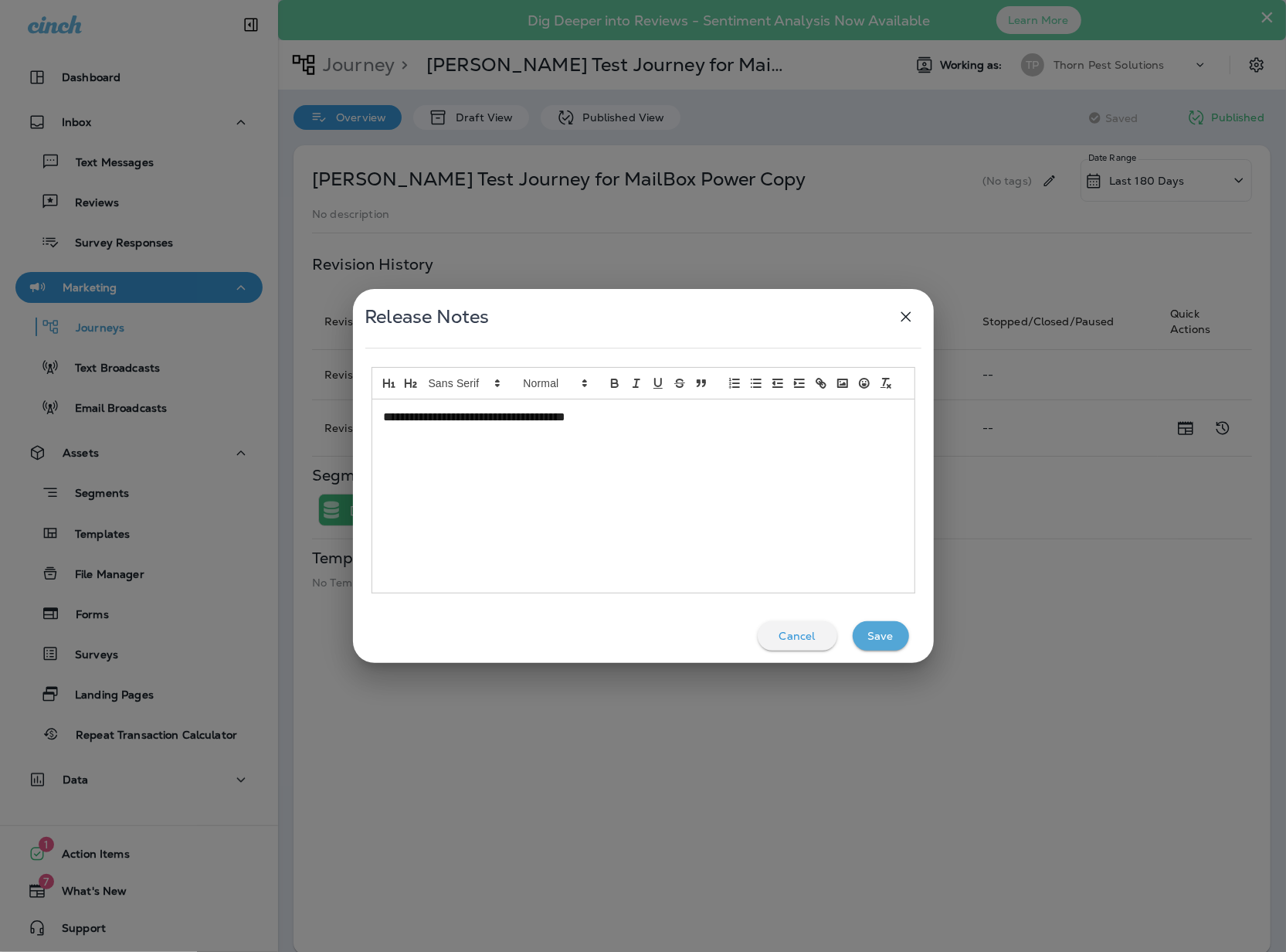
click at [909, 310] on icon "button" at bounding box center [906, 317] width 19 height 19
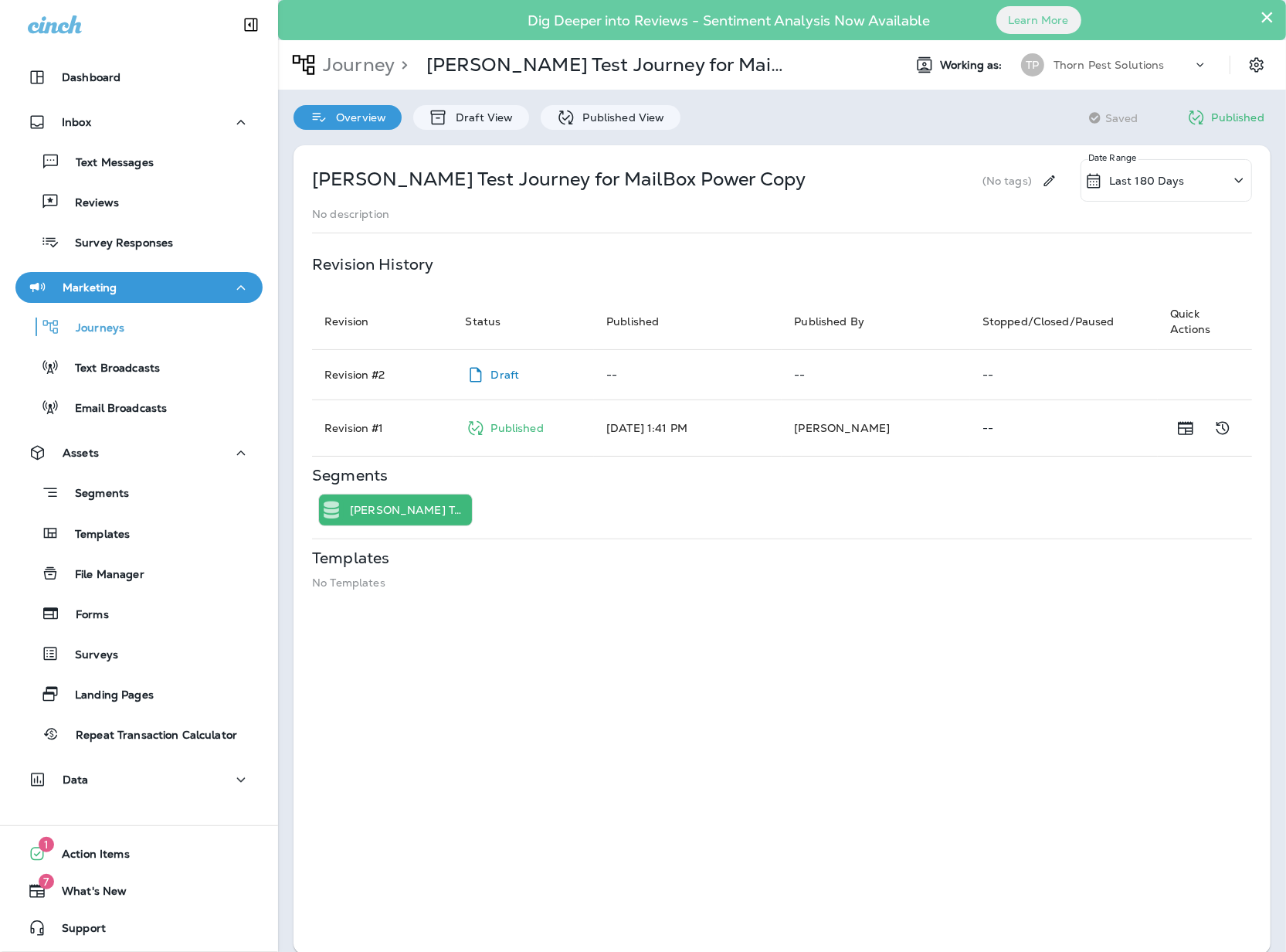
click at [939, 520] on div "[PERSON_NAME] Test for MailBox Power" at bounding box center [782, 509] width 940 height 32
click at [1220, 439] on button "Show Change Log" at bounding box center [1222, 428] width 31 height 31
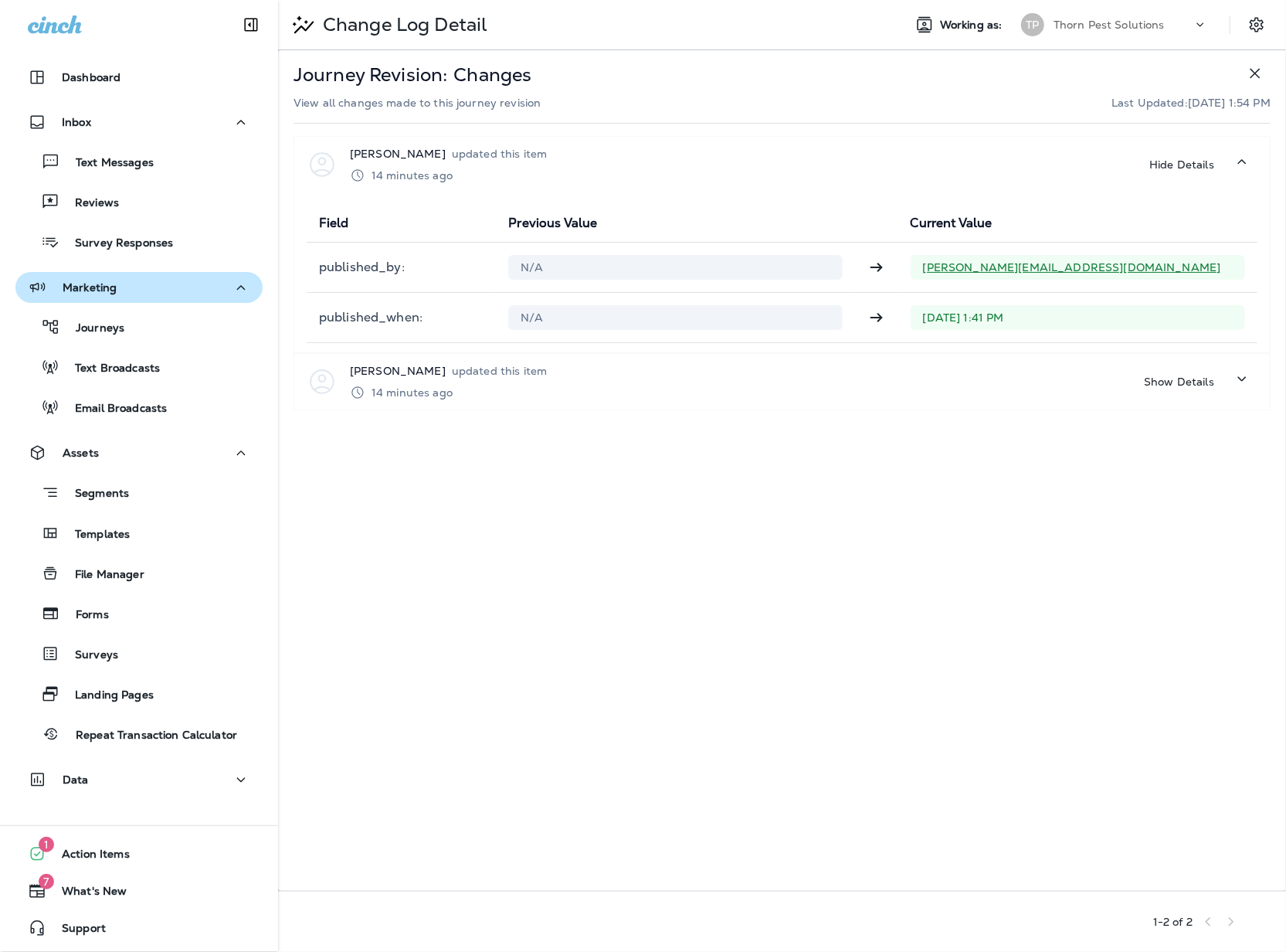
click at [1216, 440] on div "Journey Revision: Changes View all changes made to this journey revision Last U…" at bounding box center [782, 470] width 1008 height 840
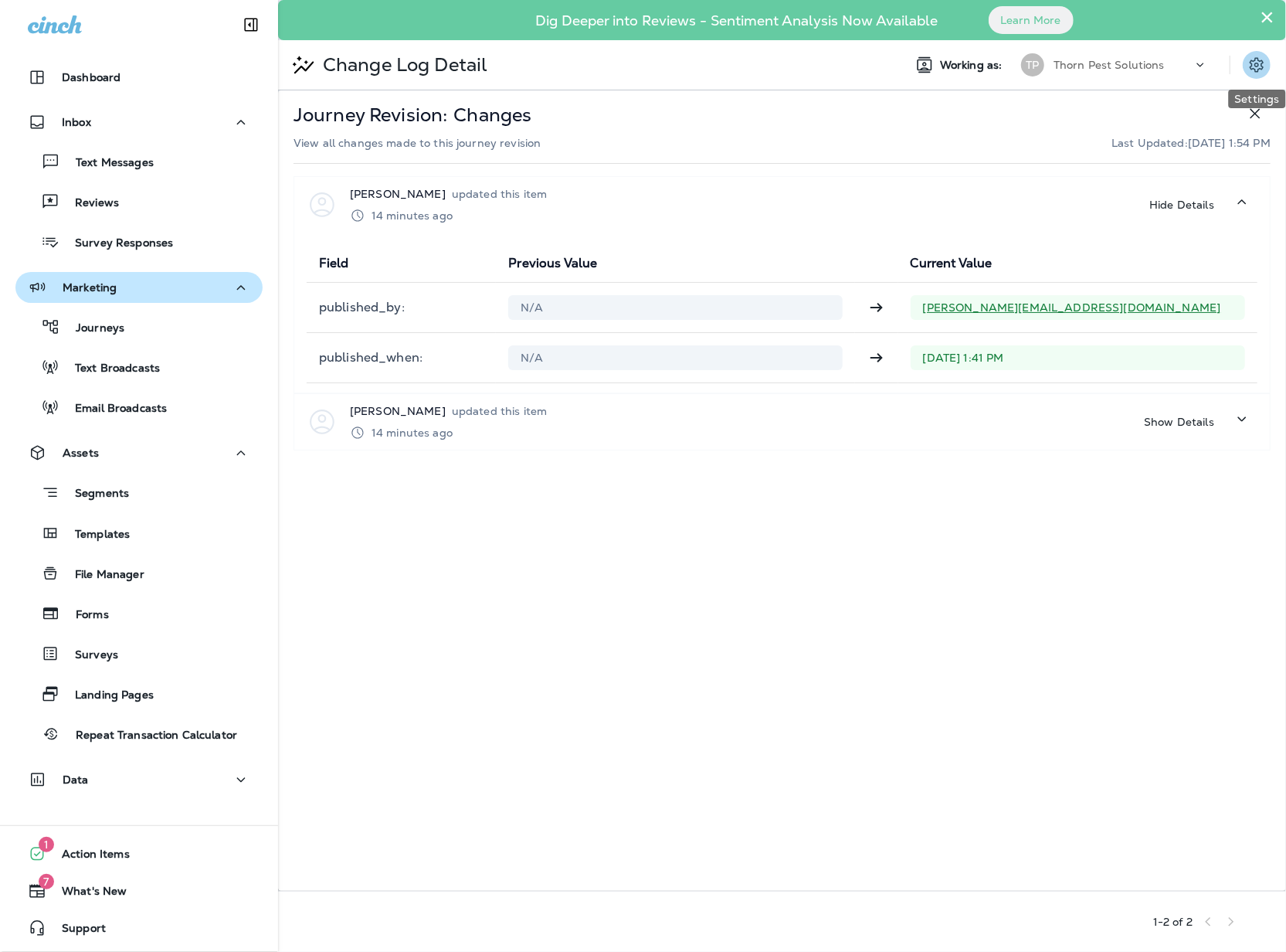
click at [1256, 71] on icon "Settings" at bounding box center [1257, 64] width 14 height 15
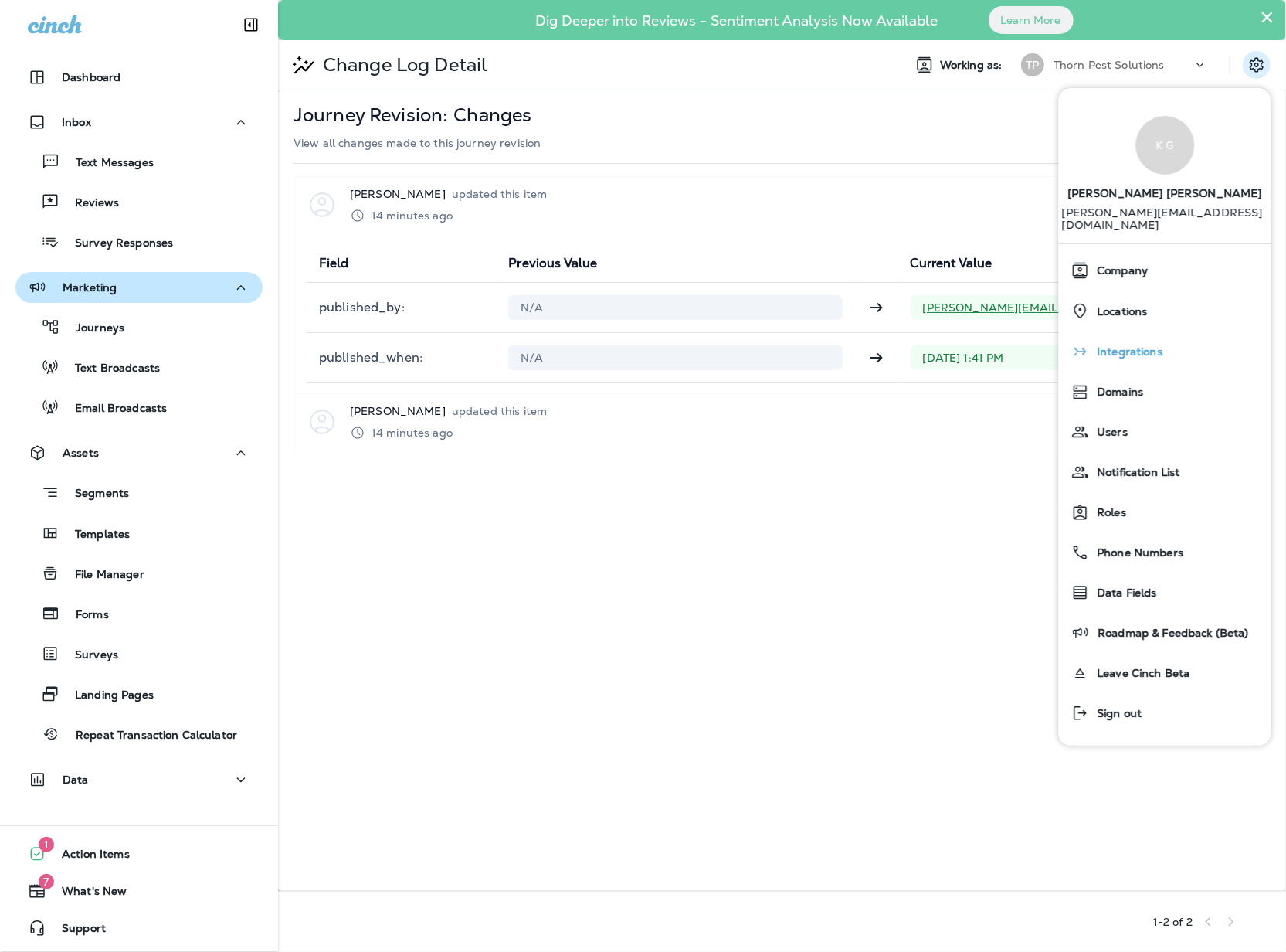
click at [1166, 350] on div "Integrations" at bounding box center [1165, 351] width 200 height 31
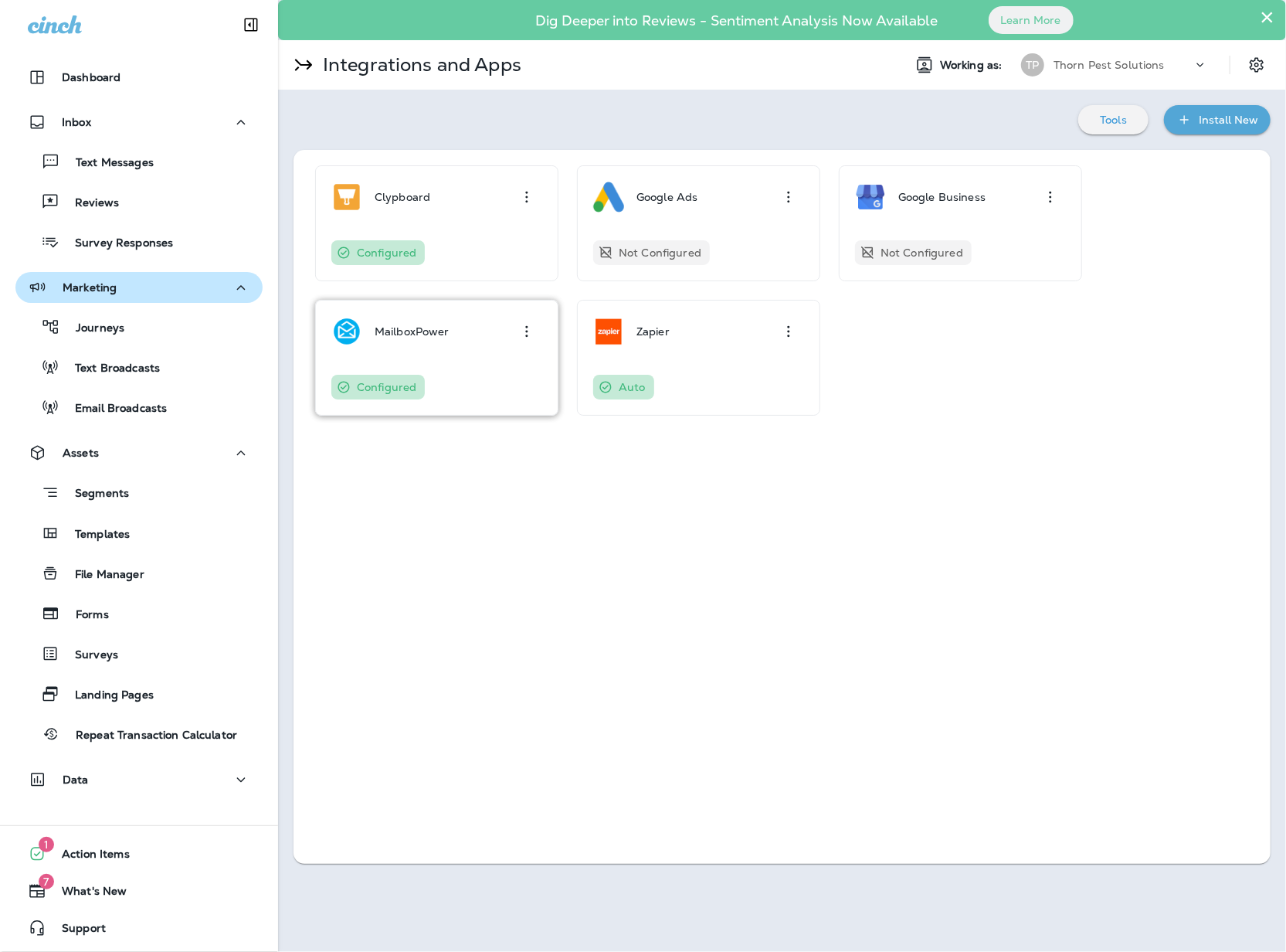
click at [470, 363] on div "MailboxPower Configured" at bounding box center [437, 358] width 211 height 83
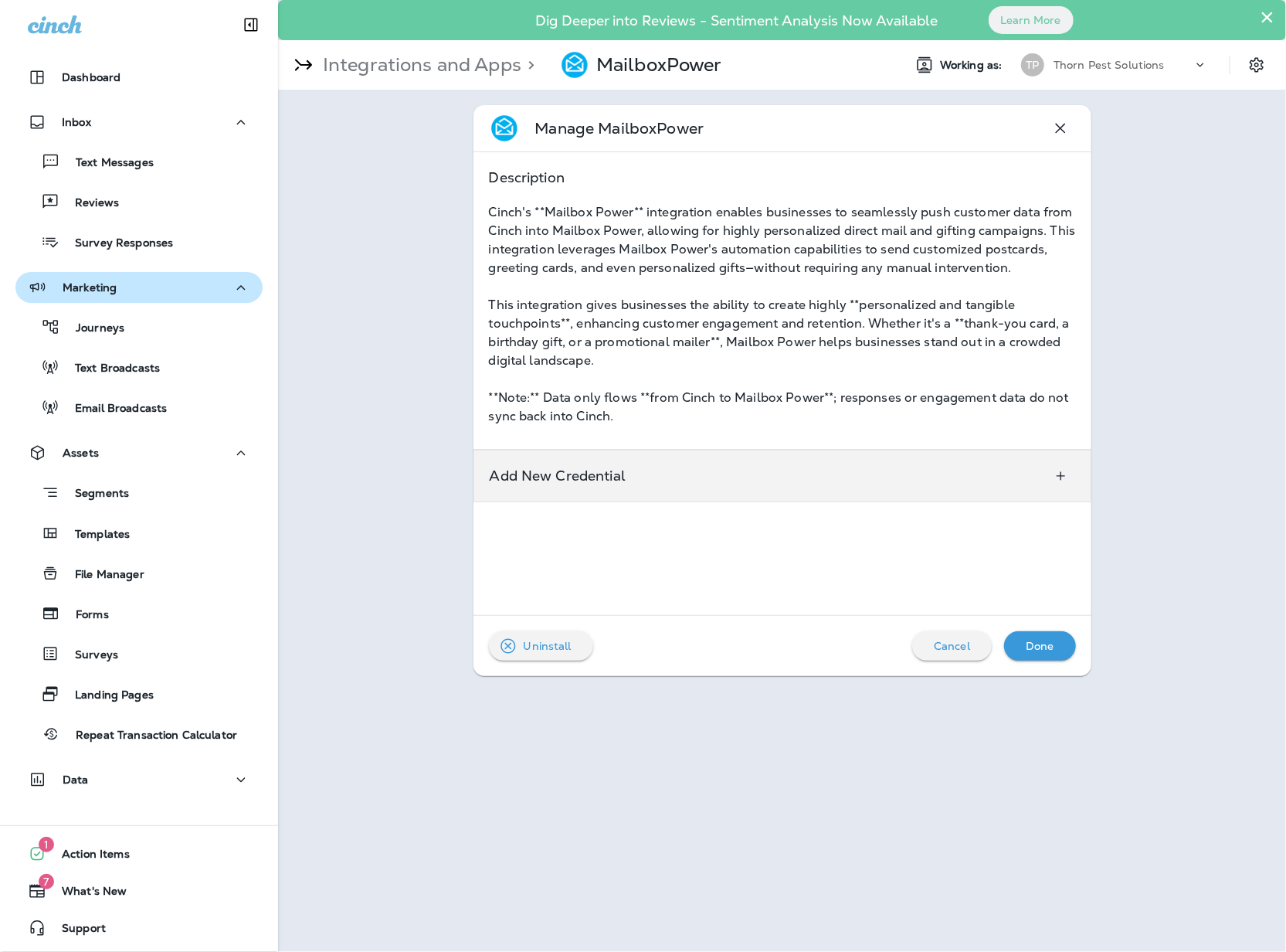
click at [835, 483] on div "Add New Credential" at bounding box center [782, 476] width 618 height 53
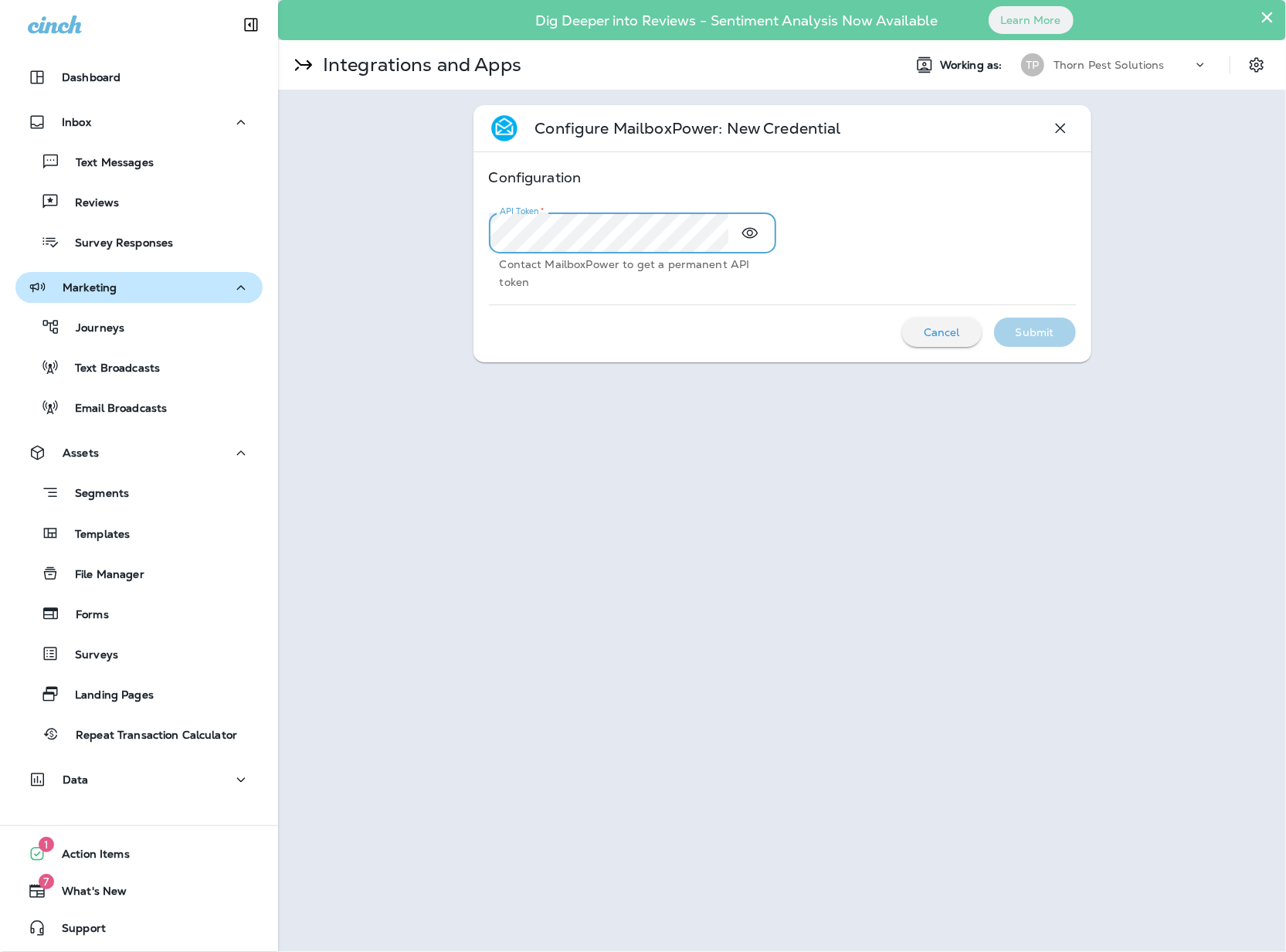
click at [798, 247] on div "API Token   * API Token   * Contact MailboxPower to get a permanent API token" at bounding box center [776, 245] width 599 height 92
click at [1026, 333] on p "Submit" at bounding box center [1034, 333] width 39 height 13
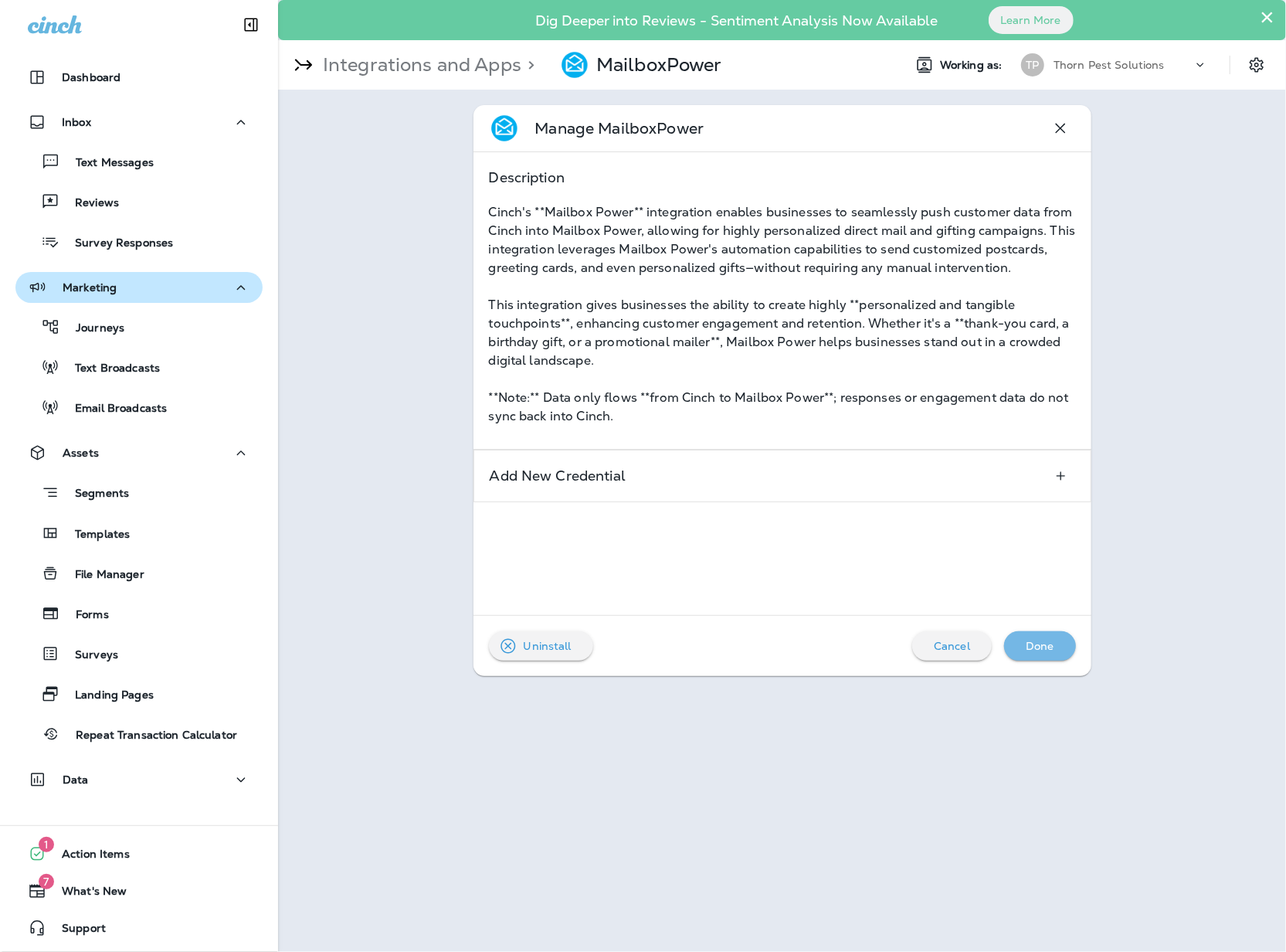
click at [1058, 649] on div "Done" at bounding box center [1040, 646] width 47 height 20
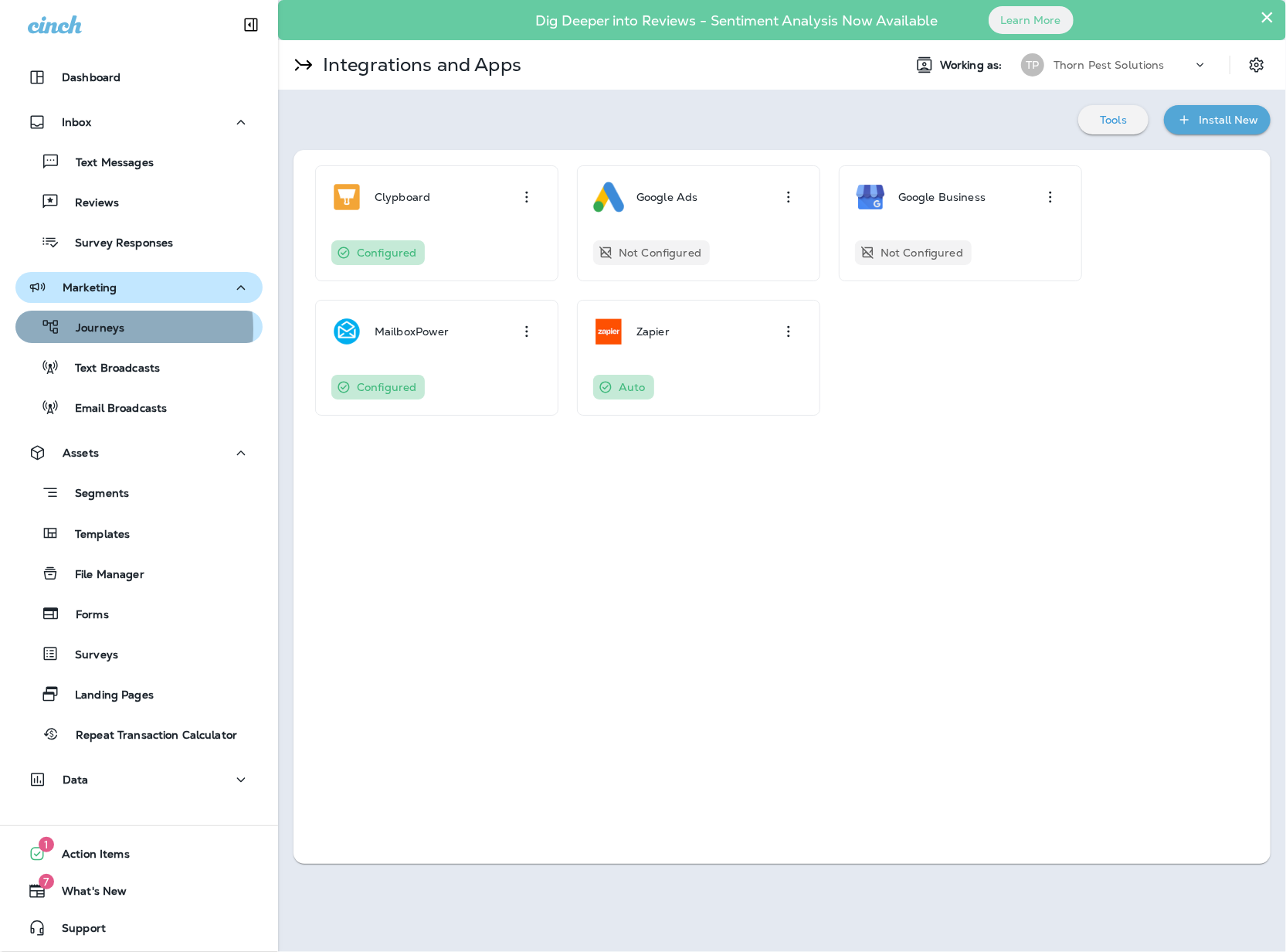
click at [110, 329] on p "Journeys" at bounding box center [93, 329] width 64 height 15
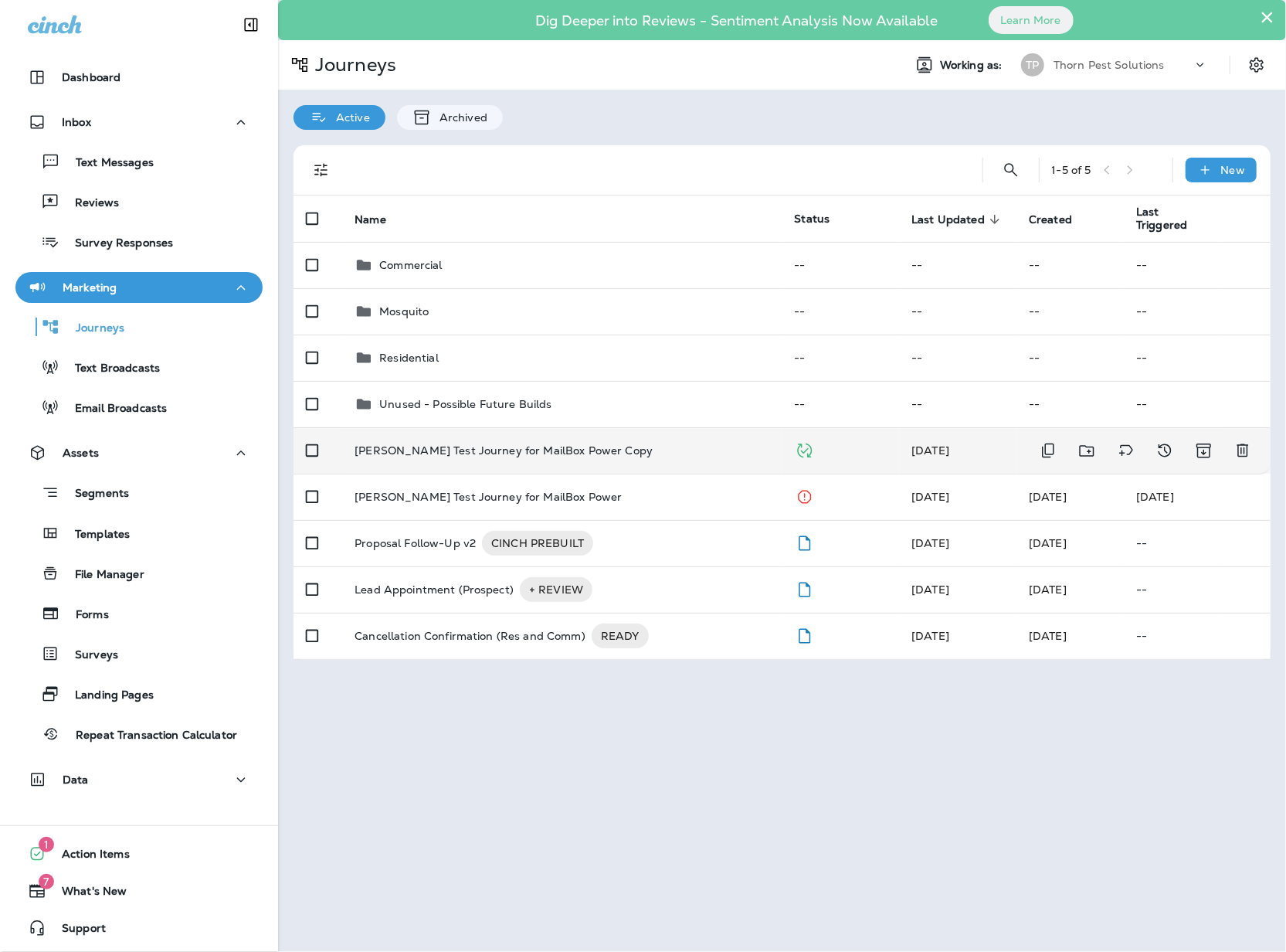
click at [528, 445] on p "[PERSON_NAME] Test Journey for MailBox Power Copy" at bounding box center [503, 450] width 298 height 13
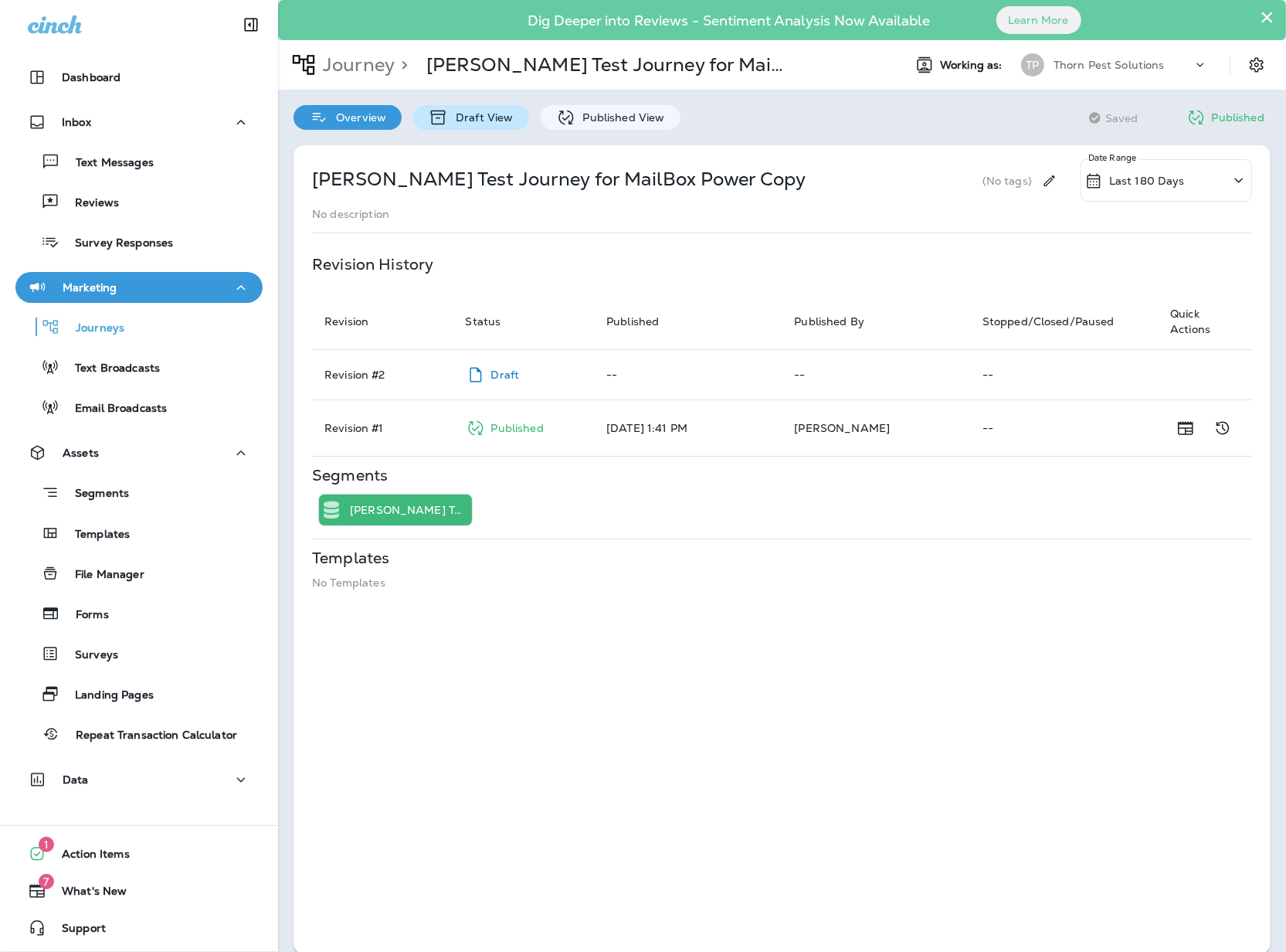
click at [495, 124] on div "Draft View" at bounding box center [471, 117] width 115 height 24
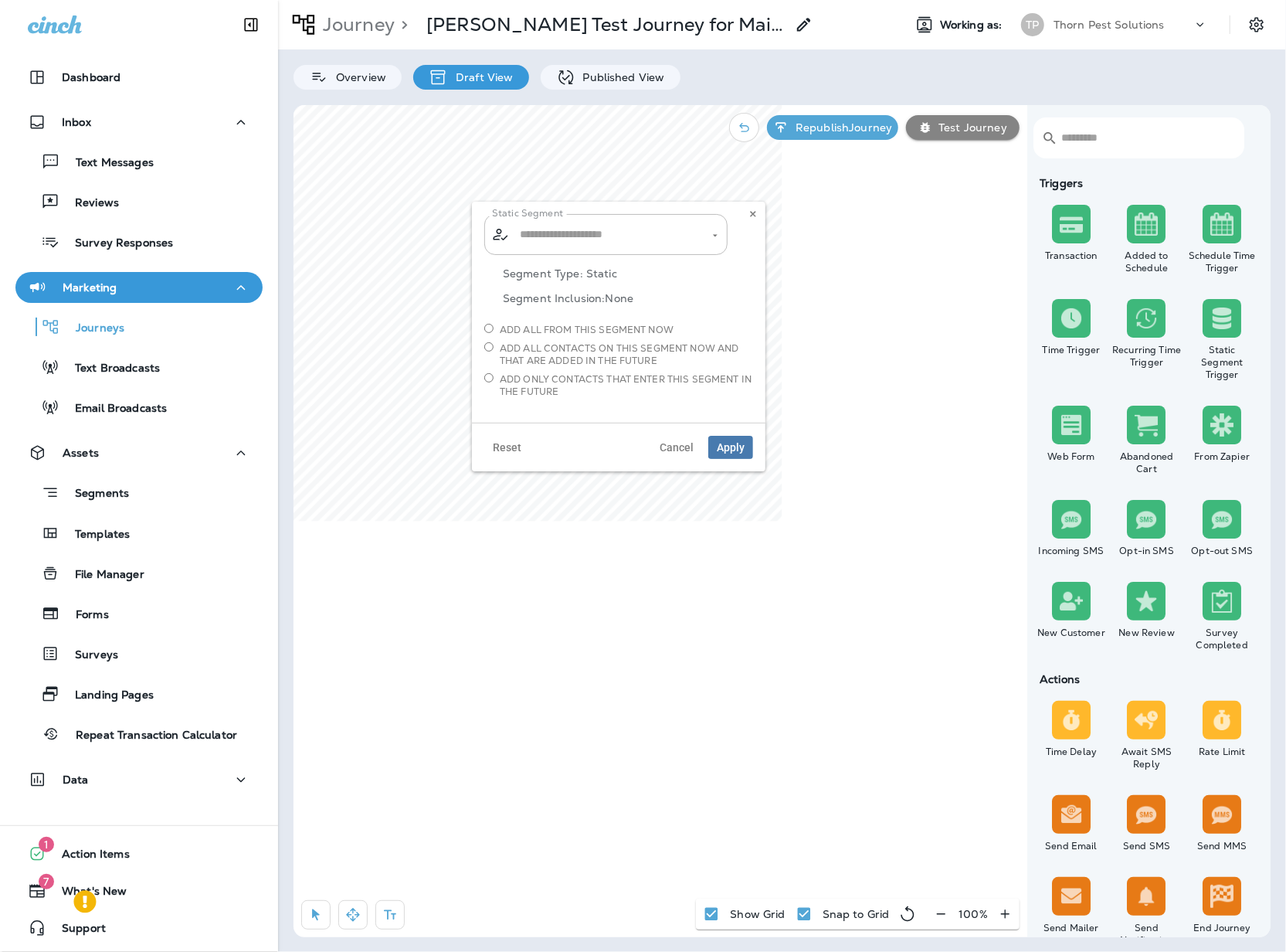
type input "**********"
click at [145, 526] on div "Templates" at bounding box center [139, 532] width 235 height 23
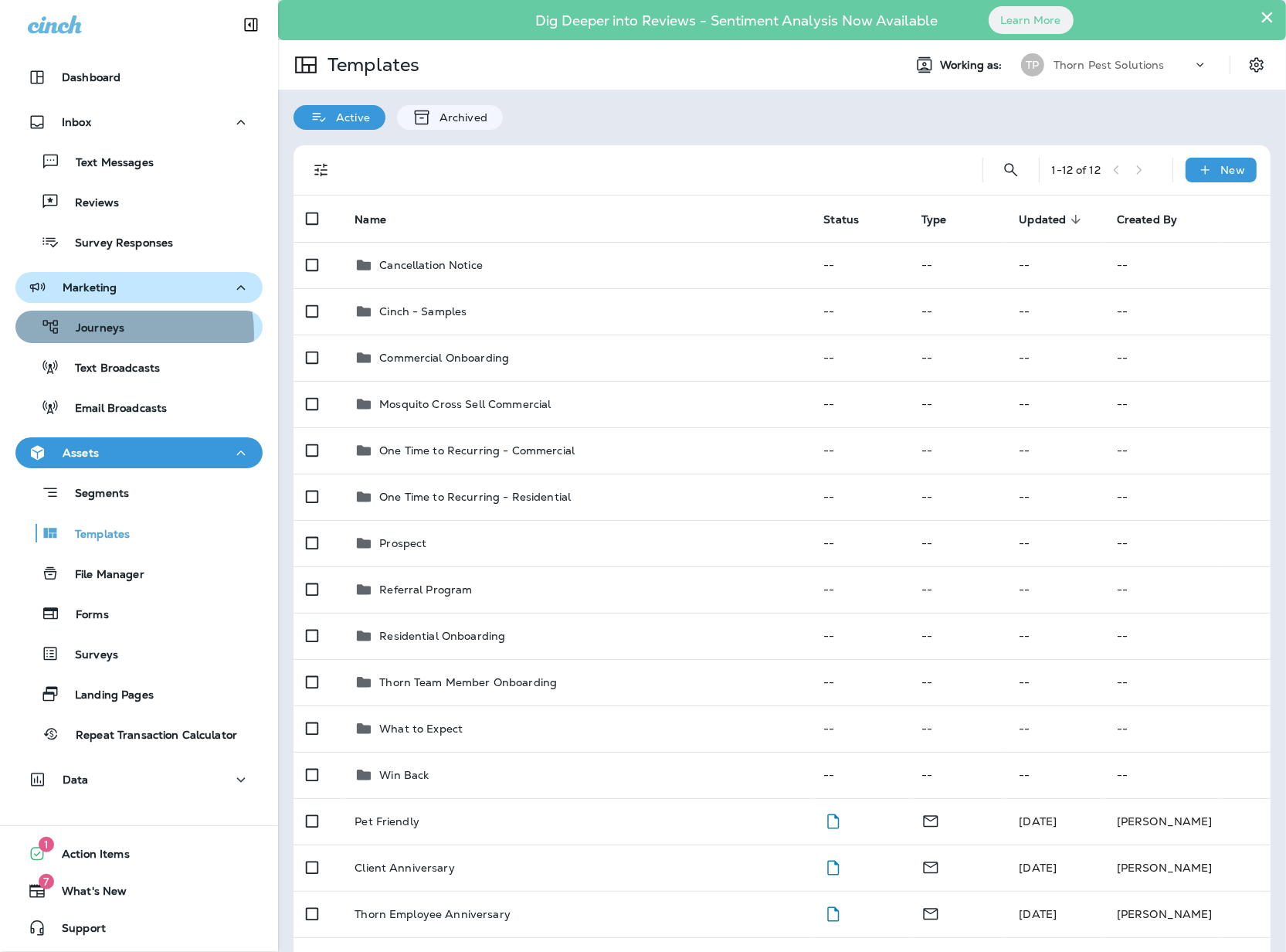
click at [119, 333] on p "Journeys" at bounding box center [93, 329] width 64 height 15
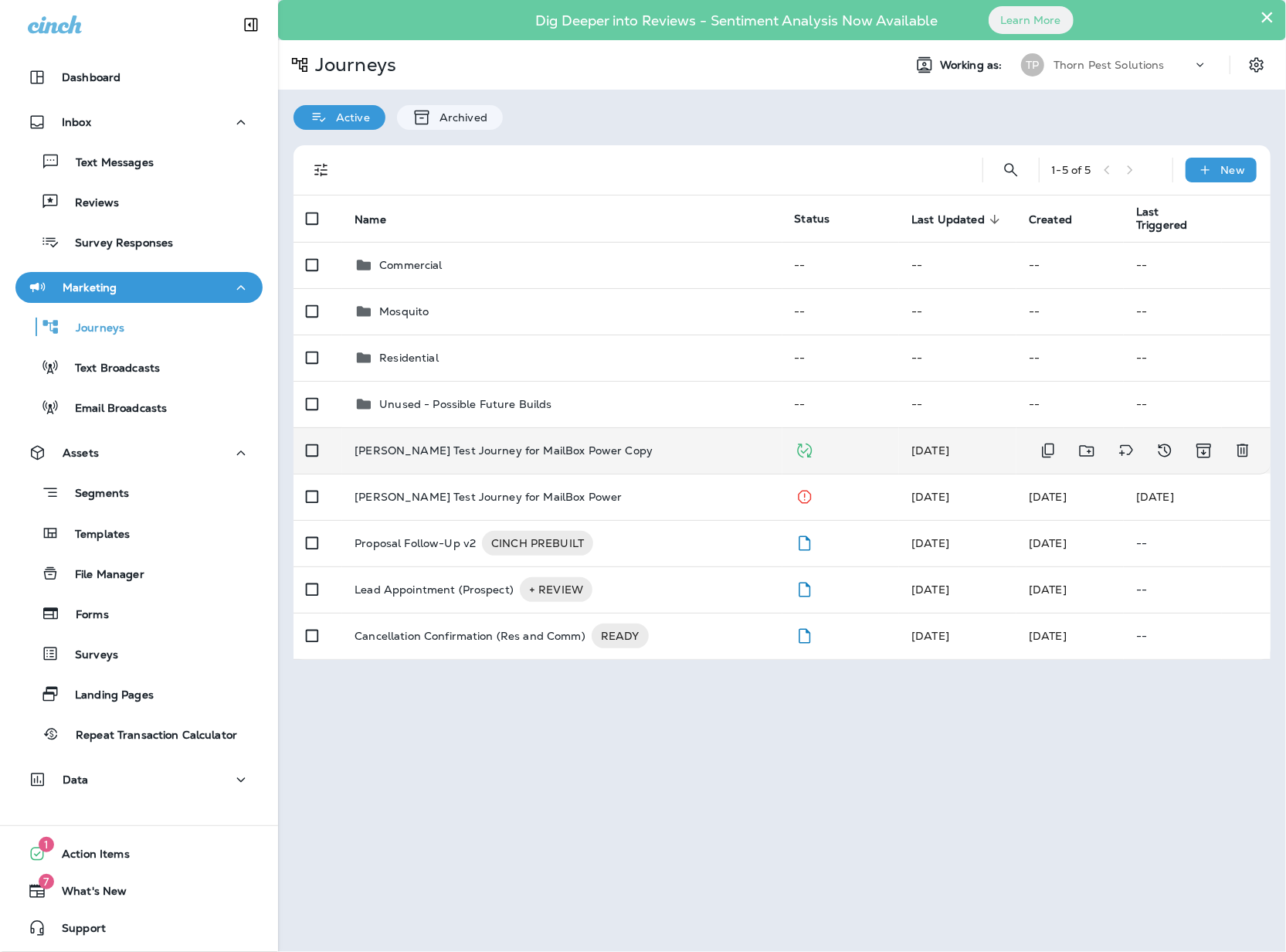
click at [547, 448] on td "[PERSON_NAME] Test Journey for MailBox Power Copy" at bounding box center [561, 450] width 439 height 46
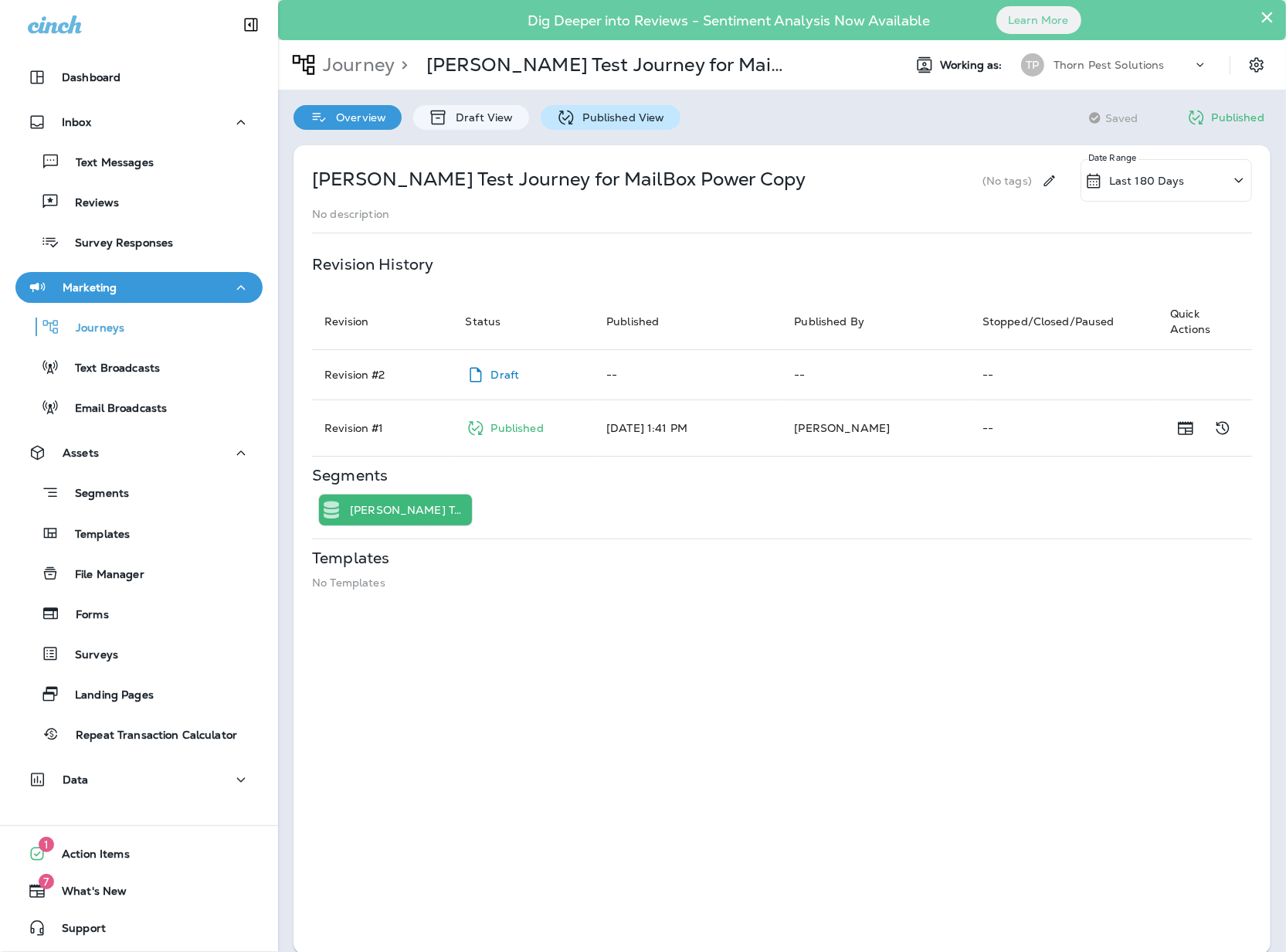
click at [612, 115] on p "Published View" at bounding box center [620, 117] width 90 height 13
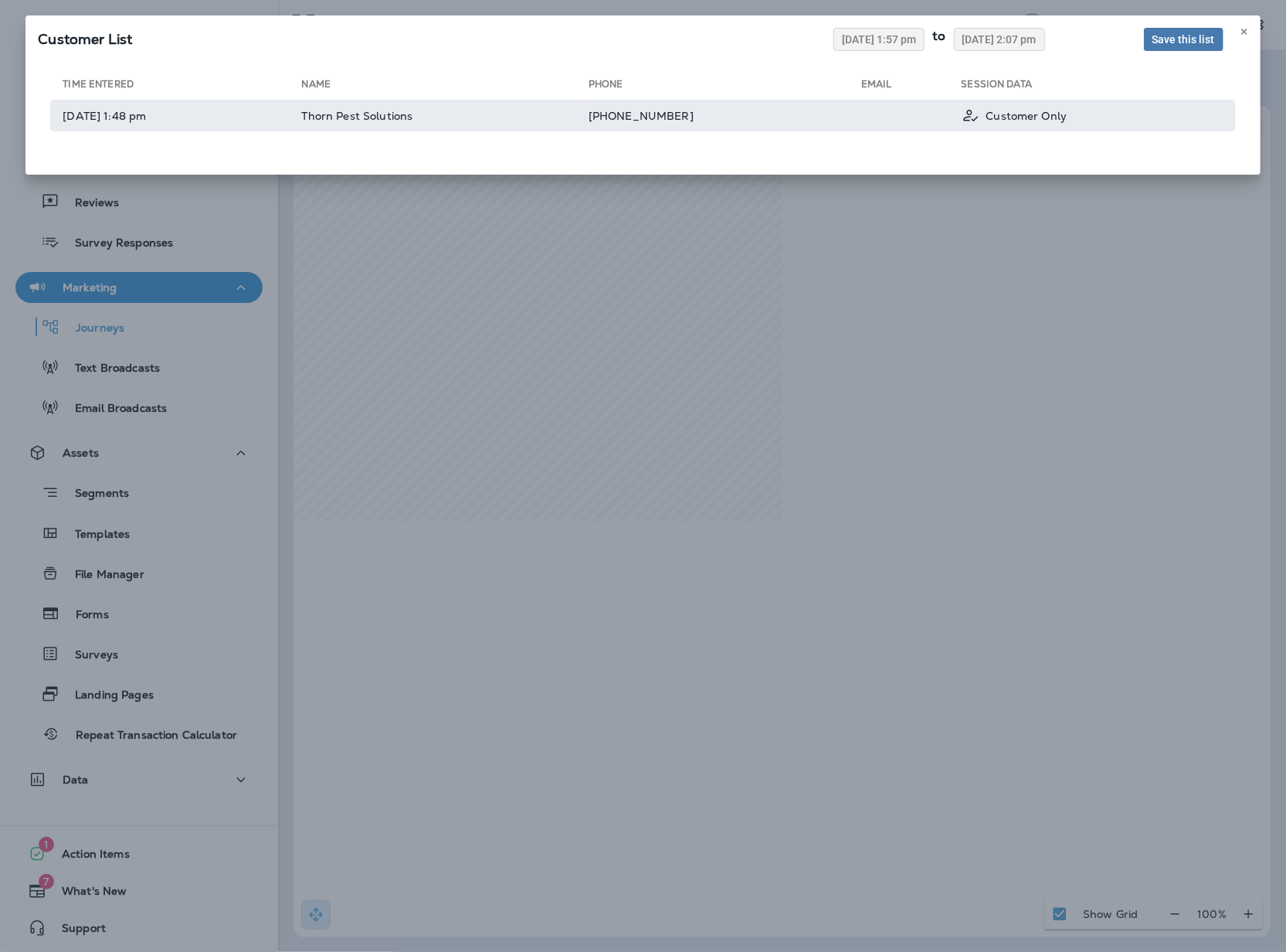
click at [426, 131] on td "Thorn Pest Solutions" at bounding box center [445, 116] width 287 height 31
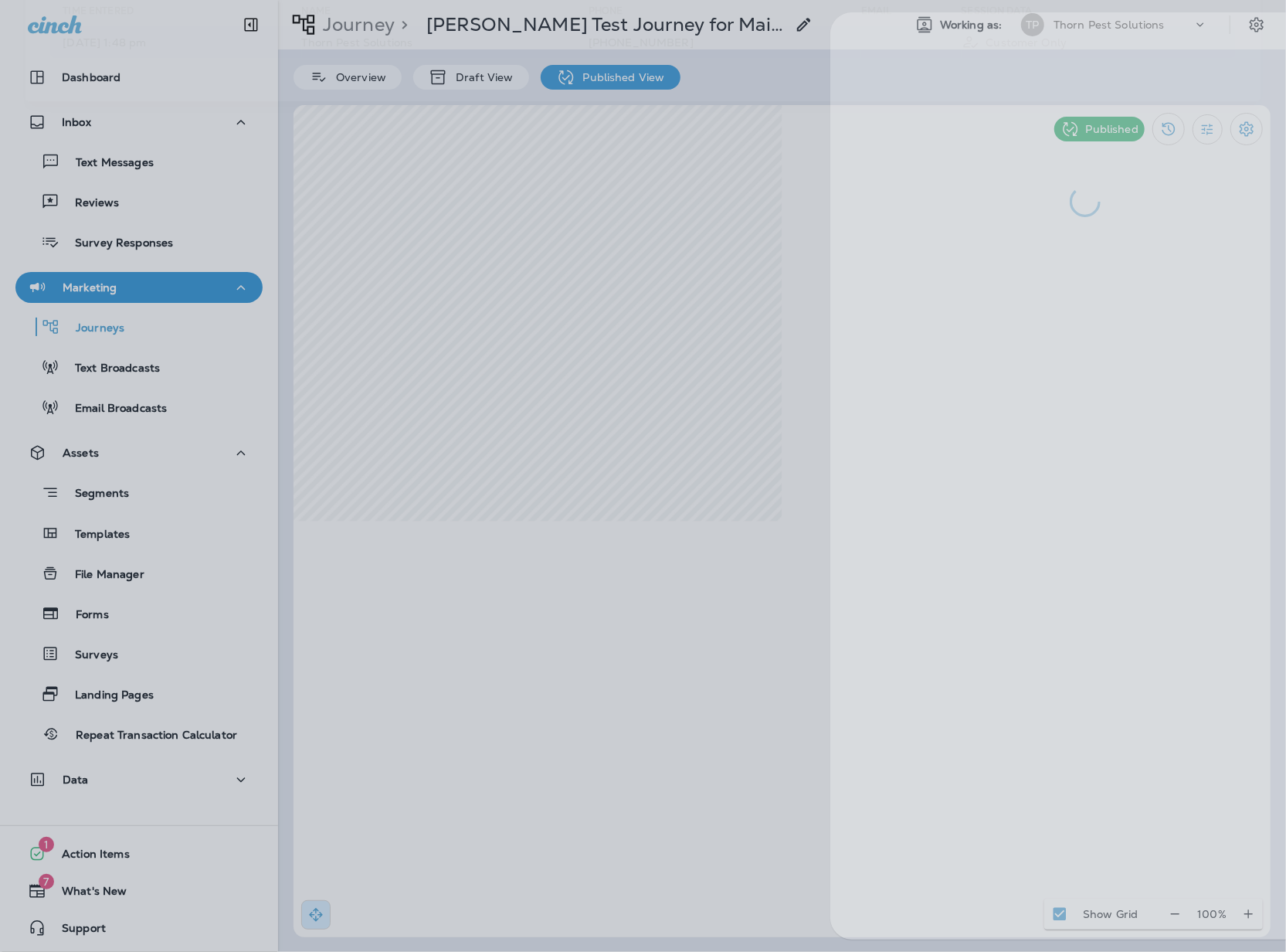
click at [426, 138] on div at bounding box center [717, 476] width 1286 height 952
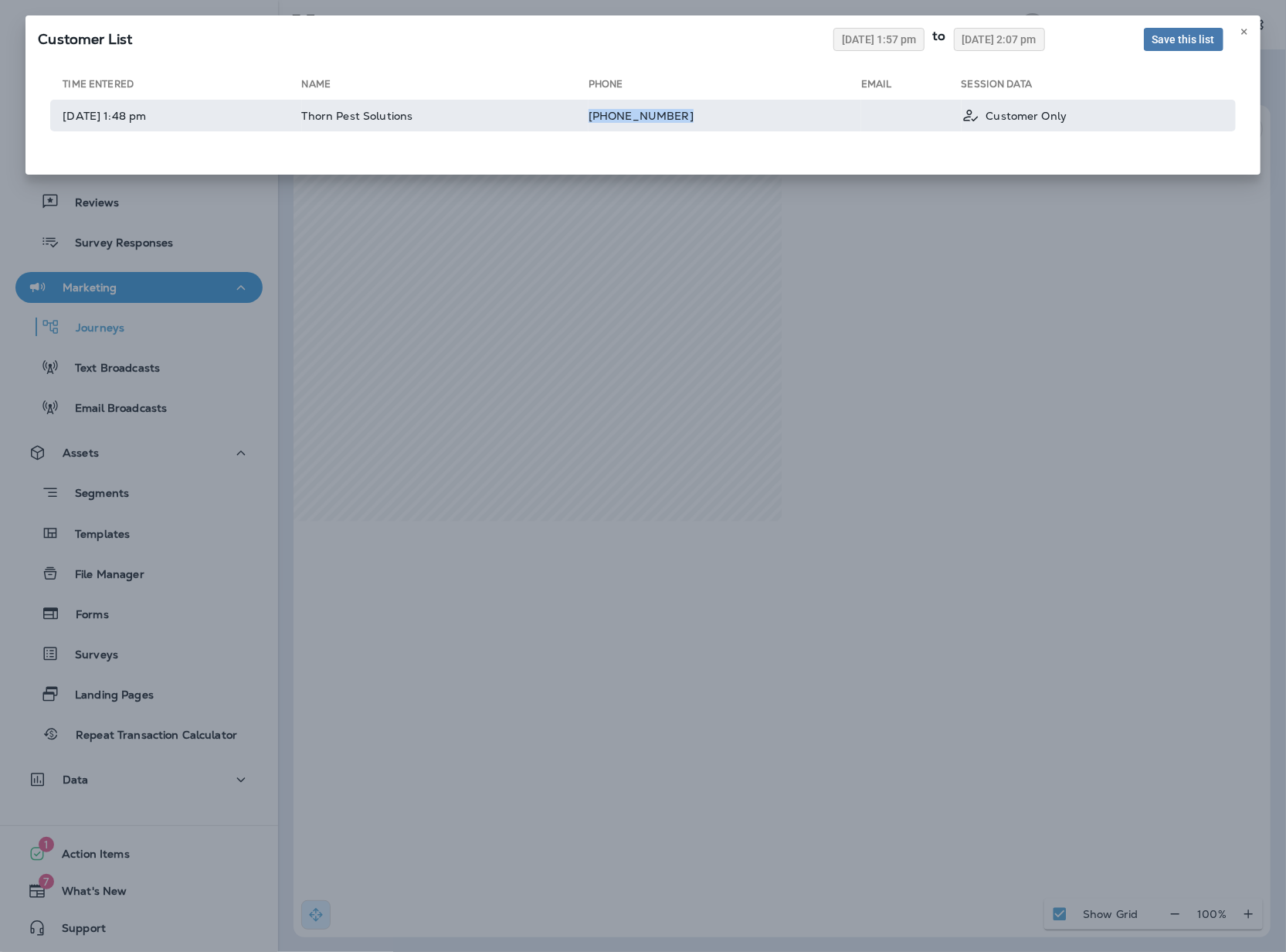
drag, startPoint x: 768, startPoint y: 134, endPoint x: 646, endPoint y: 136, distance: 122.0
click at [646, 131] on tr "[DATE] 1:48 pm Thorn Pest Solutions [PHONE_NUMBER] Customer Only" at bounding box center [642, 116] width 1185 height 31
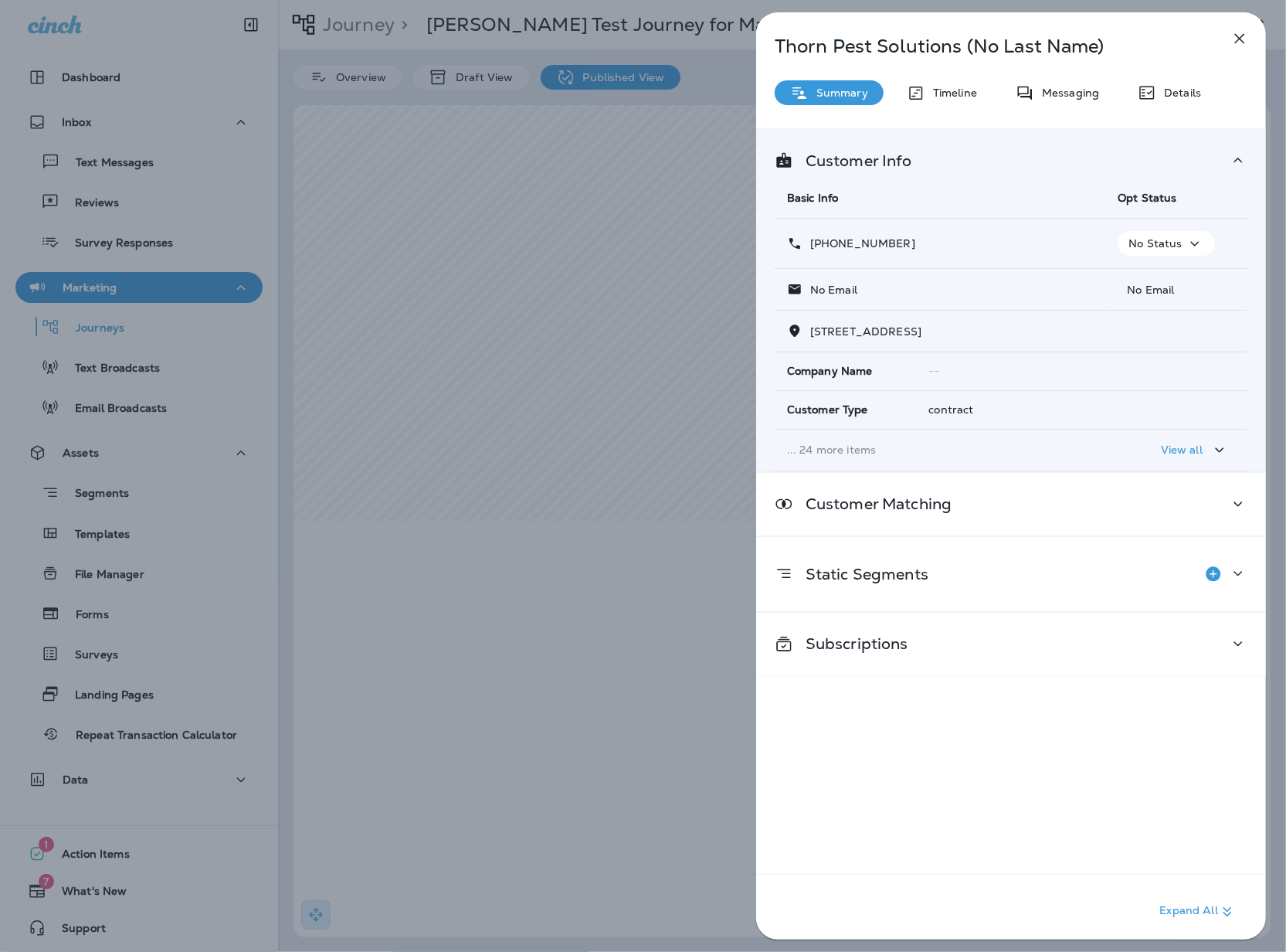
click at [1230, 45] on icon "button" at bounding box center [1240, 39] width 19 height 19
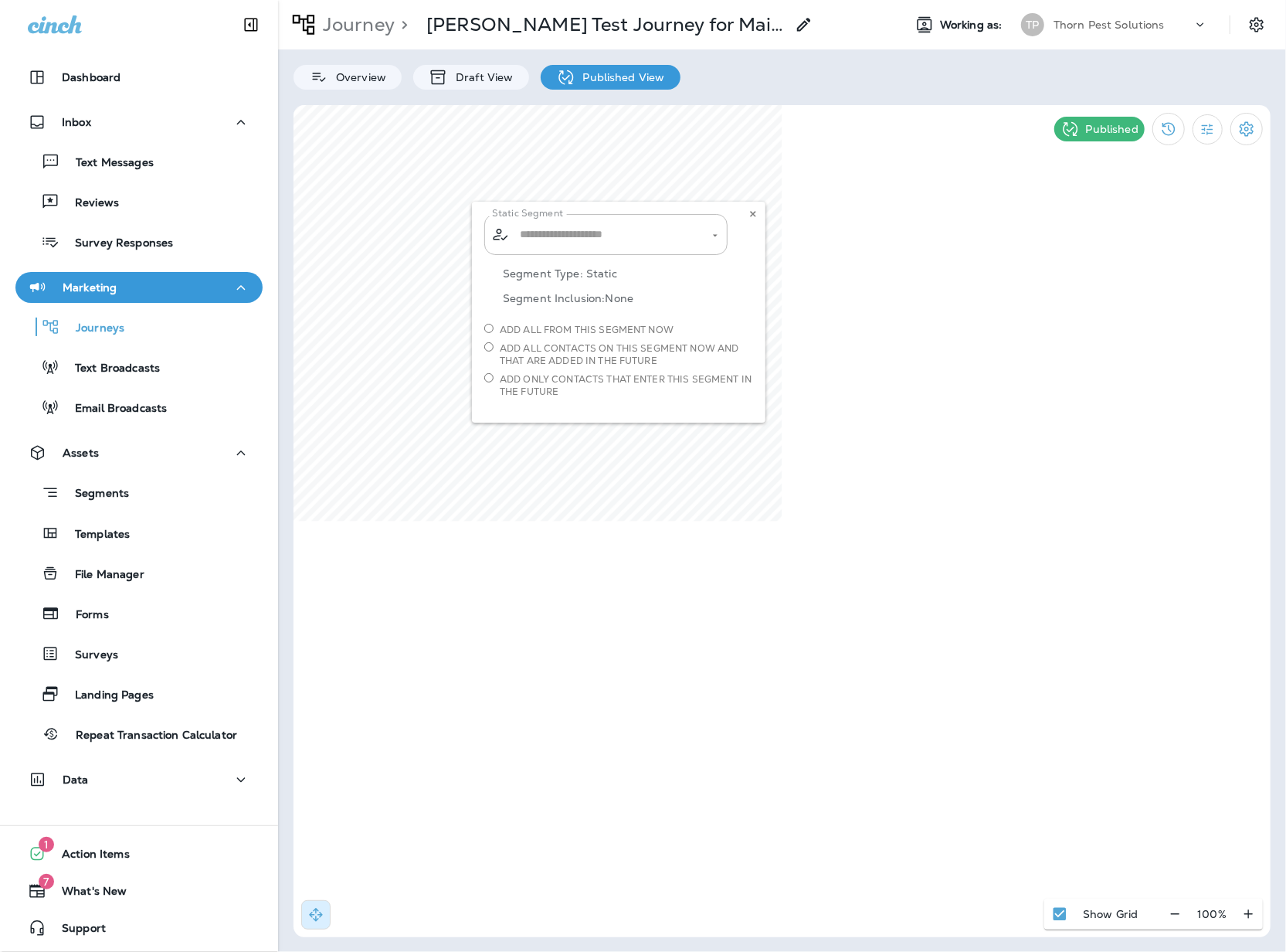
type input "**********"
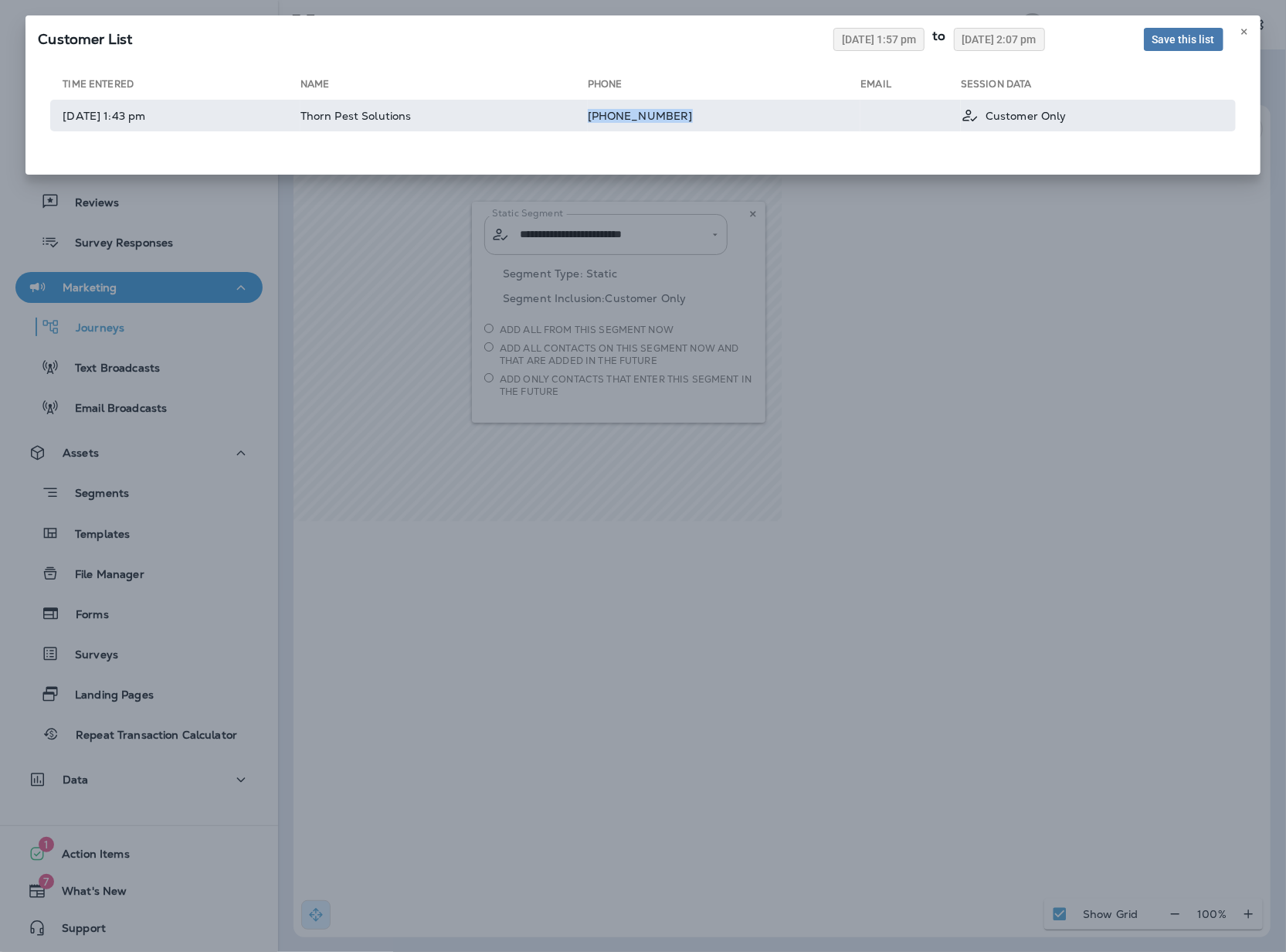
copy tr "[PHONE_NUMBER]"
drag, startPoint x: 783, startPoint y: 136, endPoint x: 642, endPoint y: 134, distance: 141.0
click at [642, 131] on tr "[DATE] 1:43 pm Thorn Pest Solutions [PHONE_NUMBER] Customer Only" at bounding box center [642, 116] width 1185 height 31
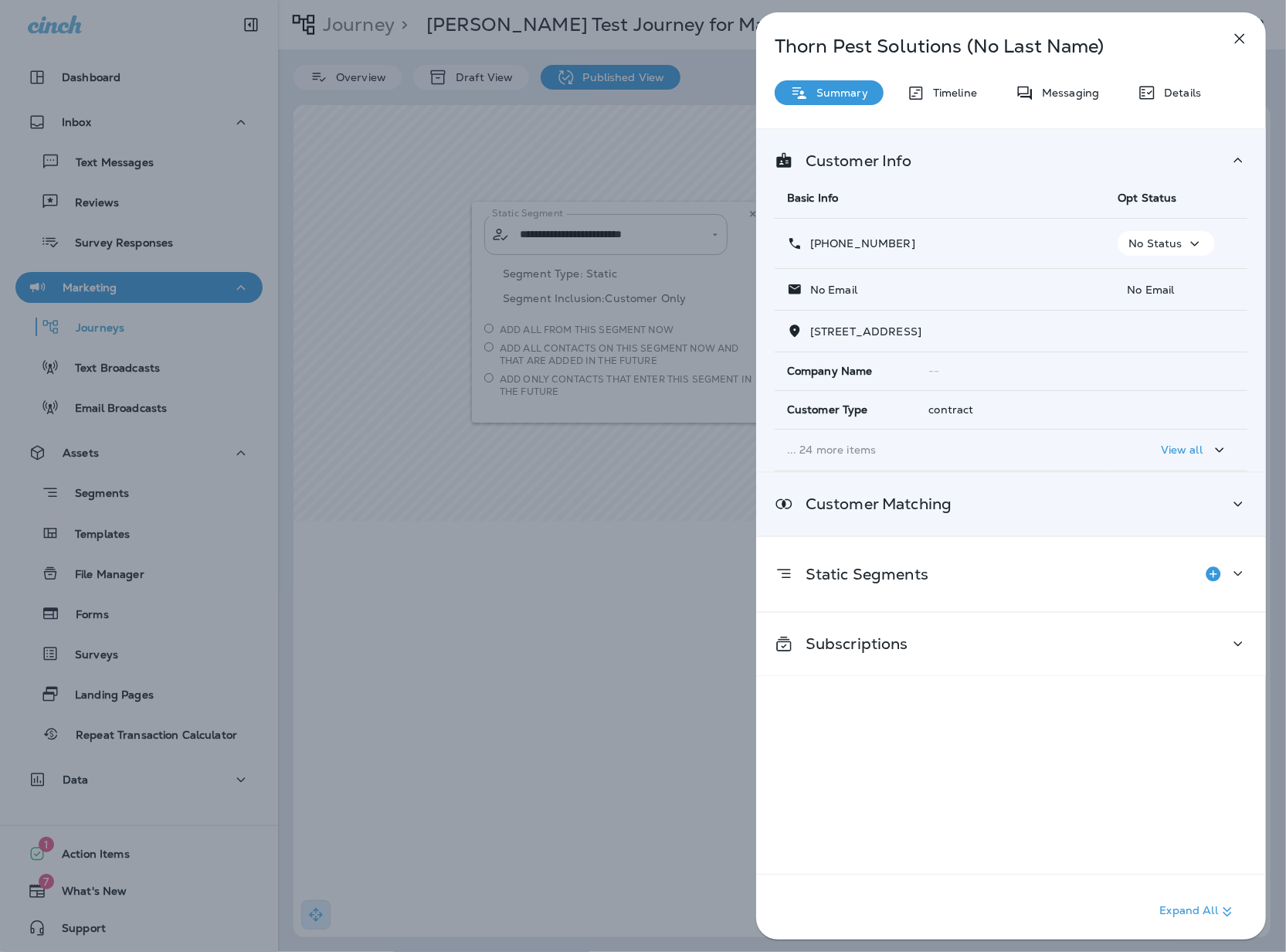
click at [1030, 513] on div "Customer Matching" at bounding box center [1010, 504] width 472 height 20
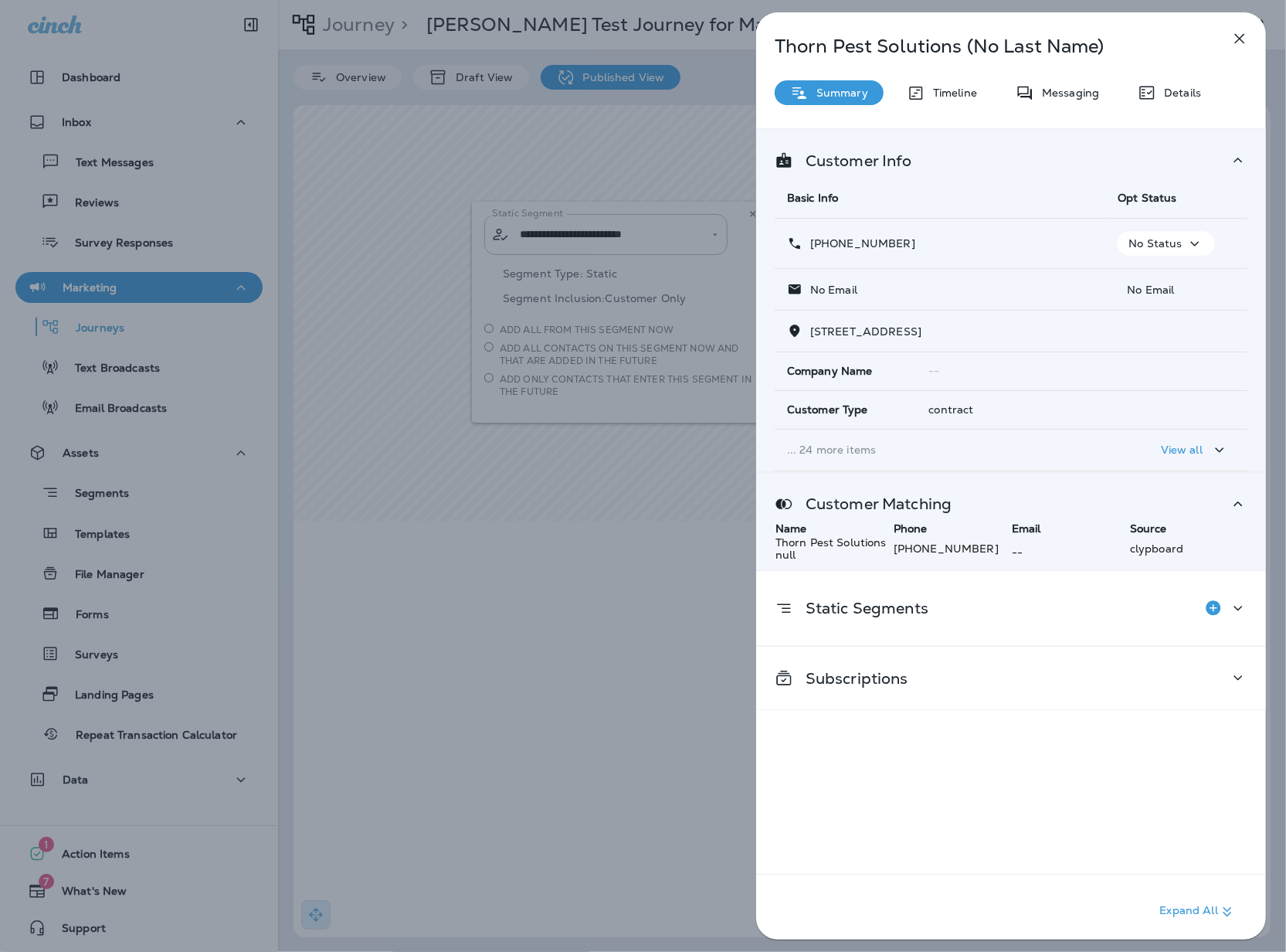
click at [854, 296] on div "No Email" at bounding box center [939, 289] width 306 height 17
click at [800, 280] on td "No Email" at bounding box center [939, 289] width 331 height 42
click at [1233, 34] on icon "button" at bounding box center [1240, 39] width 19 height 19
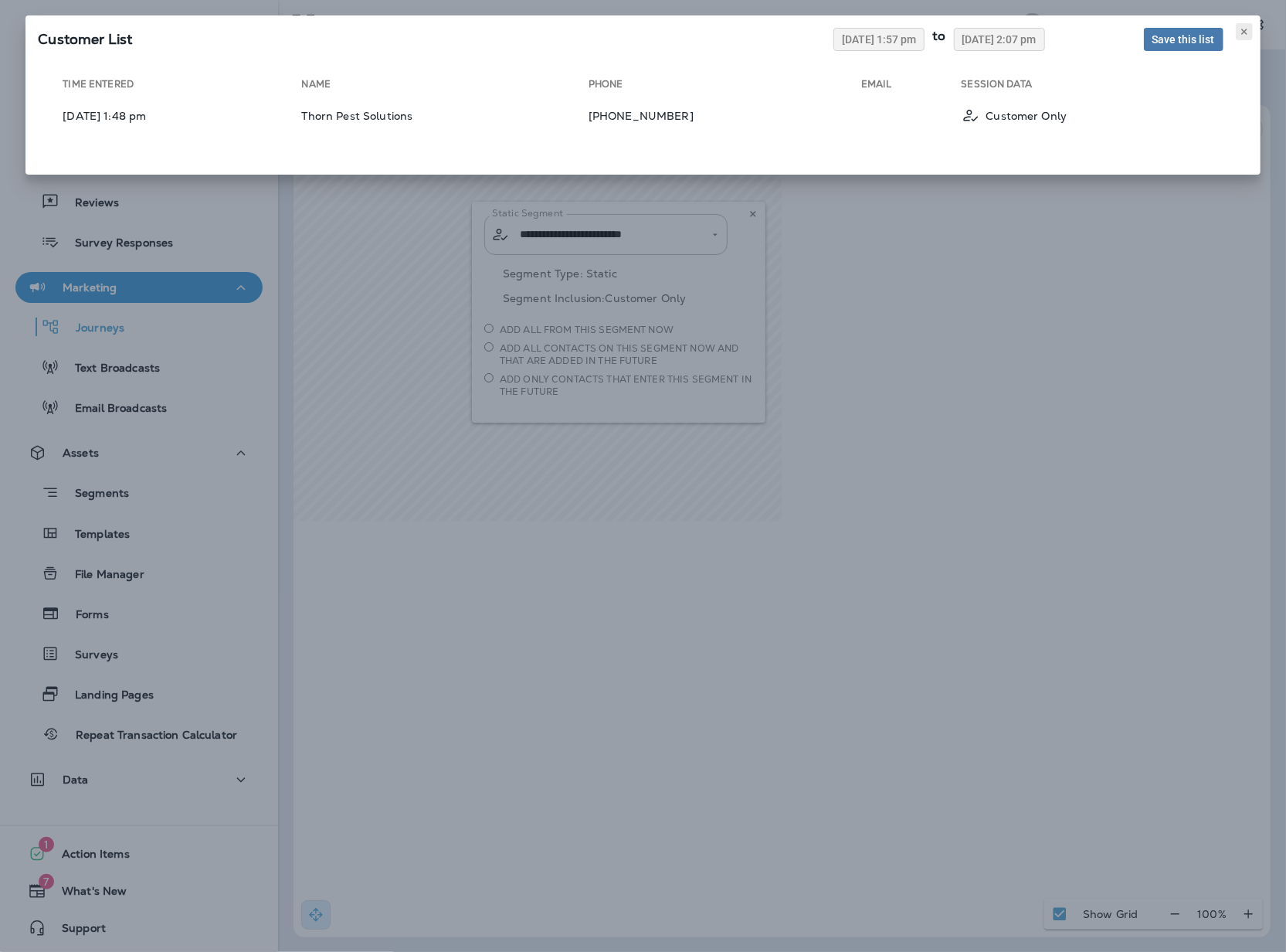
click at [1240, 34] on icon at bounding box center [1244, 31] width 9 height 9
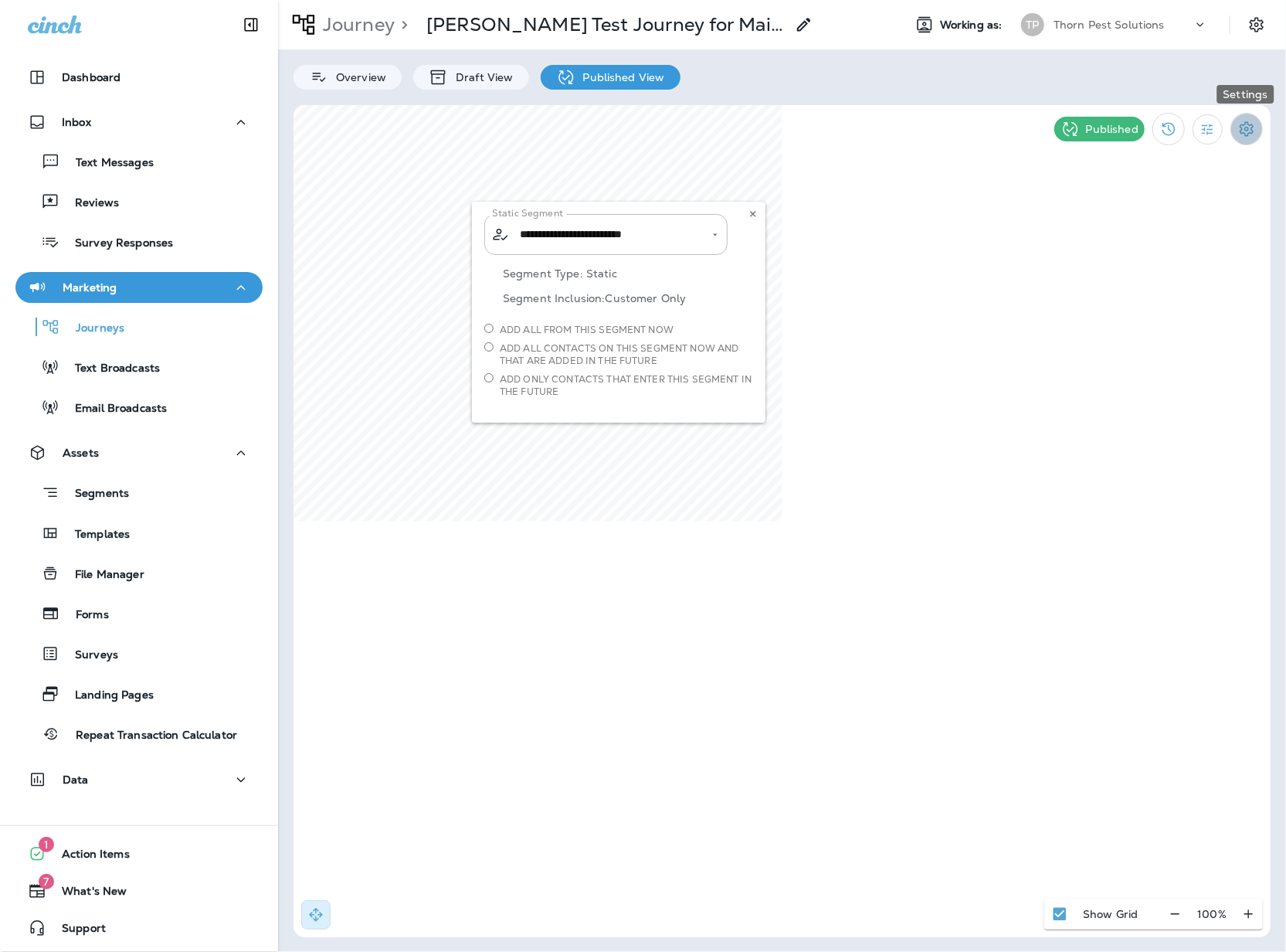
click at [1234, 131] on button "Settings" at bounding box center [1246, 128] width 32 height 32
click at [902, 0] on div at bounding box center [643, 0] width 1286 height 0
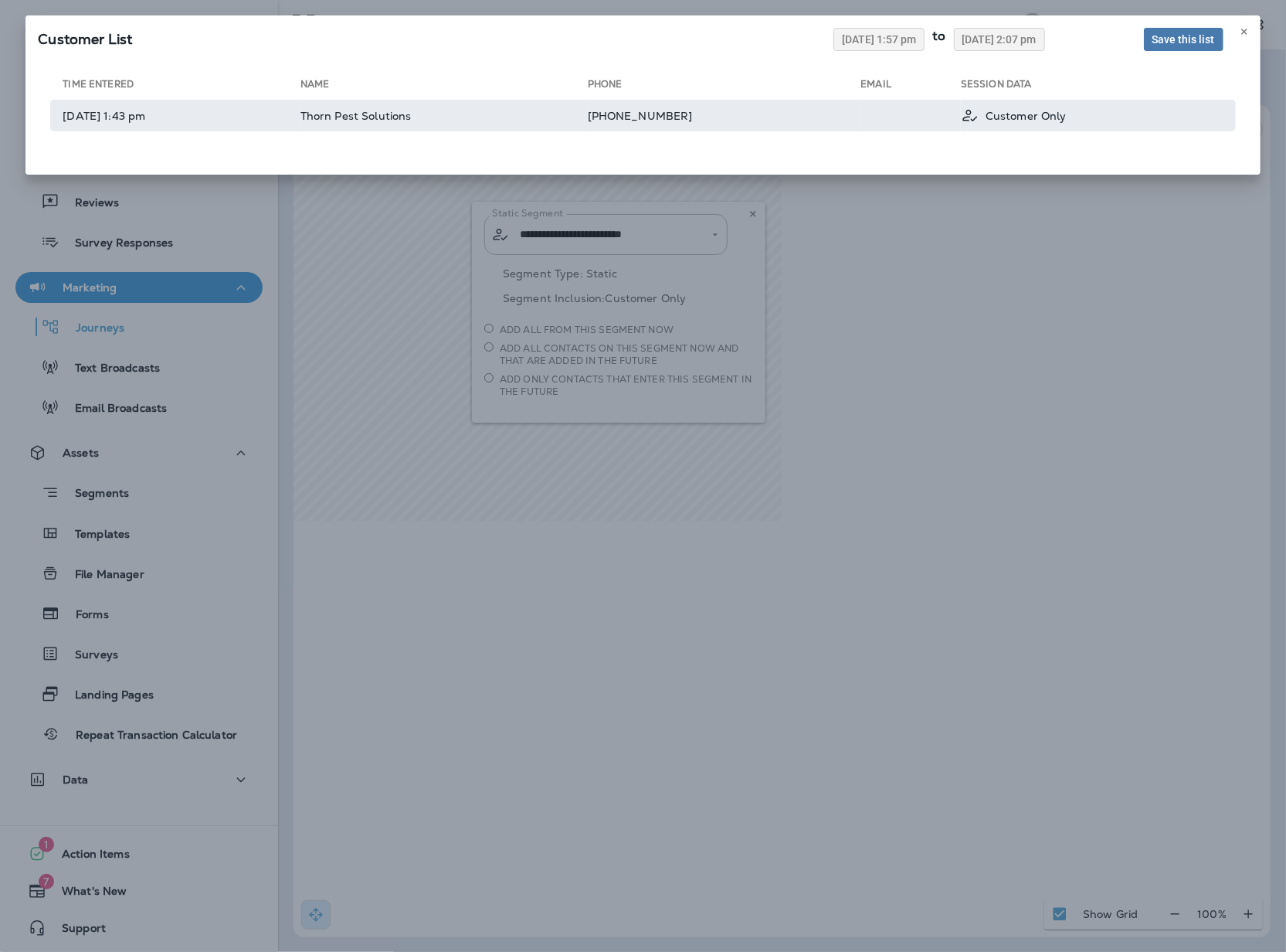
click at [454, 127] on td "Thorn Pest Solutions" at bounding box center [444, 116] width 288 height 31
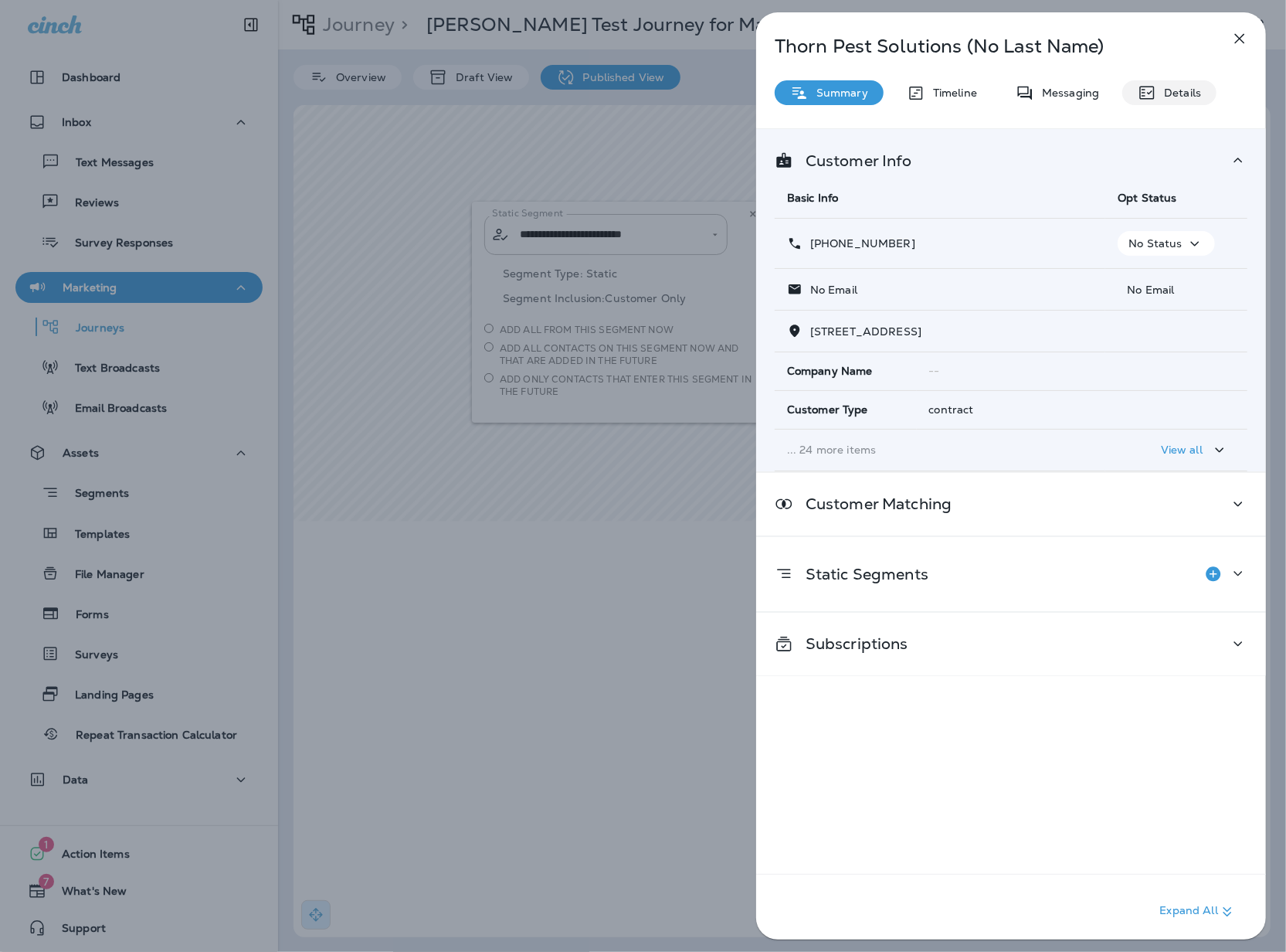
click at [1163, 90] on p "Details" at bounding box center [1178, 93] width 45 height 13
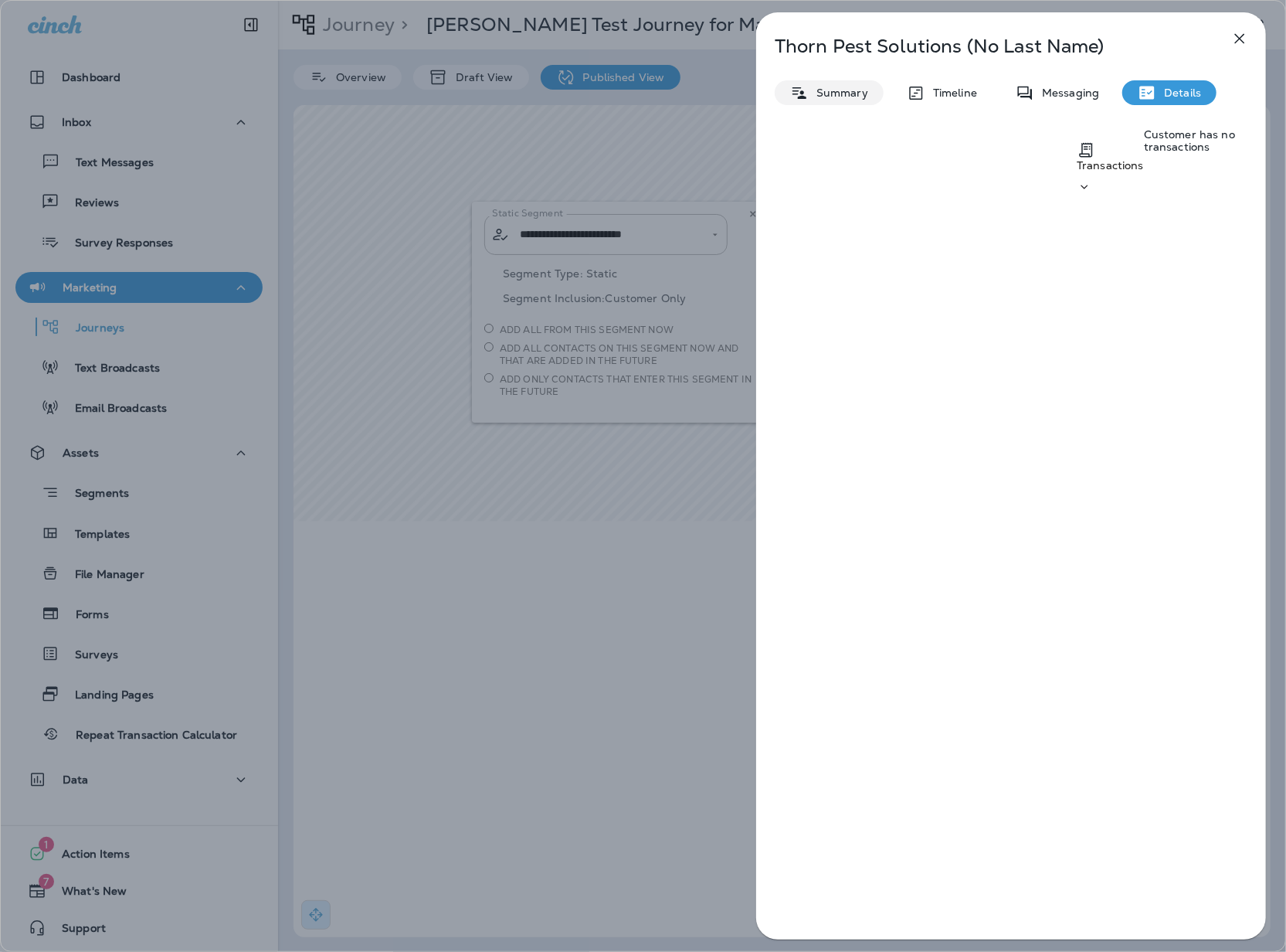
click at [832, 93] on p "Summary" at bounding box center [839, 93] width 60 height 13
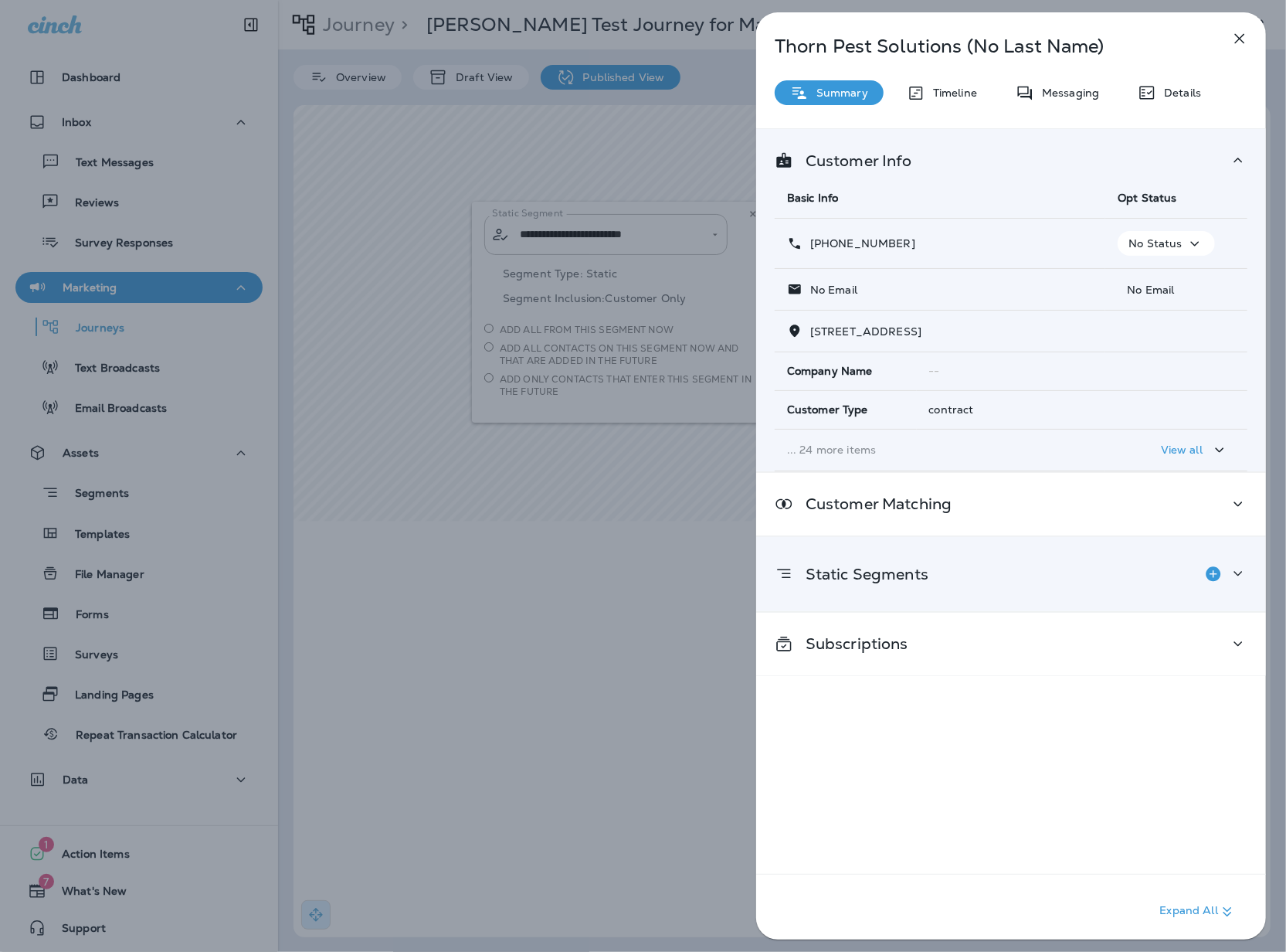
click at [1137, 590] on div "Static Segments" at bounding box center [1010, 573] width 472 height 31
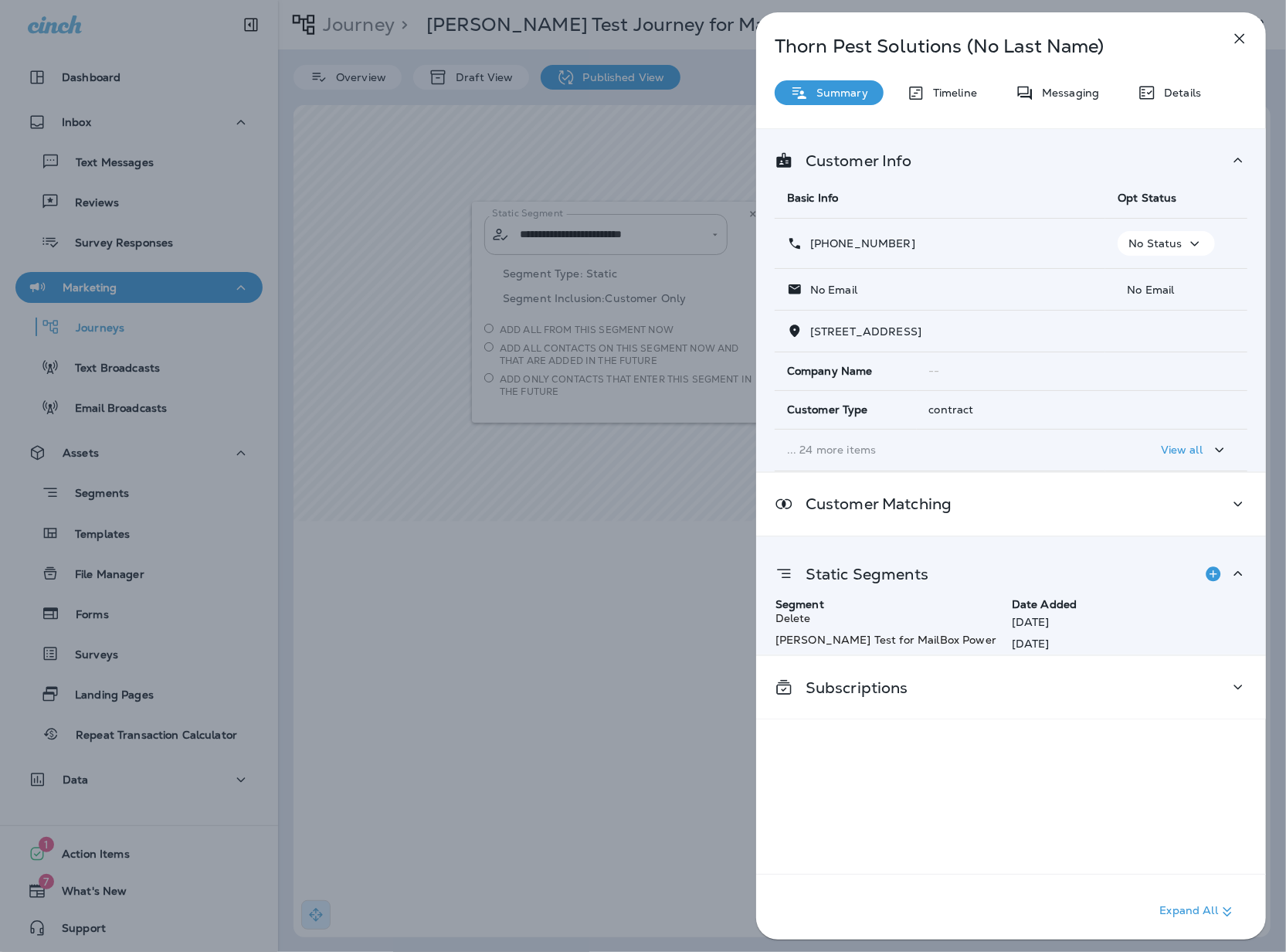
click at [1234, 43] on icon "button" at bounding box center [1240, 39] width 19 height 19
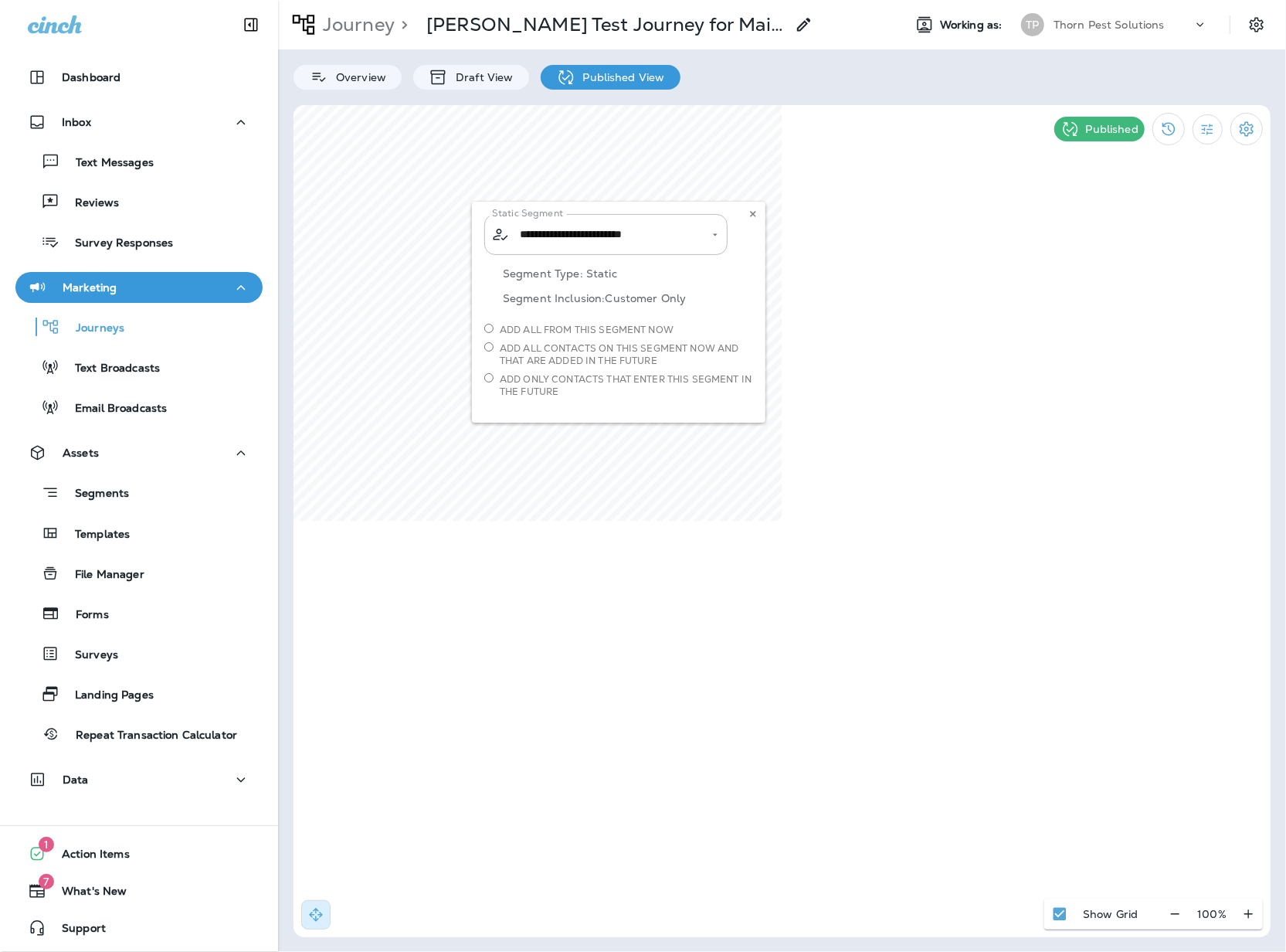
click at [511, 352] on div "**********" at bounding box center [618, 311] width 293 height 221
click at [489, 384] on div "**********" at bounding box center [618, 311] width 293 height 221
click at [493, 384] on div "**********" at bounding box center [618, 311] width 293 height 221
click at [491, 381] on div "**********" at bounding box center [618, 311] width 293 height 221
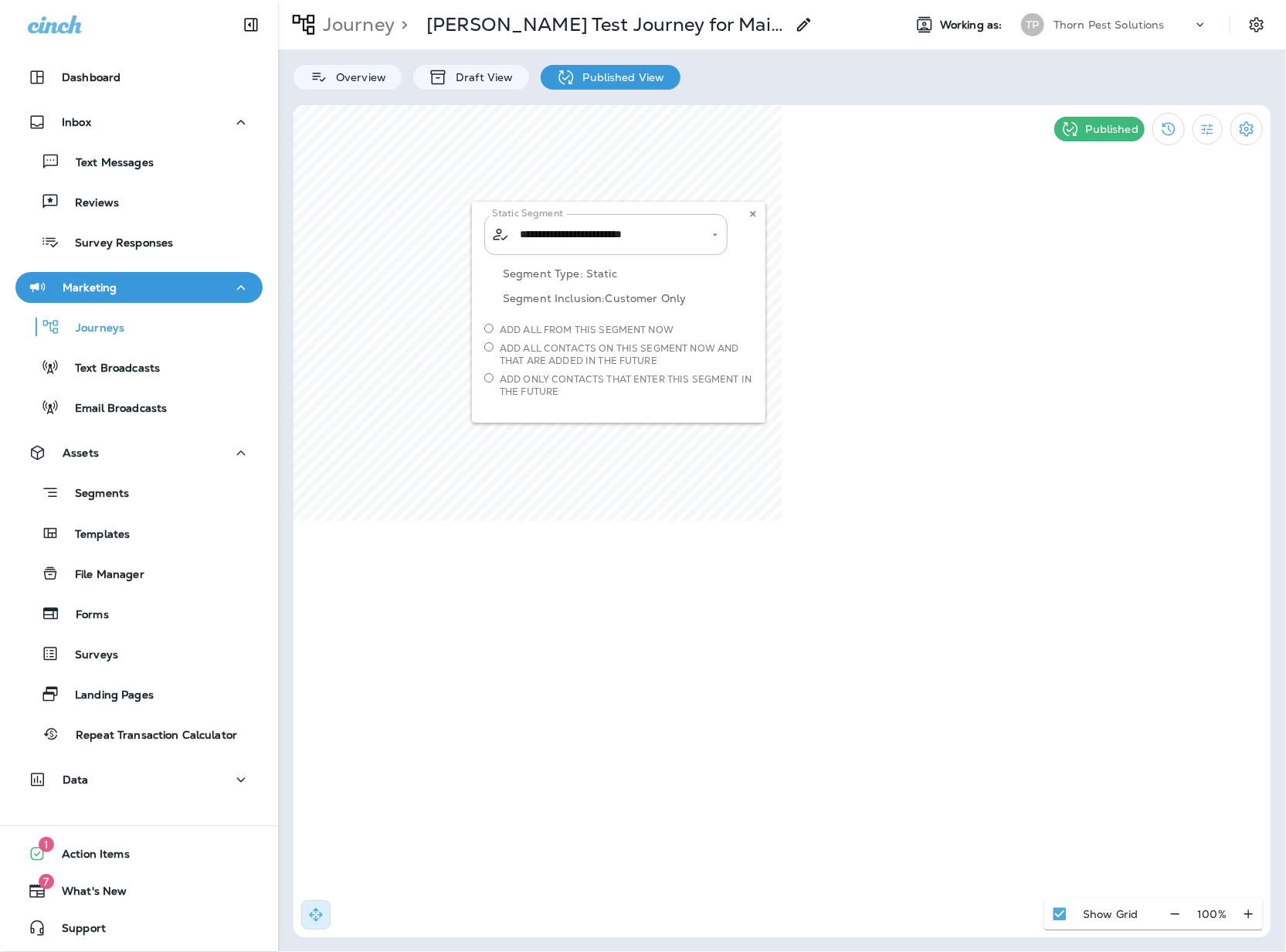
click at [489, 381] on div "**********" at bounding box center [618, 311] width 293 height 221
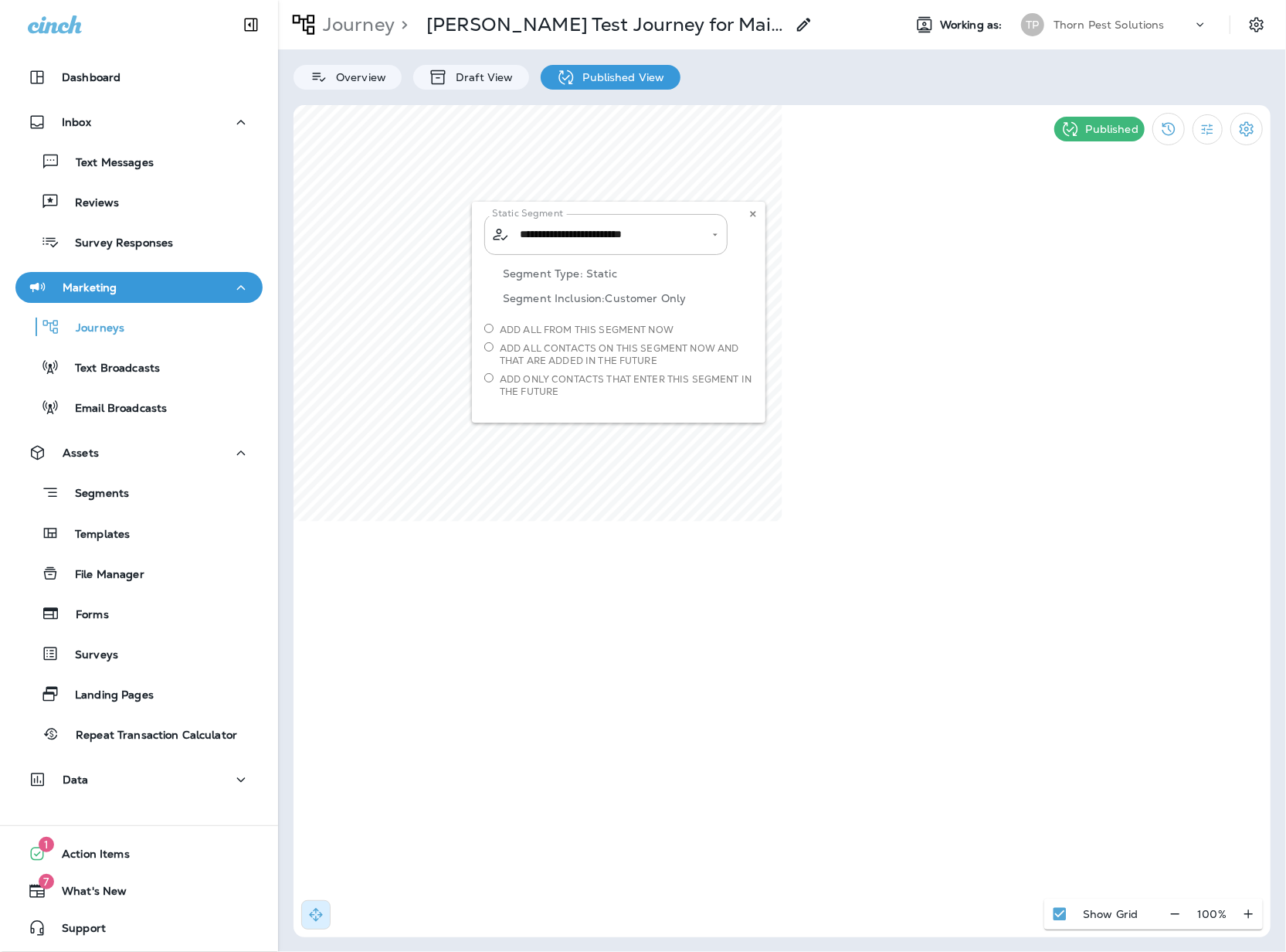
click at [578, 373] on div "**********" at bounding box center [618, 311] width 293 height 221
click at [624, 232] on div "**********" at bounding box center [618, 311] width 293 height 221
click at [721, 247] on div "**********" at bounding box center [618, 311] width 293 height 221
click at [104, 488] on p "Segments" at bounding box center [94, 494] width 69 height 16
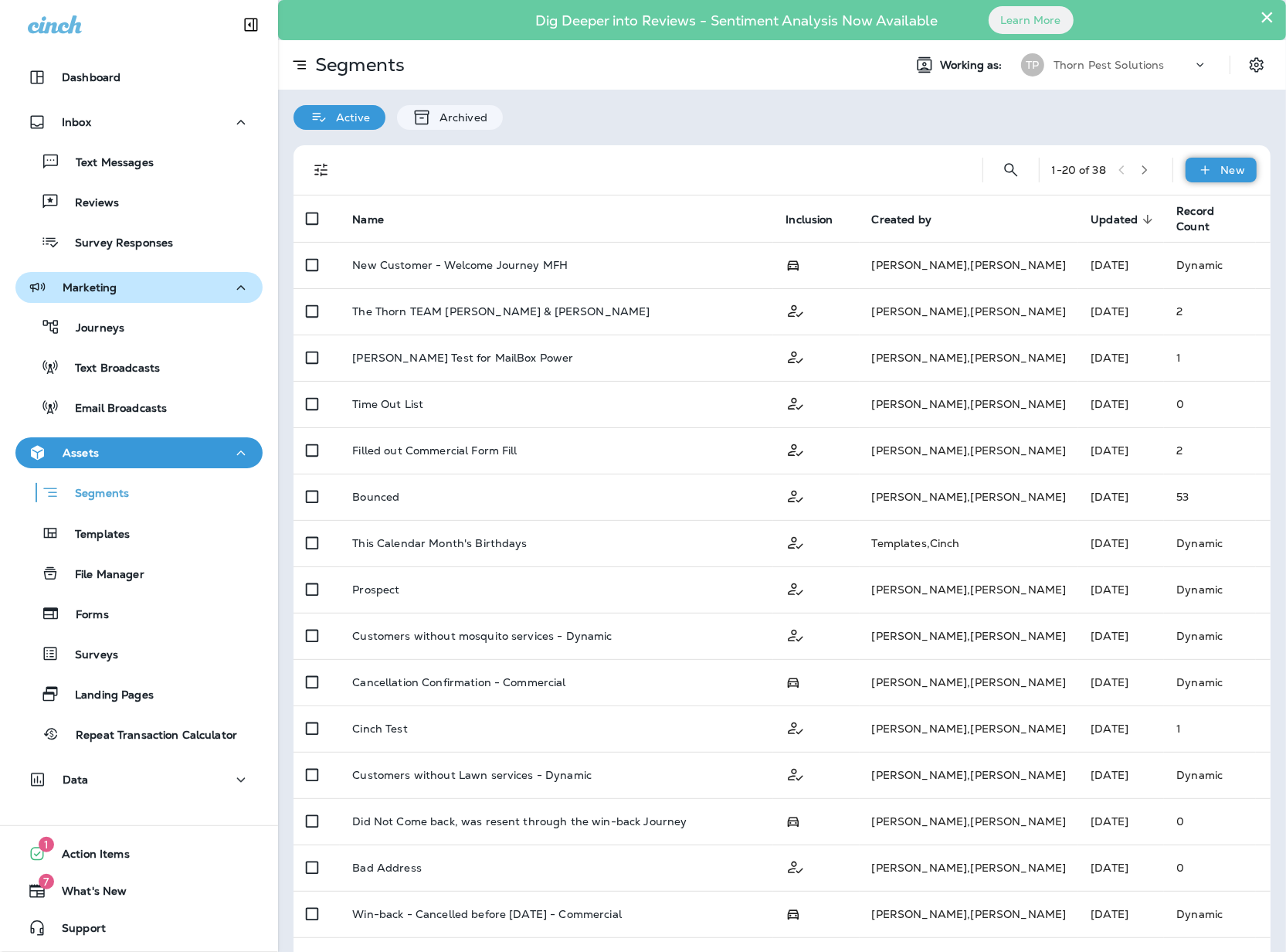
click at [1212, 160] on div "New" at bounding box center [1221, 169] width 71 height 24
click at [1184, 205] on p "New Segment" at bounding box center [1160, 207] width 83 height 13
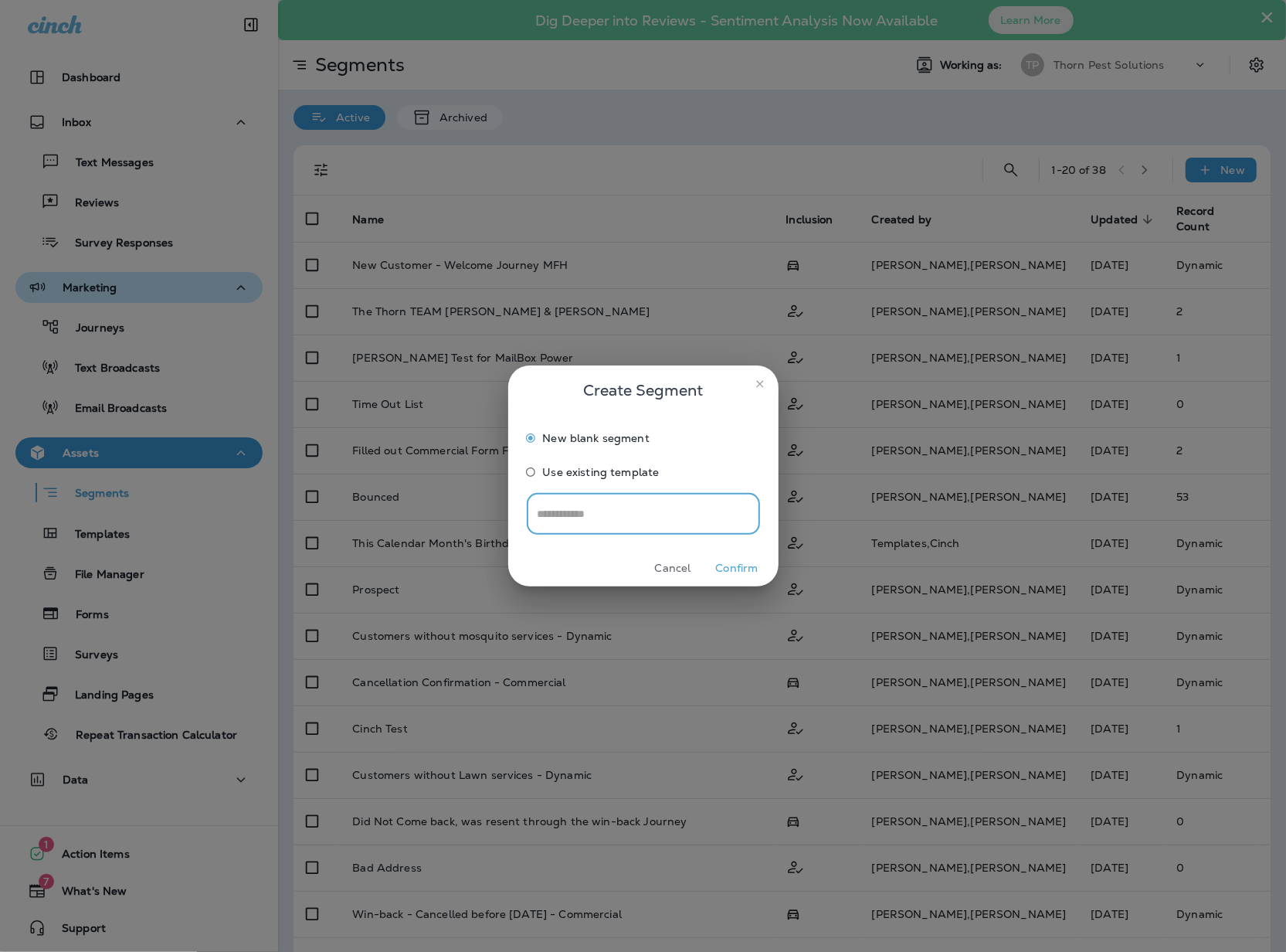
drag, startPoint x: 687, startPoint y: 517, endPoint x: 704, endPoint y: 514, distance: 17.3
click at [687, 517] on input "text" at bounding box center [643, 514] width 233 height 41
type input "**********"
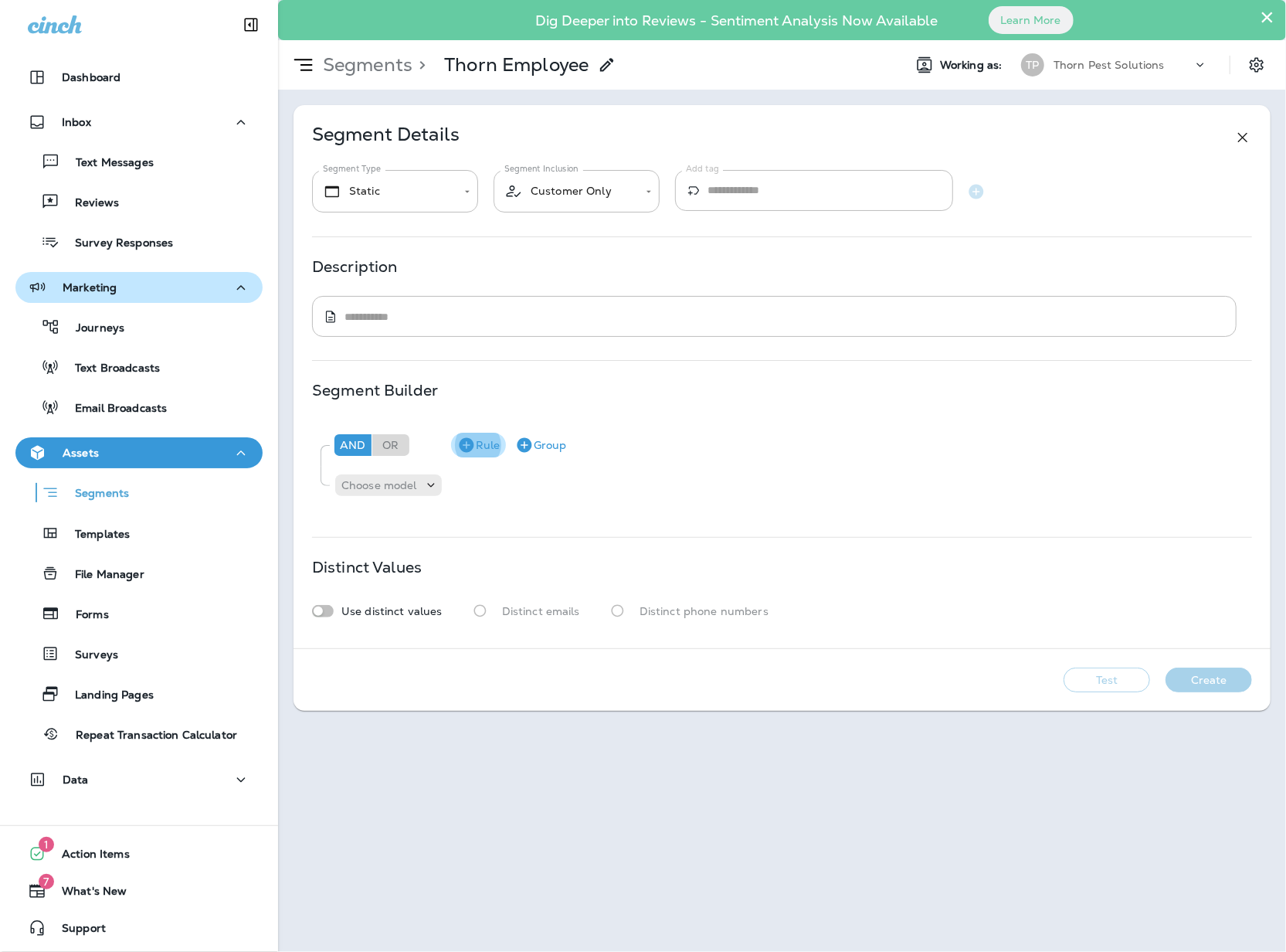
click at [483, 450] on button "Rule" at bounding box center [479, 444] width 55 height 24
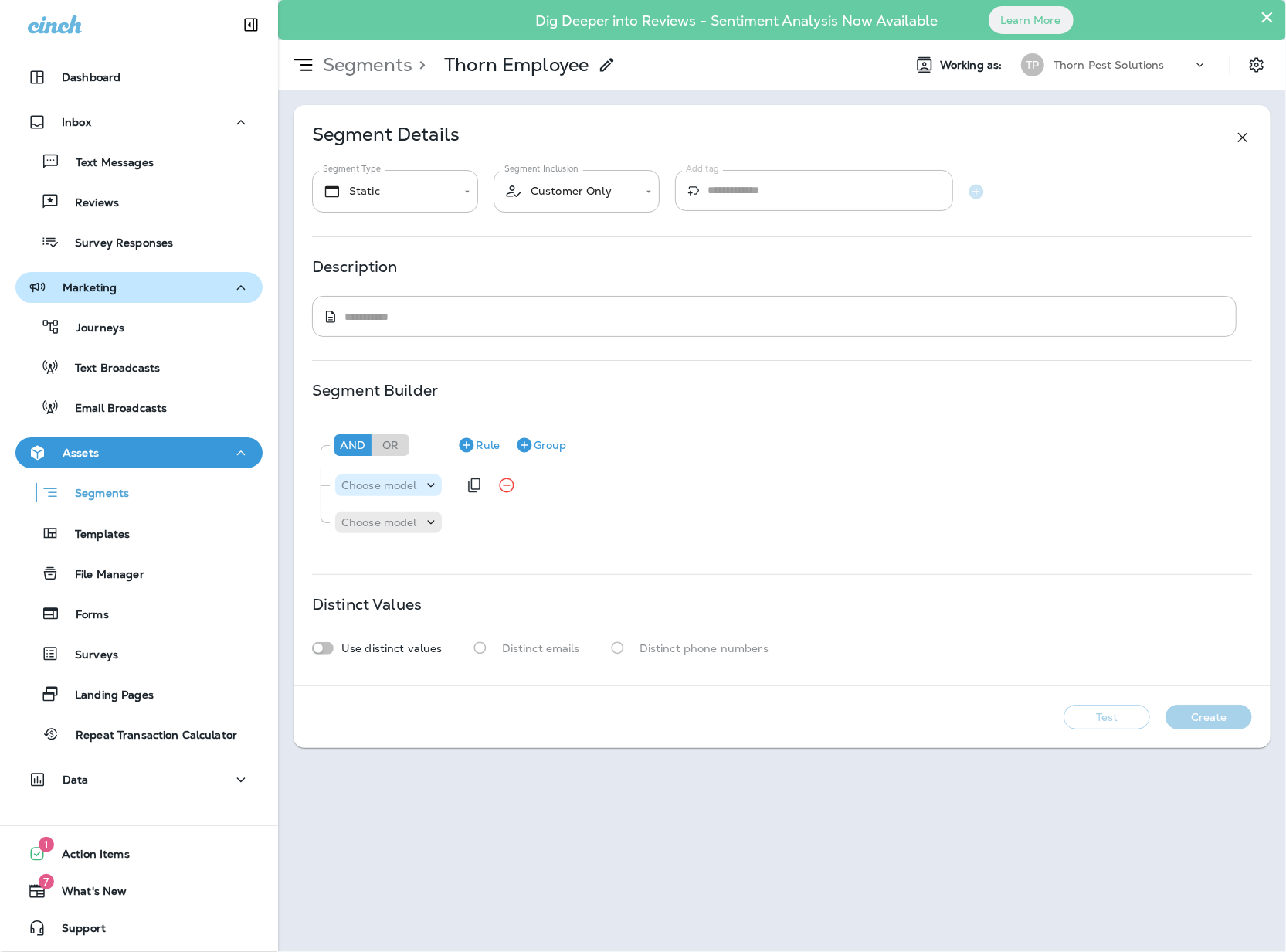
click at [439, 489] on icon at bounding box center [431, 485] width 16 height 16
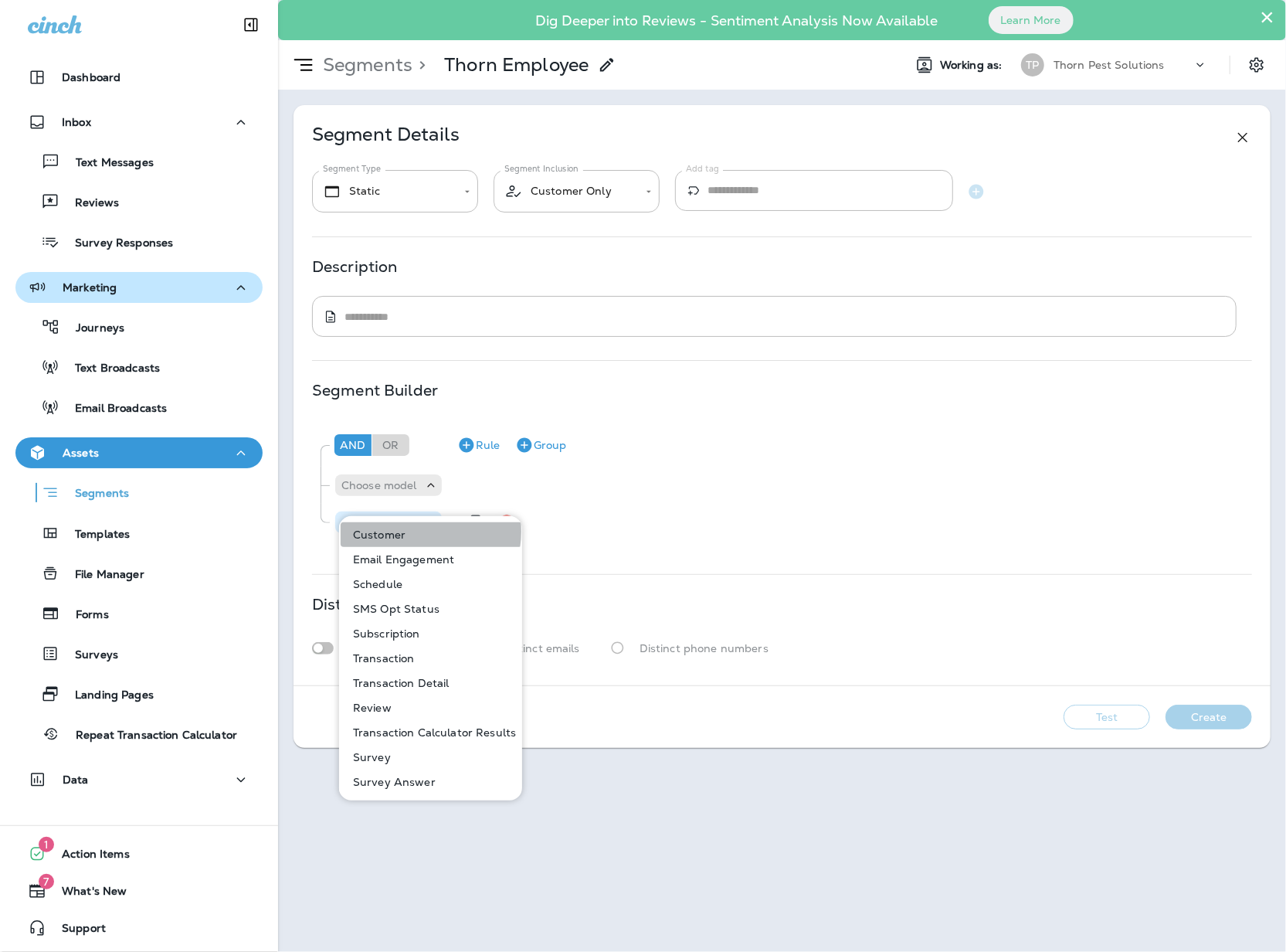
click at [421, 531] on button "Customer" at bounding box center [431, 534] width 182 height 24
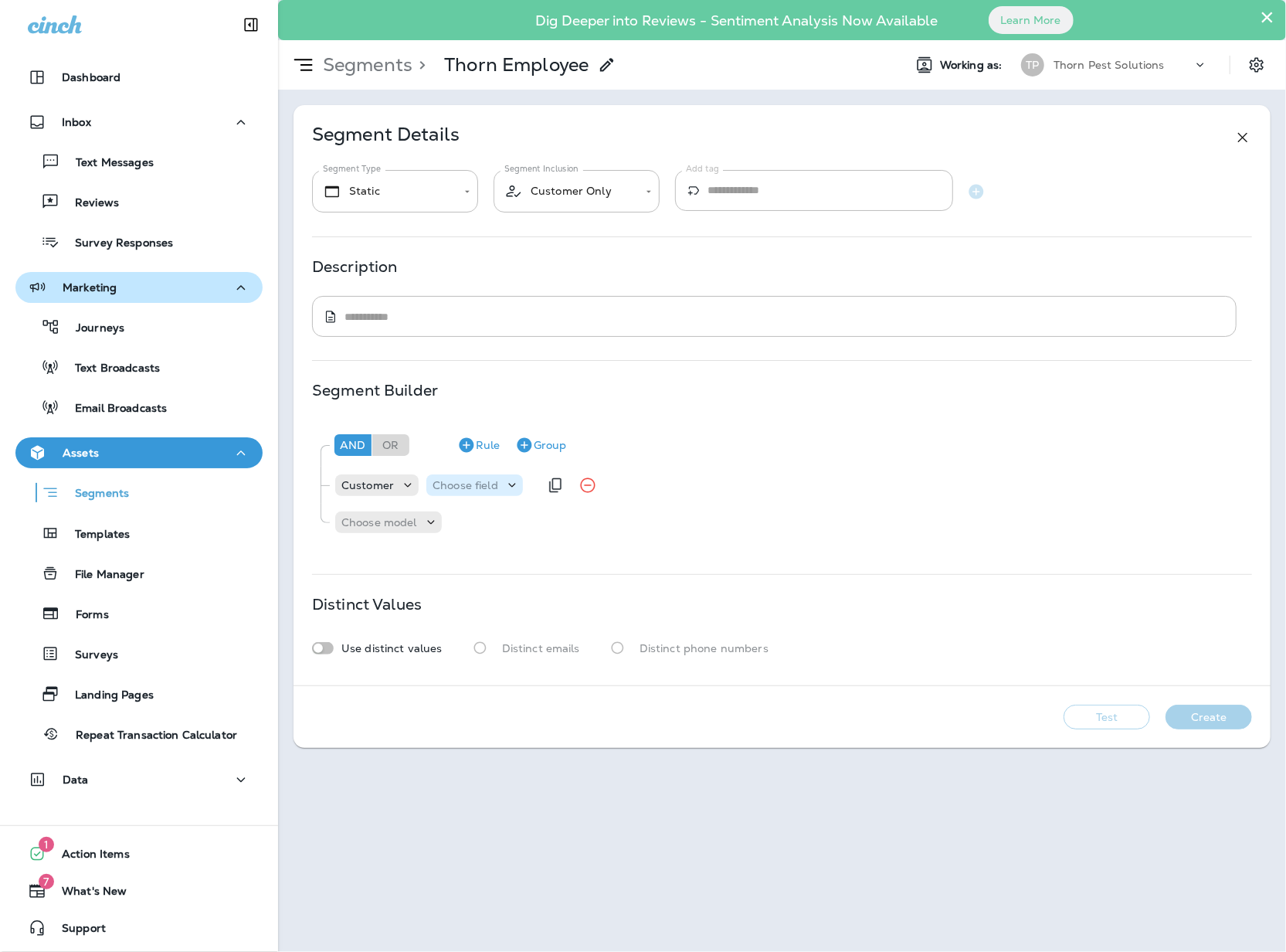
click at [509, 496] on div "Choose field" at bounding box center [474, 485] width 97 height 22
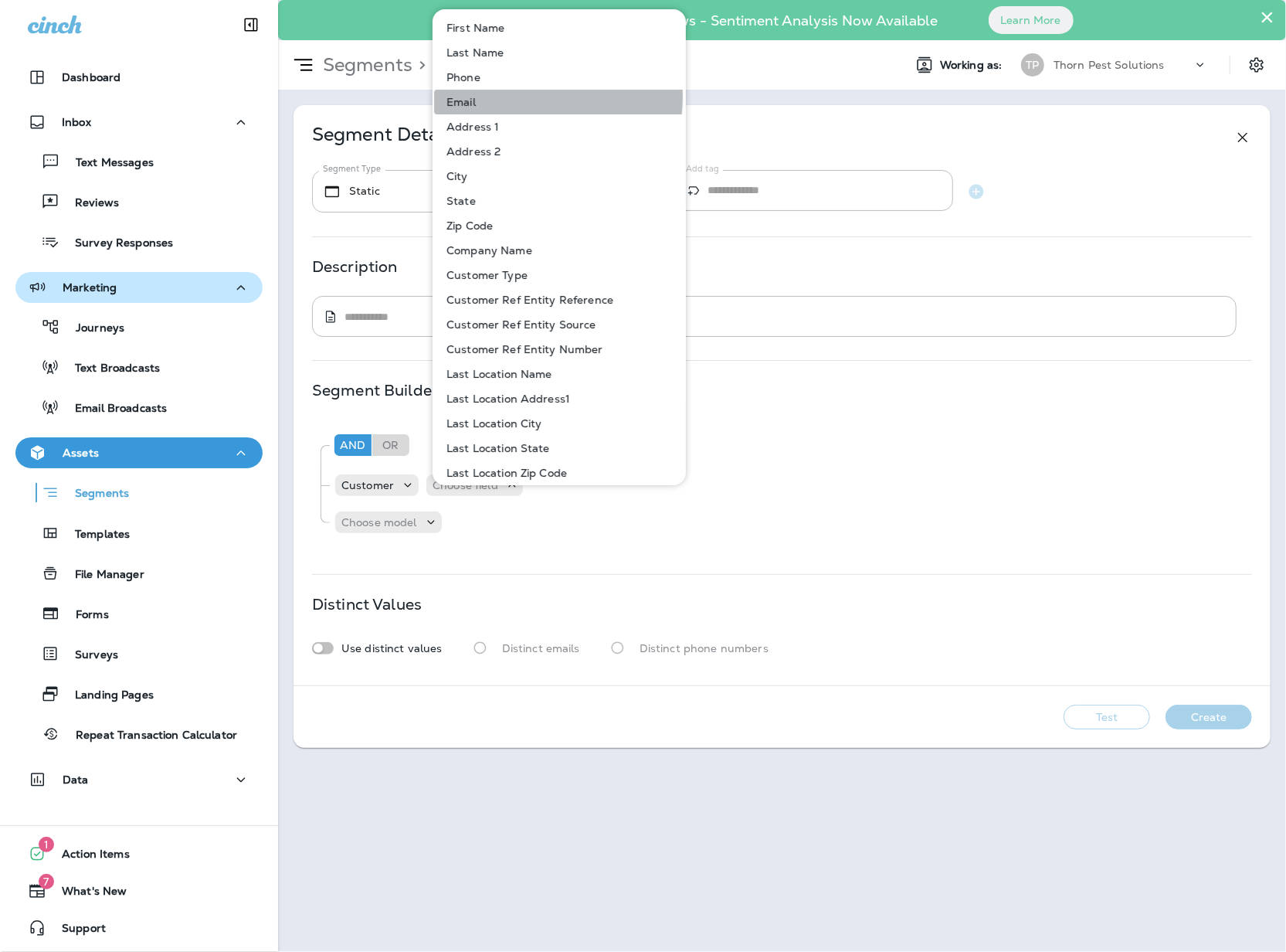
click at [524, 97] on button "Email" at bounding box center [560, 101] width 252 height 24
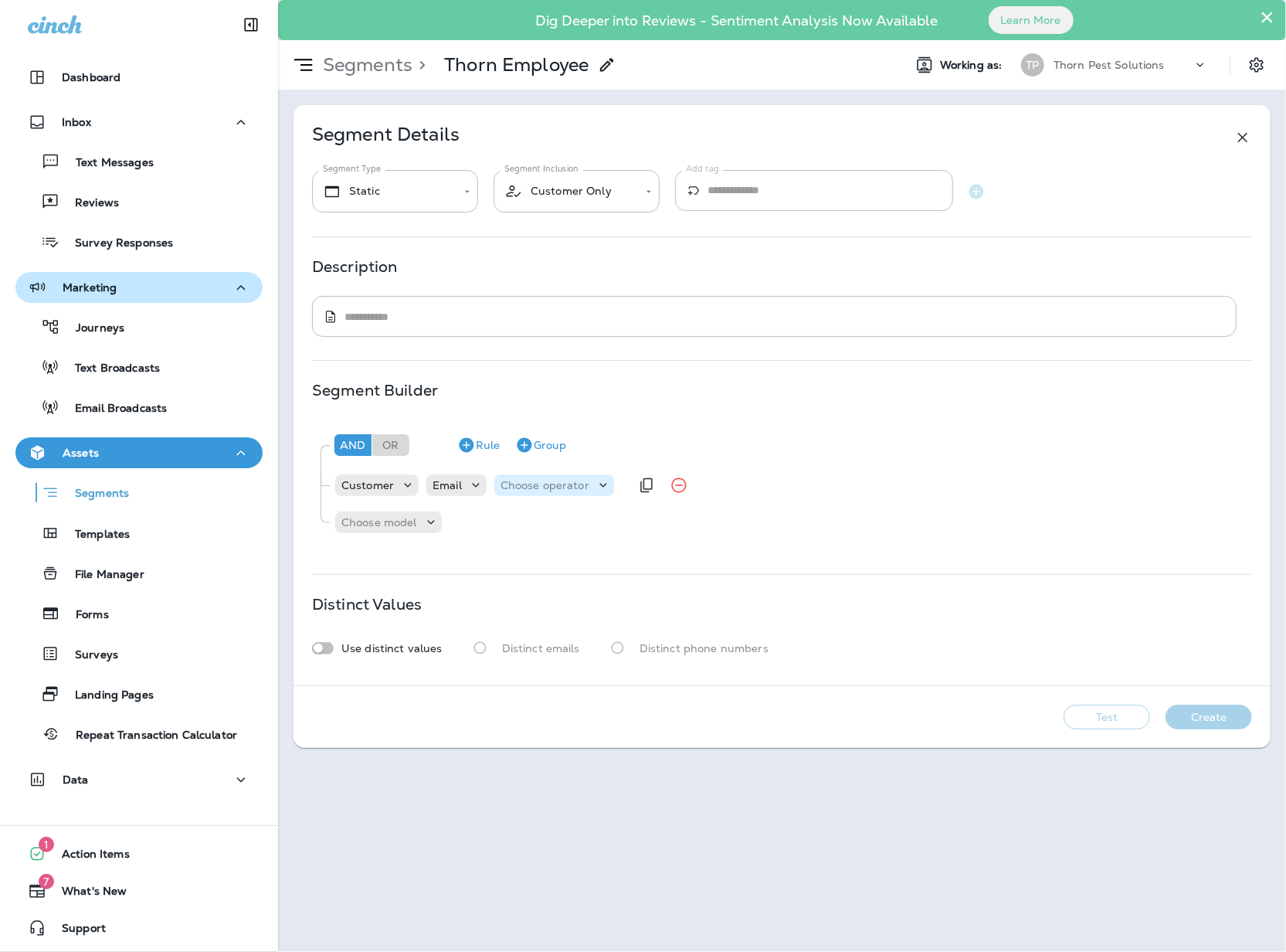
click at [590, 491] on p "Choose operator" at bounding box center [545, 485] width 89 height 13
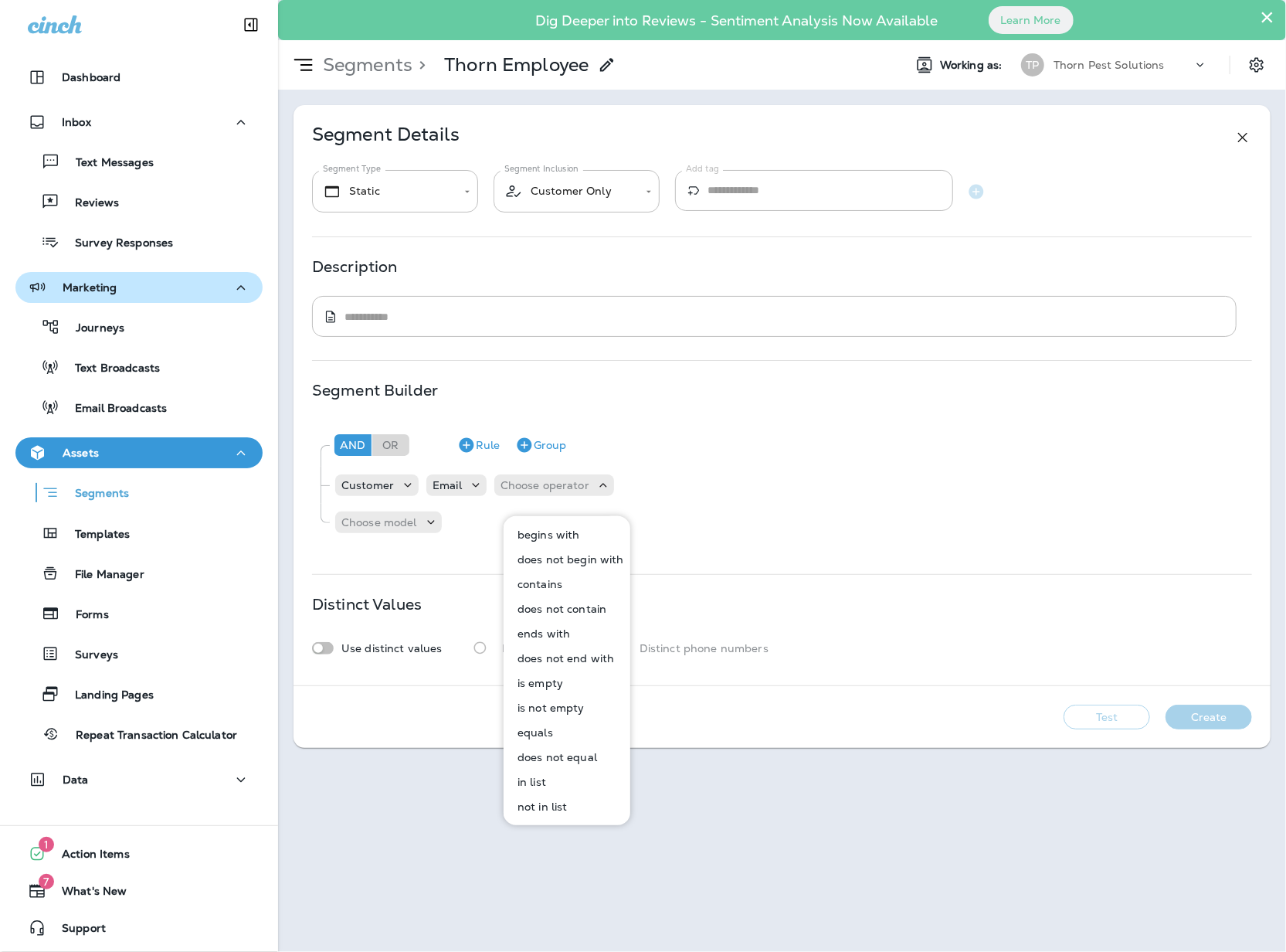
click at [578, 583] on button "contains" at bounding box center [568, 583] width 125 height 24
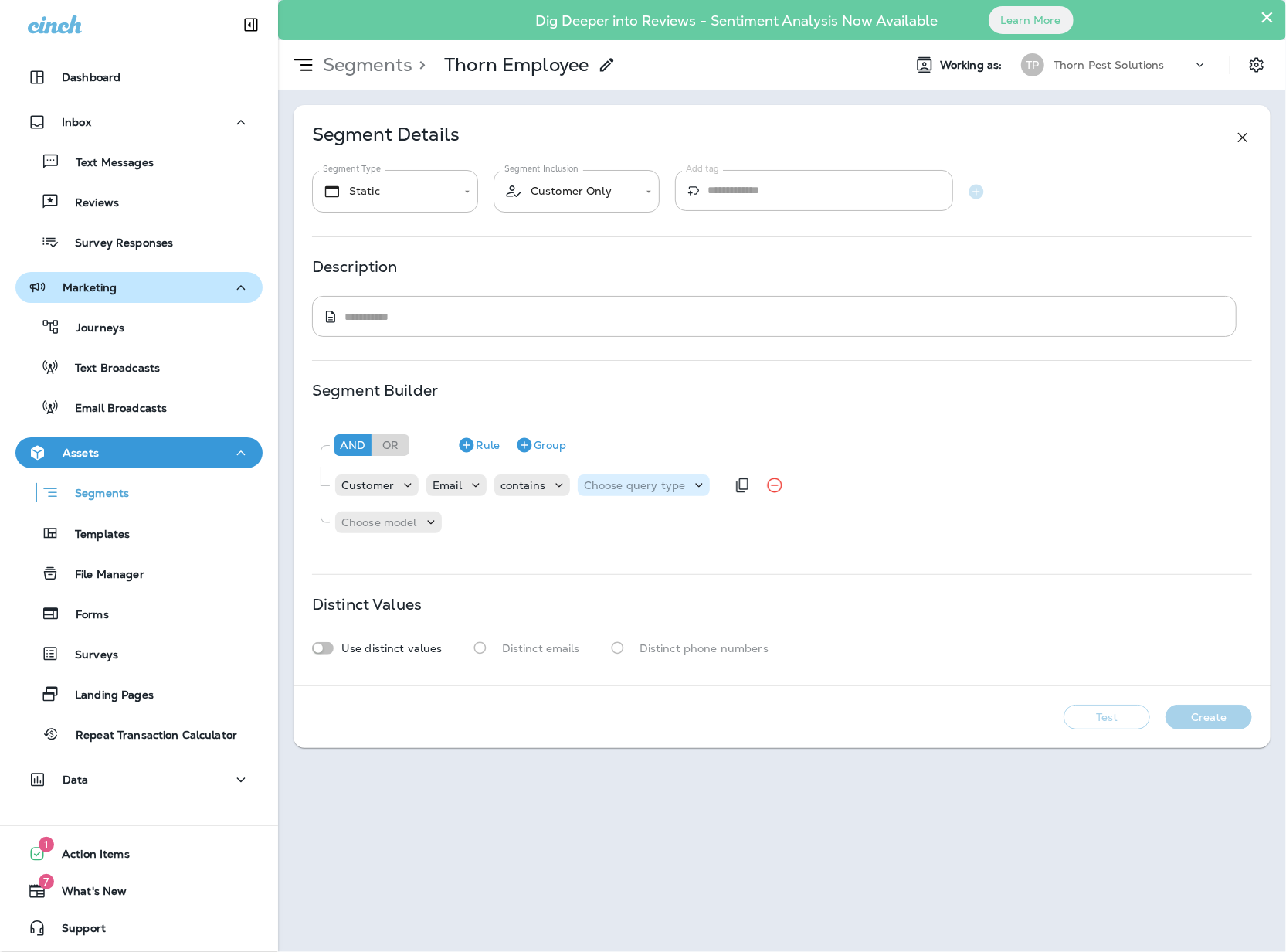
click at [685, 491] on p "Choose query type" at bounding box center [634, 485] width 101 height 13
click at [641, 535] on button "Text" at bounding box center [636, 534] width 89 height 24
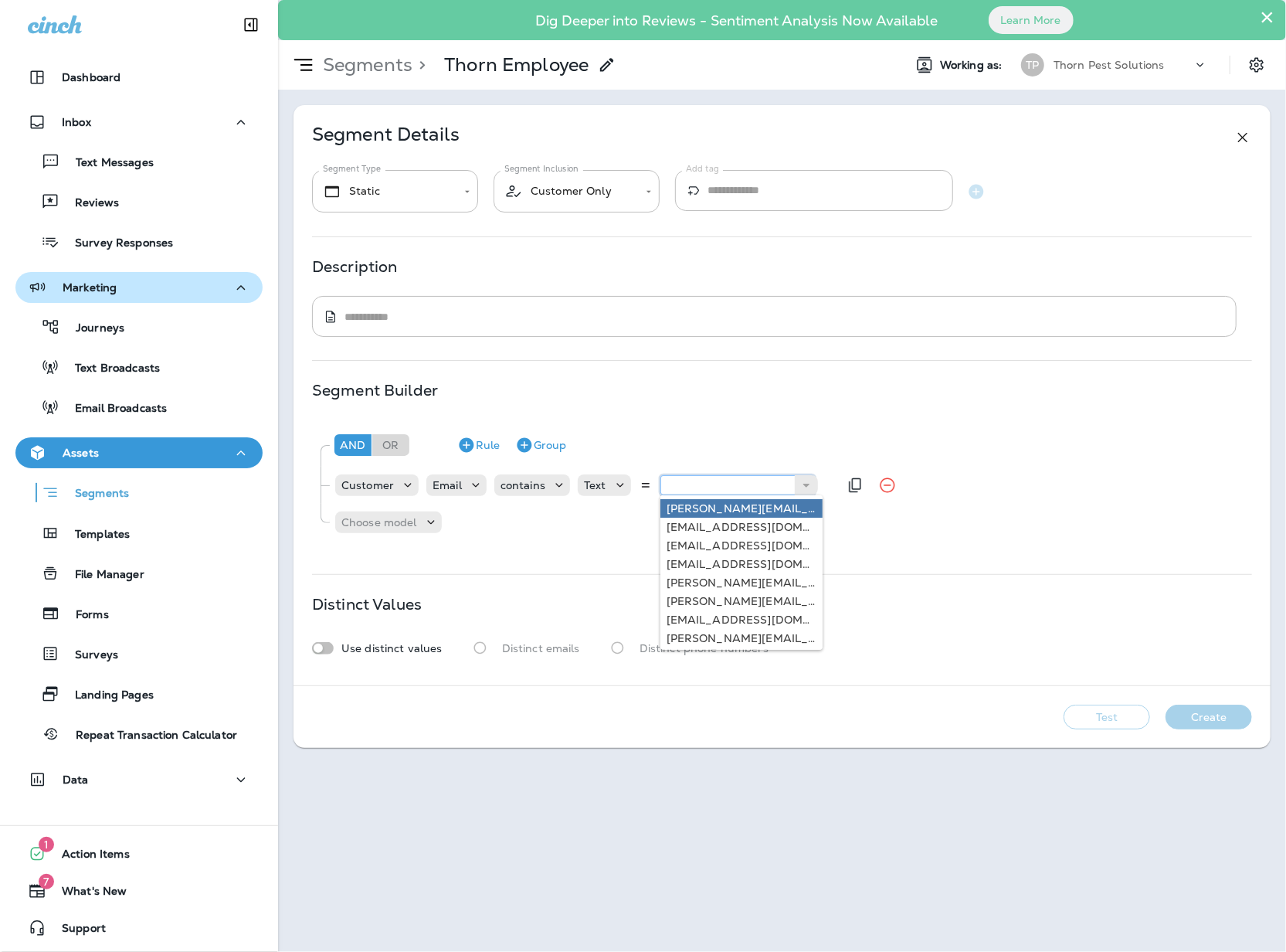
click at [709, 495] on input "text" at bounding box center [737, 485] width 155 height 20
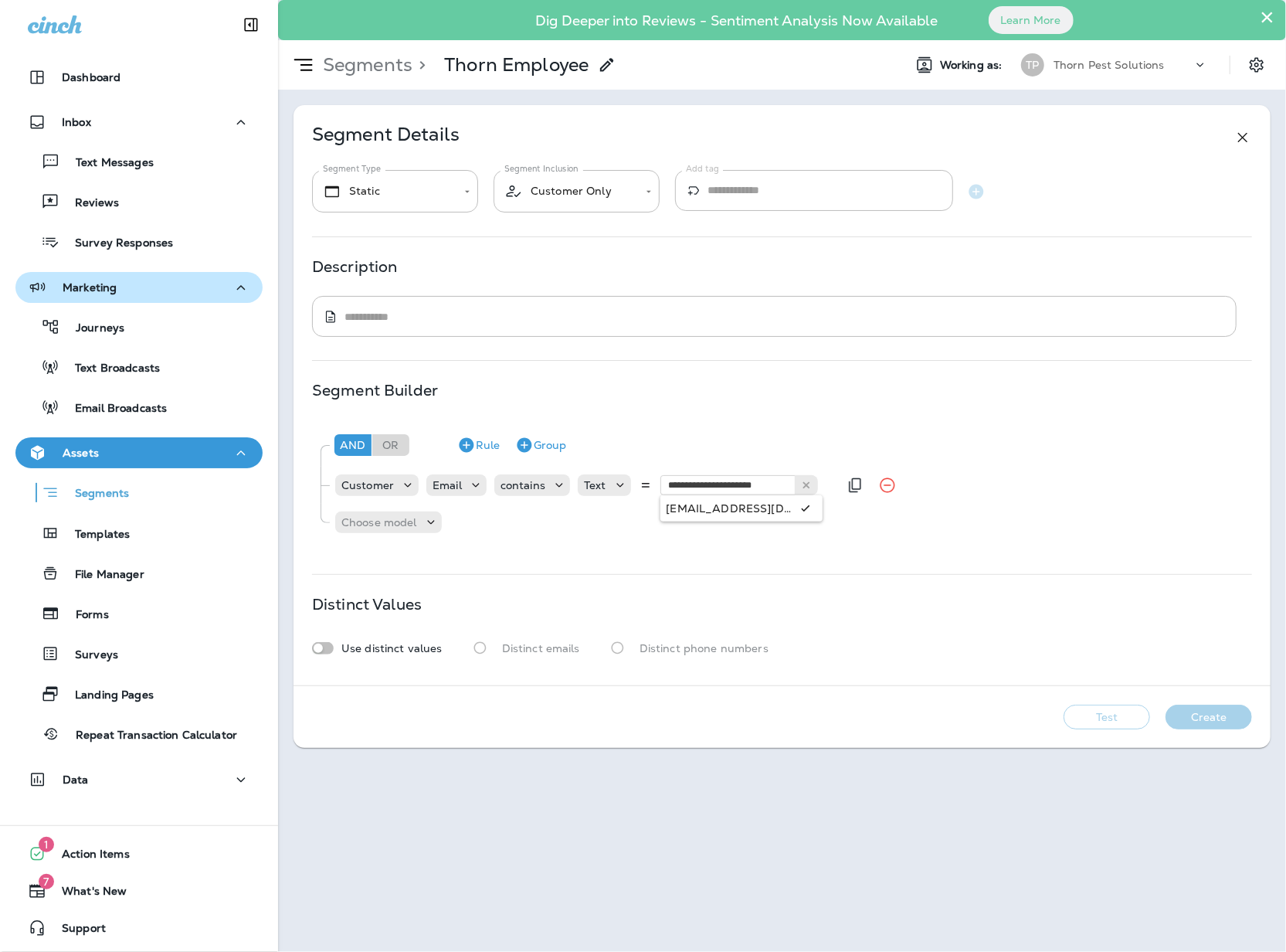
click at [735, 529] on div "**********" at bounding box center [781, 482] width 939 height 123
click at [516, 531] on icon "Remove Rule" at bounding box center [507, 522] width 19 height 19
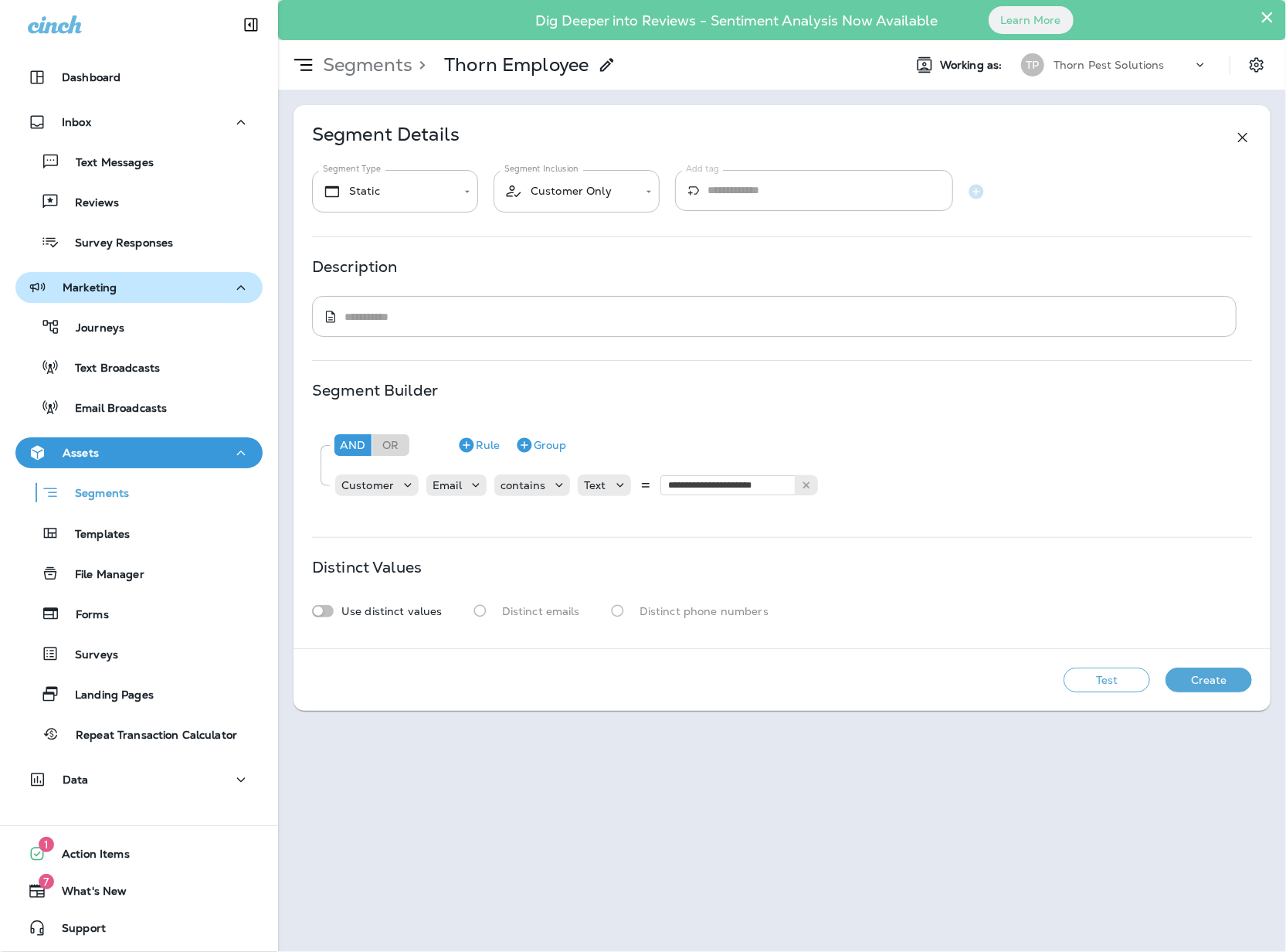
click at [344, 617] on p "Use distinct values" at bounding box center [391, 611] width 101 height 13
click at [1104, 692] on button "Test" at bounding box center [1107, 679] width 86 height 24
click at [795, 494] on input "**********" at bounding box center [737, 485] width 155 height 20
type input "**********"
click at [774, 513] on div "**********" at bounding box center [782, 467] width 940 height 94
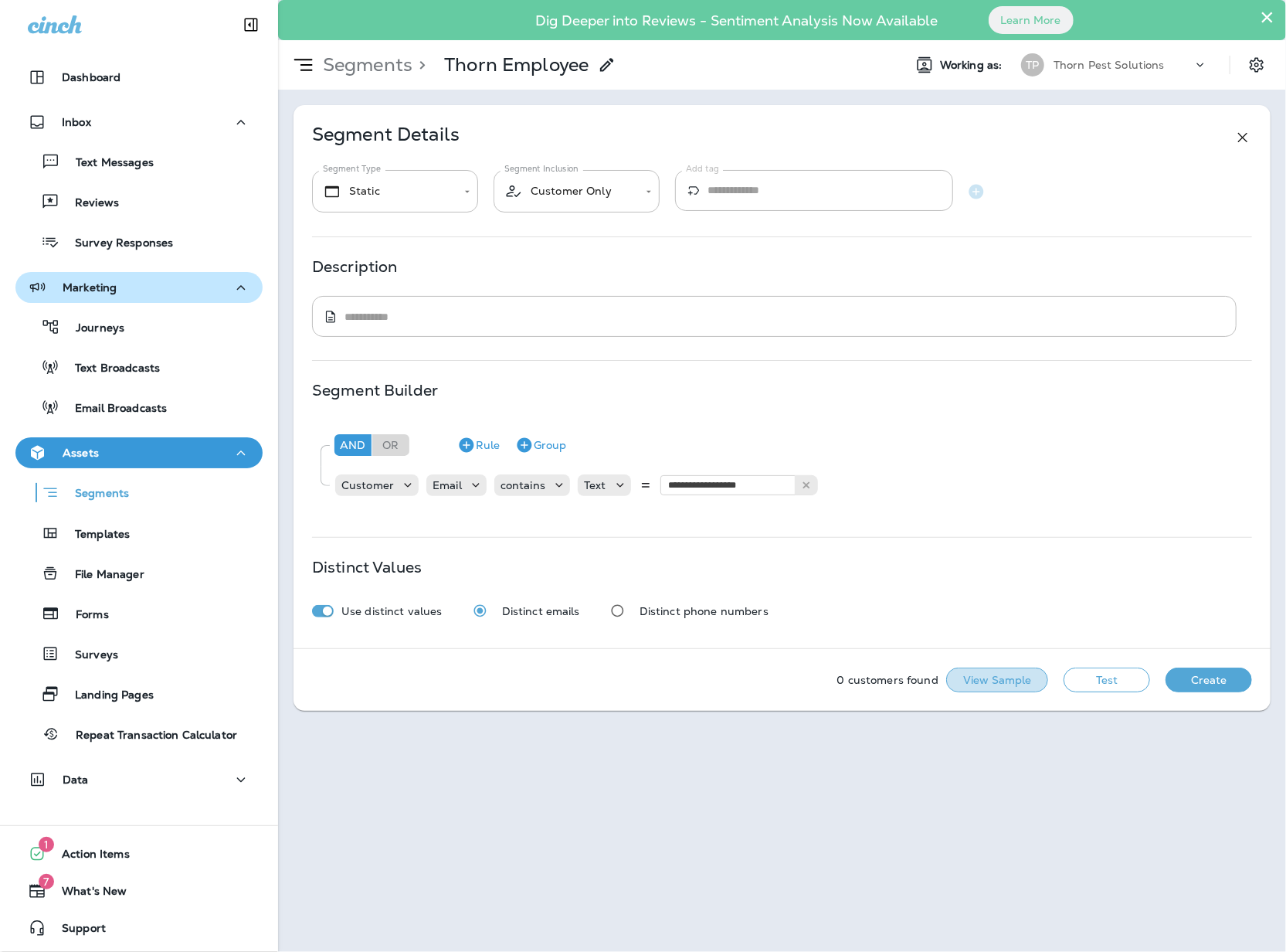
click at [978, 692] on button "View Sample" at bounding box center [998, 679] width 102 height 24
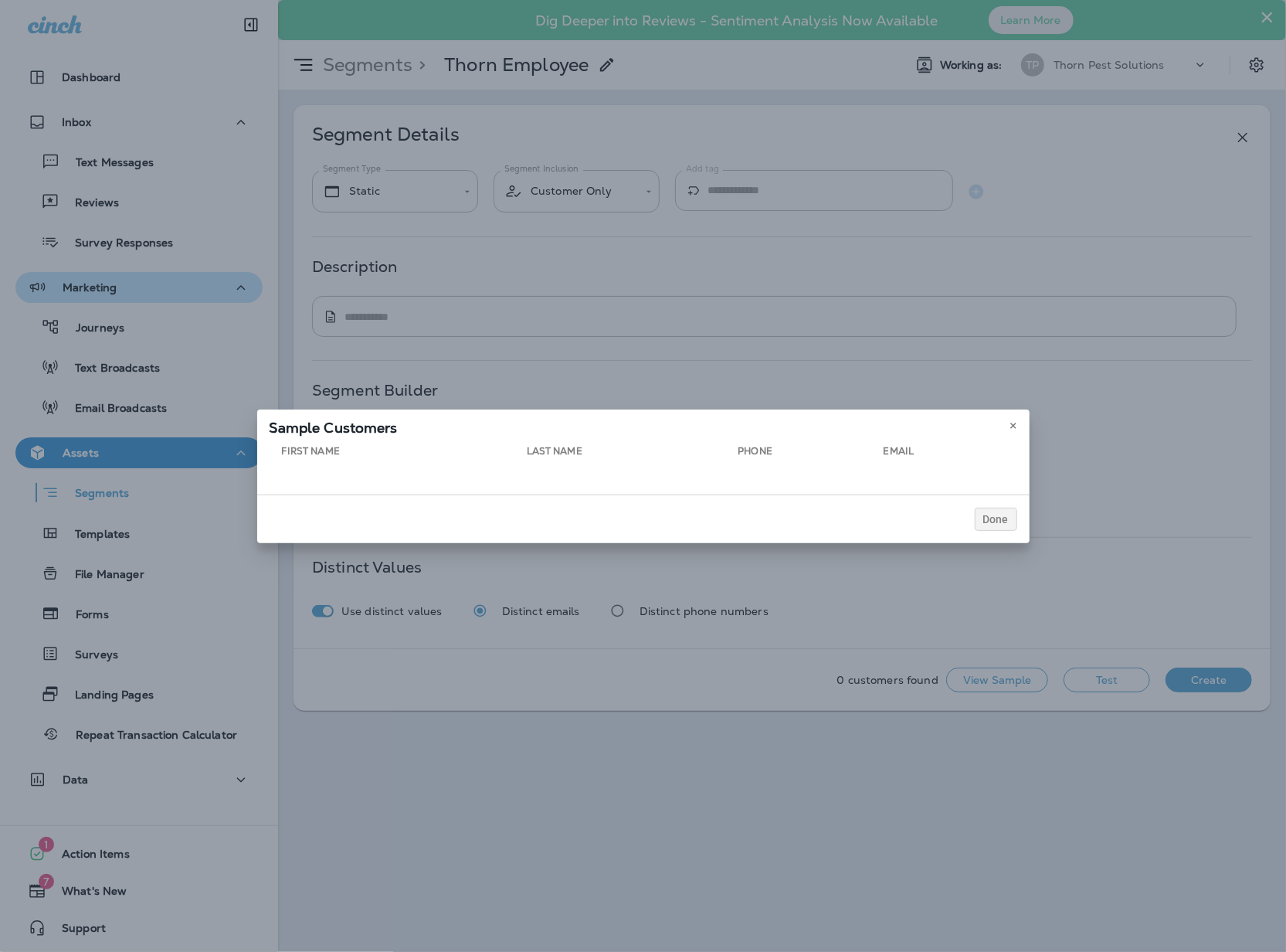
drag, startPoint x: 1060, startPoint y: 510, endPoint x: 1070, endPoint y: 547, distance: 38.3
click at [1017, 511] on button "Done" at bounding box center [996, 519] width 42 height 23
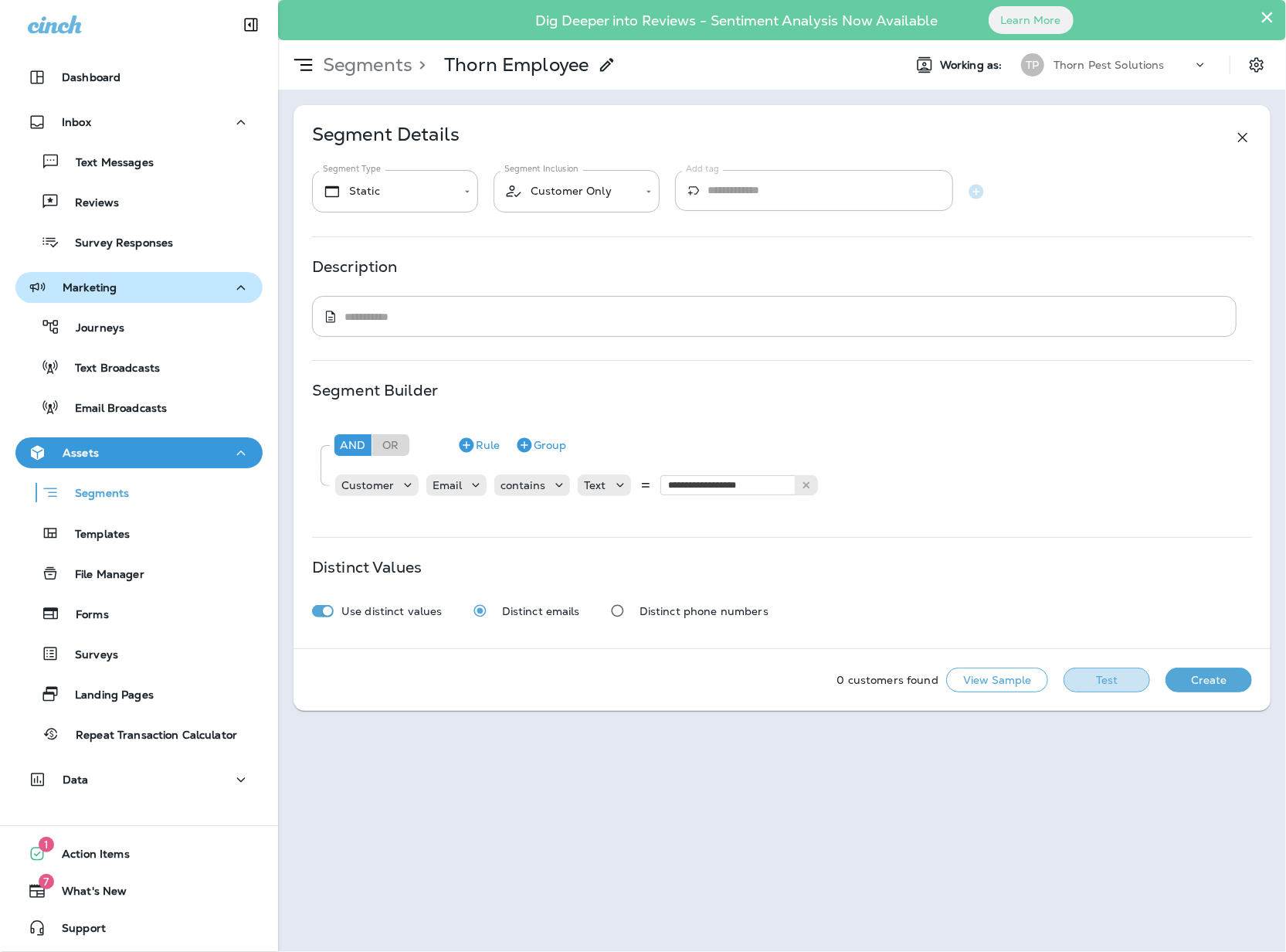
click at [1103, 692] on button "Test" at bounding box center [1107, 679] width 86 height 24
click at [406, 493] on icon at bounding box center [408, 485] width 16 height 16
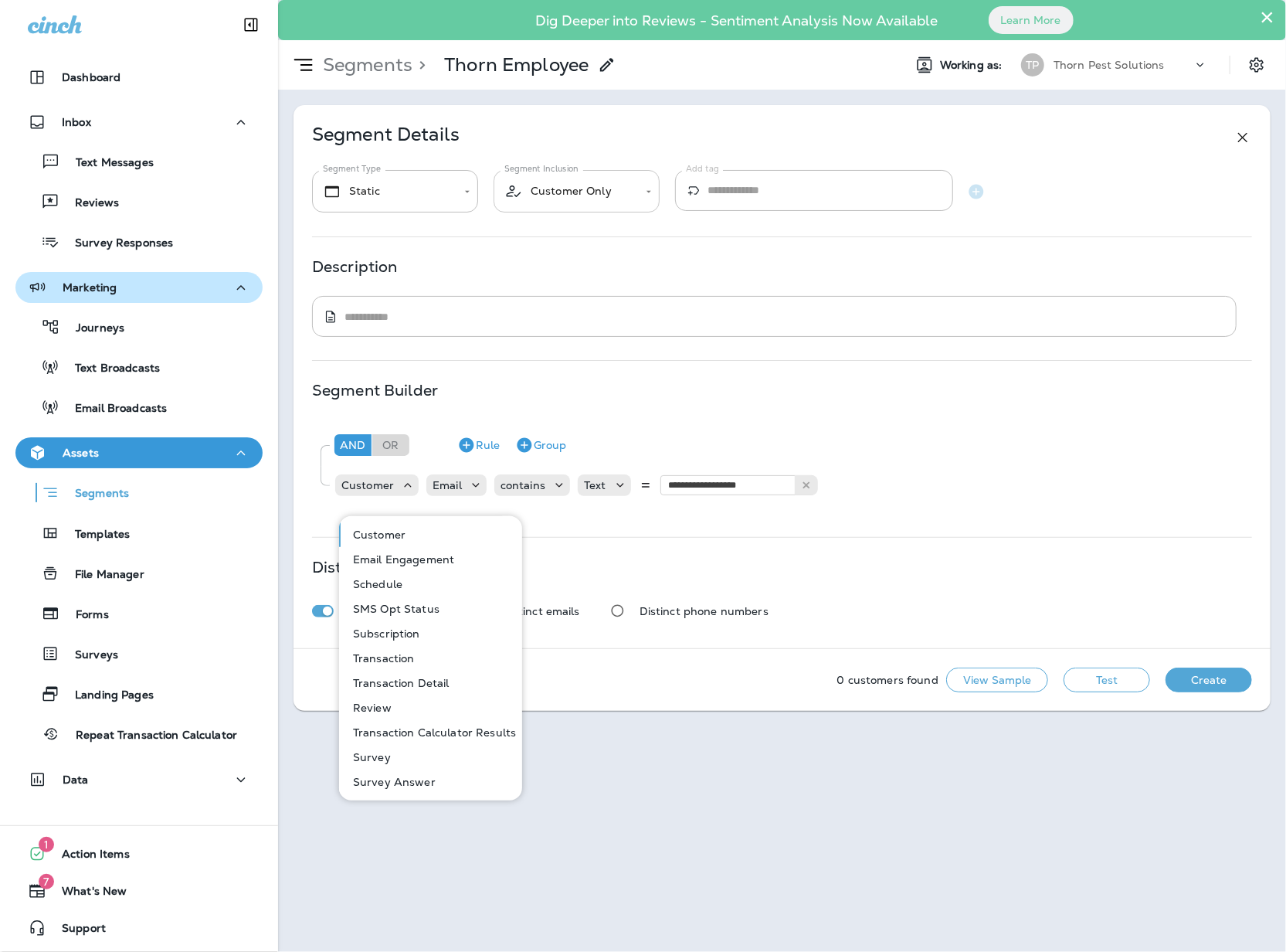
click at [590, 0] on body "**********" at bounding box center [643, 0] width 1286 height 0
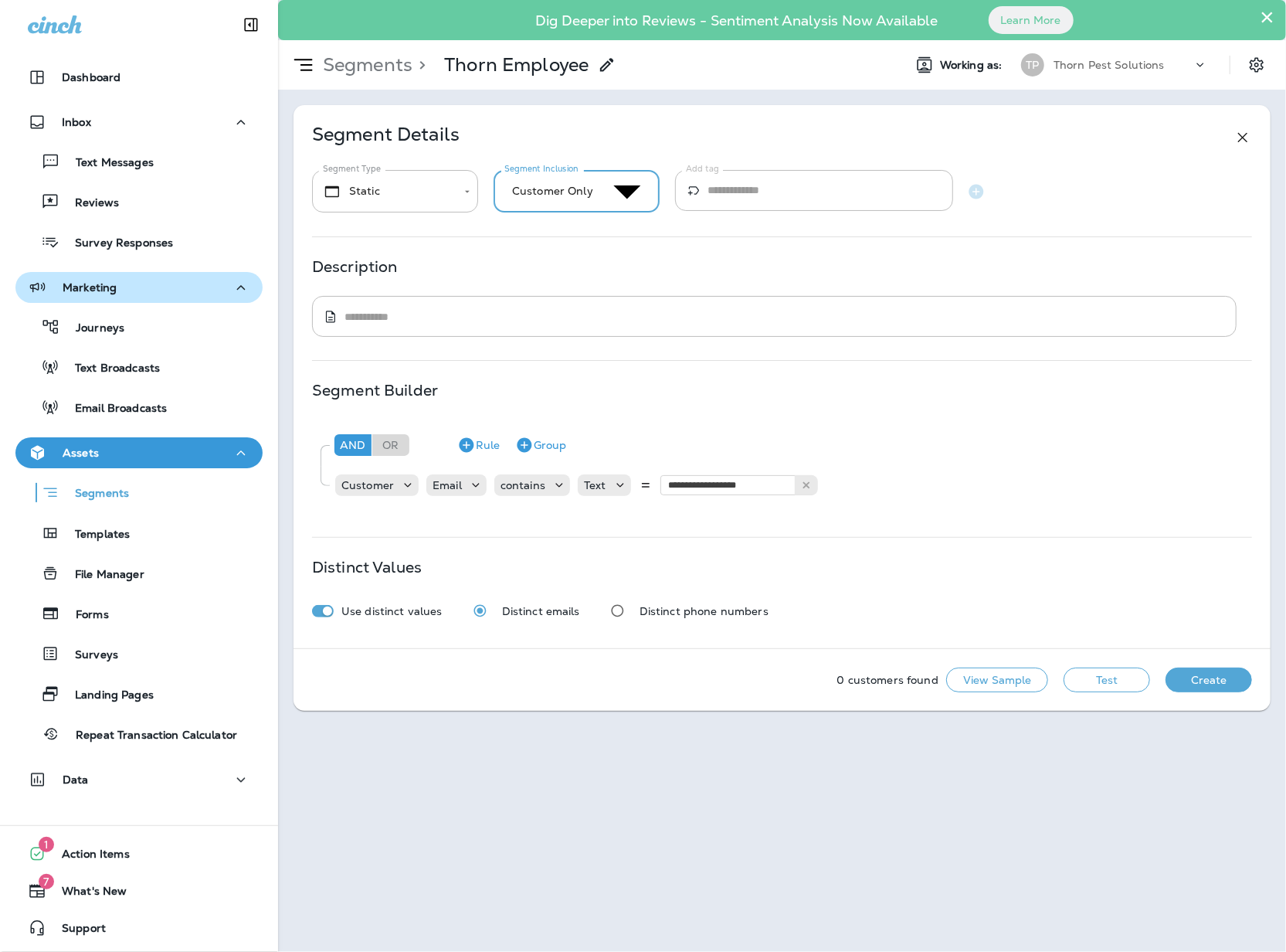
click at [476, 0] on div at bounding box center [643, 0] width 1286 height 0
click at [395, 493] on div "Customer" at bounding box center [377, 485] width 83 height 16
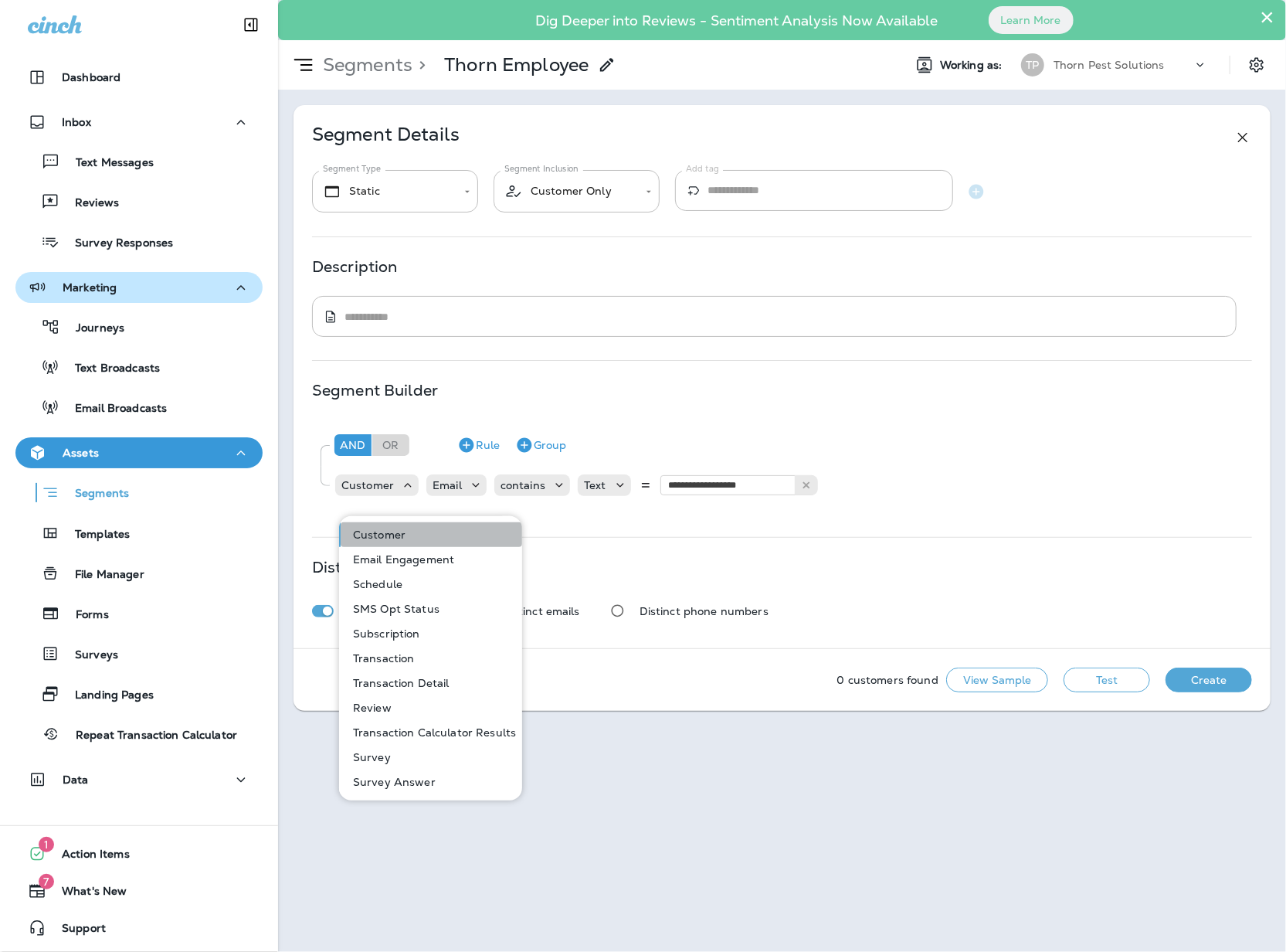
click at [446, 542] on button "Customer" at bounding box center [431, 534] width 182 height 24
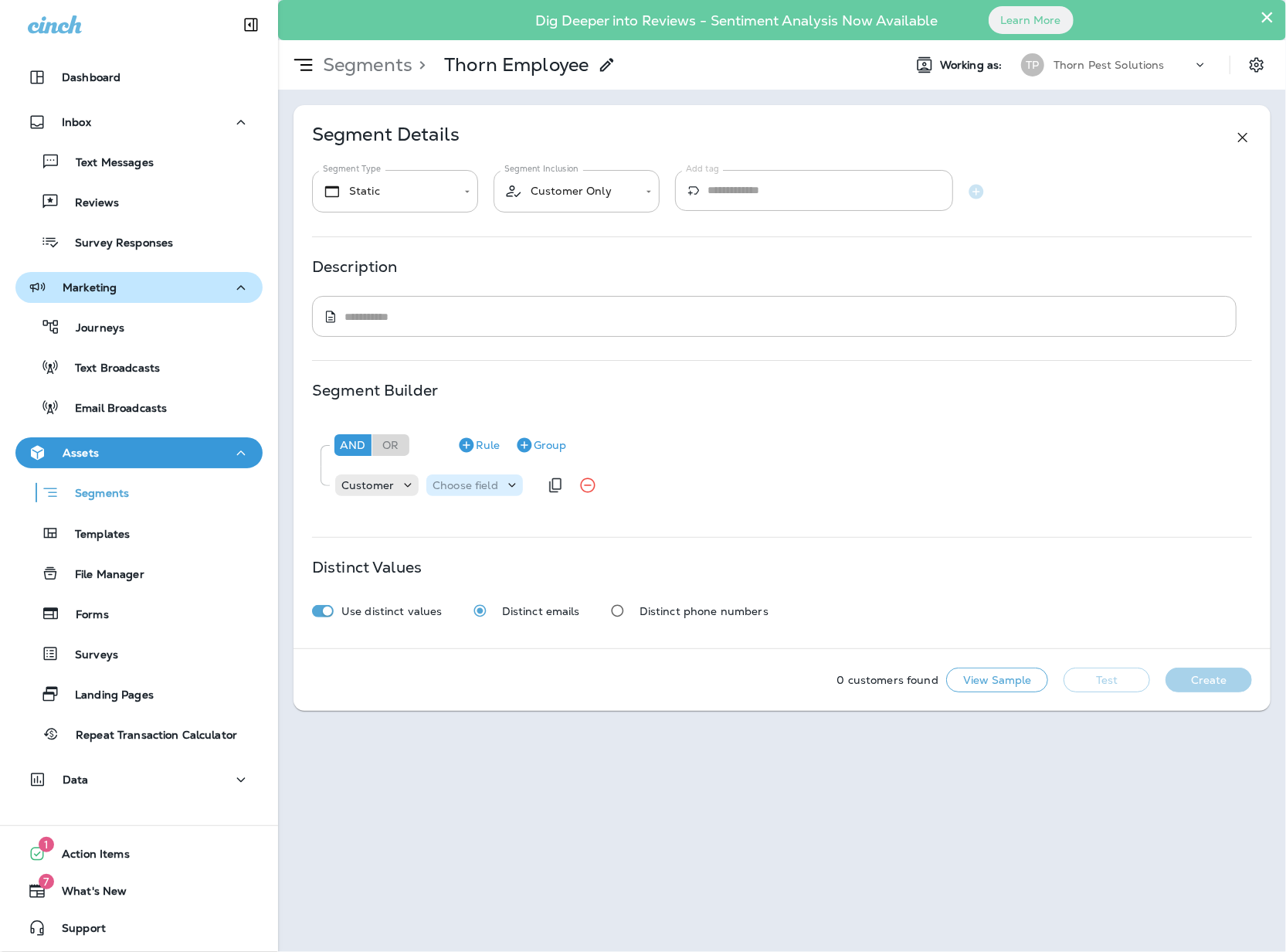
click at [472, 491] on p "Choose field" at bounding box center [465, 485] width 66 height 13
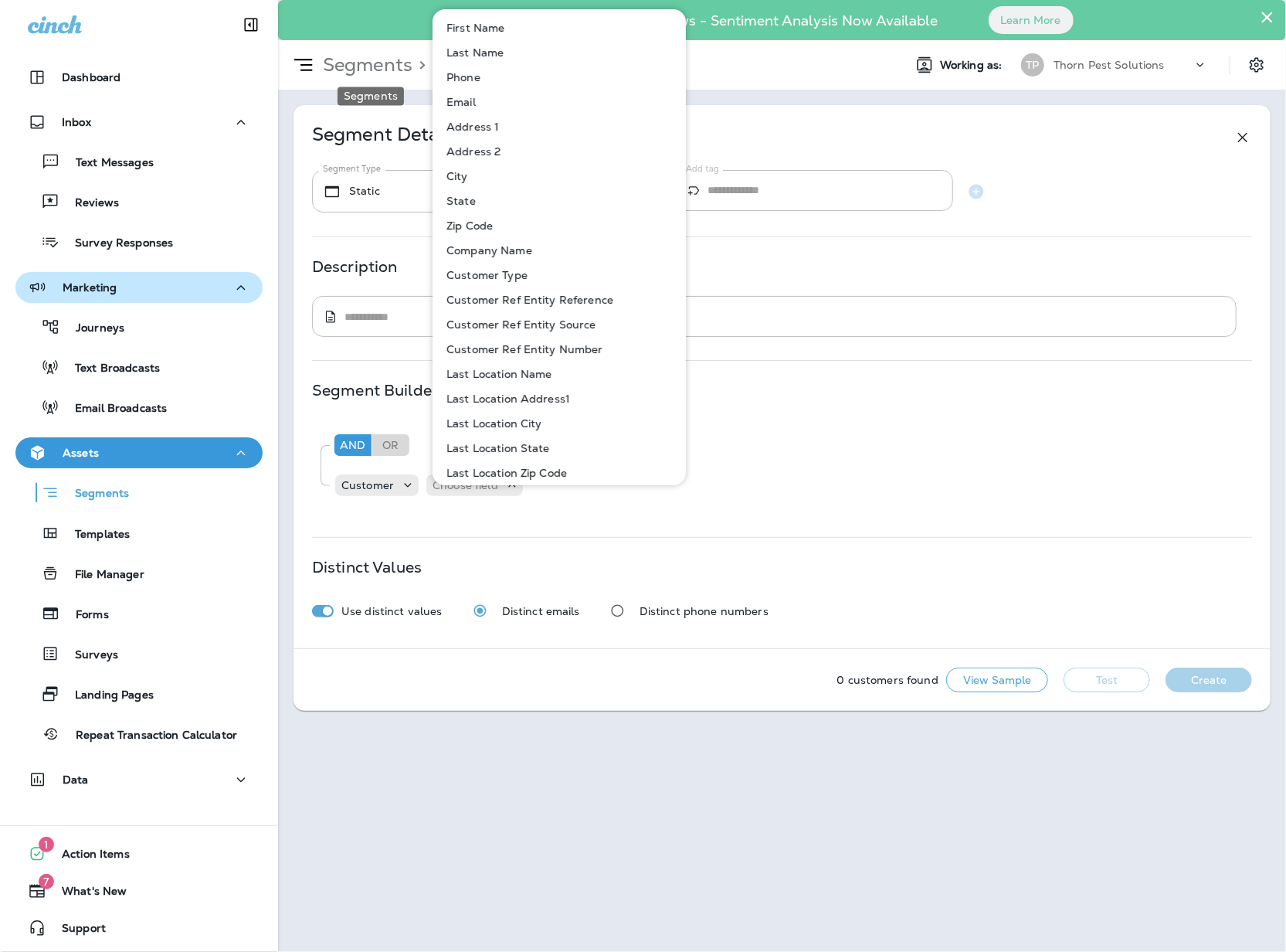
click at [332, 57] on p "Segments" at bounding box center [365, 64] width 96 height 23
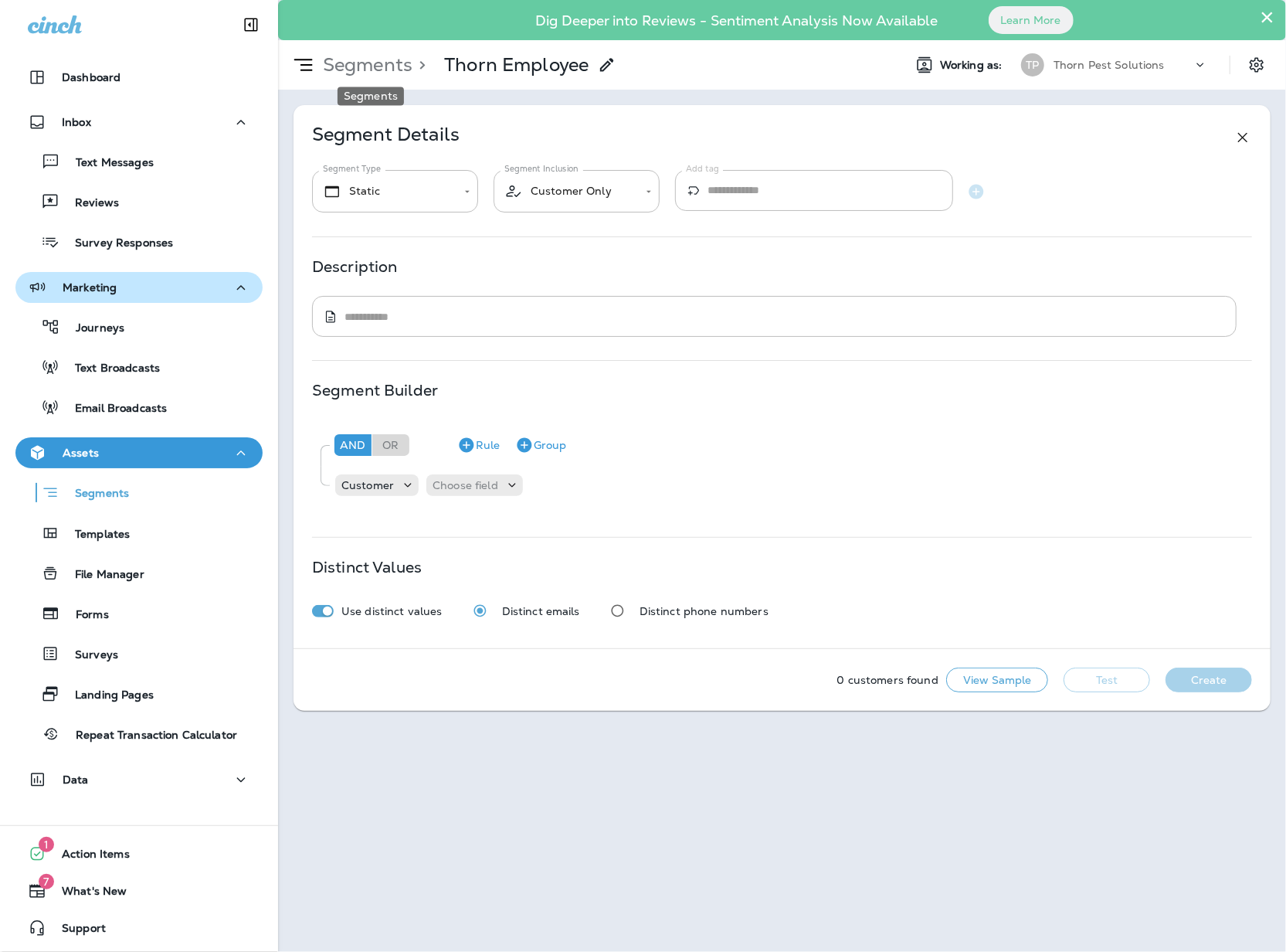
click at [389, 64] on p "Segments" at bounding box center [365, 64] width 96 height 23
click at [115, 489] on p "Segments" at bounding box center [94, 494] width 69 height 16
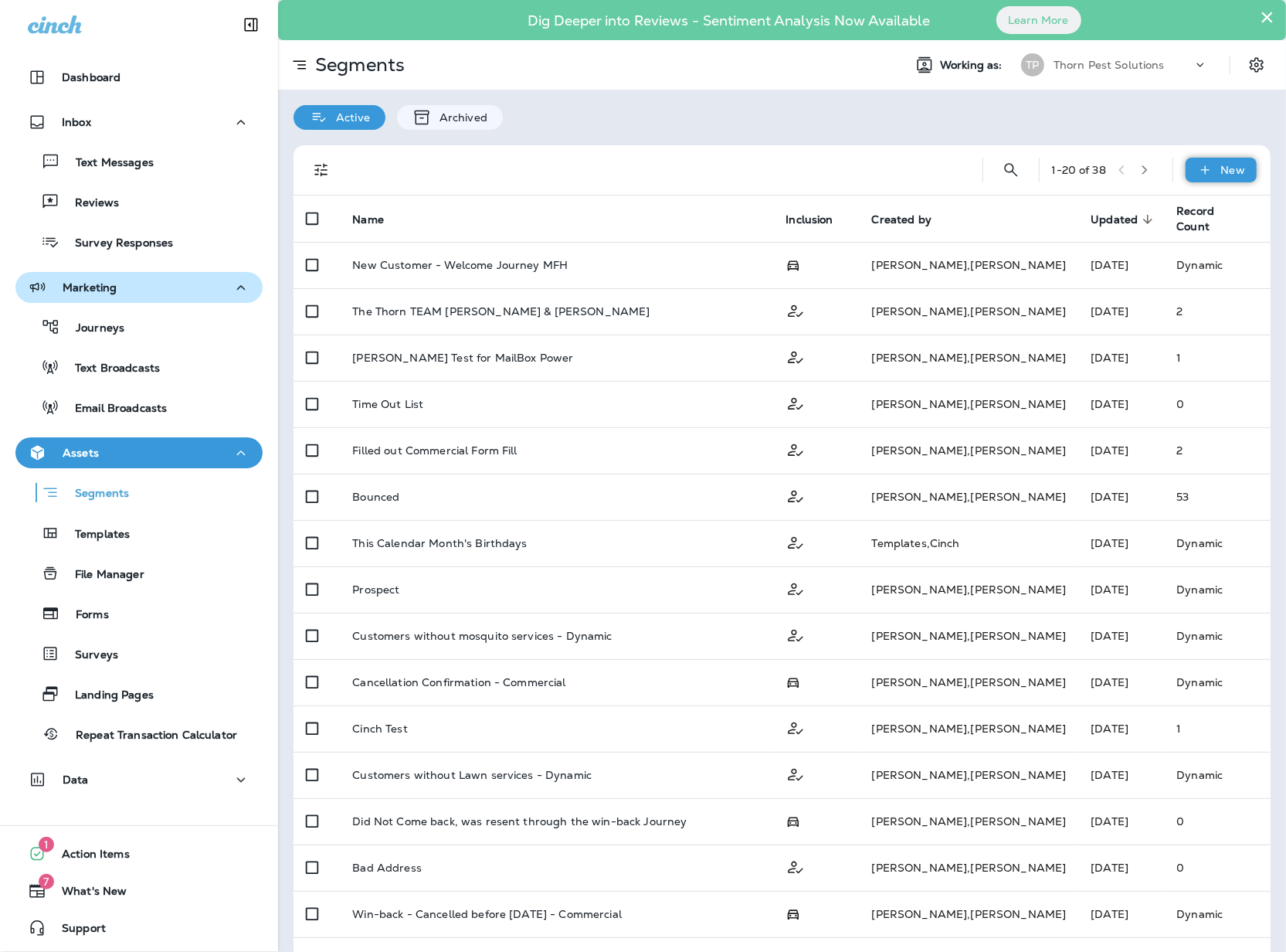
click at [1221, 173] on p "New" at bounding box center [1233, 170] width 24 height 13
click at [1149, 207] on p "New Segment" at bounding box center [1160, 207] width 83 height 13
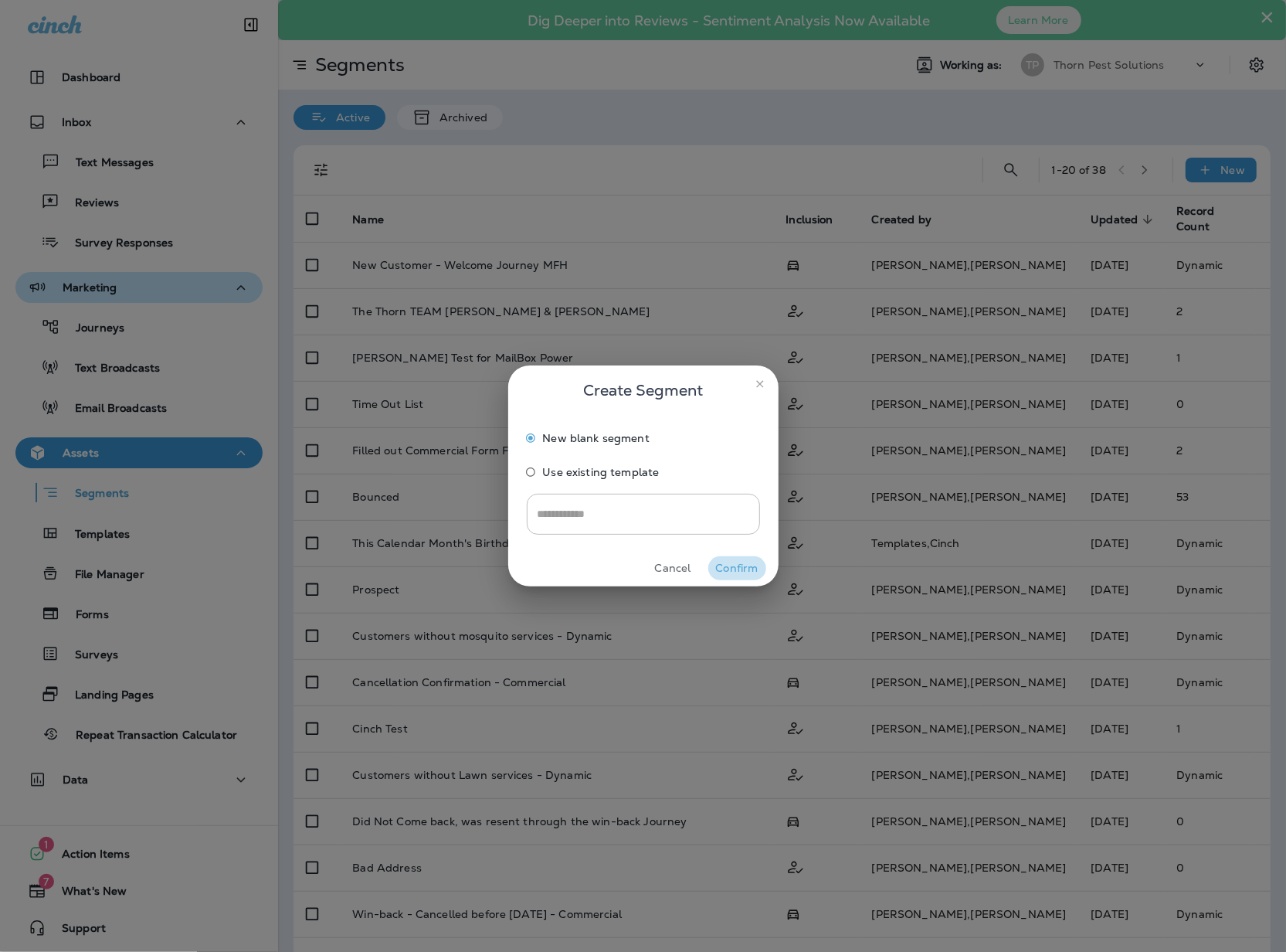
click at [738, 567] on button "Confirm" at bounding box center [737, 568] width 58 height 24
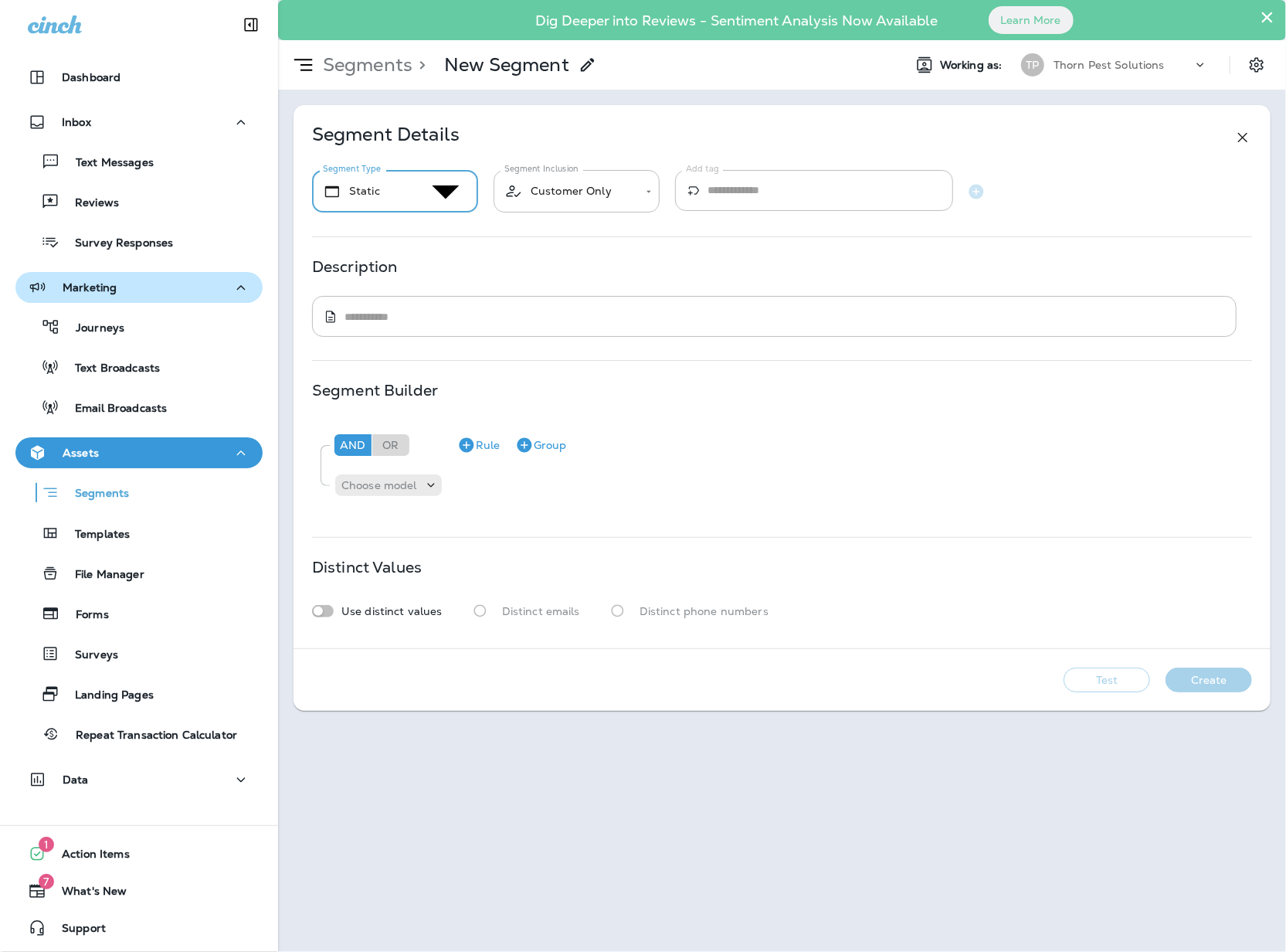
click at [424, 37] on body "**********" at bounding box center [643, 18] width 1286 height 37
click at [409, 37] on li "Dynamic" at bounding box center [658, 28] width 1255 height 19
type input "*******"
click at [594, 0] on body "**********" at bounding box center [643, 0] width 1286 height 0
drag, startPoint x: 445, startPoint y: 258, endPoint x: 371, endPoint y: 421, distance: 179.0
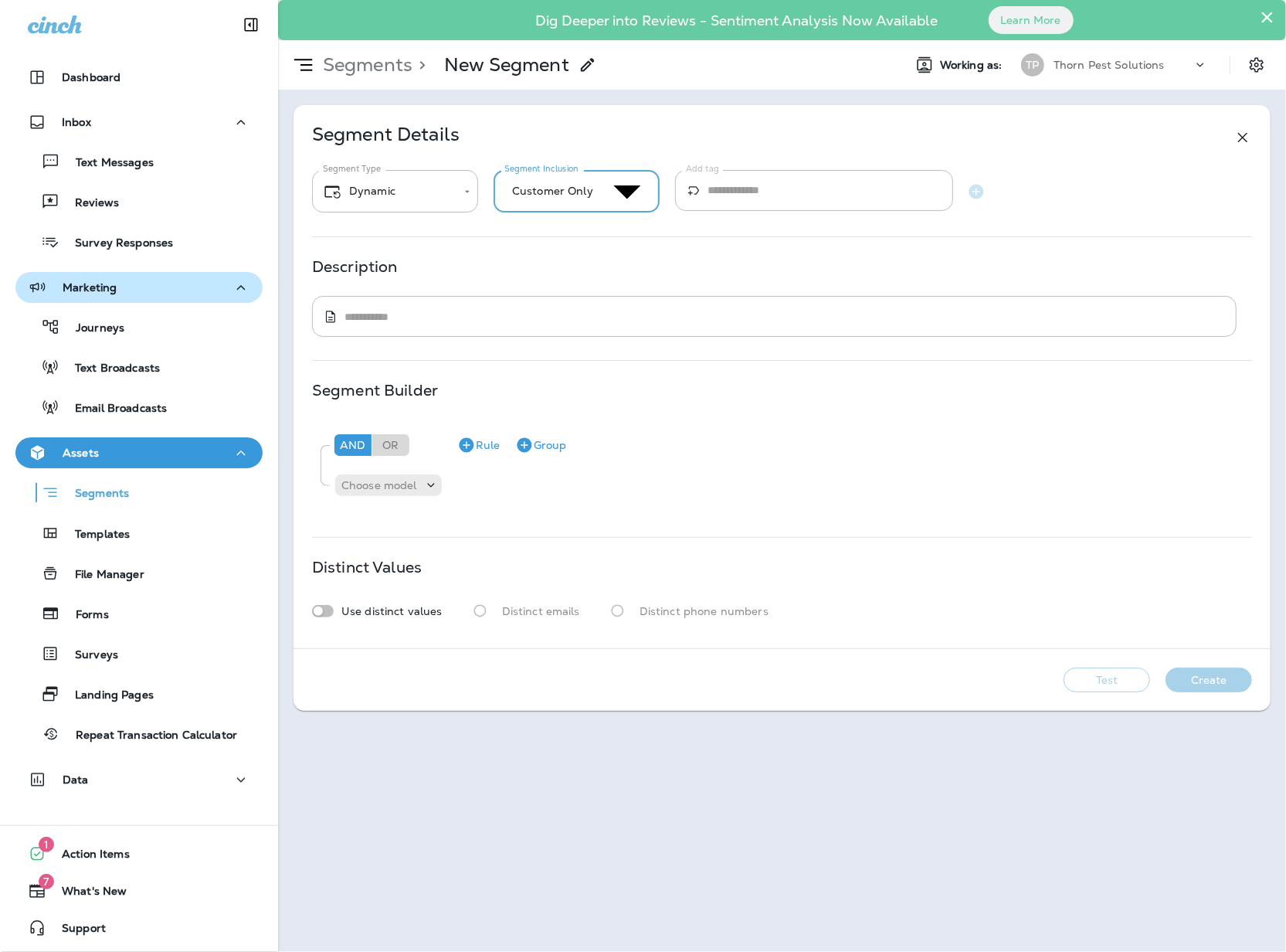
click at [445, 0] on div at bounding box center [643, 0] width 1286 height 0
click at [378, 489] on p "Choose model" at bounding box center [379, 485] width 75 height 13
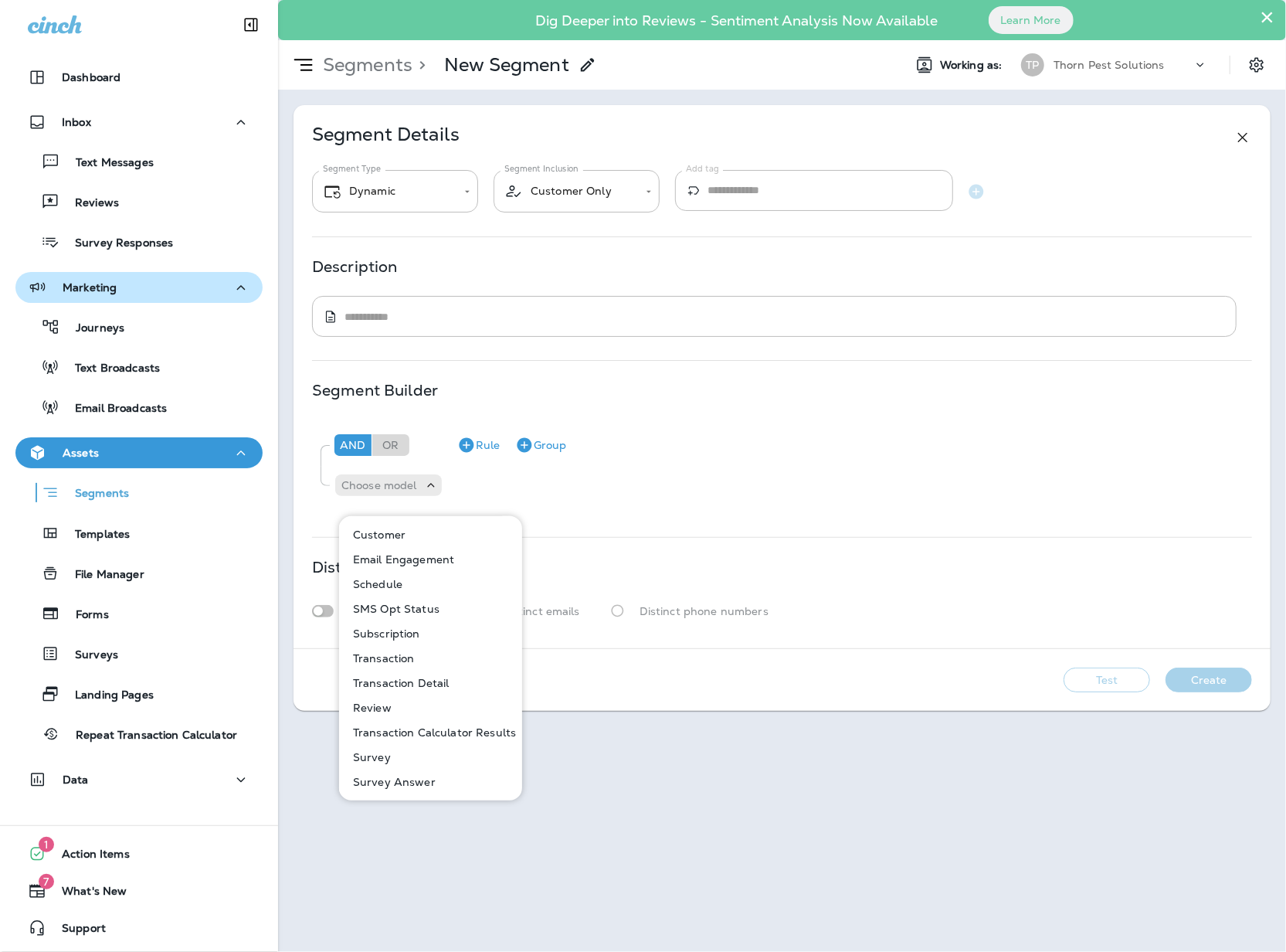
click at [424, 535] on button "Customer" at bounding box center [431, 534] width 182 height 24
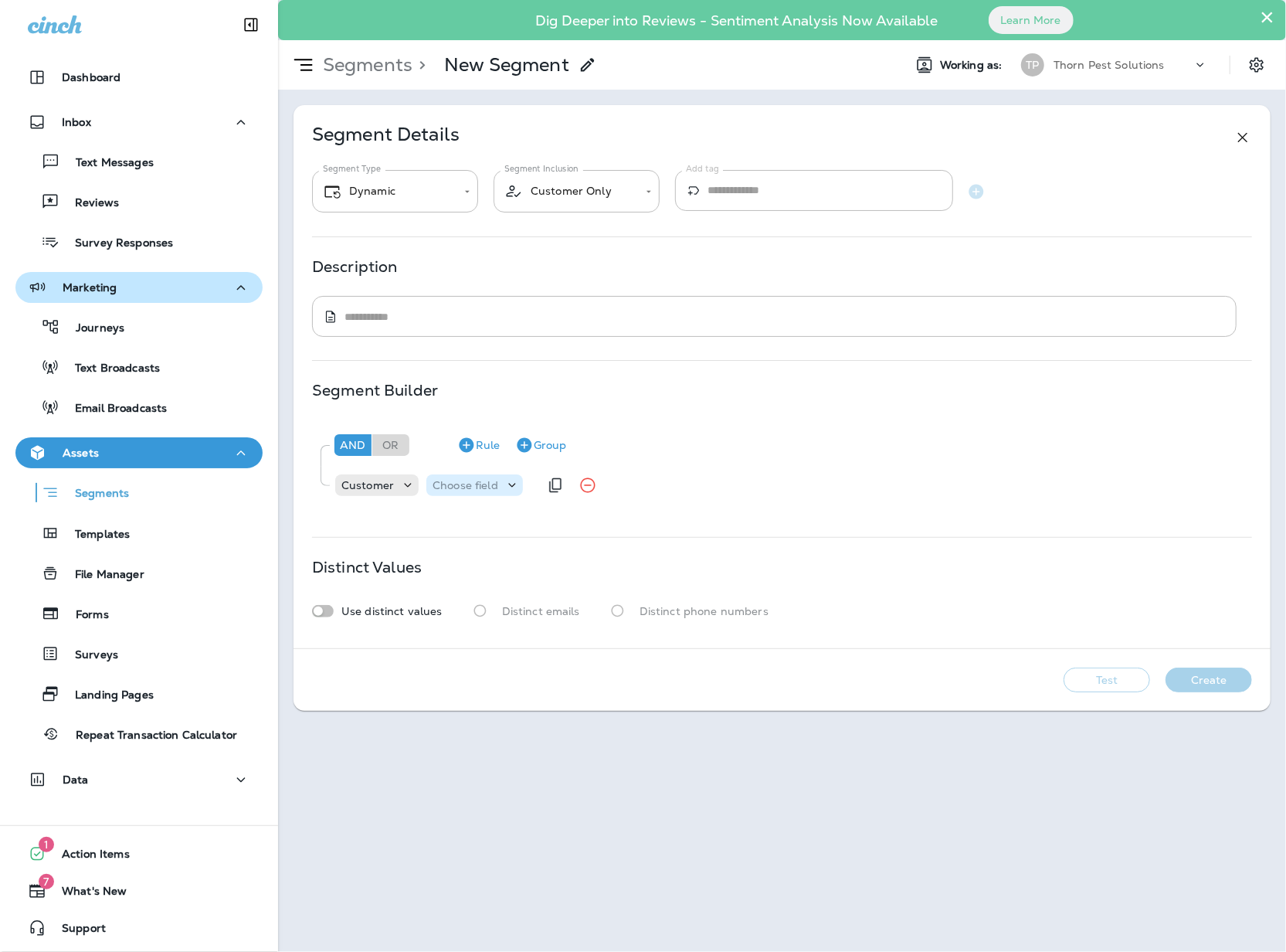
click at [514, 493] on icon at bounding box center [513, 485] width 16 height 16
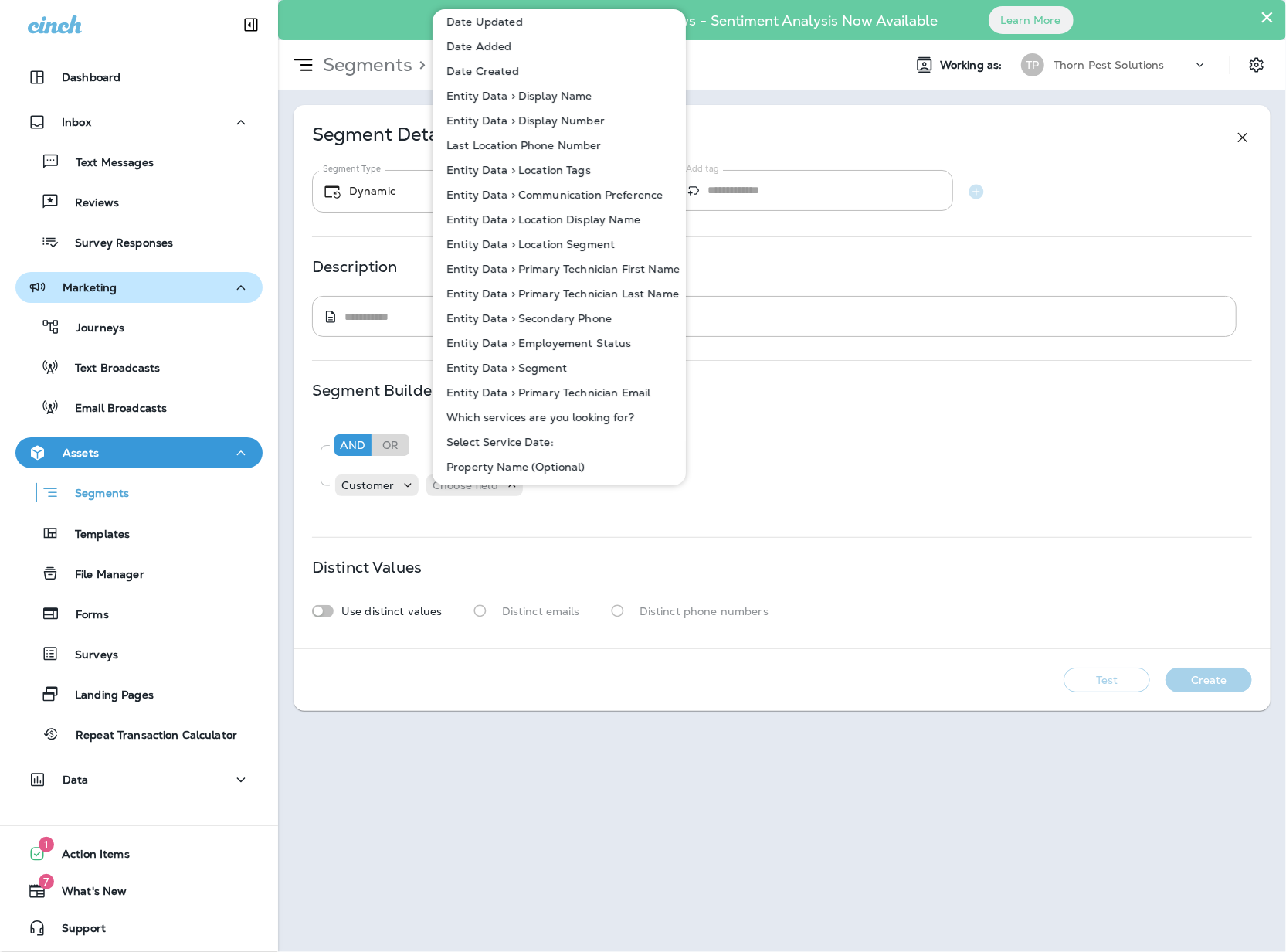
scroll to position [550, 0]
click at [615, 343] on p "Entity Data > Employement Status" at bounding box center [535, 343] width 191 height 13
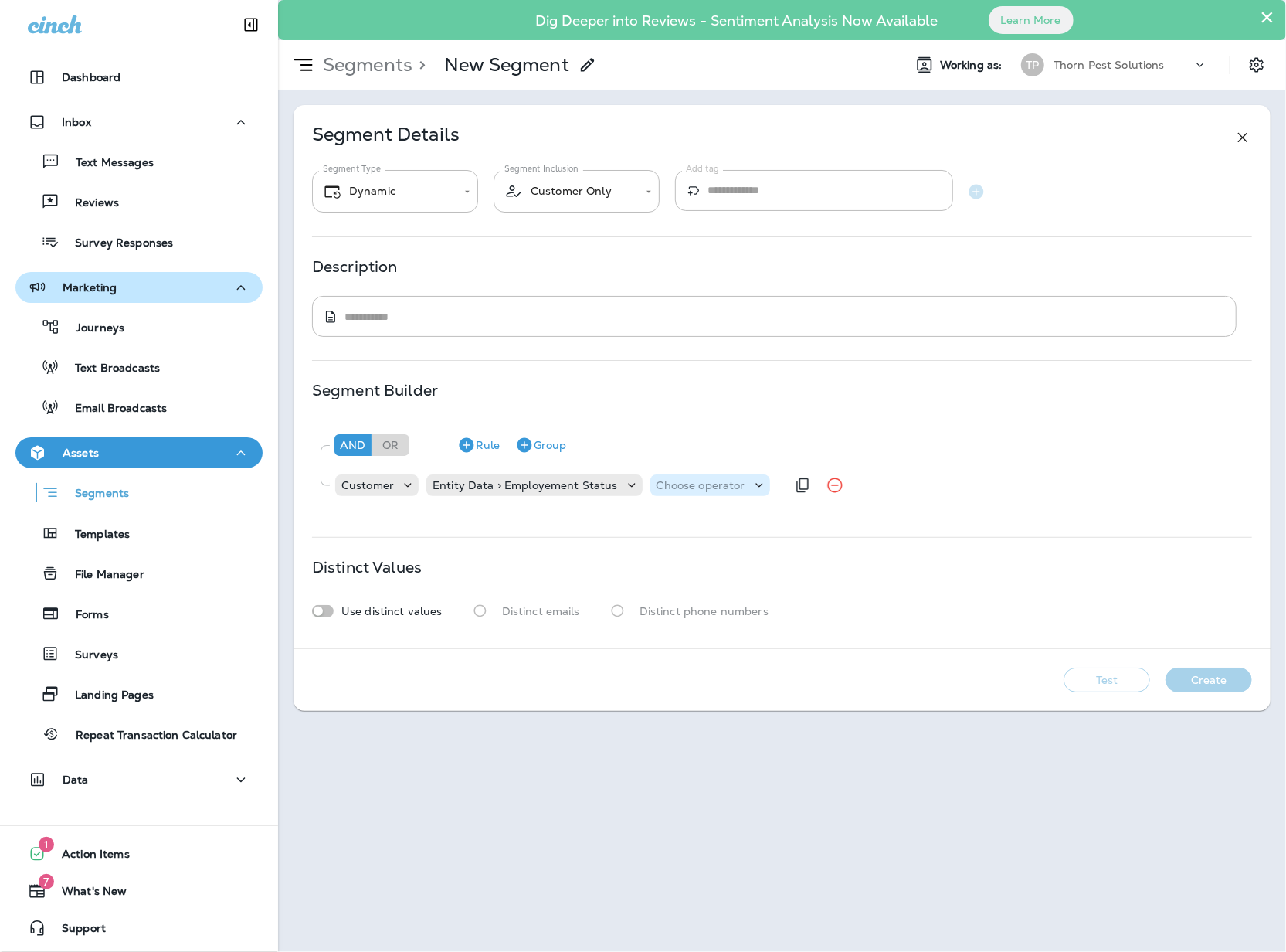
click at [690, 491] on p "Choose operator" at bounding box center [700, 485] width 89 height 13
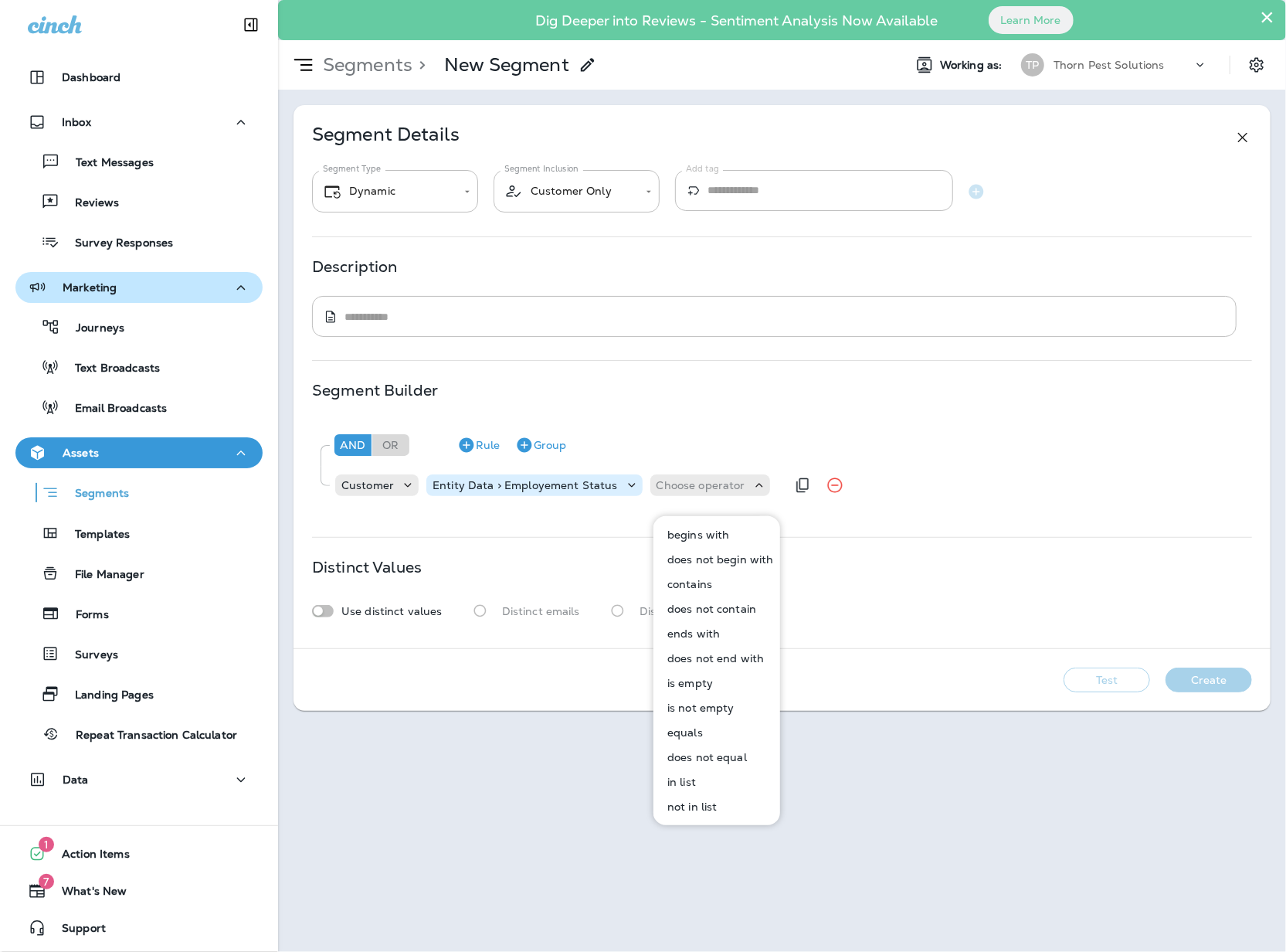
click at [565, 491] on p "Entity Data > Employement Status" at bounding box center [524, 485] width 185 height 13
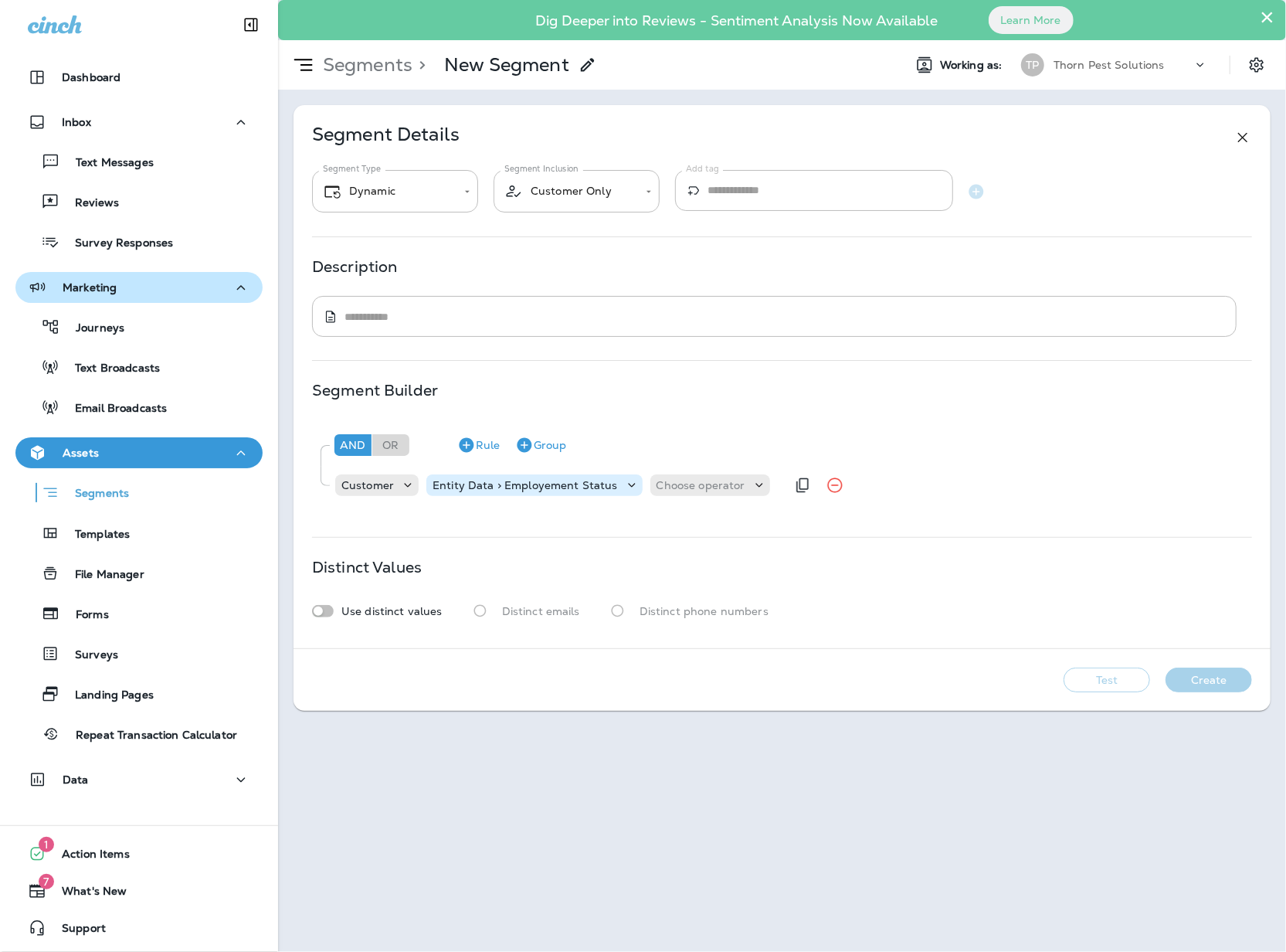
click at [627, 493] on icon at bounding box center [632, 485] width 16 height 16
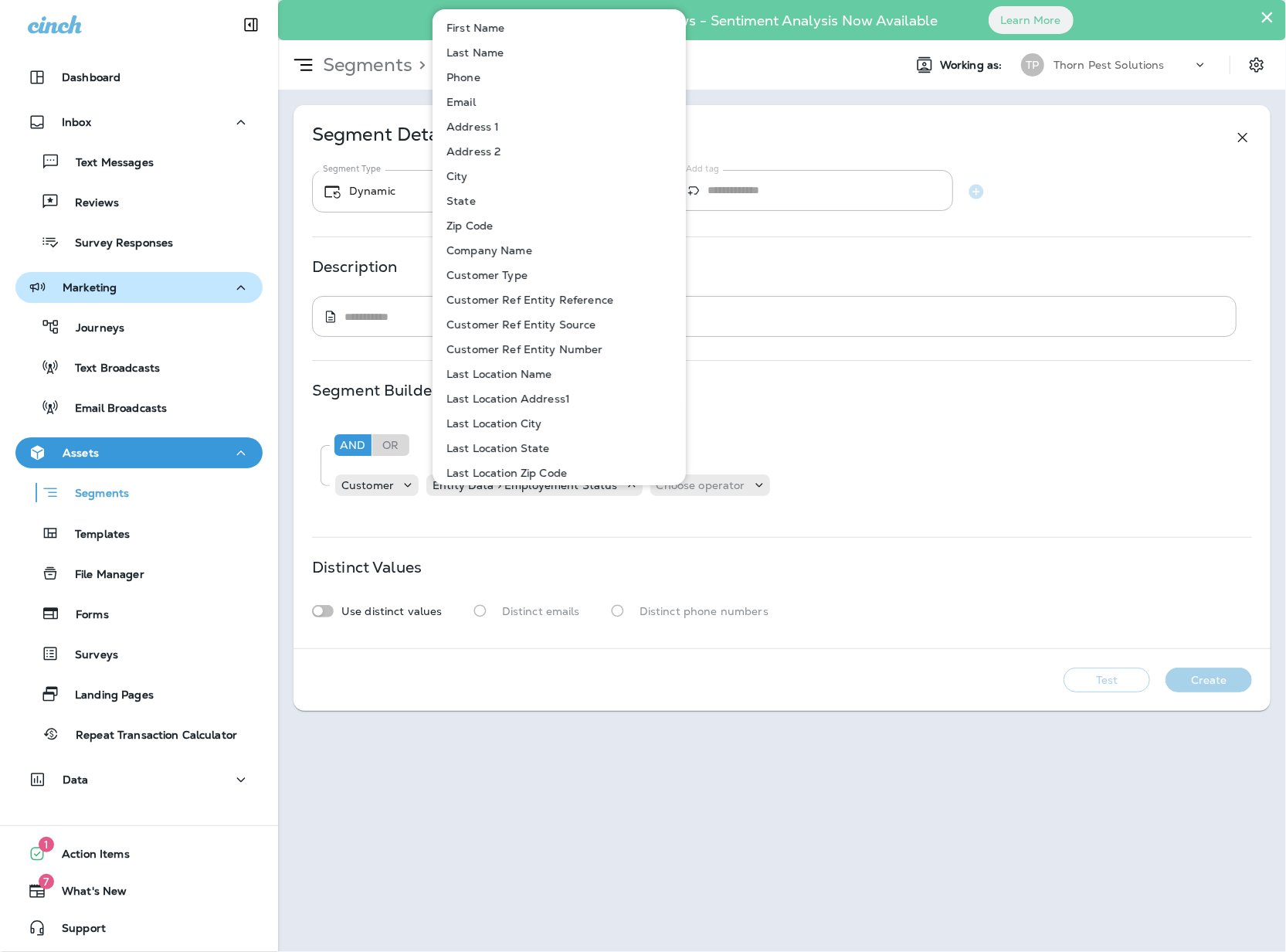
click at [623, 535] on div "**********" at bounding box center [781, 377] width 977 height 543
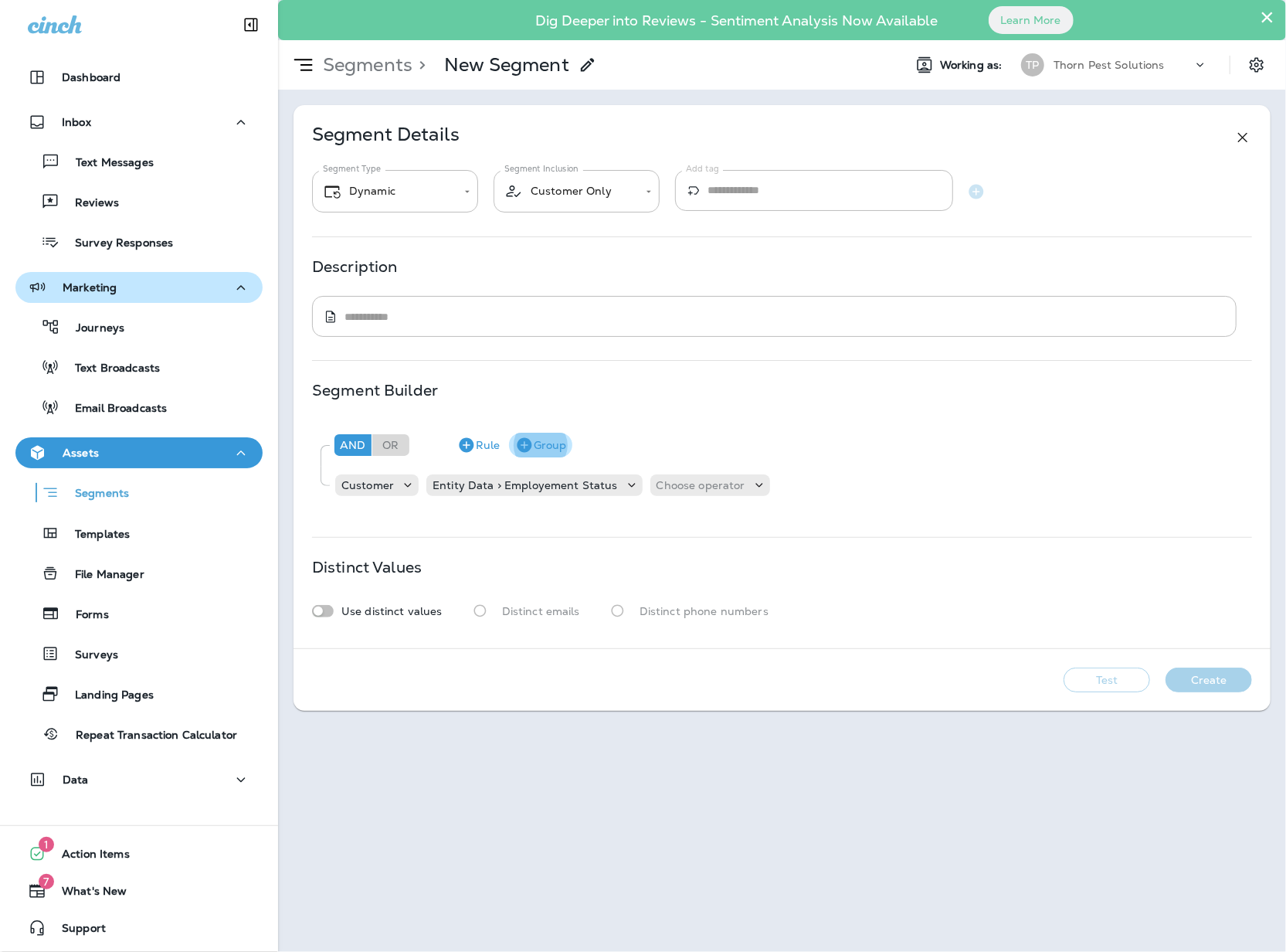
click at [546, 454] on button "Group" at bounding box center [541, 444] width 64 height 24
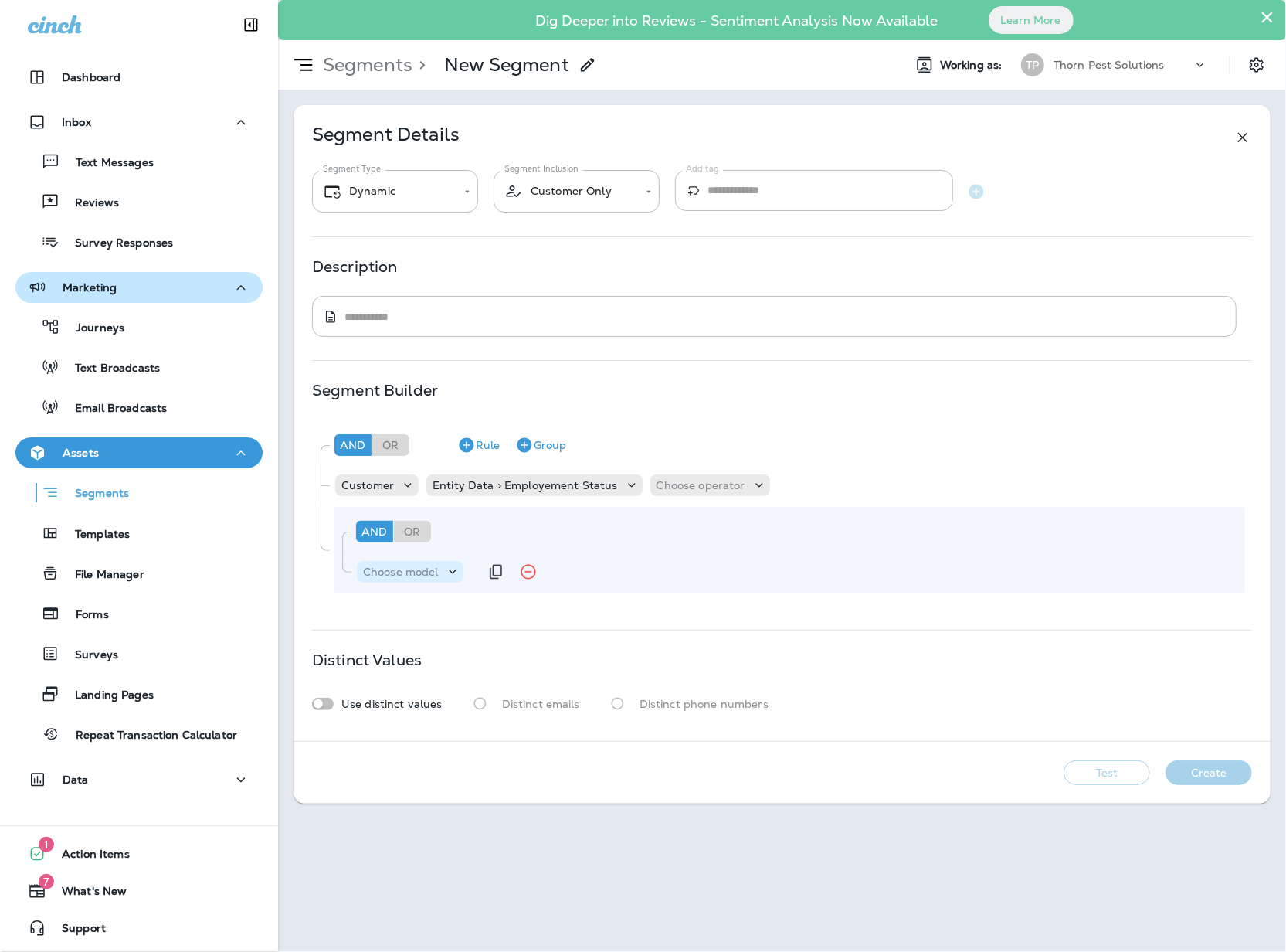
click at [442, 579] on div "Choose model" at bounding box center [410, 572] width 107 height 16
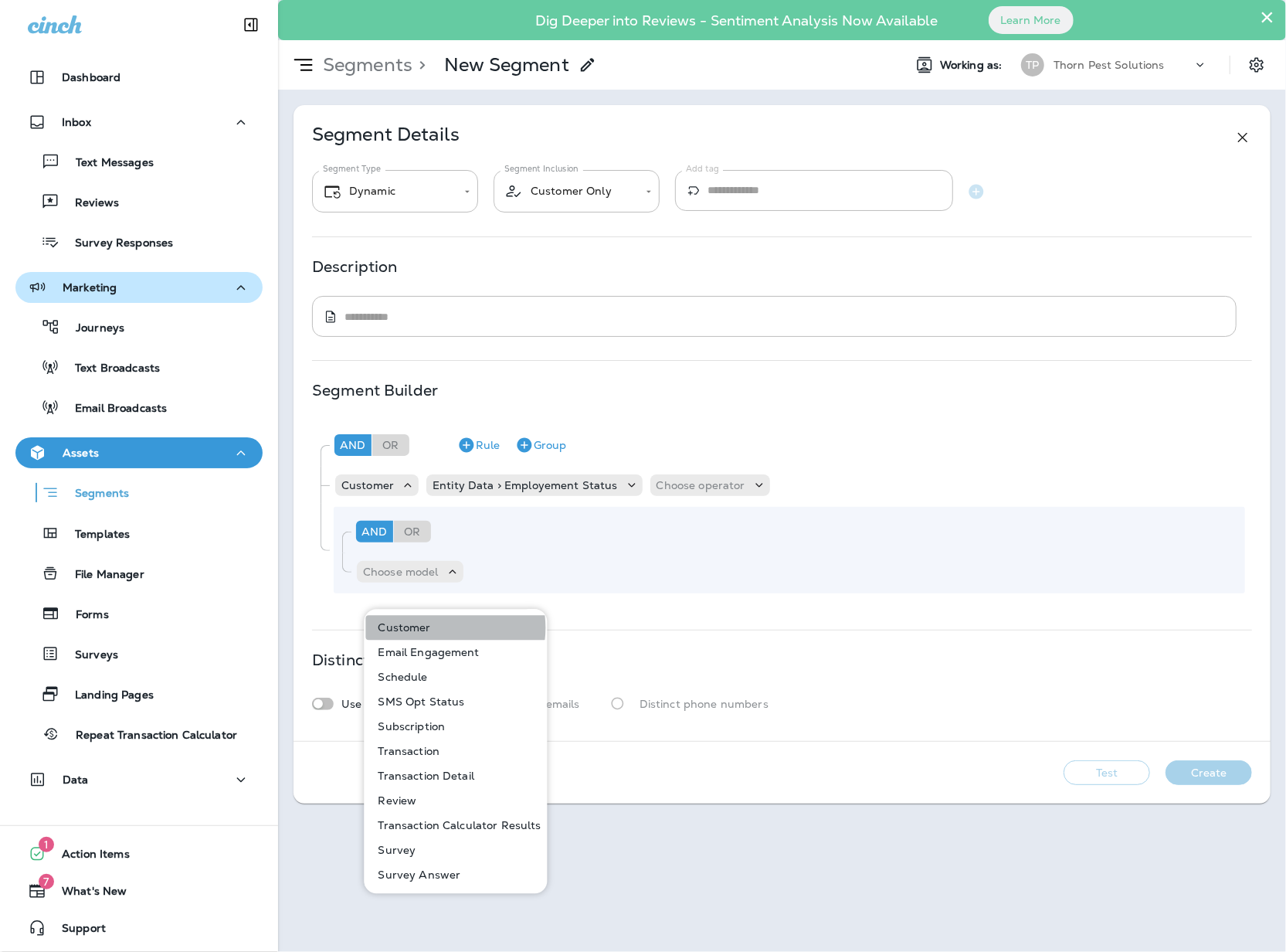
click at [442, 627] on button "Customer" at bounding box center [457, 627] width 182 height 24
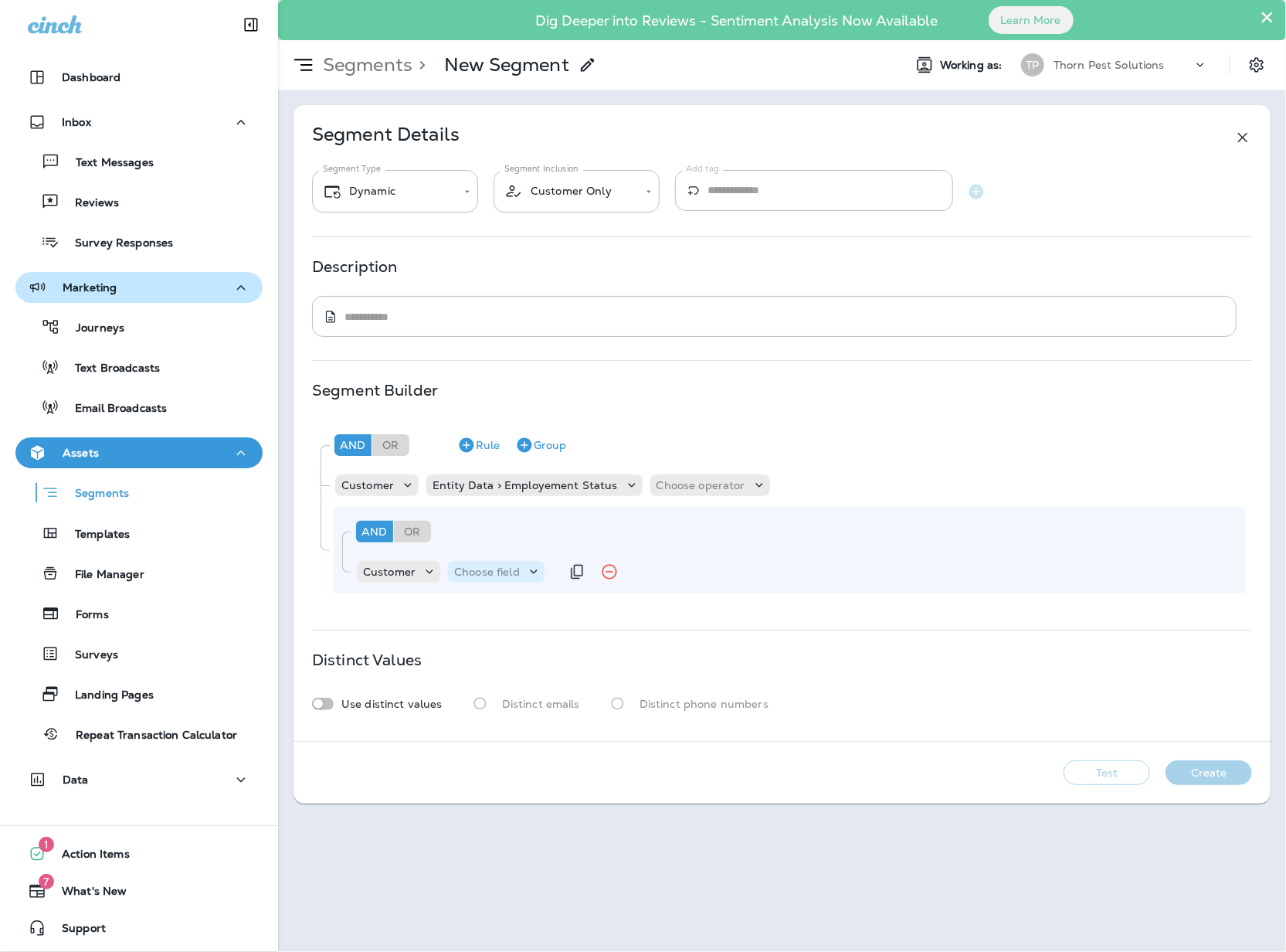
click at [514, 578] on p "Choose field" at bounding box center [487, 572] width 66 height 13
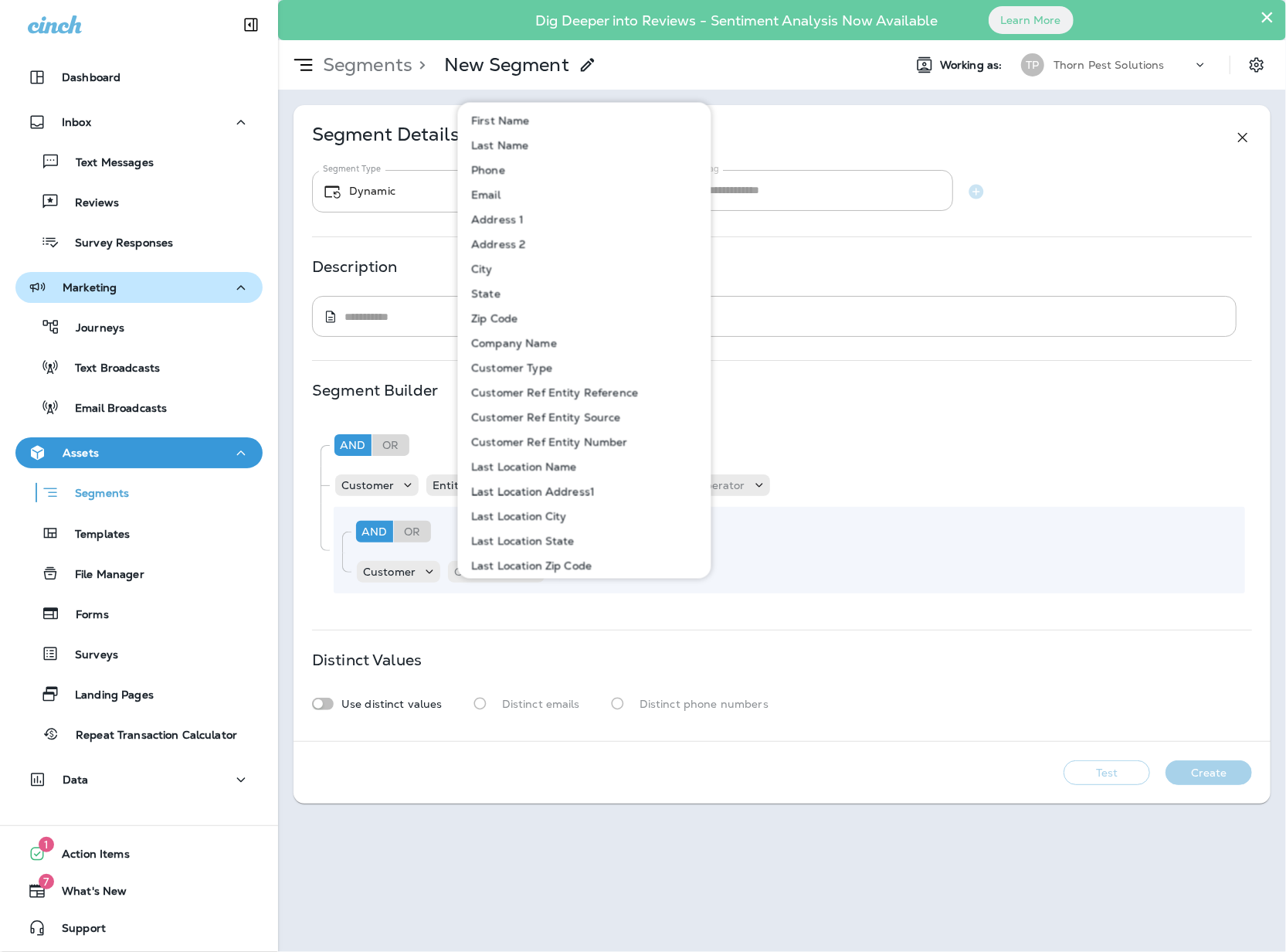
drag, startPoint x: 535, startPoint y: 663, endPoint x: 579, endPoint y: 632, distance: 53.8
click at [535, 663] on div "**********" at bounding box center [781, 423] width 977 height 636
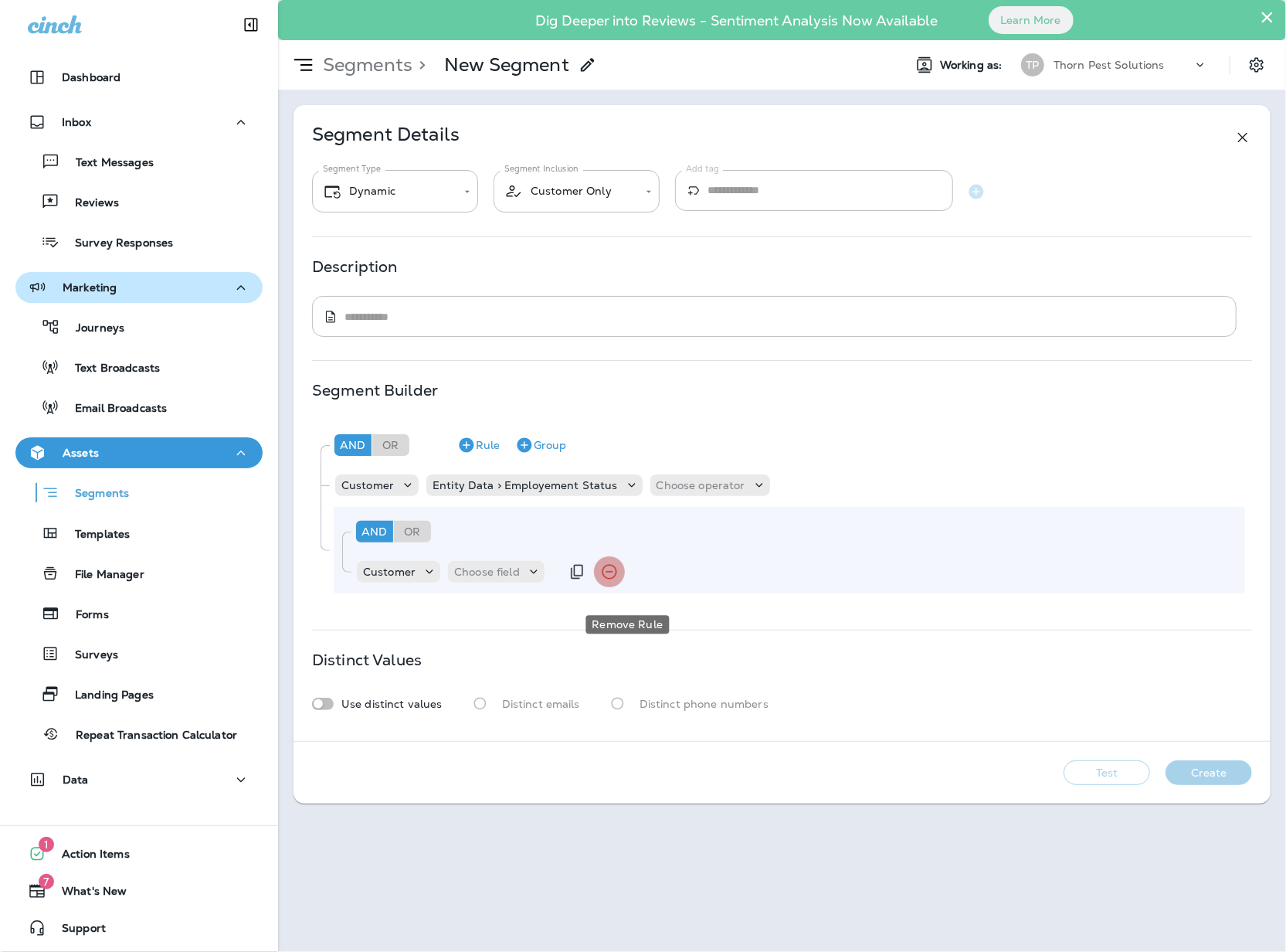
click at [619, 581] on icon "Remove Rule" at bounding box center [609, 572] width 19 height 19
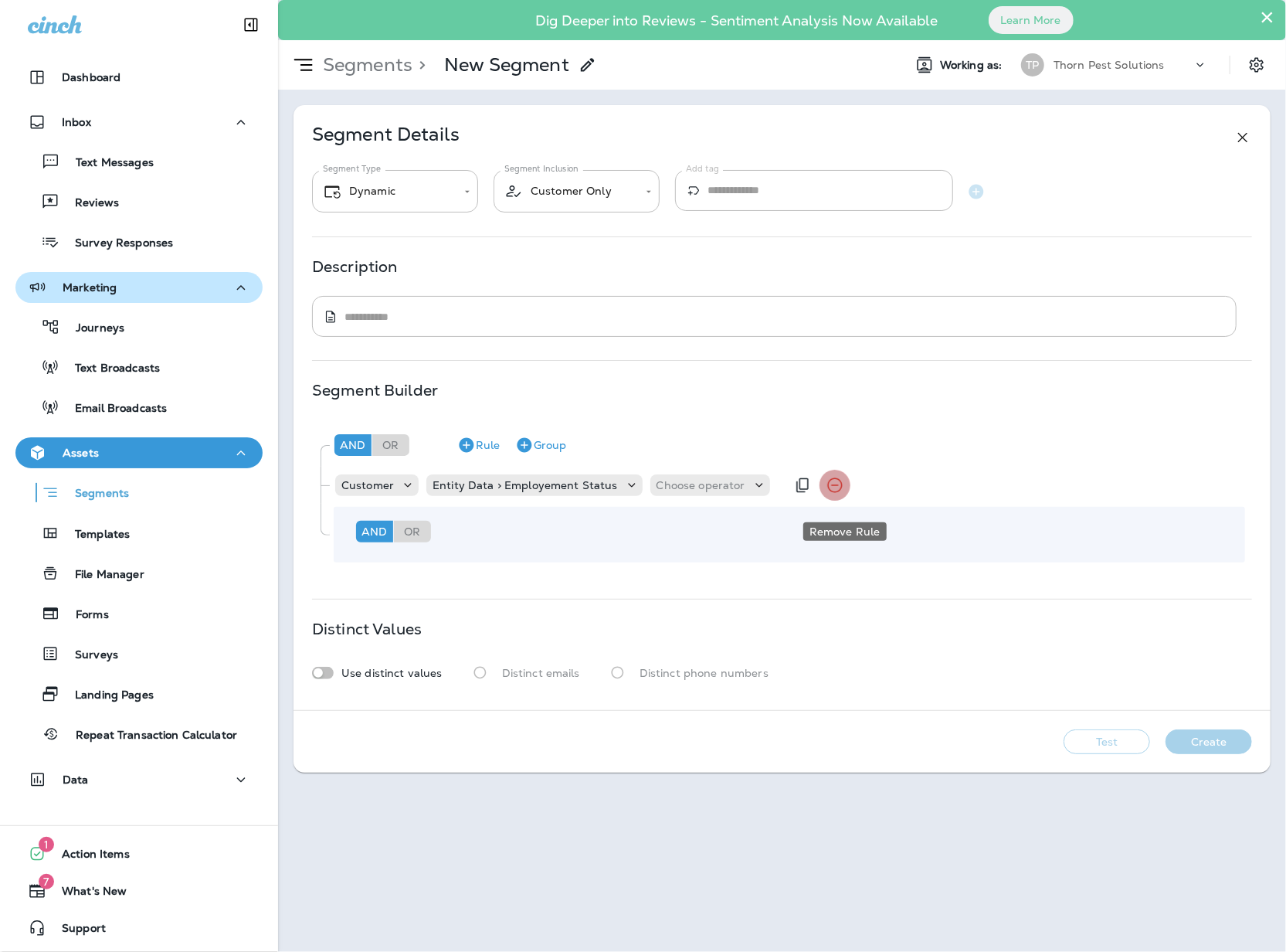
click at [837, 493] on icon "Remove Rule" at bounding box center [834, 485] width 15 height 15
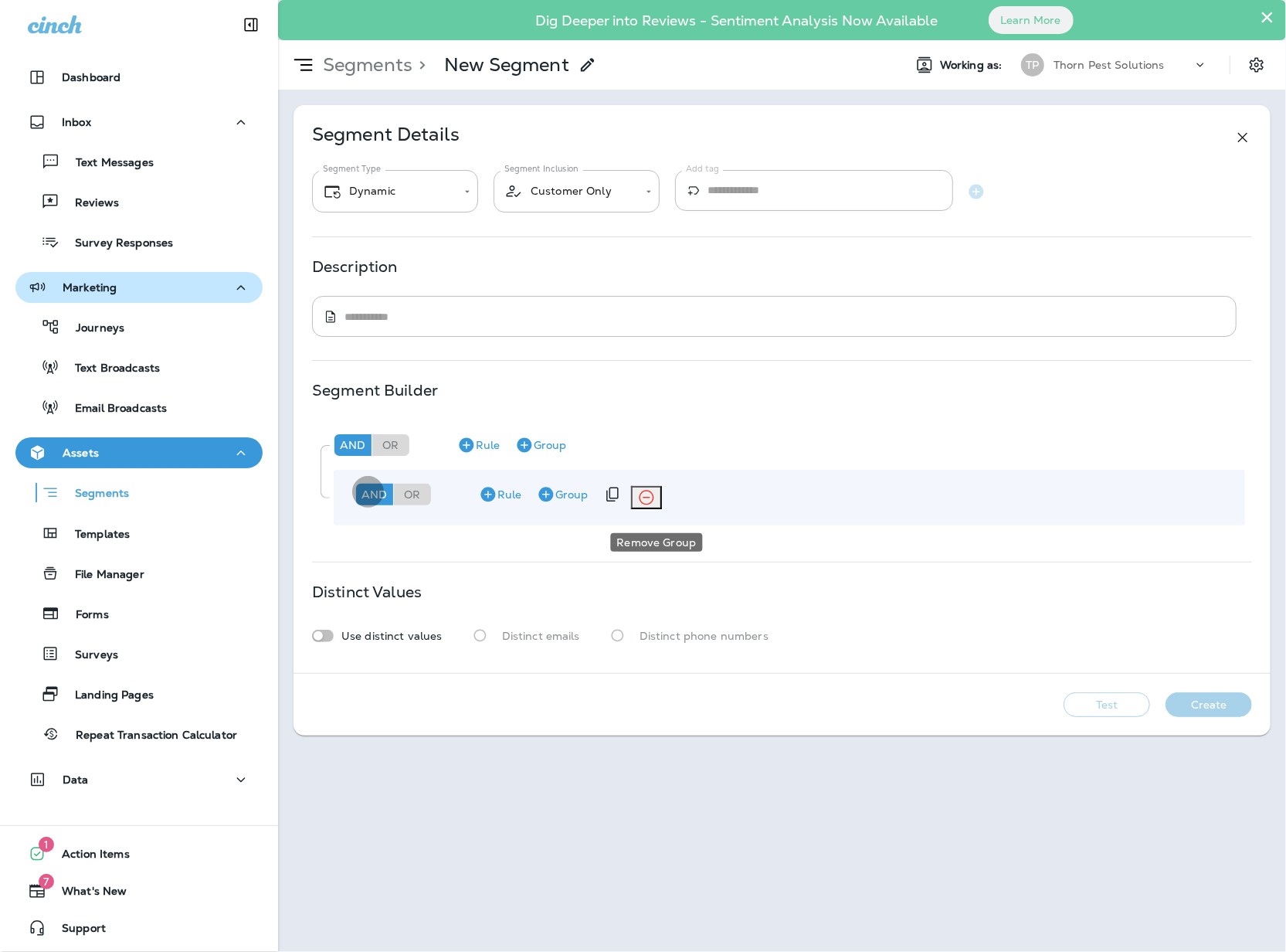
click at [645, 507] on icon "Remove Group" at bounding box center [647, 498] width 19 height 19
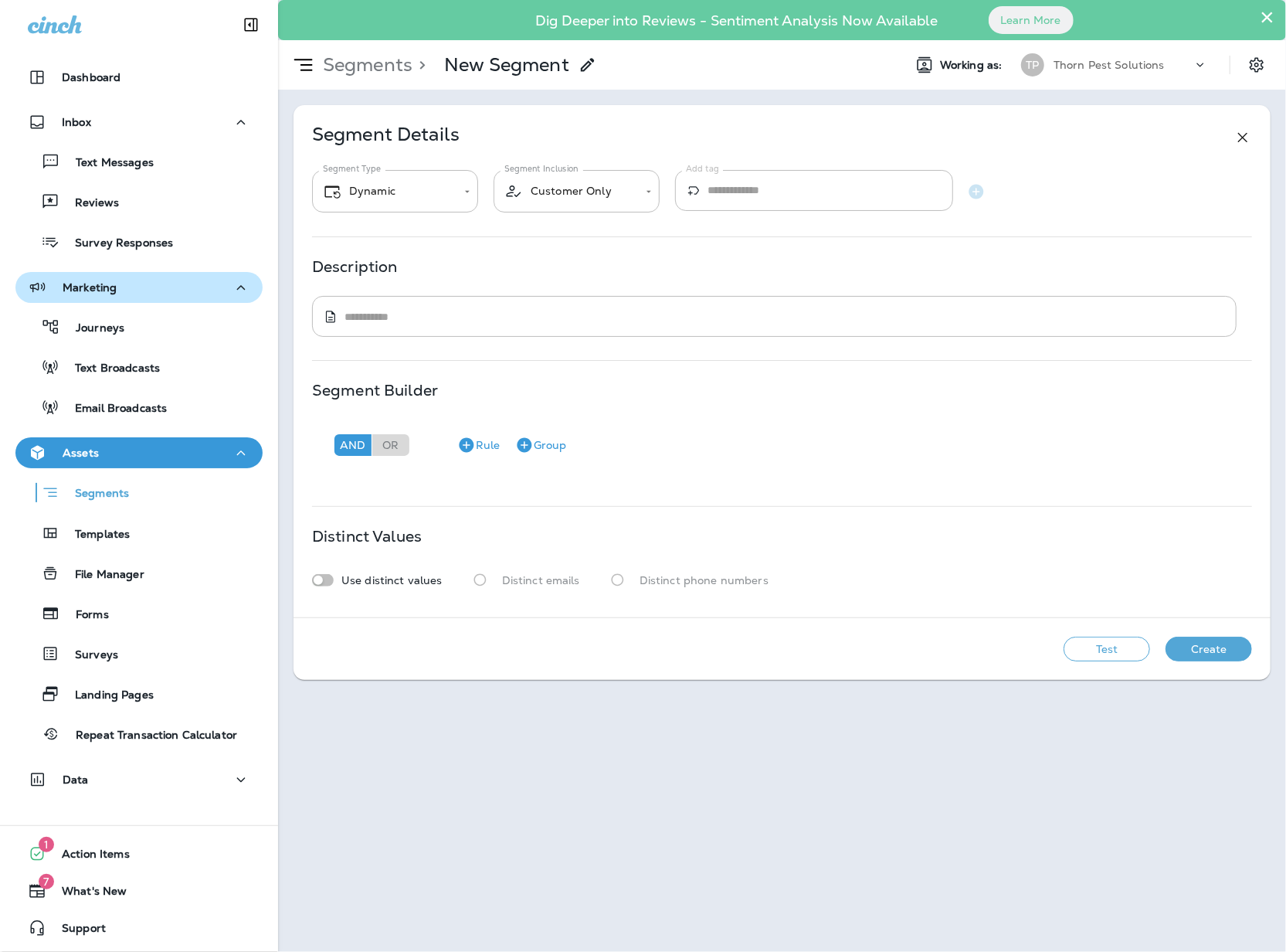
click at [520, 791] on div "**********" at bounding box center [782, 476] width 1008 height 952
